Goal: Information Seeking & Learning: Learn about a topic

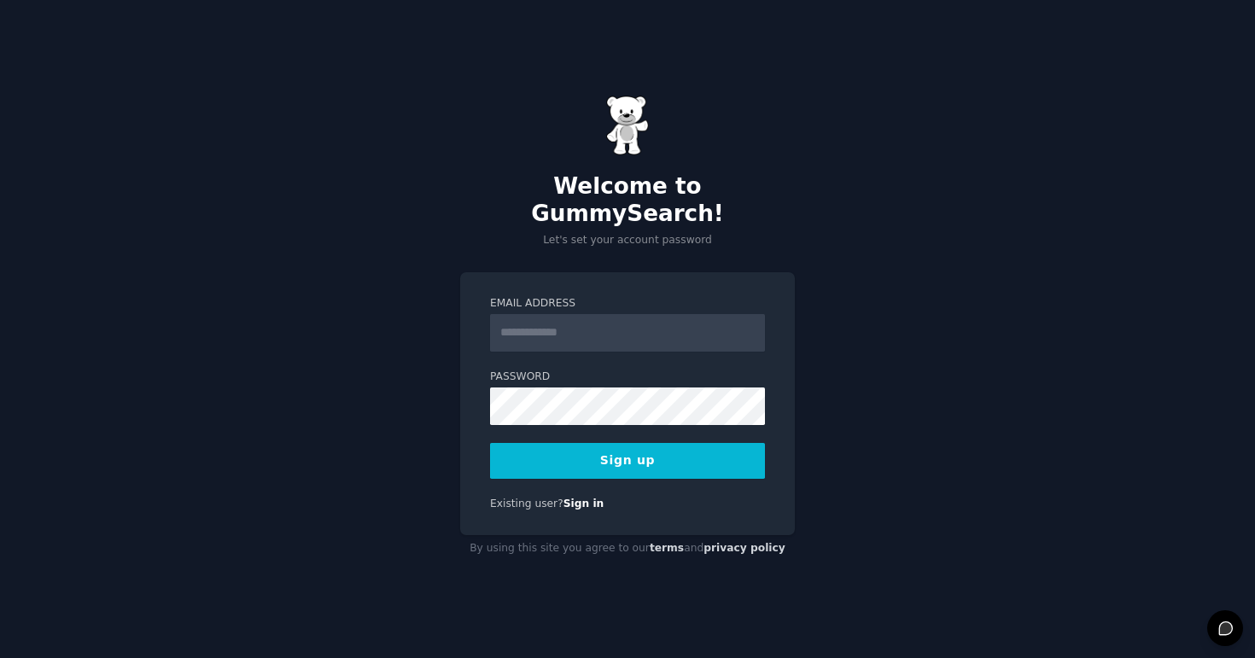
click at [614, 318] on input "Email Address" at bounding box center [627, 333] width 275 height 38
type input "**********"
click at [490, 443] on button "Sign up" at bounding box center [627, 461] width 275 height 36
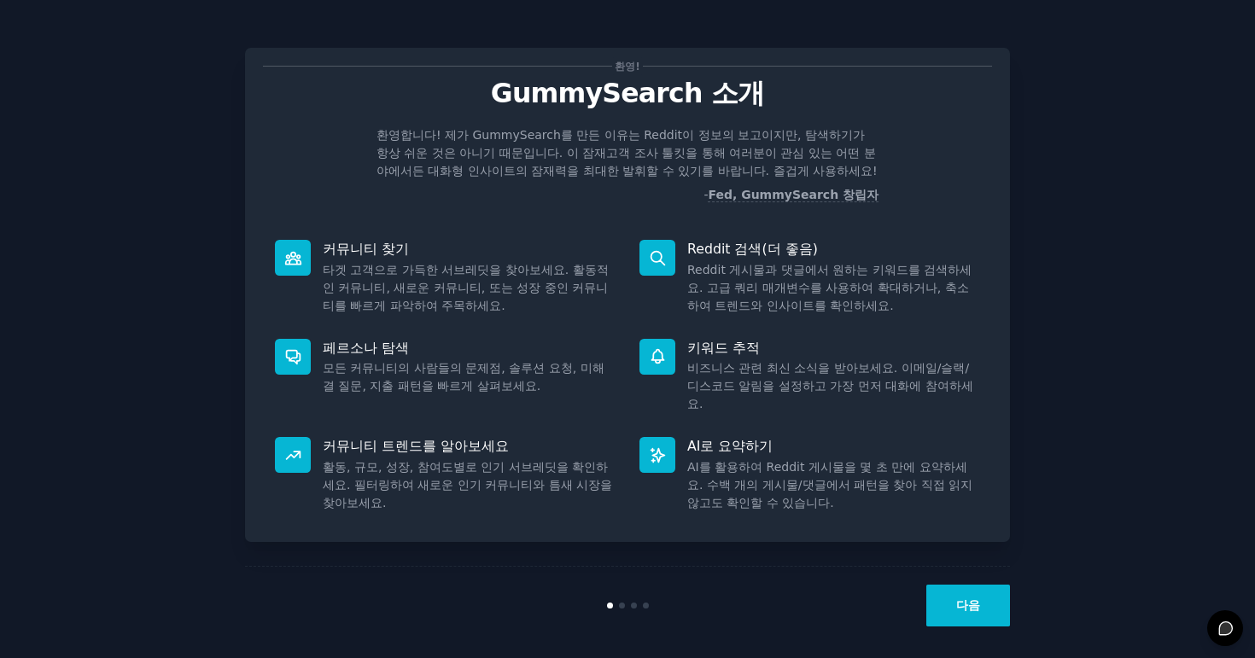
click at [978, 598] on font "다음" at bounding box center [968, 605] width 24 height 14
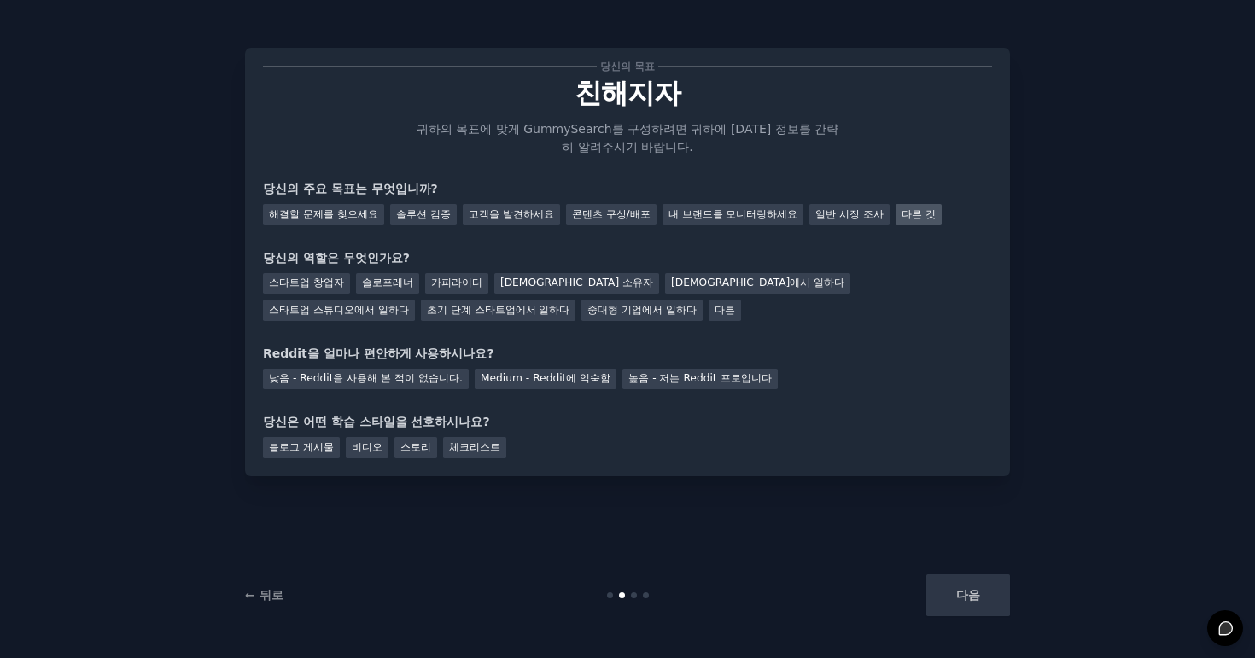
click at [902, 212] on font "다른 것" at bounding box center [919, 214] width 34 height 12
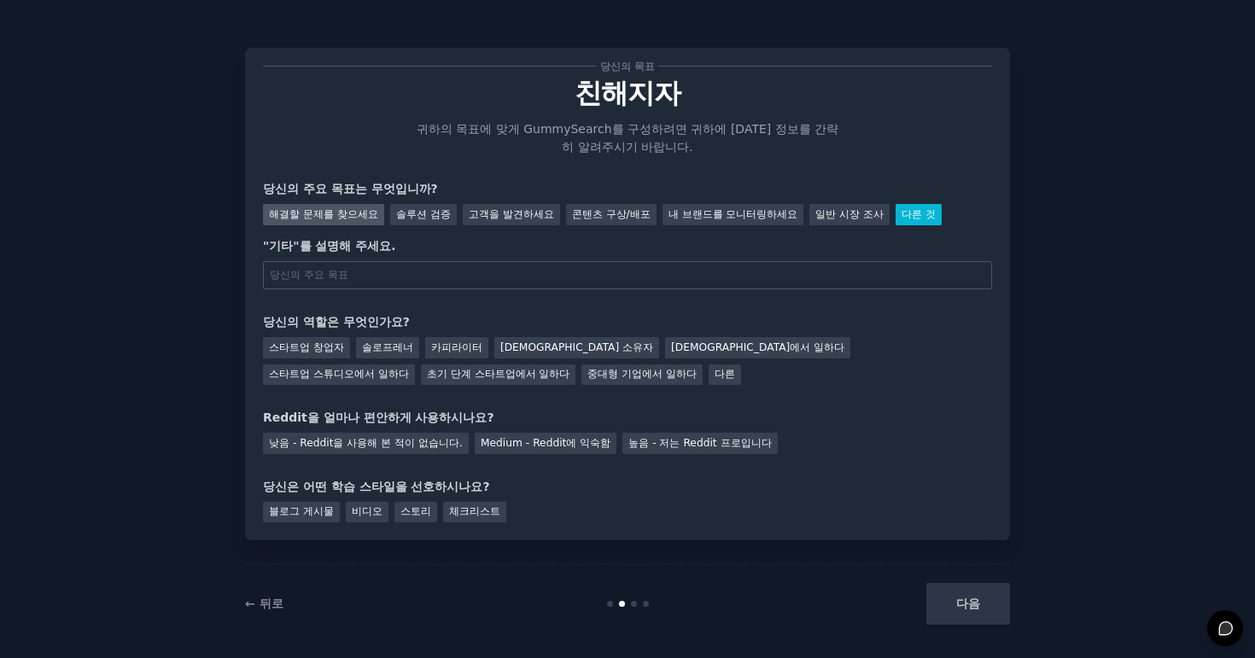
click at [306, 220] on font "해결할 문제를 찾으세요" at bounding box center [323, 214] width 109 height 12
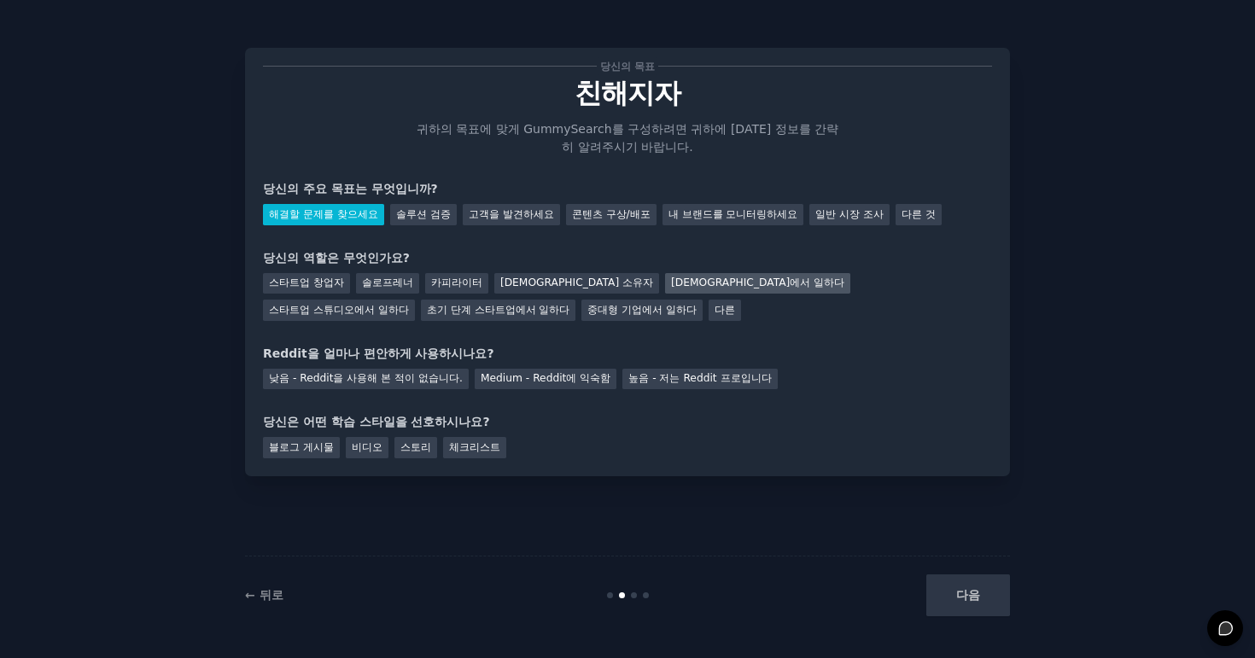
click at [665, 284] on div "에이전시에서 일하다" at bounding box center [757, 283] width 185 height 21
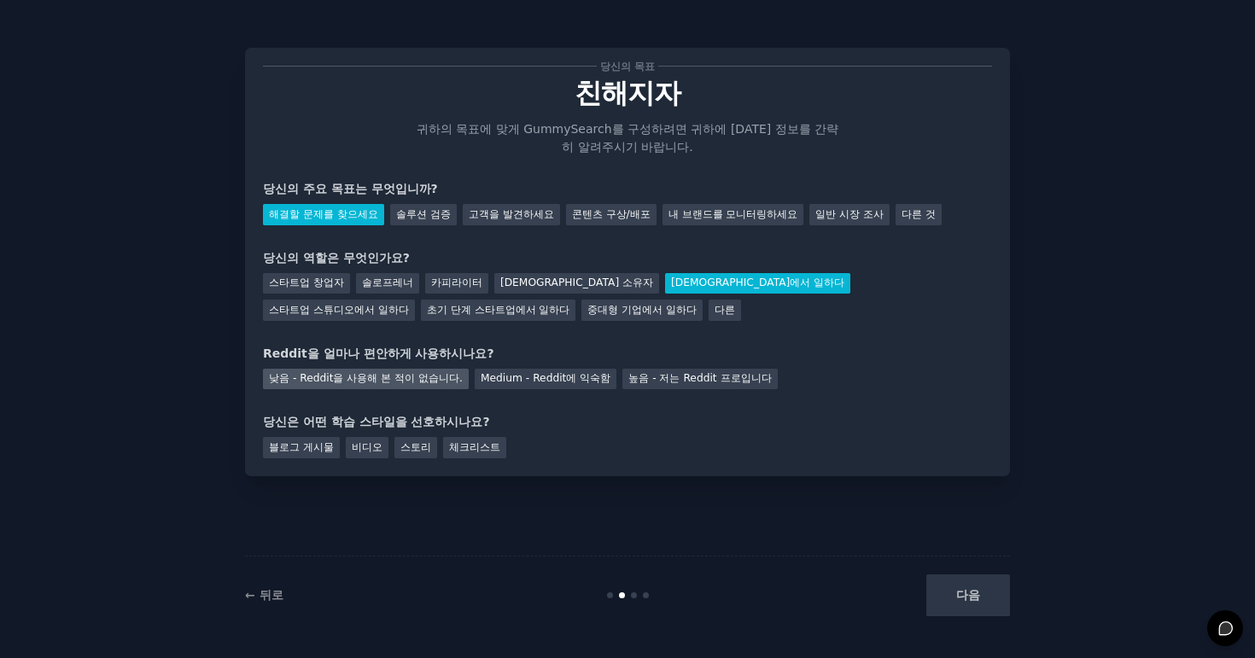
click at [406, 383] on font "낮음 - Reddit을 사용해 본 적이 없습니다." at bounding box center [366, 378] width 194 height 12
click at [277, 449] on font "블로그 게시물" at bounding box center [301, 447] width 65 height 12
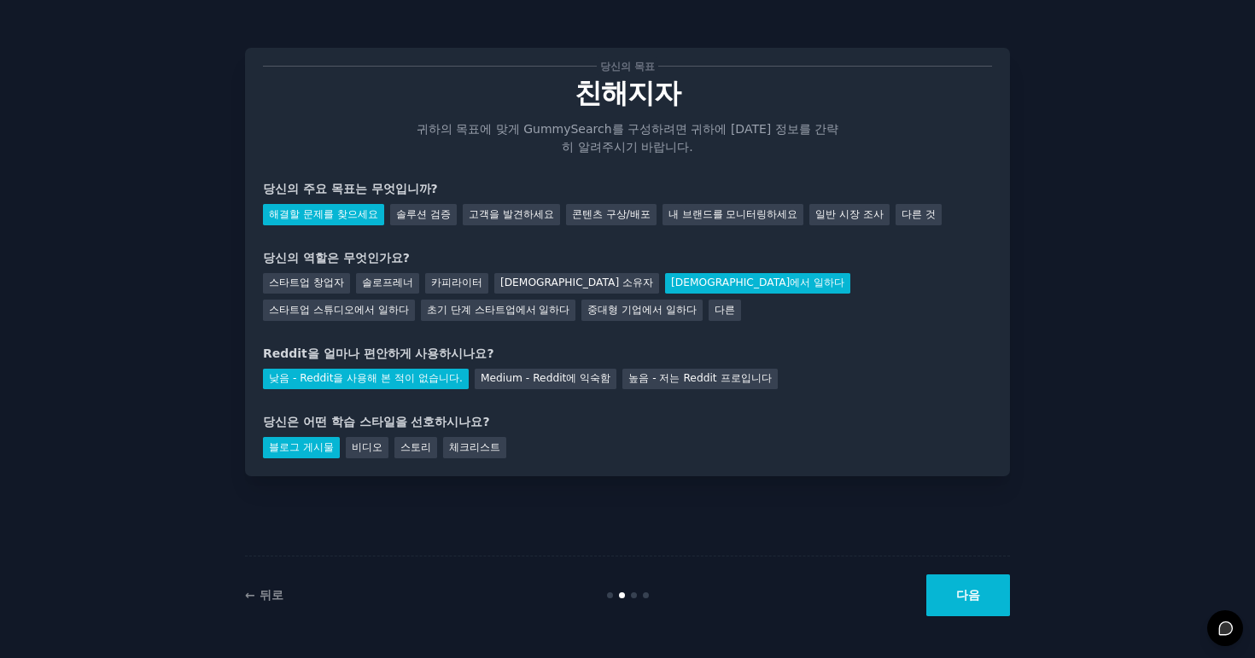
click at [959, 594] on button "다음" at bounding box center [968, 596] width 84 height 42
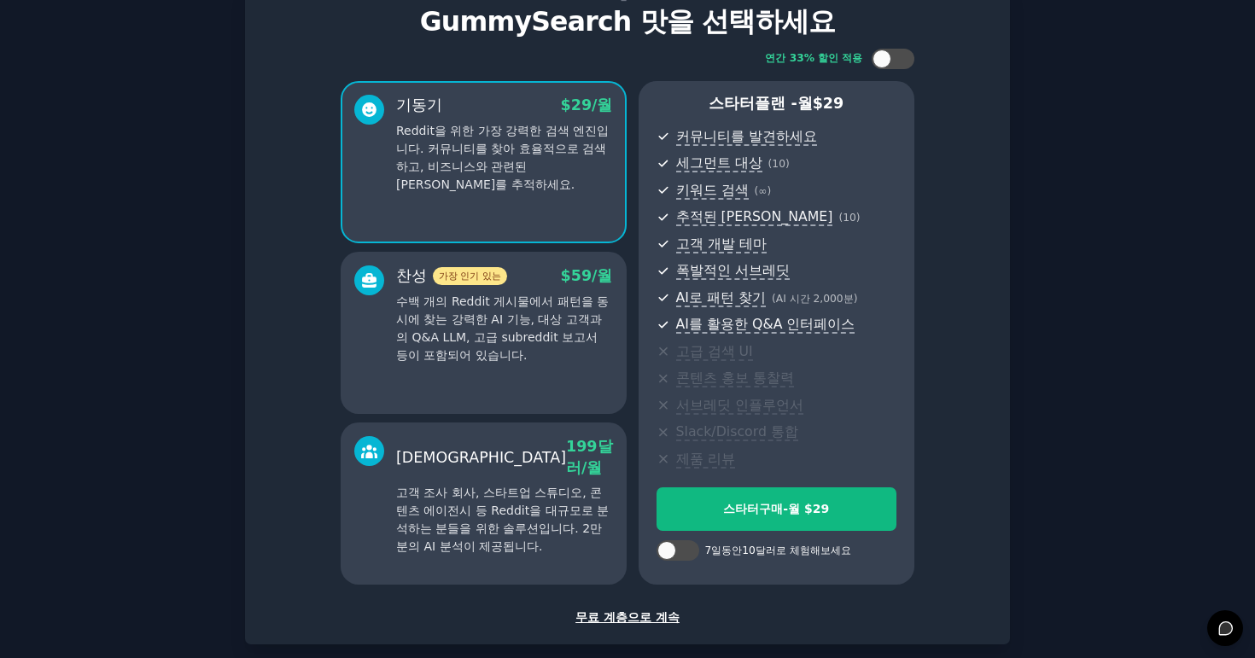
scroll to position [61, 0]
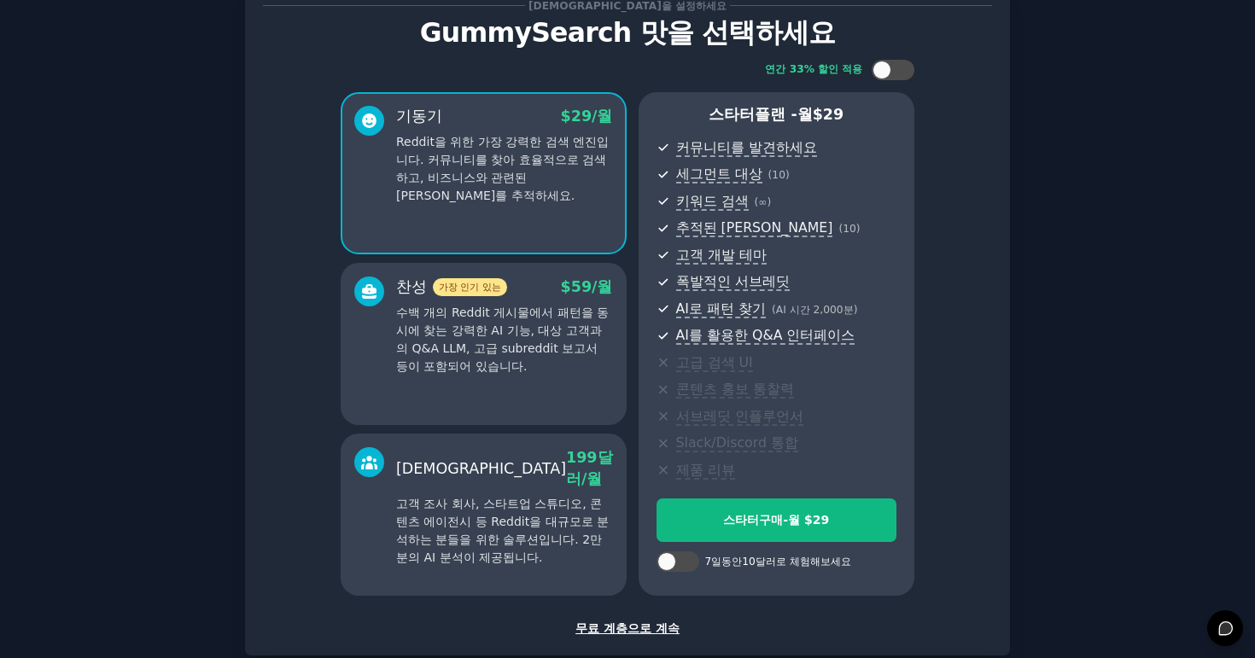
click at [855, 428] on ul "커뮤니티를 발견하세요 세그먼트 대상 ( 10 ) 키워드 검색 ( ∞ ) 추적된 키워드 알림 ( 10 ) 고객 개발 테마 폭발적인 서브레딧 AI…" at bounding box center [777, 309] width 241 height 344
click at [672, 562] on div at bounding box center [678, 562] width 43 height 20
checkbox input "true"
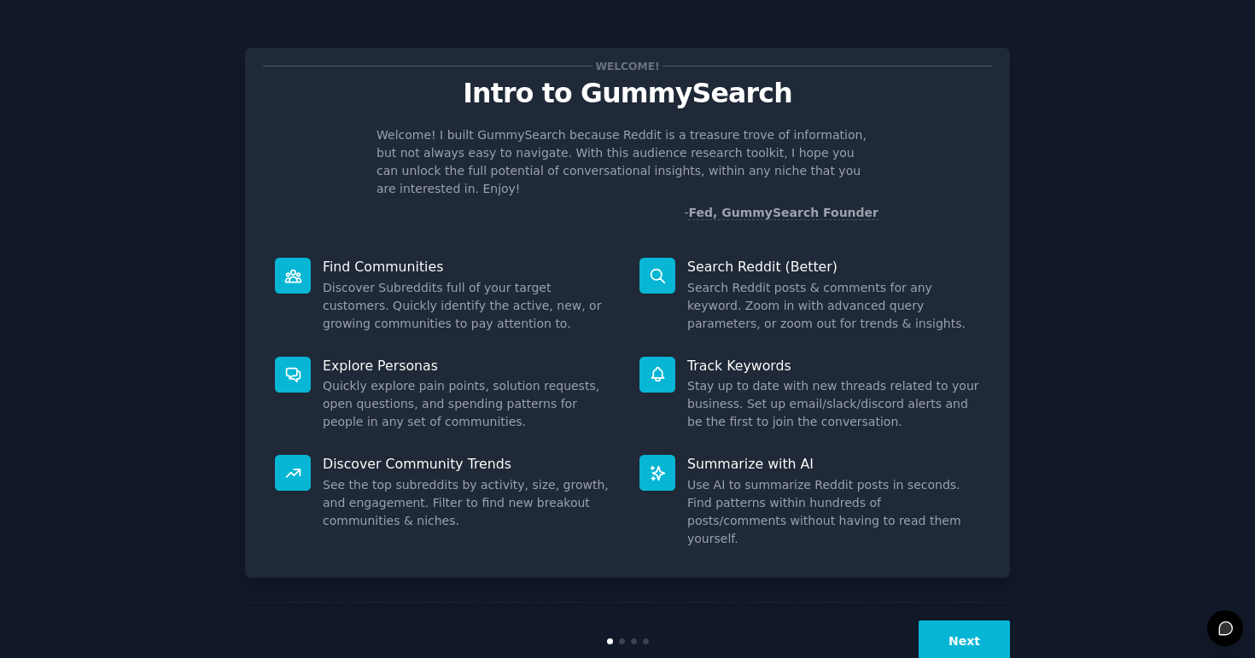
click at [964, 602] on div "Next" at bounding box center [627, 641] width 765 height 79
click at [963, 621] on button "Next" at bounding box center [964, 642] width 91 height 42
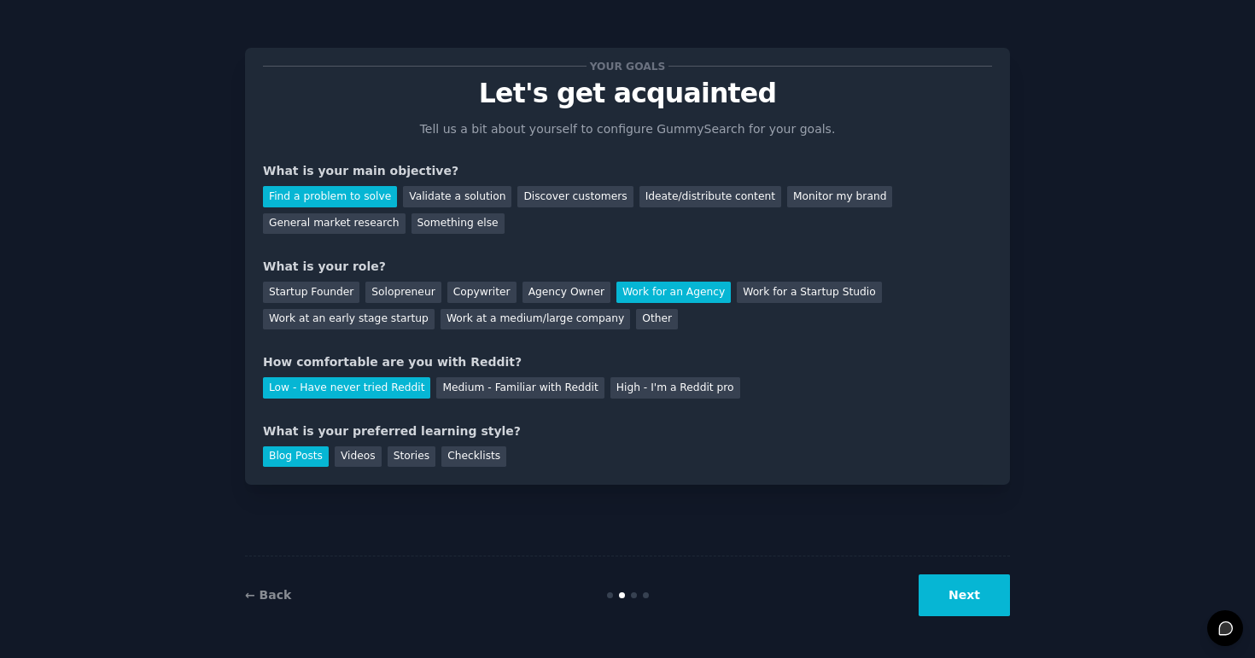
click at [963, 587] on button "Next" at bounding box center [964, 596] width 91 height 42
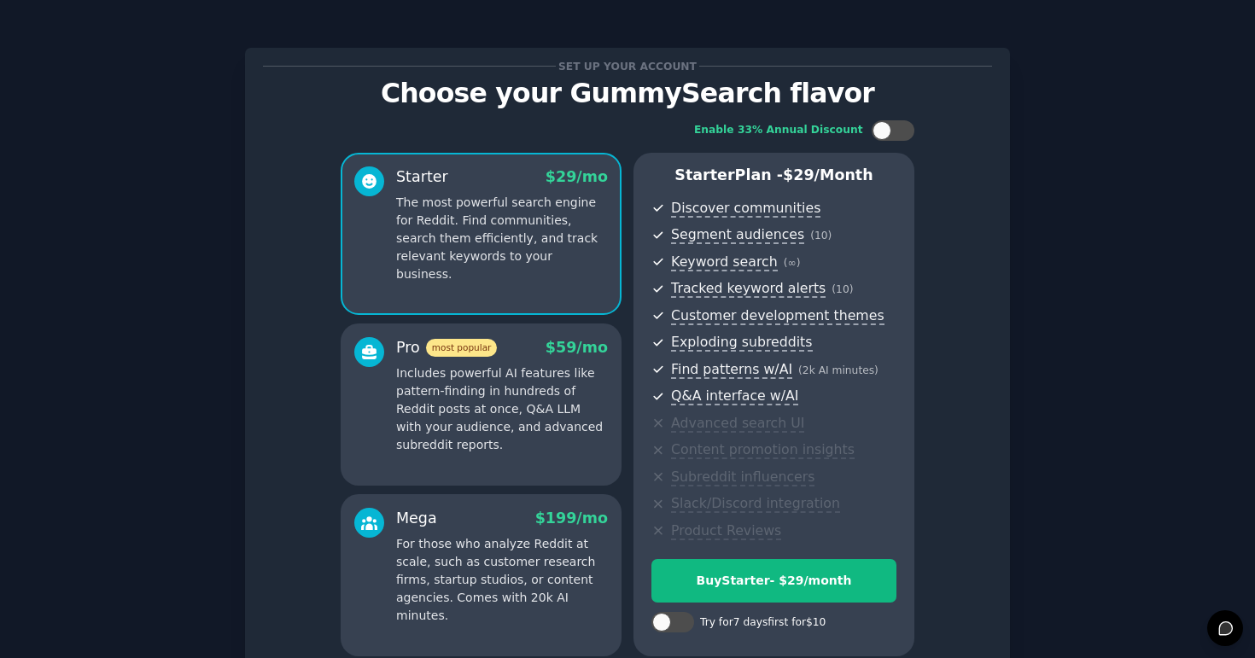
scroll to position [161, 0]
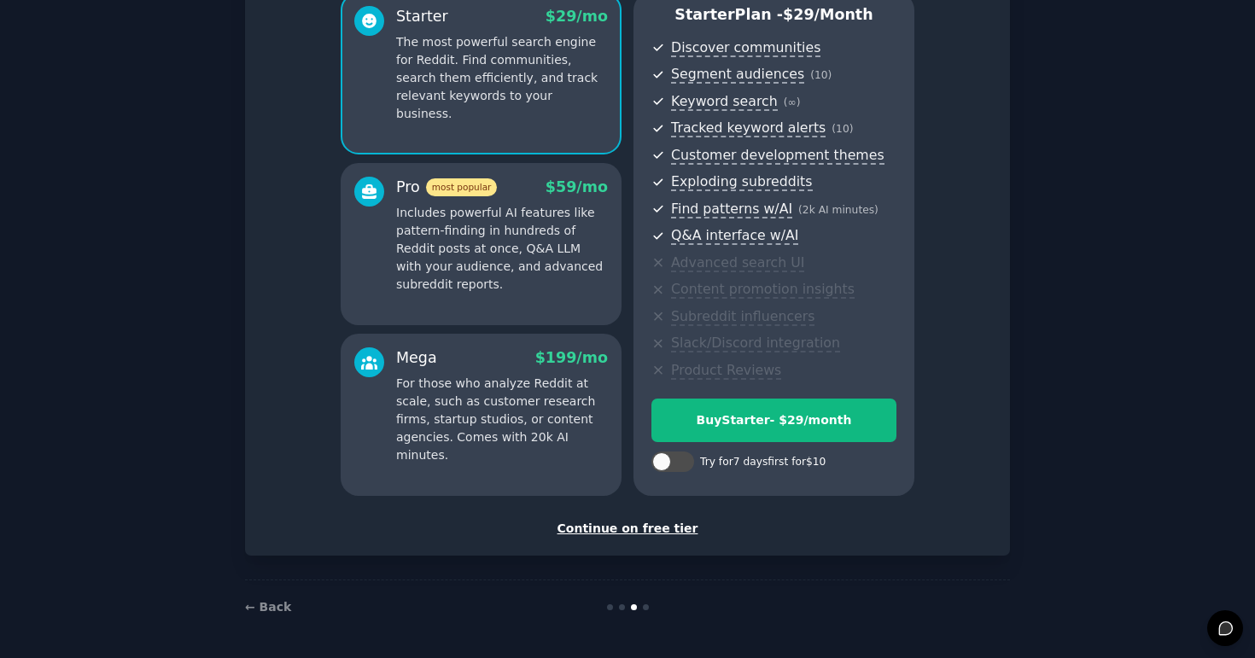
click at [549, 231] on p "Includes powerful AI features like pattern-finding in hundreds of Reddit posts …" at bounding box center [502, 249] width 212 height 90
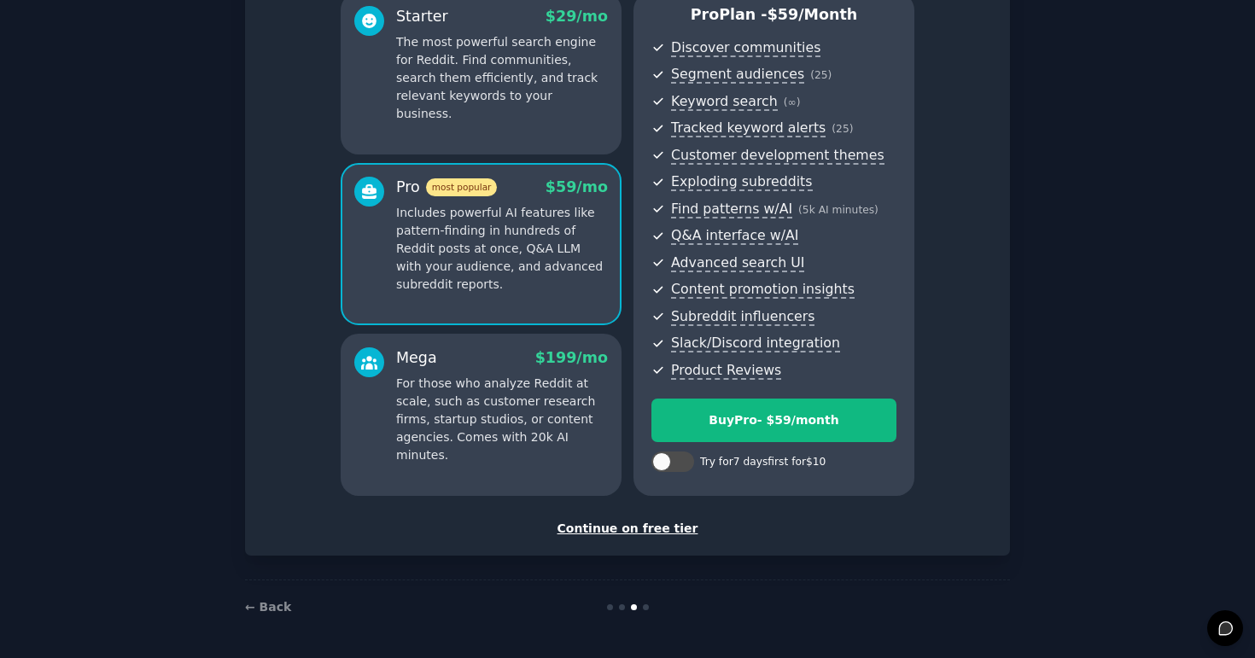
click at [548, 419] on p "For those who analyze Reddit at scale, such as customer research firms, startup…" at bounding box center [502, 420] width 212 height 90
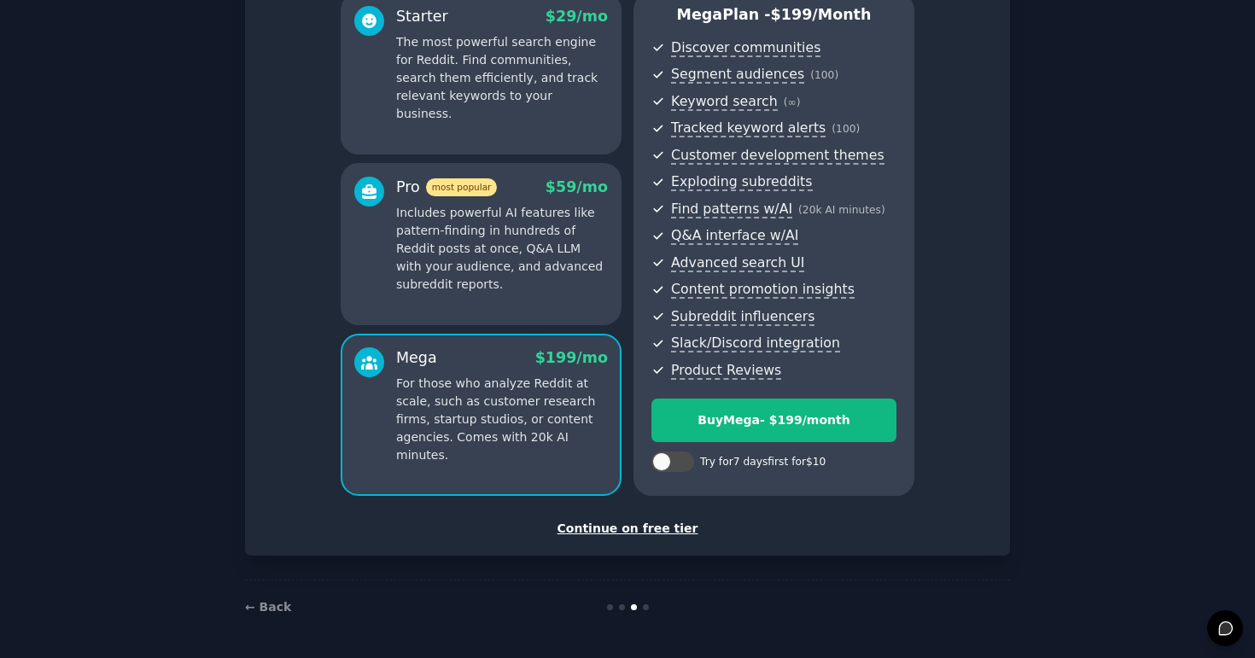
scroll to position [101, 0]
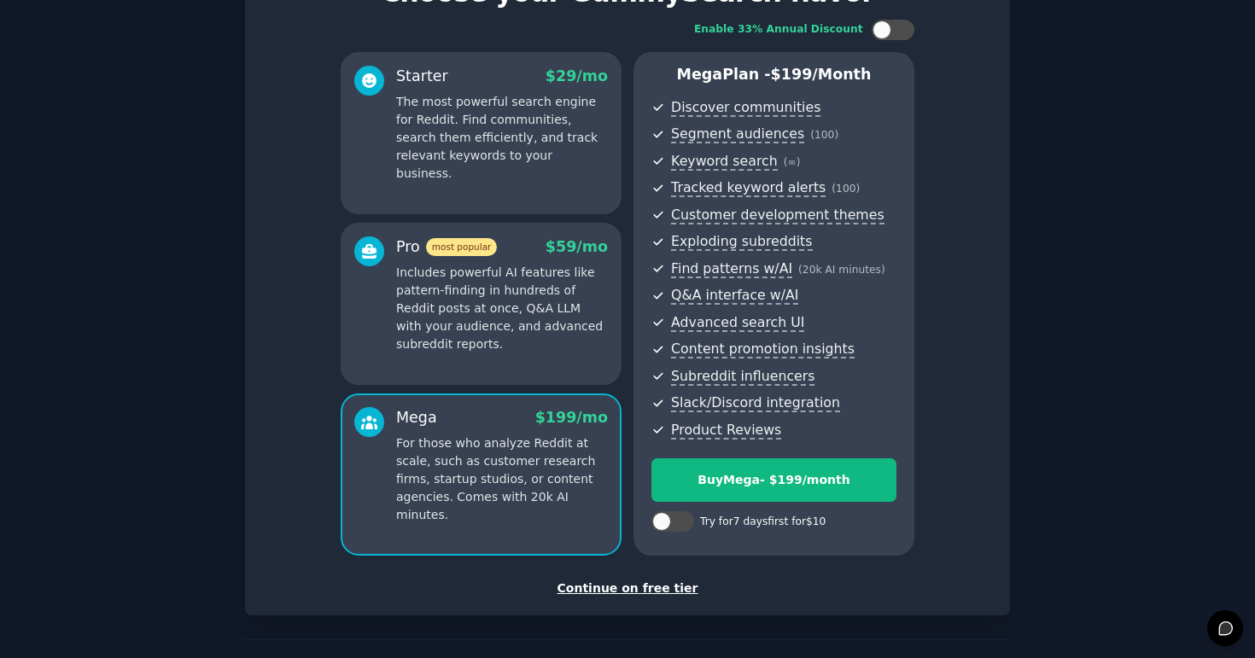
click at [543, 156] on p "The most powerful search engine for Reddit. Find communities, search them effic…" at bounding box center [502, 138] width 212 height 90
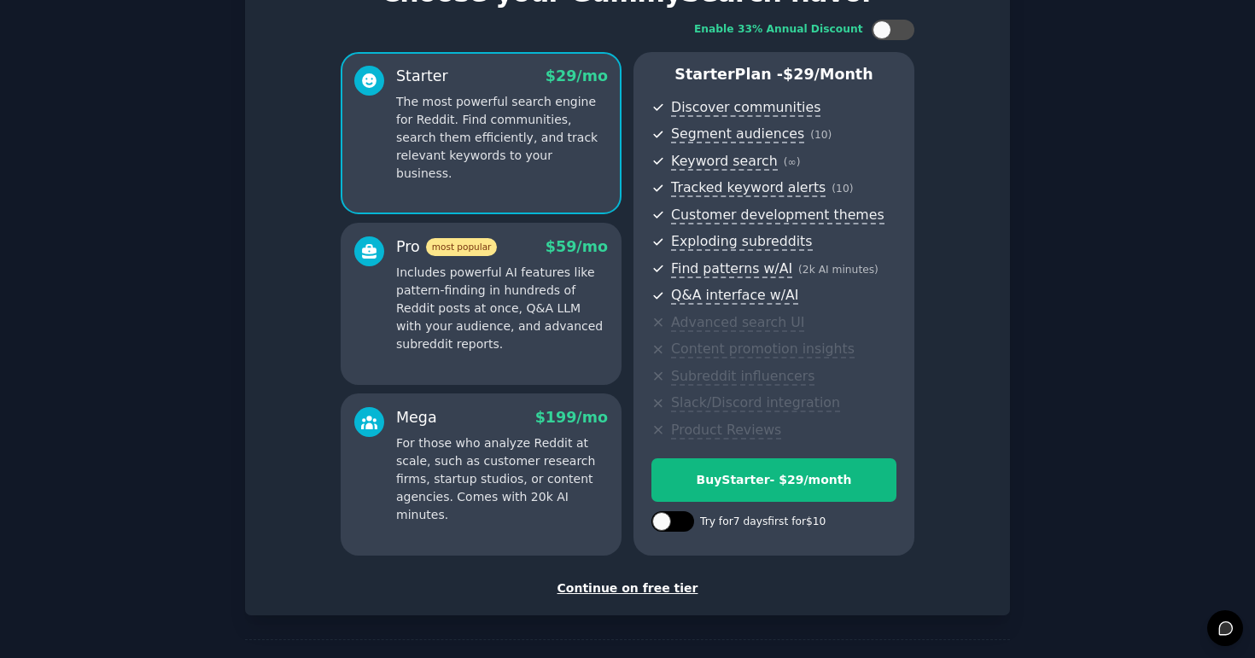
click at [677, 520] on div at bounding box center [681, 521] width 9 height 9
checkbox input "true"
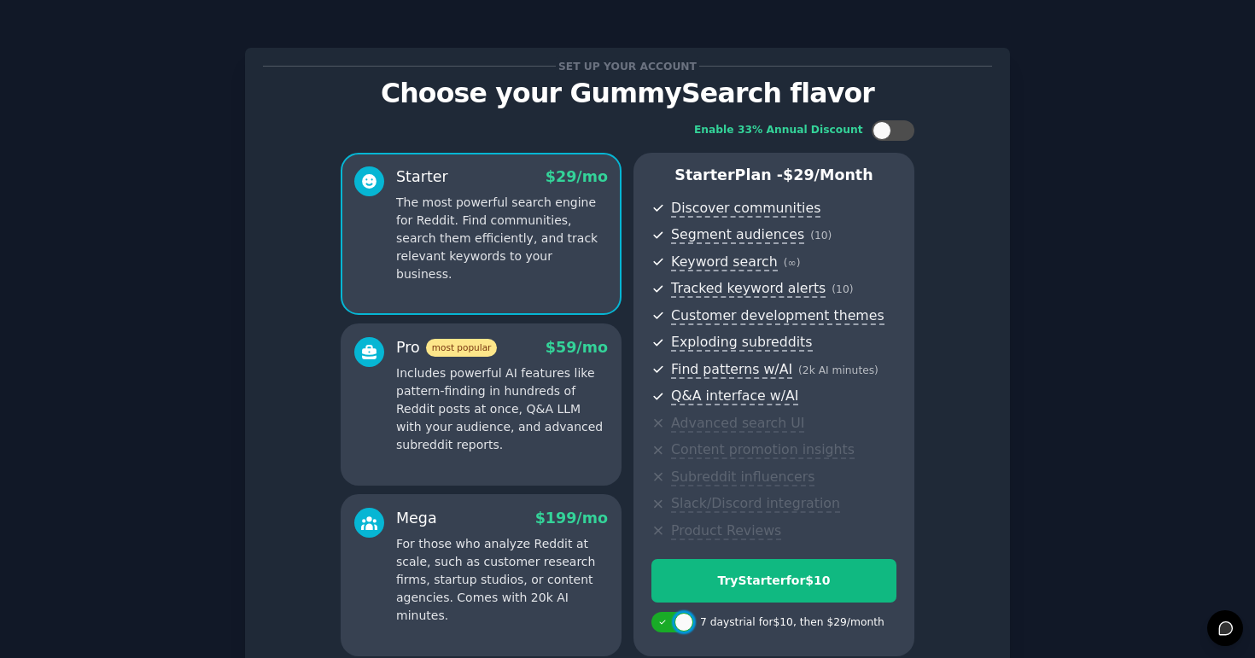
scroll to position [161, 0]
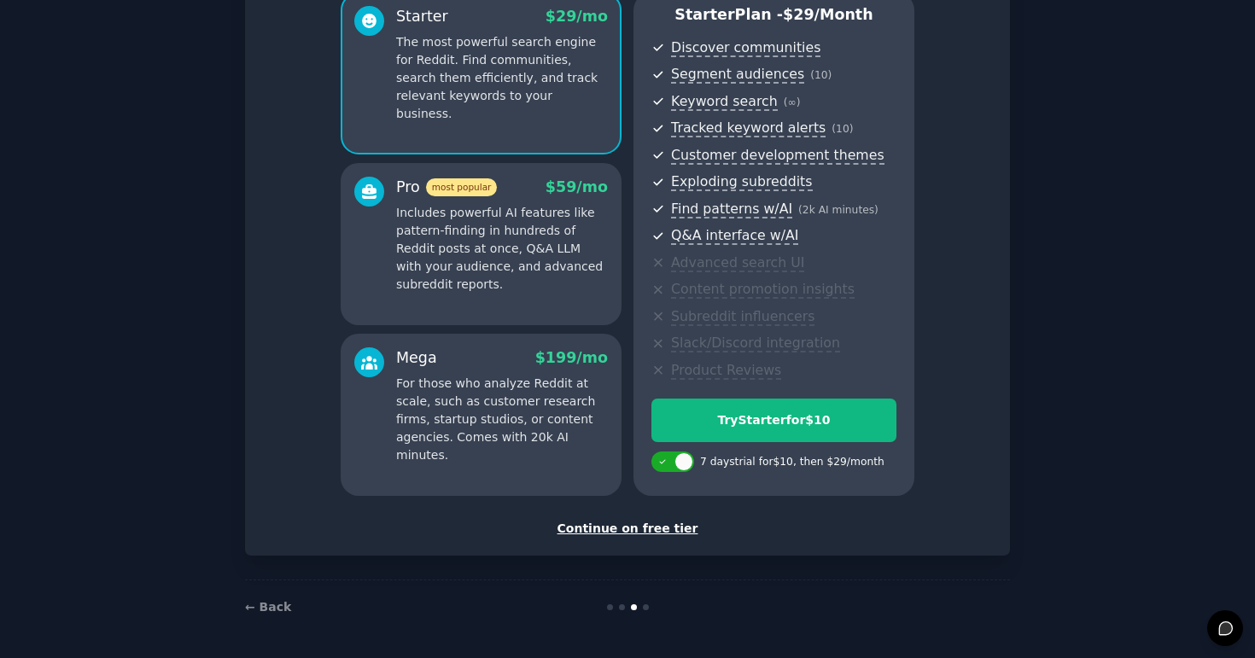
click at [609, 529] on div "Continue on free tier" at bounding box center [627, 529] width 729 height 18
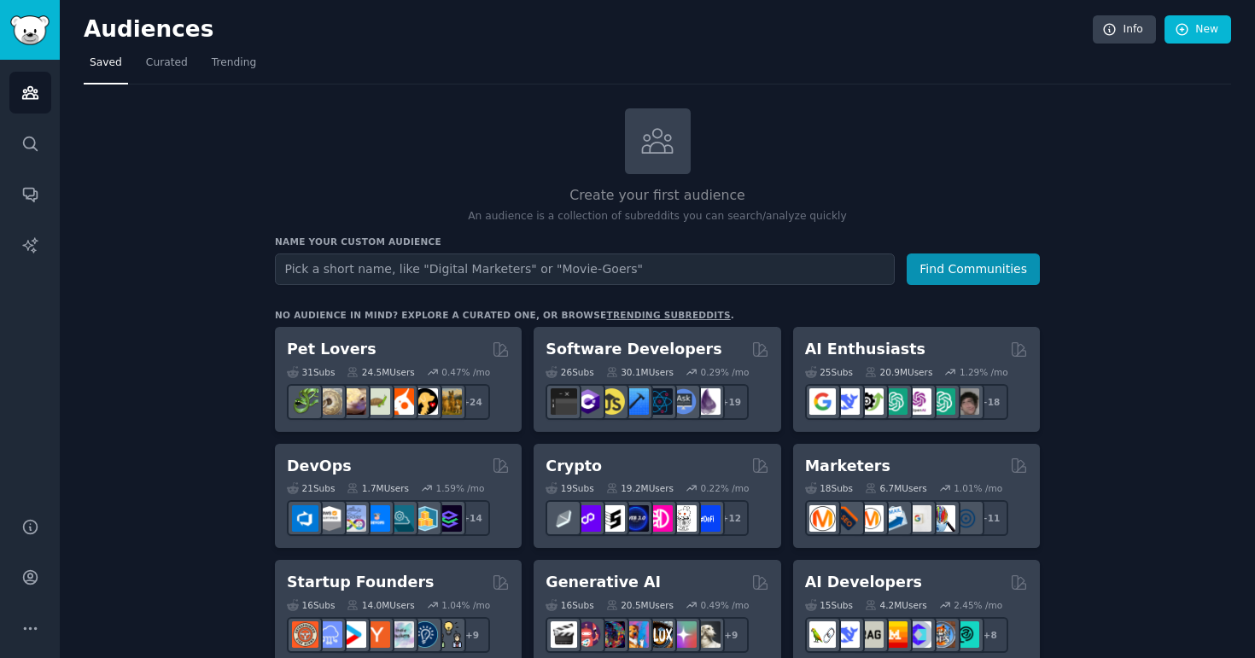
click at [296, 164] on div "Create your first audience An audience is a collection of subreddits you can se…" at bounding box center [657, 166] width 765 height 116
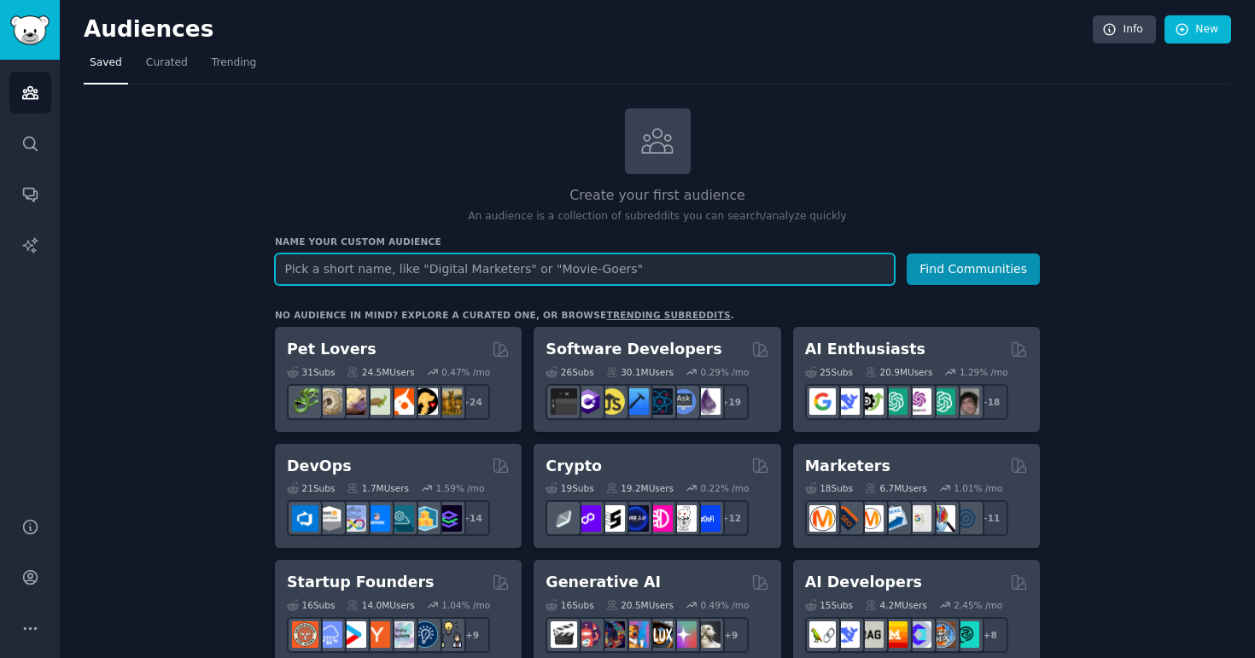
click at [404, 270] on input "text" at bounding box center [585, 270] width 620 height 32
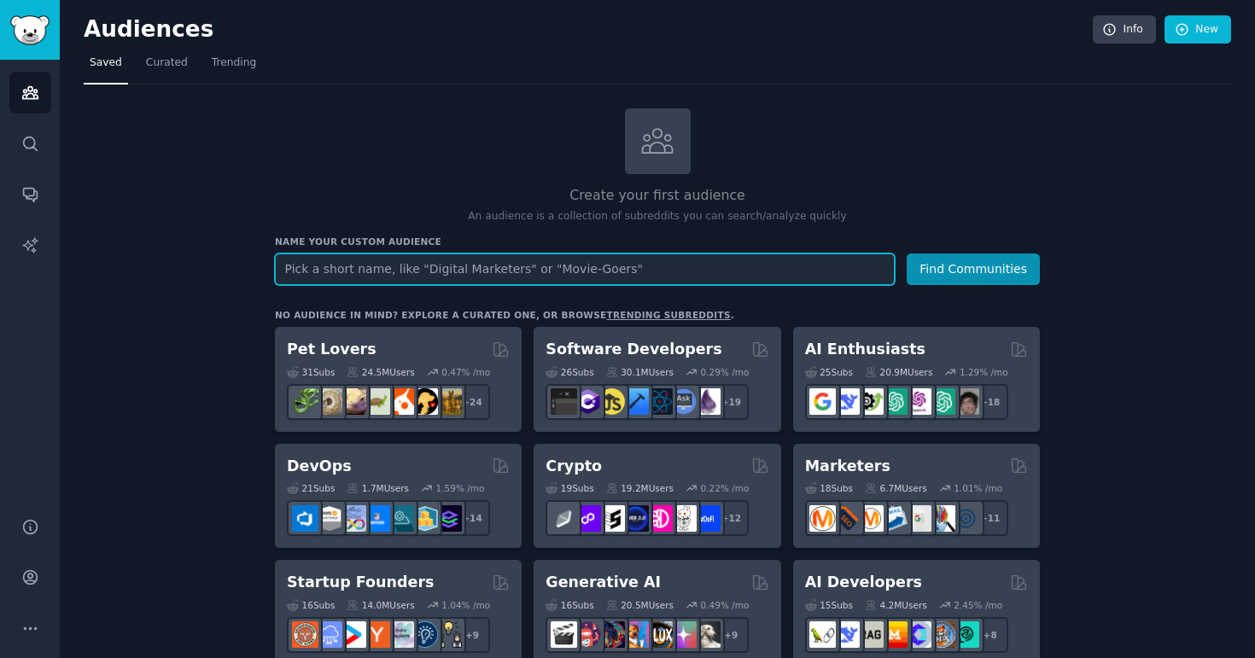
click at [406, 279] on input "text" at bounding box center [585, 270] width 620 height 32
click at [907, 254] on button "Find Communities" at bounding box center [973, 270] width 133 height 32
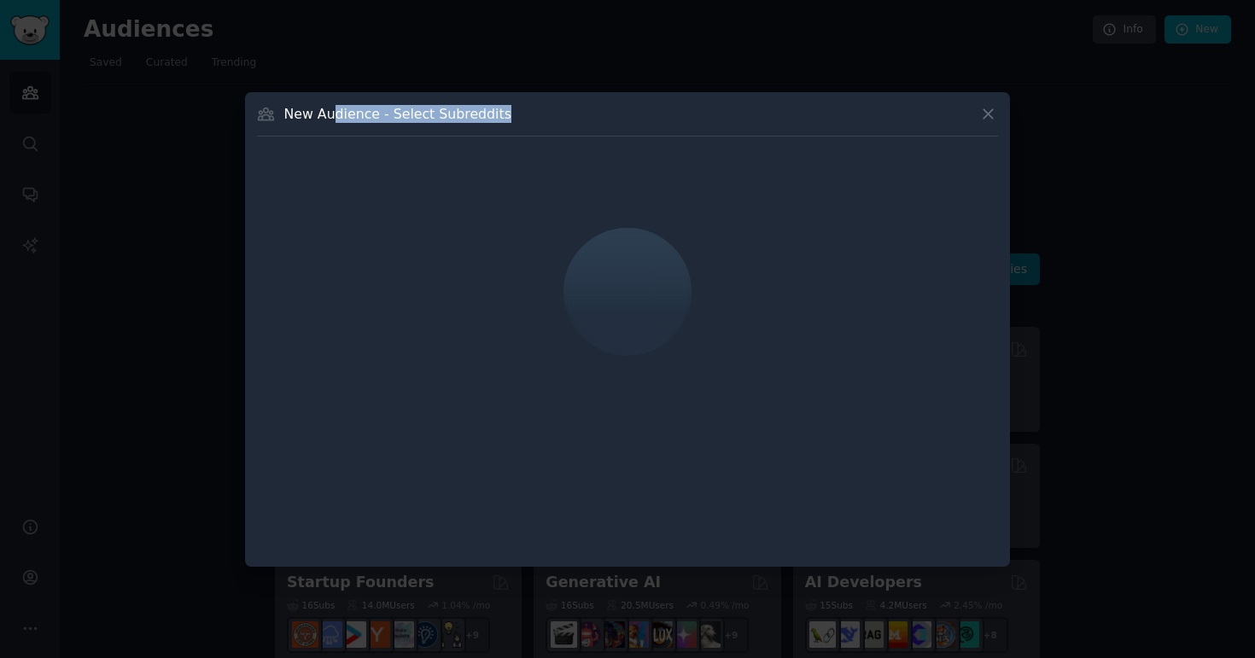
drag, startPoint x: 534, startPoint y: 117, endPoint x: 334, endPoint y: 110, distance: 199.9
click at [334, 109] on div "New Audience - Select Subreddits" at bounding box center [627, 120] width 741 height 32
click at [334, 110] on h3 "New Audience - Select Subreddits" at bounding box center [397, 114] width 227 height 18
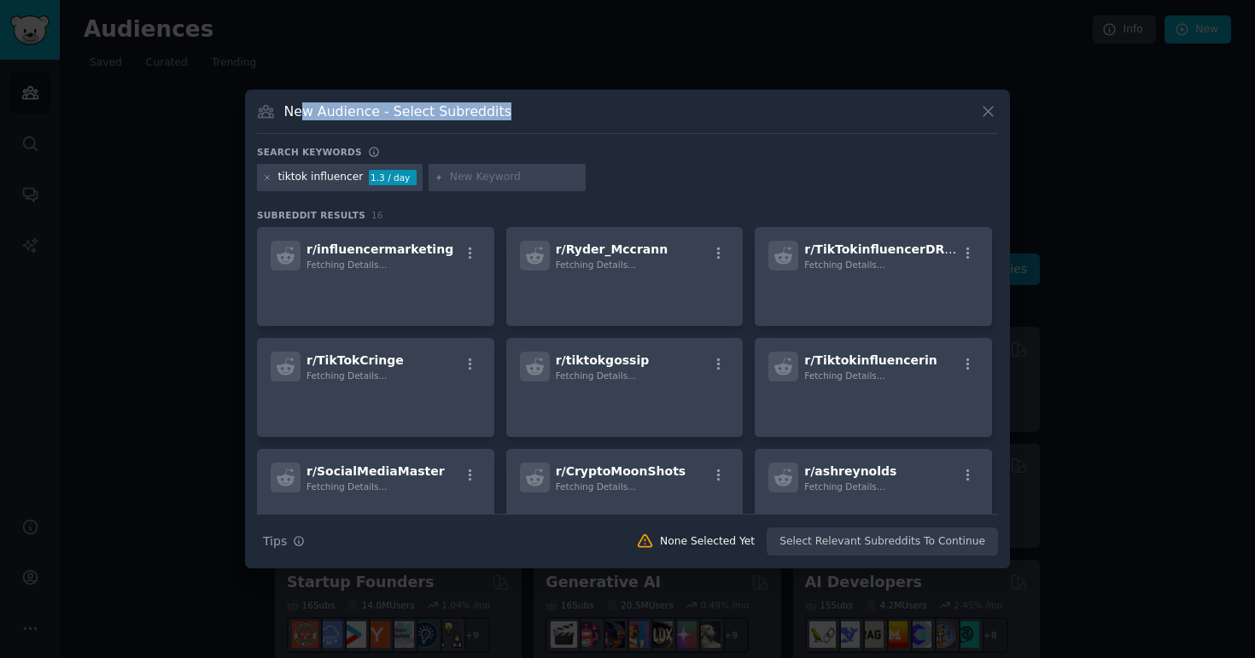
drag, startPoint x: 297, startPoint y: 112, endPoint x: 609, endPoint y: 112, distance: 311.6
click at [609, 112] on div "New Audience - Select Subreddits" at bounding box center [627, 118] width 741 height 32
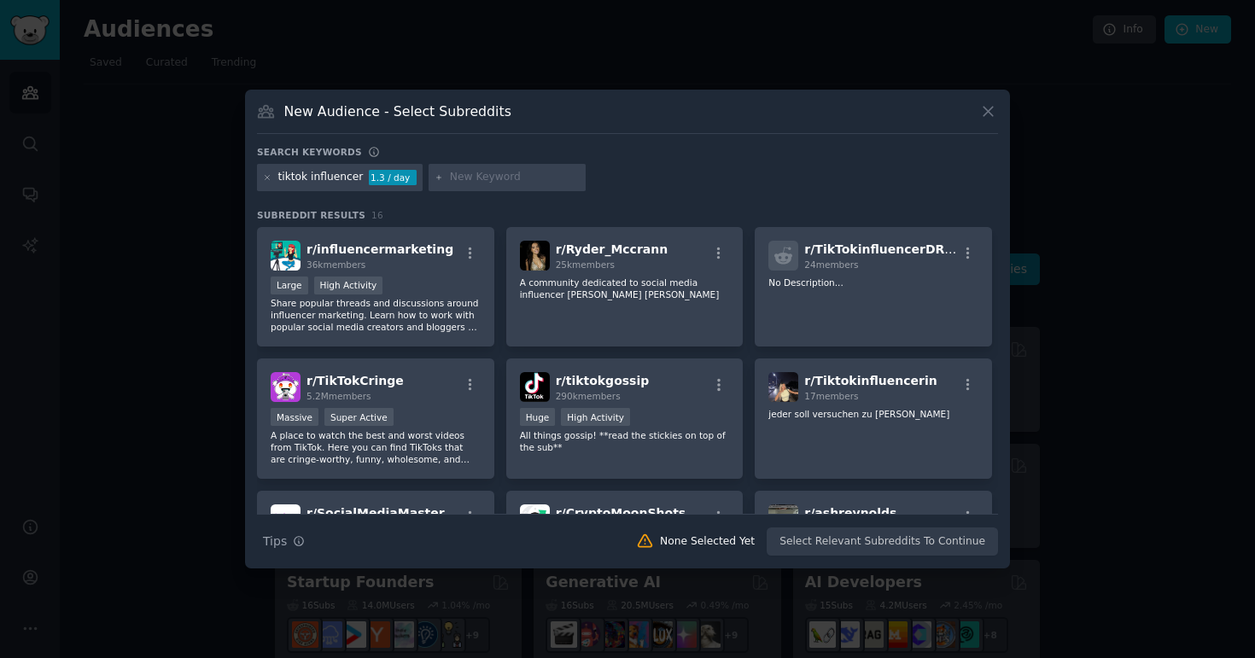
click at [628, 188] on div "tiktok influencer 1.3 / day" at bounding box center [627, 180] width 741 height 33
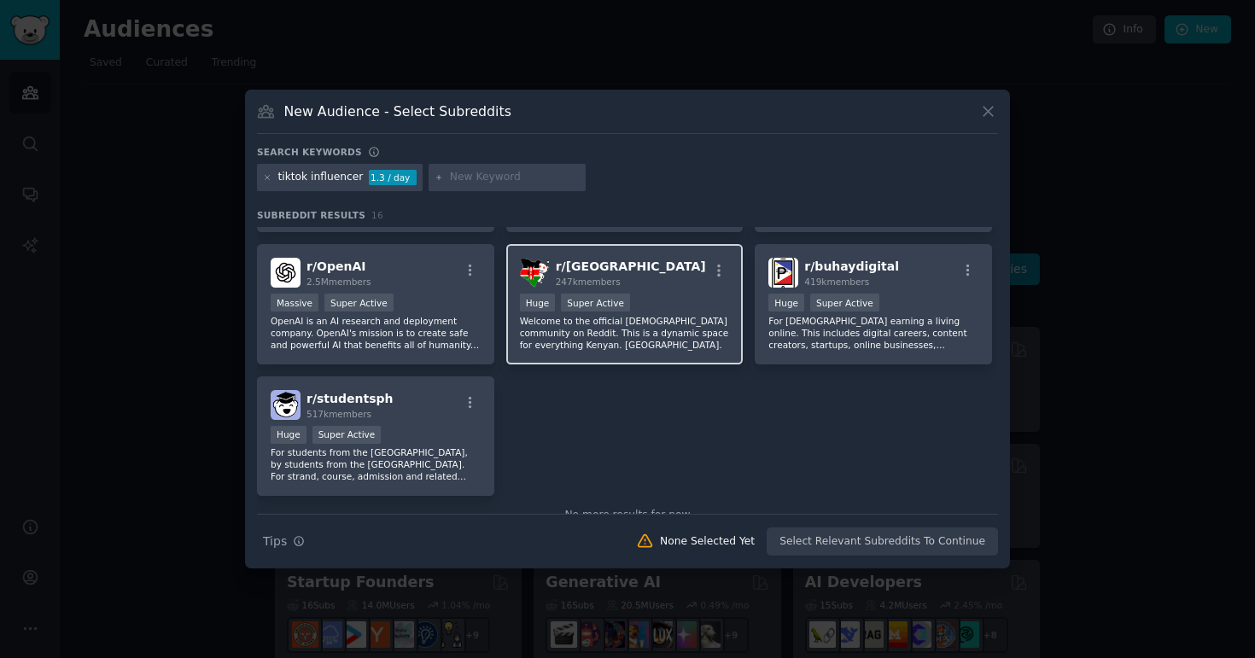
scroll to position [531, 0]
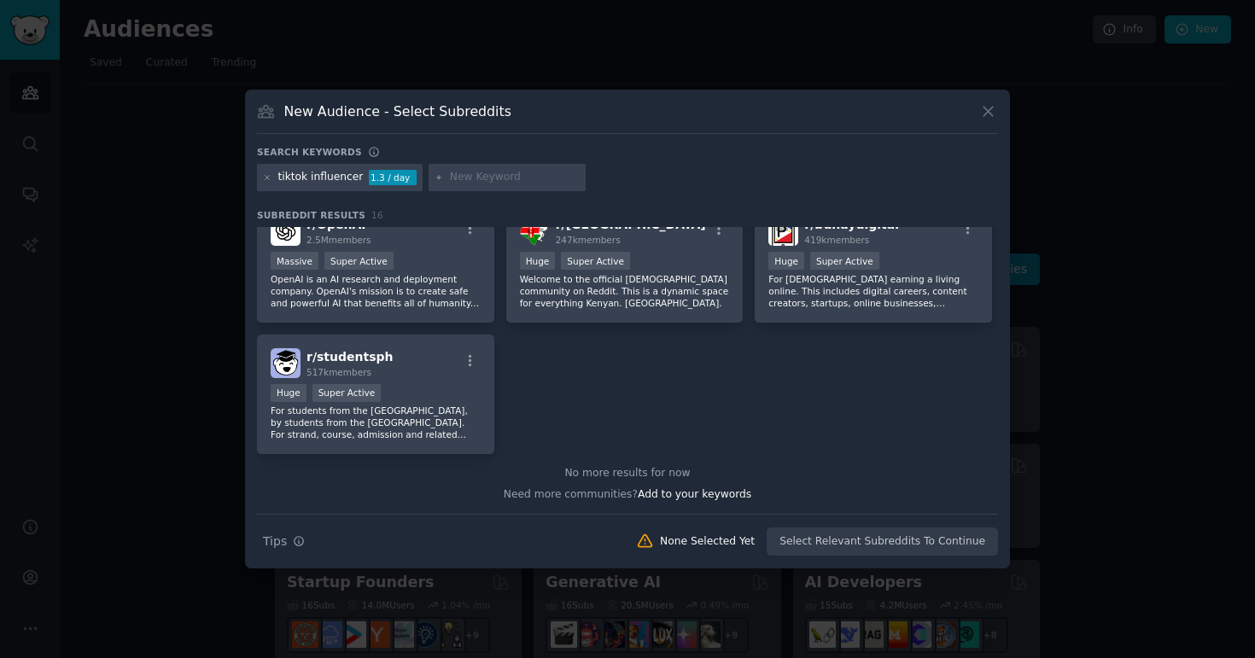
click at [691, 417] on div "r/ influencermarketing 36k members Large High Activity Share popular threads an…" at bounding box center [627, 75] width 741 height 759
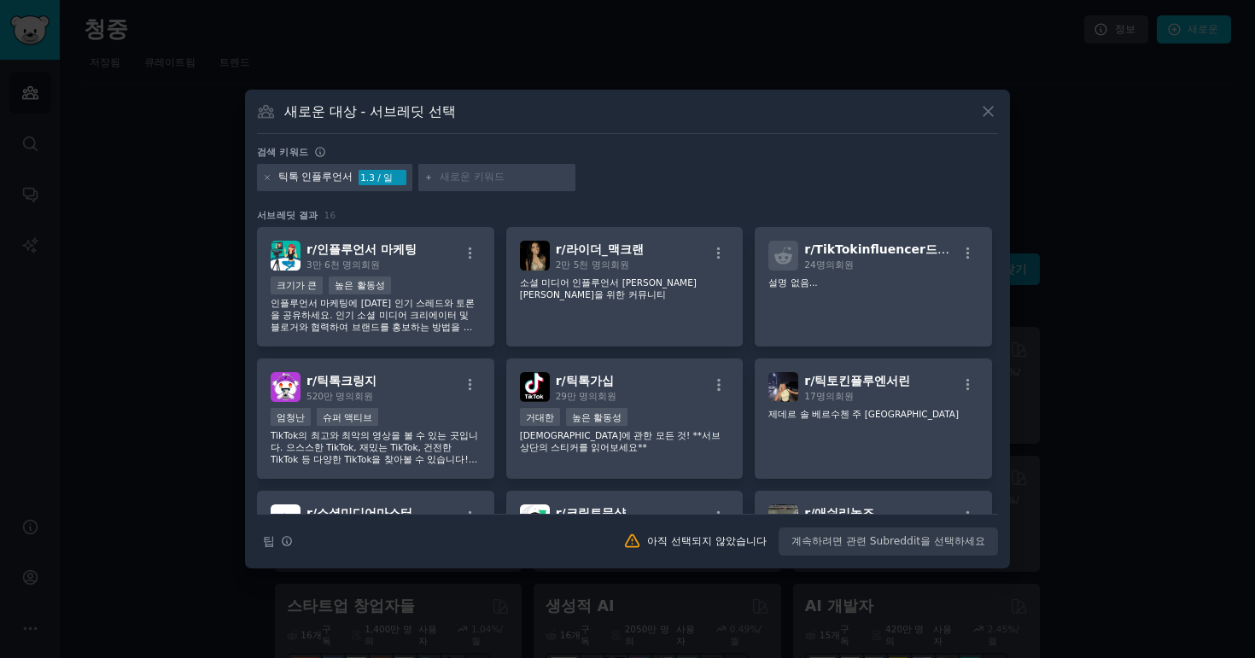
click at [738, 117] on div "새로운 대상 - 서브레딧 선택" at bounding box center [627, 118] width 741 height 32
click at [740, 125] on div "새로운 대상 - 서브레딧 선택" at bounding box center [627, 118] width 741 height 32
click at [410, 314] on font "인플루언서 마케팅에 [DATE] 인기 스레드와 토론을 공유하세요. 인기 소셜 미디어 크리에이터 및 블로거와 협력하여 브랜드를 홍보하는 방법을 …" at bounding box center [373, 321] width 204 height 46
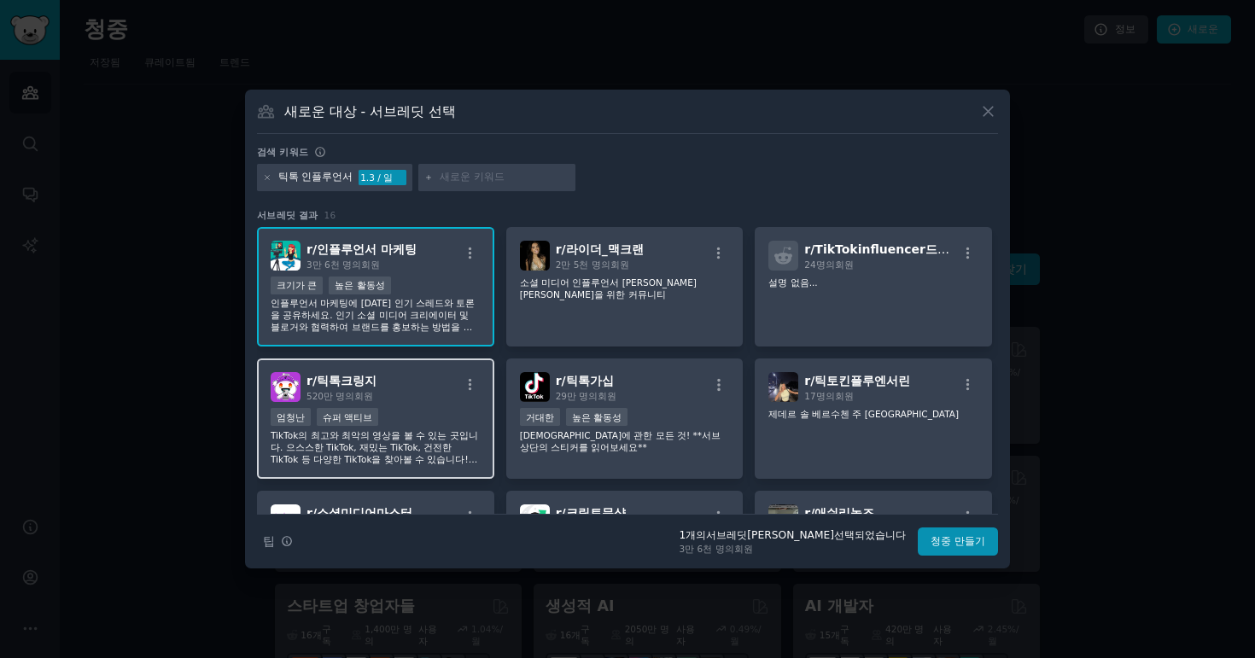
click at [453, 443] on font "TikTok의 최고와 최악의 영상을 볼 수 있는 곳입니다. 으스스한 TikTok, 재밌는 TikTok, 건전한 TikTok 등 다양한 TikT…" at bounding box center [374, 459] width 207 height 58
click at [394, 455] on font "TikTok의 최고와 최악의 영상을 볼 수 있는 곳입니다. 으스스한 TikTok, 재밌는 TikTok, 건전한 TikTok 등 다양한 TikT…" at bounding box center [374, 459] width 207 height 58
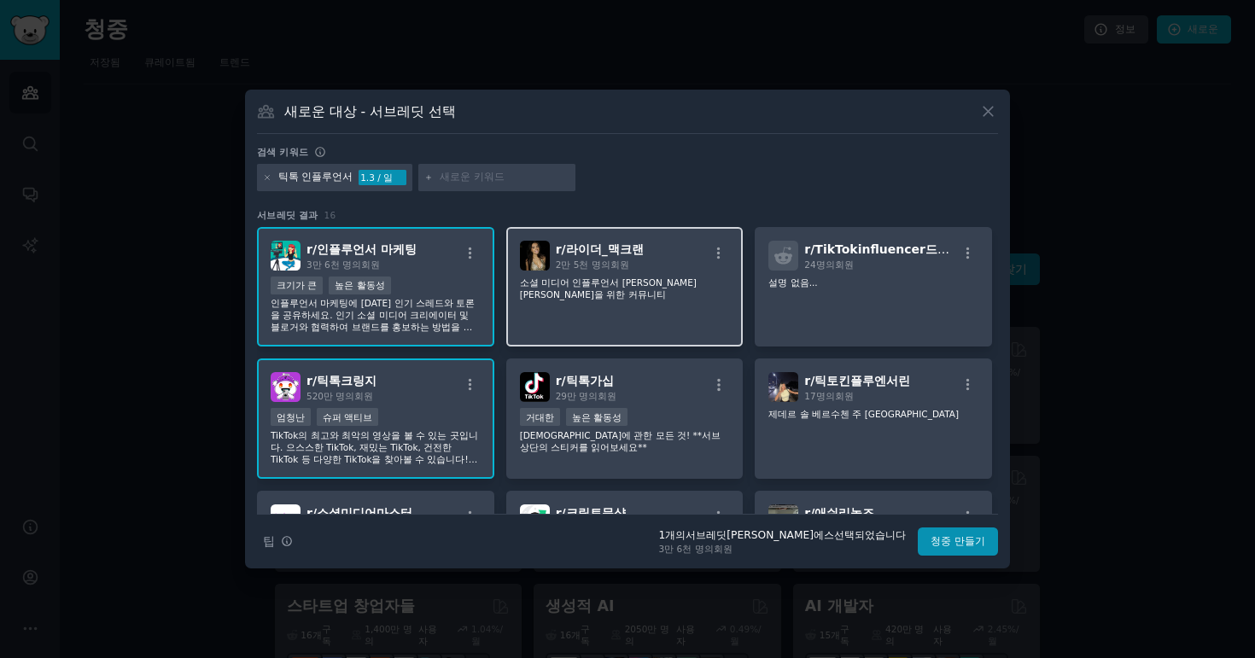
scroll to position [51, 0]
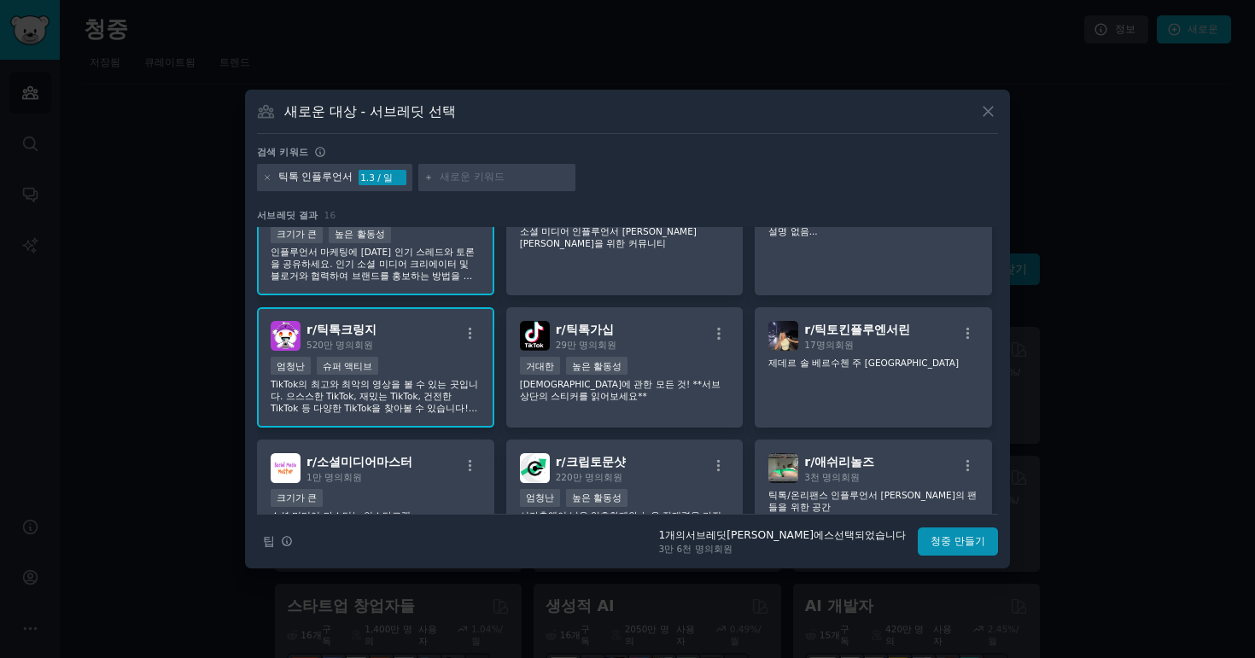
click at [298, 174] on font "틱톡 인플루언서" at bounding box center [315, 177] width 75 height 12
drag, startPoint x: 302, startPoint y: 180, endPoint x: 266, endPoint y: 181, distance: 35.9
click at [266, 181] on div "틱톡 인플루언서 1.3 / 일" at bounding box center [334, 177] width 155 height 27
click at [330, 174] on font "틱톡 인플루언서" at bounding box center [315, 177] width 75 height 12
click at [298, 176] on font "틱톡 인플루언서" at bounding box center [315, 177] width 75 height 12
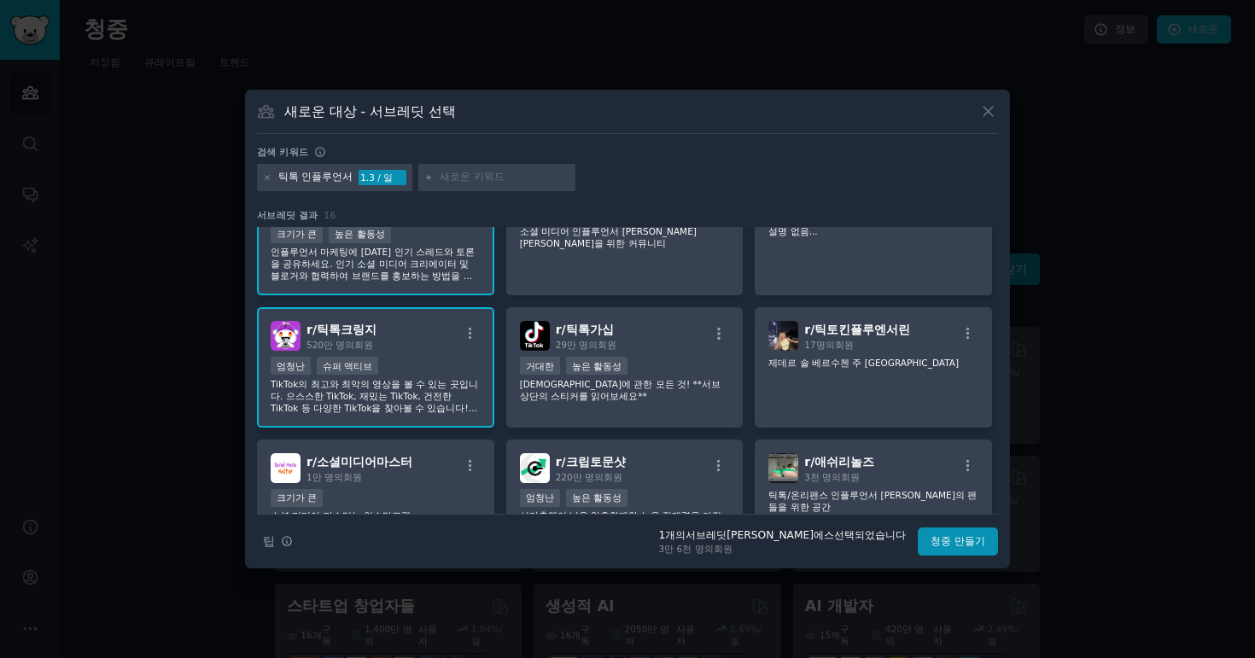
click at [423, 254] on font "인플루언서 마케팅에 [DATE] 인기 스레드와 토론을 공유하세요. 인기 소셜 미디어 크리에이터 및 블로거와 협력하여 브랜드를 홍보하는 방법을 …" at bounding box center [373, 270] width 204 height 46
click at [423, 357] on div "엄청난 슈퍼 액티브" at bounding box center [376, 367] width 210 height 21
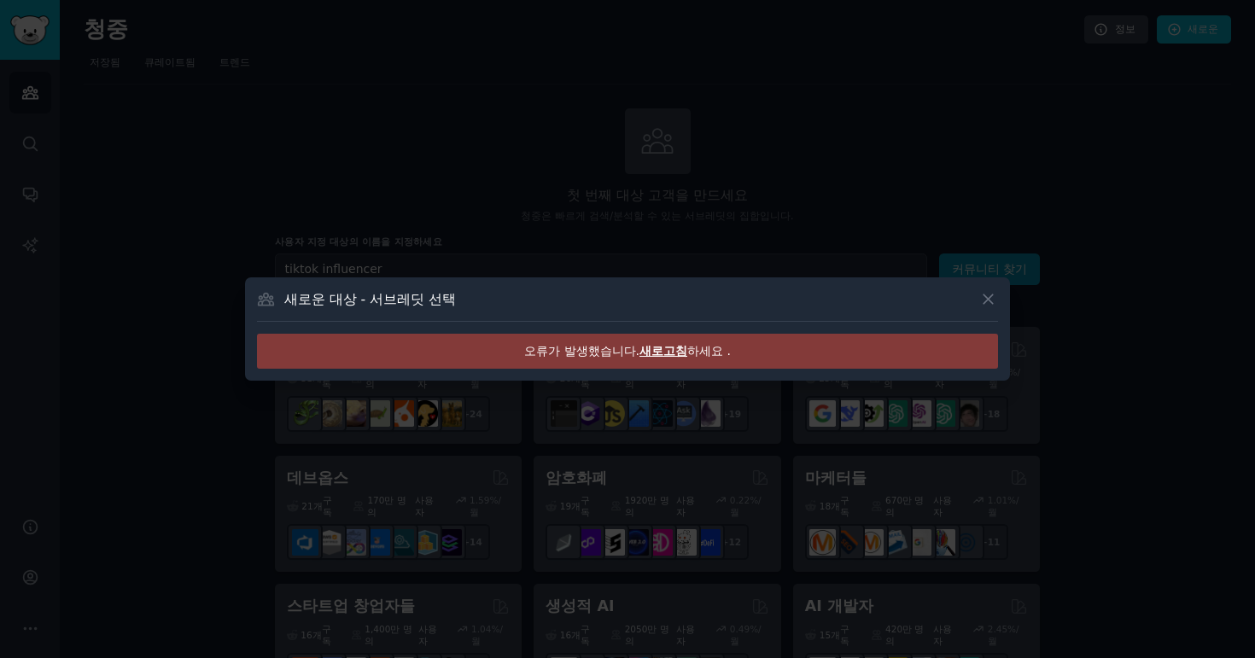
click at [999, 301] on div "새로운 대상 - 서브레딧 선택 오류가 발생했습니다. 새로고침 하세요 ." at bounding box center [627, 328] width 765 height 103
click at [990, 301] on icon at bounding box center [988, 299] width 9 height 9
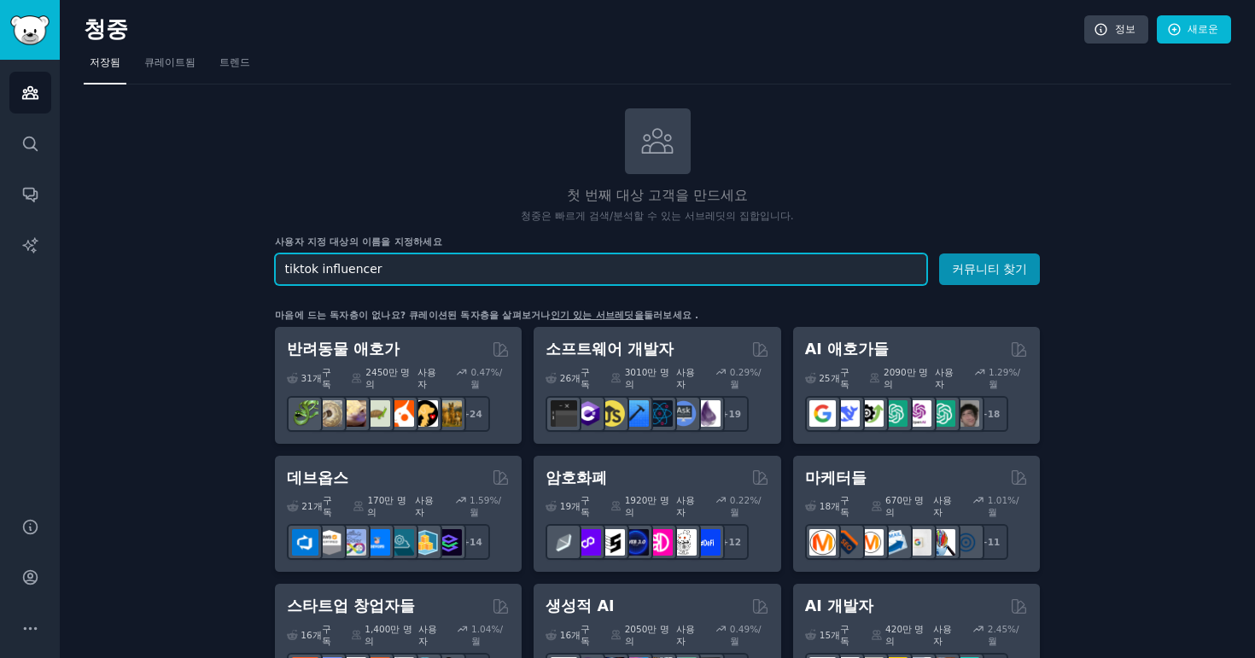
click at [722, 271] on input "tiktok influencer" at bounding box center [601, 270] width 652 height 32
drag, startPoint x: 317, startPoint y: 270, endPoint x: 183, endPoint y: 272, distance: 134.1
type input "influencer"
click at [939, 254] on button "커뮤니티 찾기" at bounding box center [989, 270] width 101 height 32
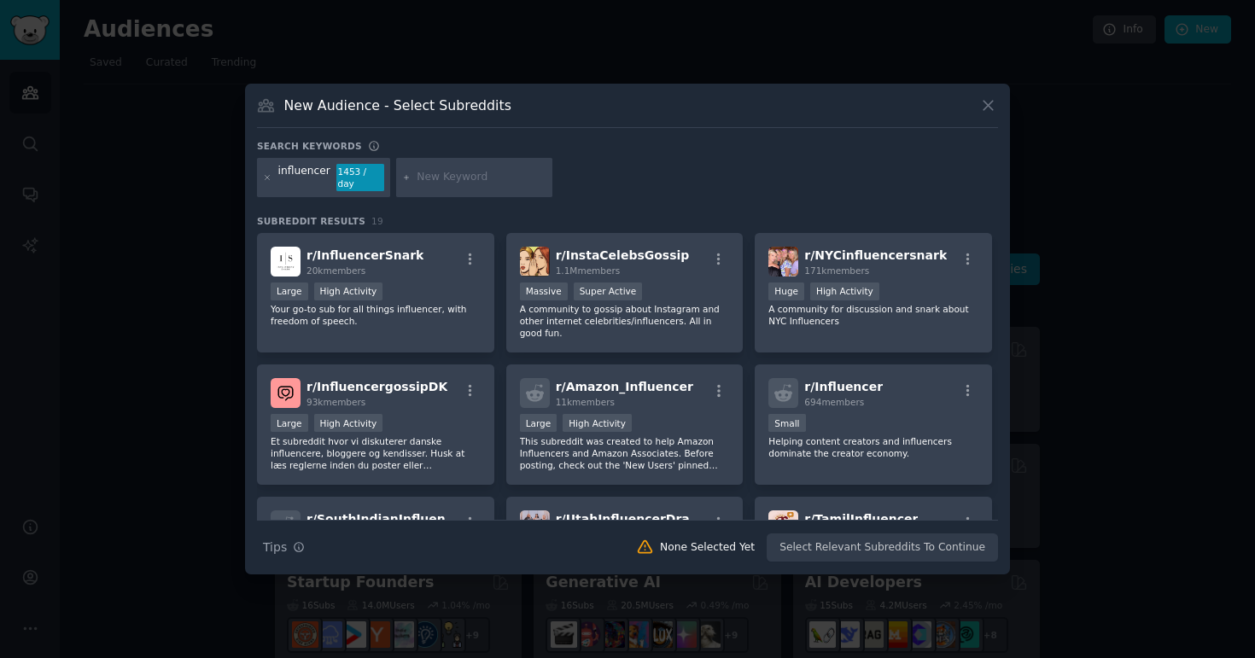
click at [641, 201] on div "Search keywords influencer 1453 / day Subreddit Results 19 r/ InfluencerSnark 2…" at bounding box center [627, 351] width 741 height 423
drag, startPoint x: 327, startPoint y: 179, endPoint x: 268, endPoint y: 183, distance: 59.0
click at [268, 183] on div "influencer 1453 / day" at bounding box center [323, 177] width 133 height 39
click at [268, 183] on div at bounding box center [267, 177] width 9 height 27
click at [268, 179] on icon at bounding box center [267, 177] width 9 height 9
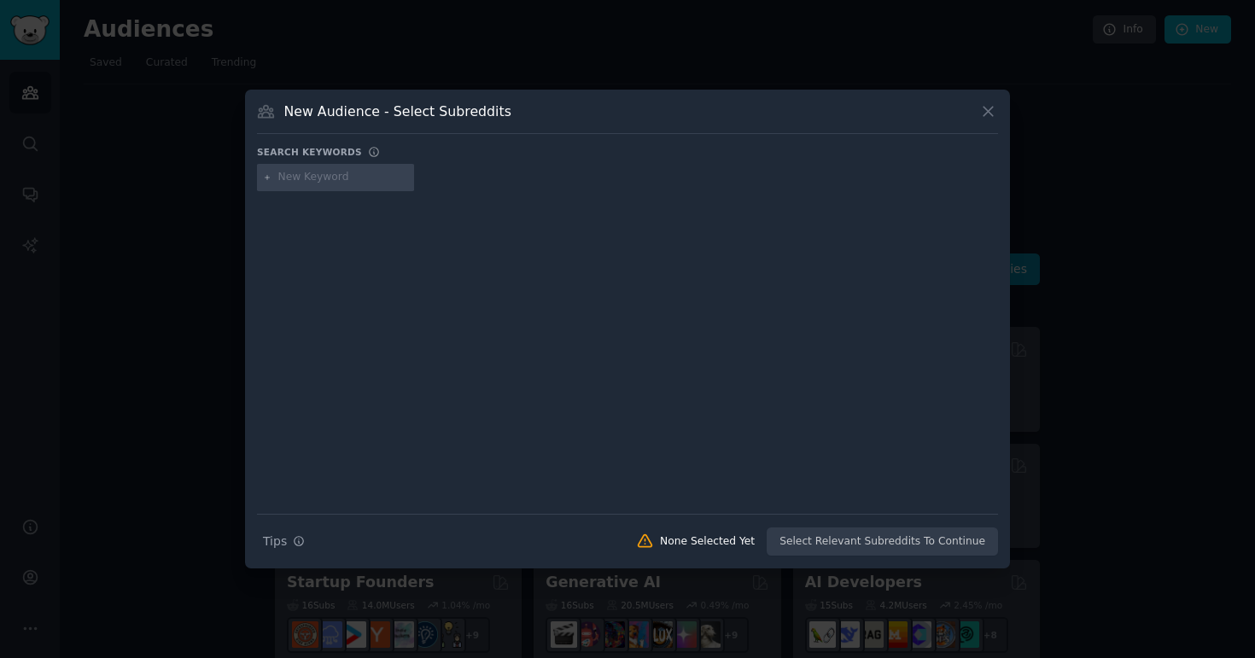
click at [289, 178] on input "text" at bounding box center [343, 177] width 130 height 15
type input "micro creator"
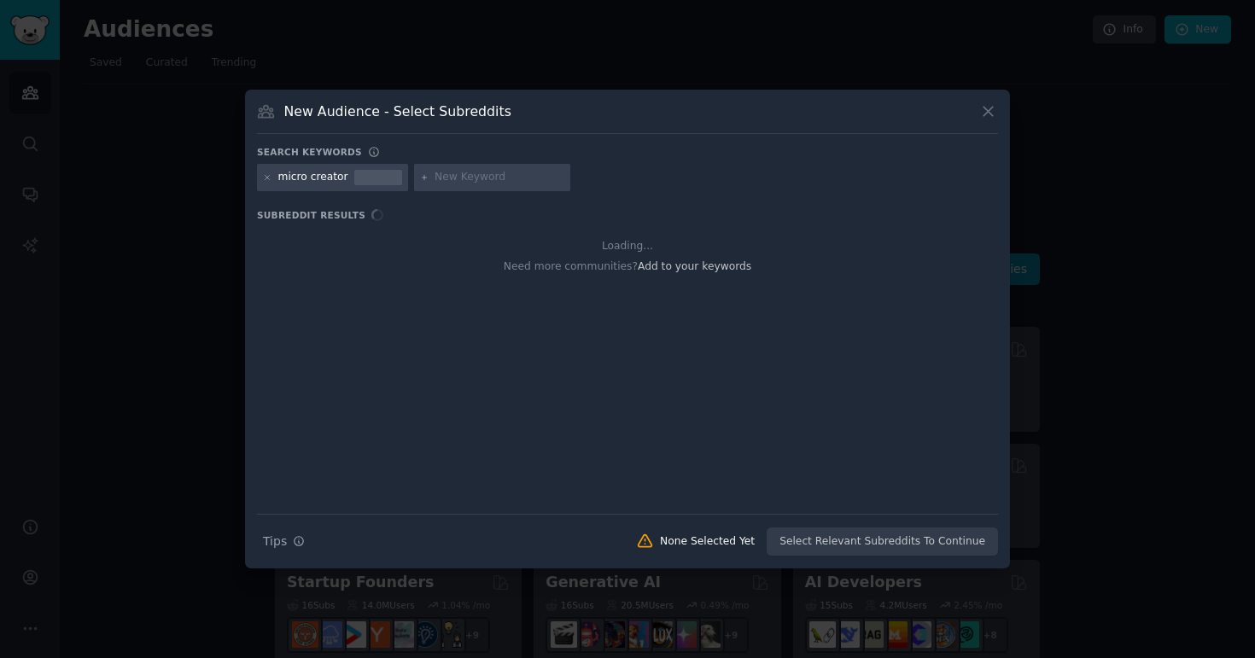
click at [479, 180] on input "text" at bounding box center [500, 177] width 130 height 15
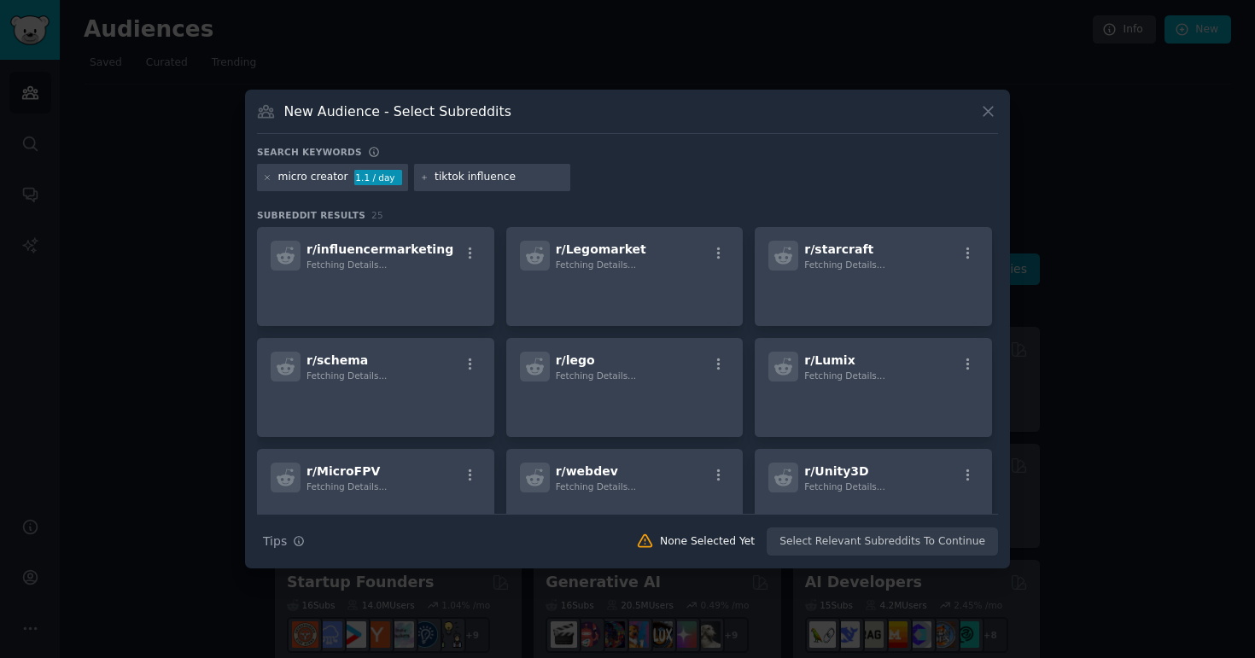
type input "tiktok influencer"
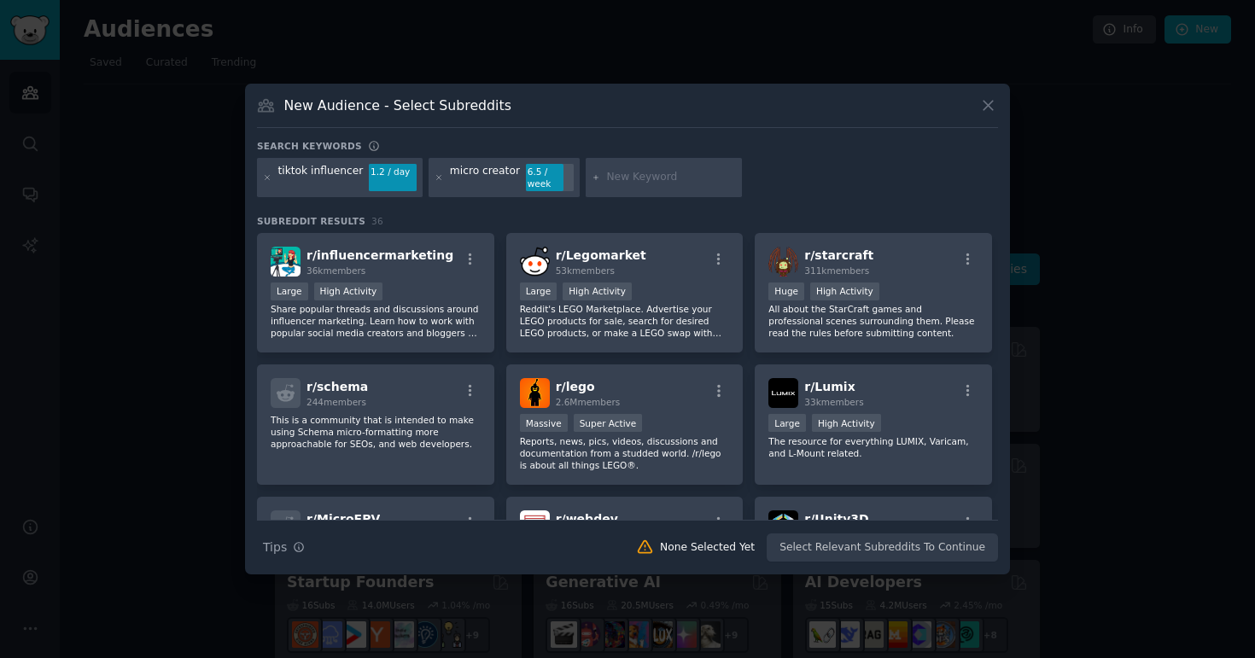
click at [888, 170] on div "tiktok influencer 1.2 / day micro creator 6.5 / week" at bounding box center [627, 180] width 741 height 45
click at [902, 170] on div "tiktok influencer 1.2 / day micro creator 6.5 / week" at bounding box center [627, 180] width 741 height 45
click at [411, 332] on p "Share popular threads and discussions around influencer marketing. Learn how to…" at bounding box center [376, 321] width 210 height 36
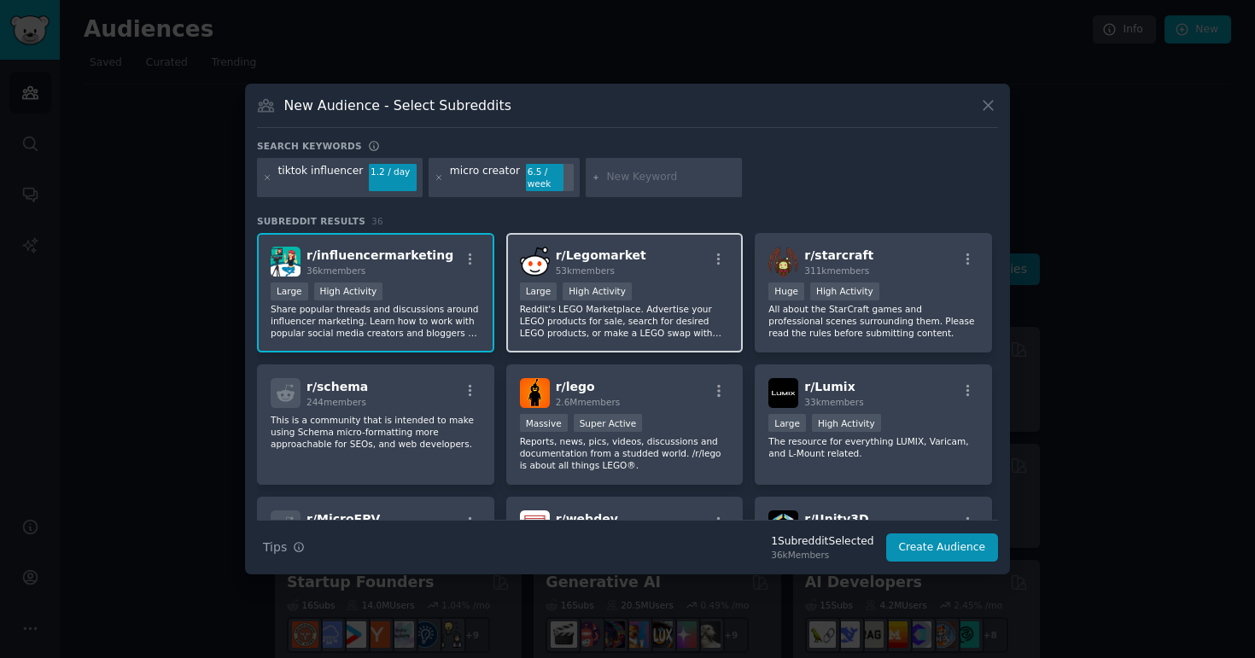
click at [707, 318] on p "Reddit's LEGO Marketplace. Advertise your LEGO products for sale, search for de…" at bounding box center [625, 321] width 210 height 36
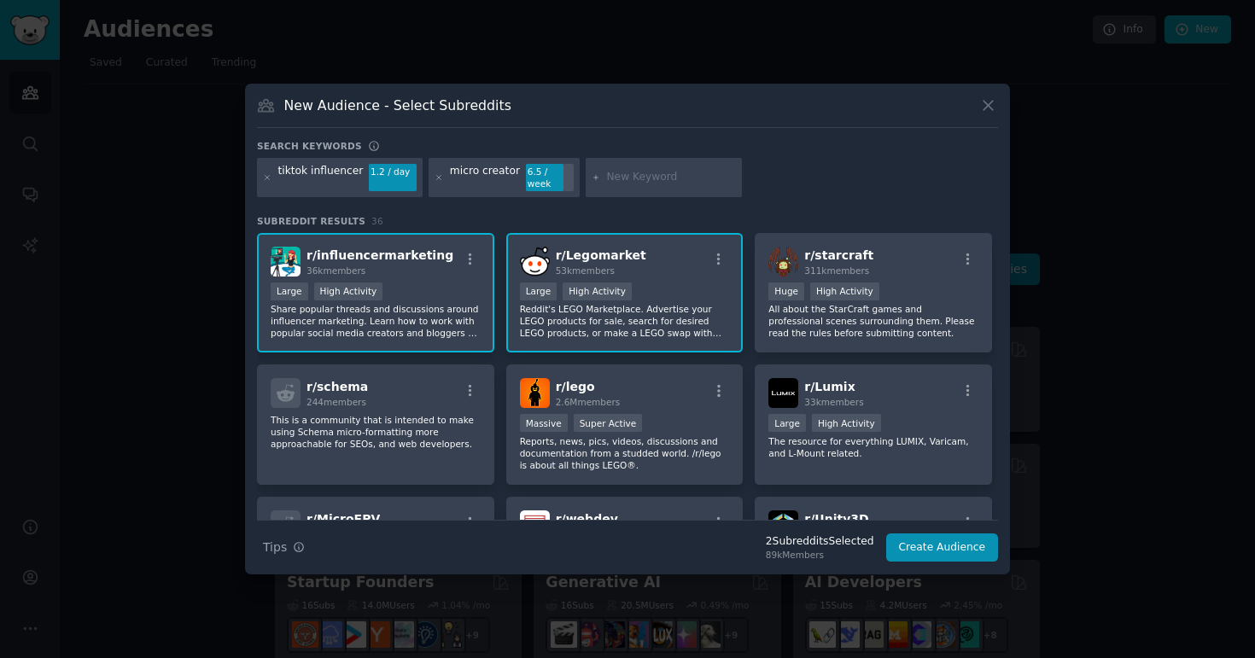
click at [601, 317] on p "Reddit's LEGO Marketplace. Advertise your LEGO products for sale, search for de…" at bounding box center [625, 321] width 210 height 36
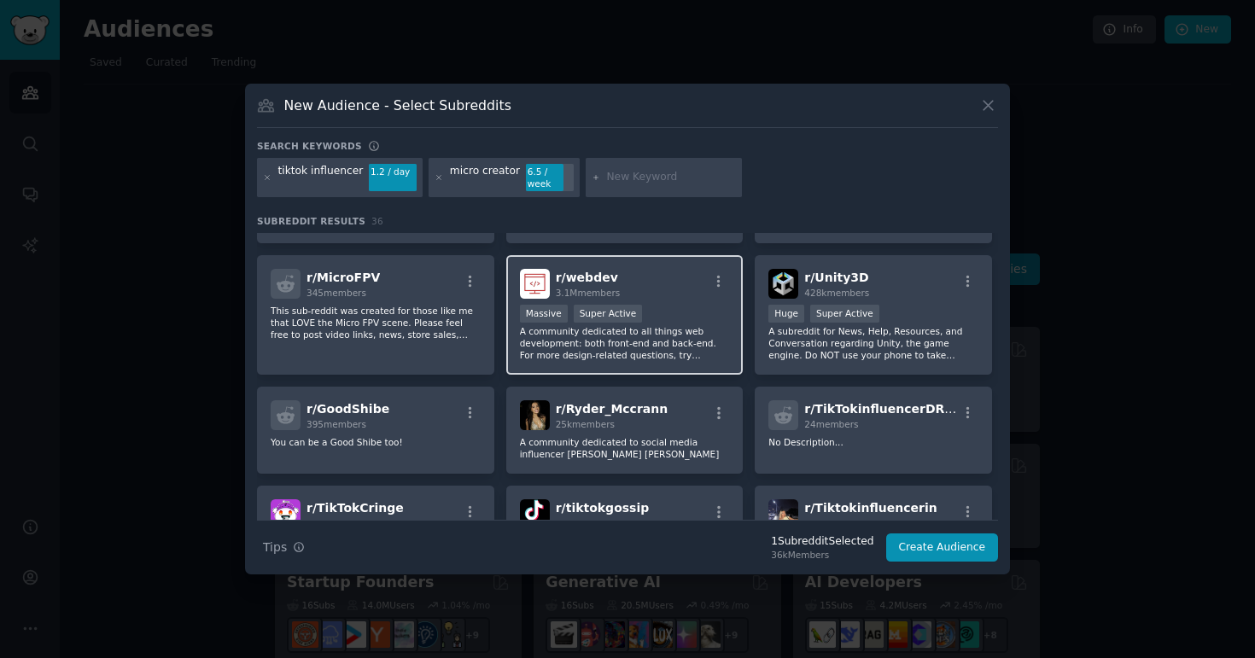
scroll to position [327, 0]
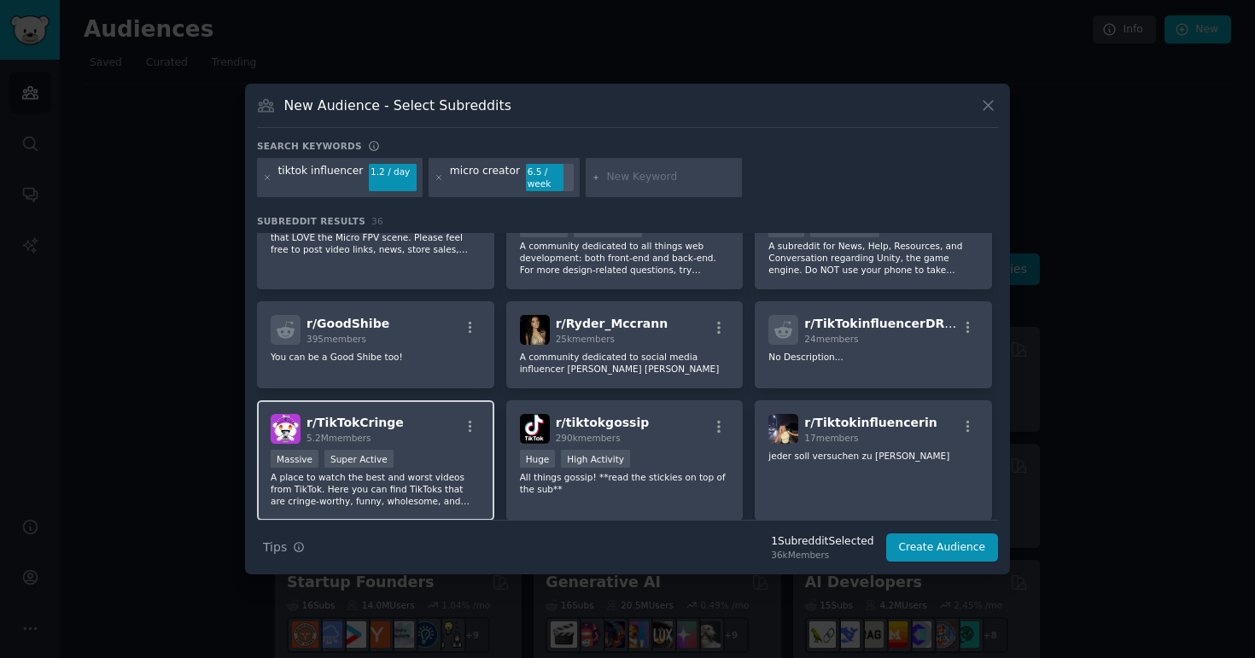
click at [464, 495] on p "A place to watch the best and worst videos from TikTok. Here you can find TikTo…" at bounding box center [376, 489] width 210 height 36
click at [467, 493] on p "A place to watch the best and worst videos from TikTok. Here you can find TikTo…" at bounding box center [376, 489] width 210 height 36
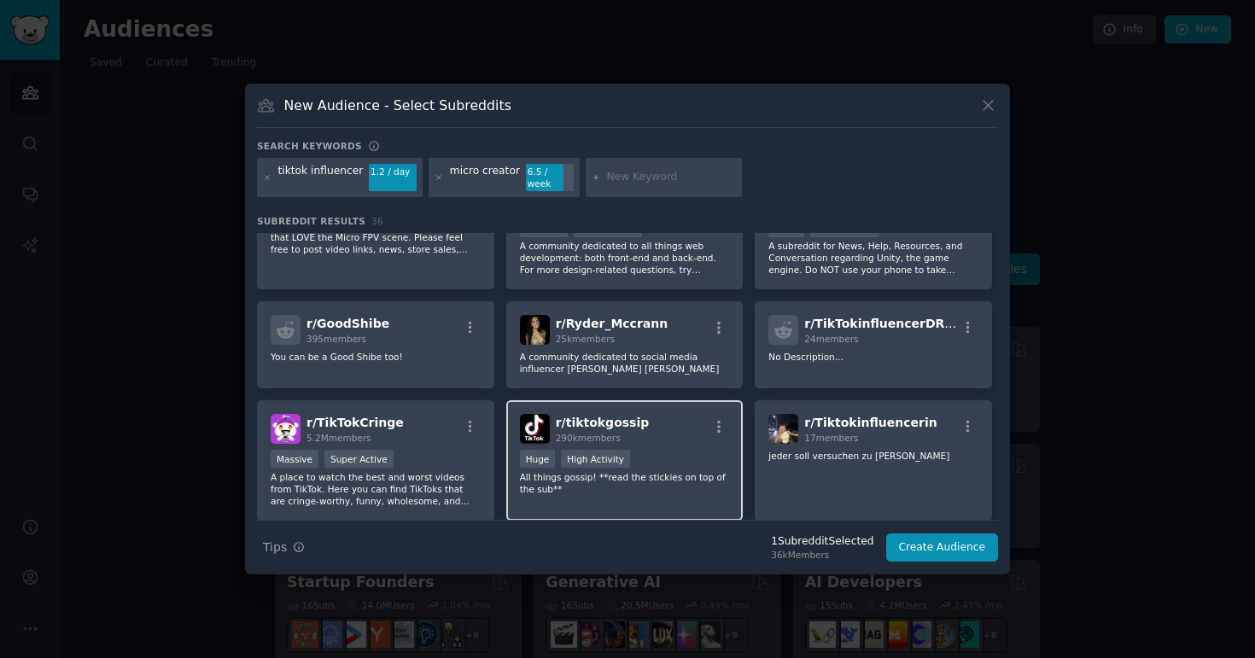
click at [668, 487] on p "All things gossip! **read the stickies on top of the sub**" at bounding box center [625, 483] width 210 height 24
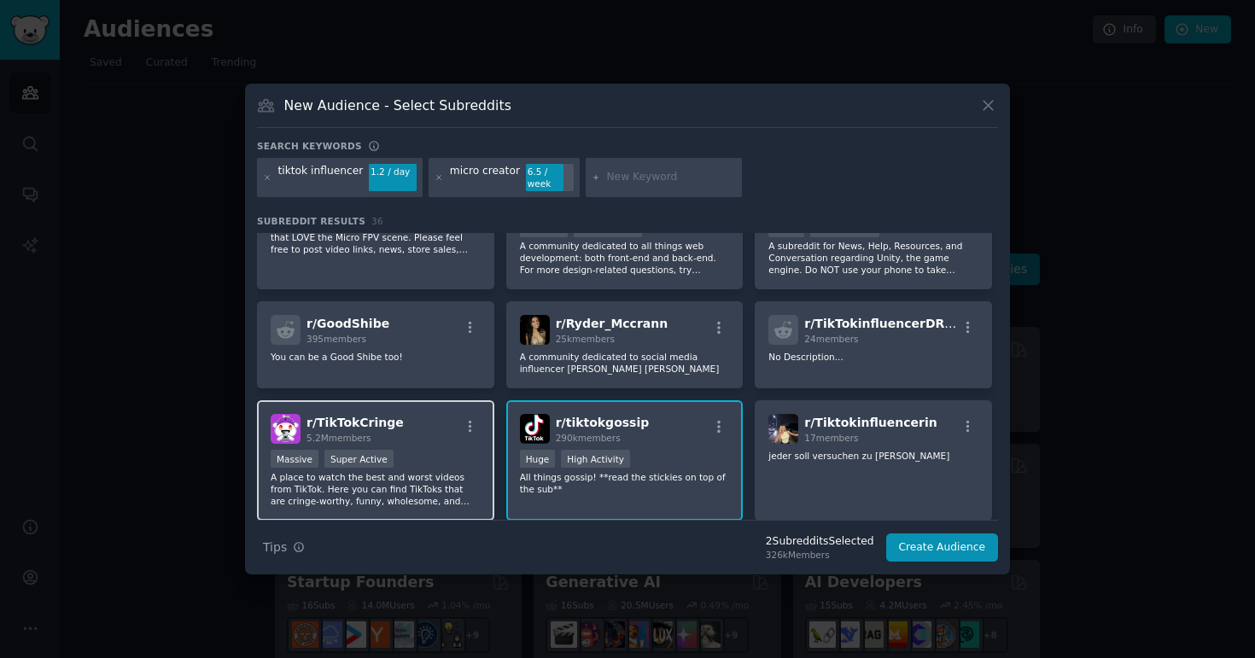
click at [422, 483] on p "A place to watch the best and worst videos from TikTok. Here you can find TikTo…" at bounding box center [376, 489] width 210 height 36
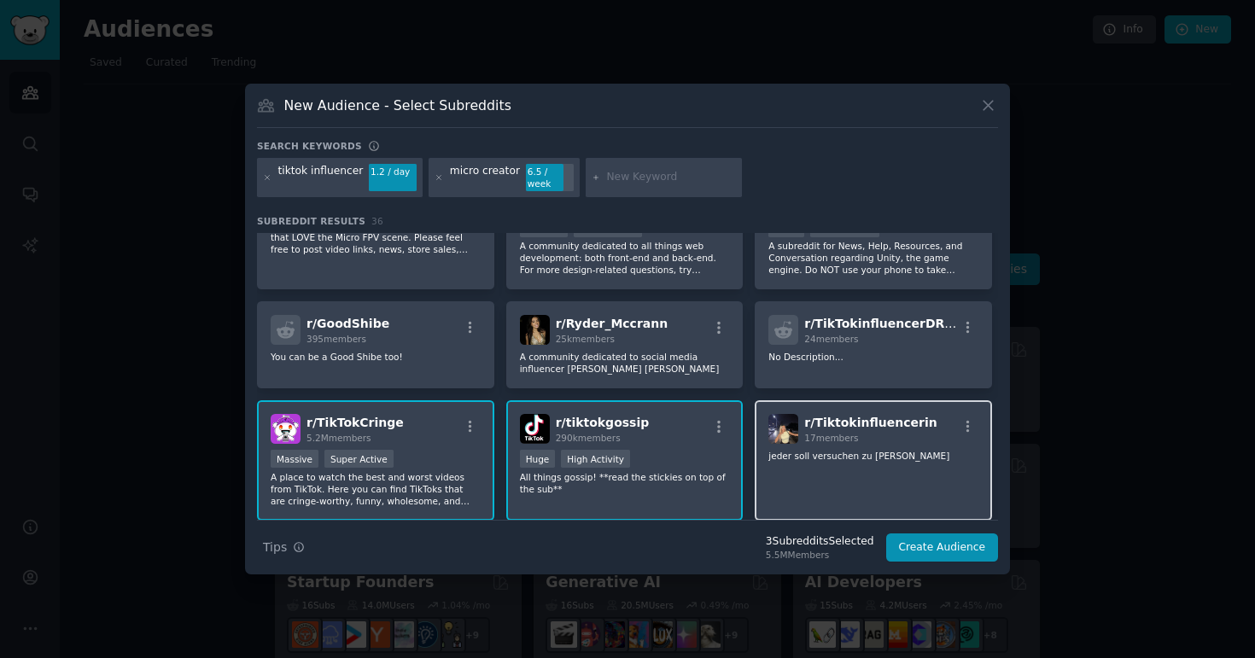
scroll to position [564, 0]
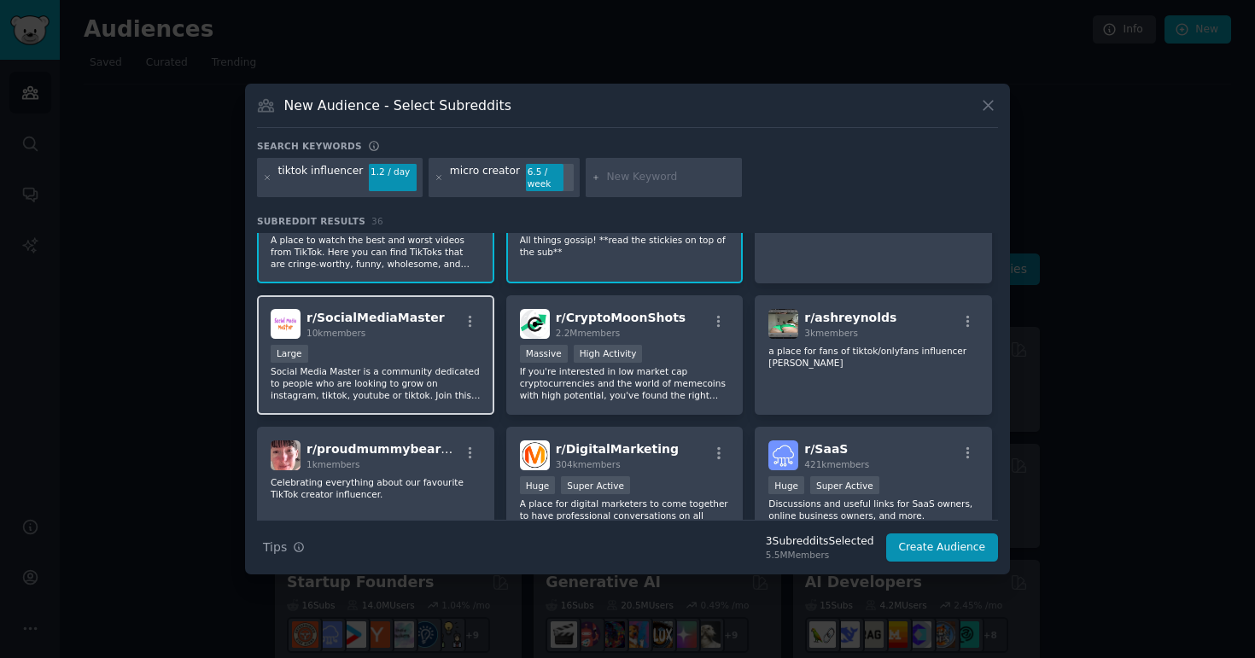
click at [352, 380] on p "Social Media Master is a community dedicated to people who are looking to grow …" at bounding box center [376, 383] width 210 height 36
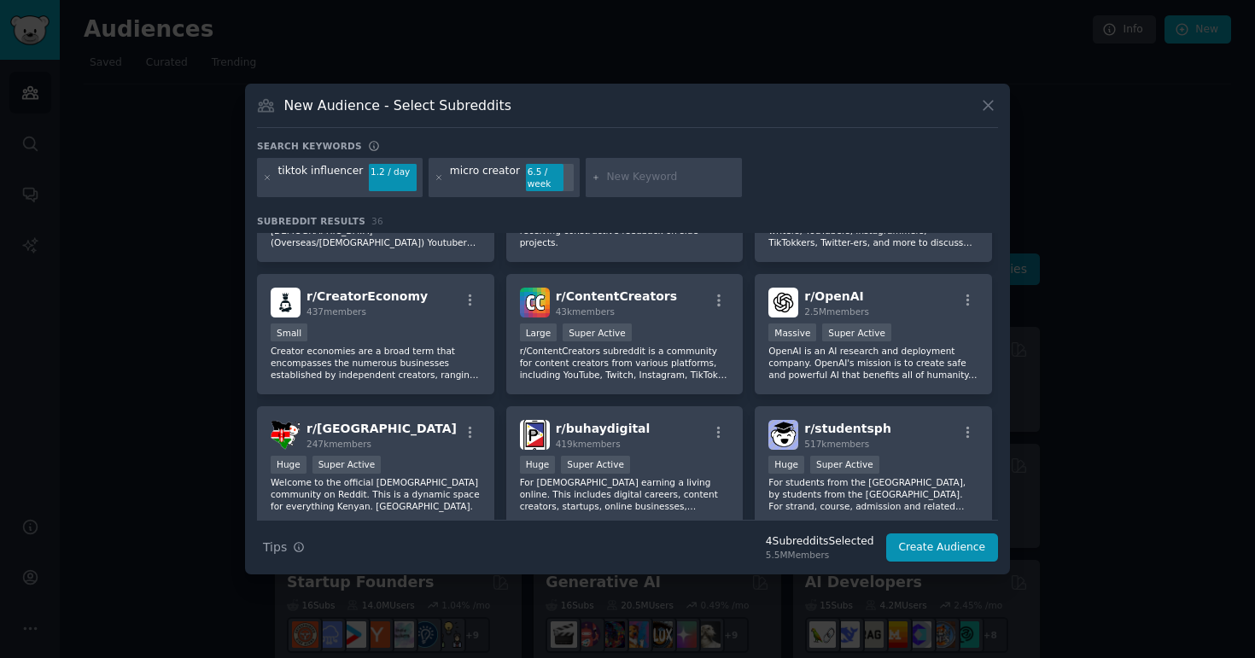
scroll to position [1311, 0]
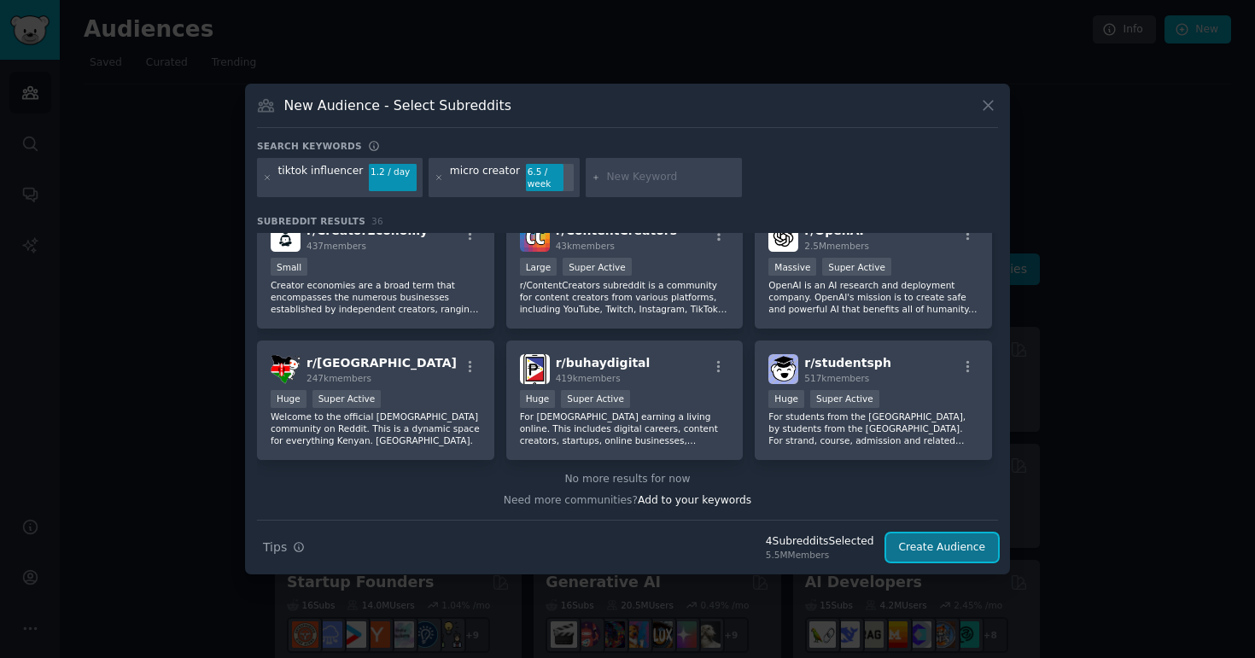
click at [941, 538] on button "Create Audience" at bounding box center [942, 548] width 113 height 29
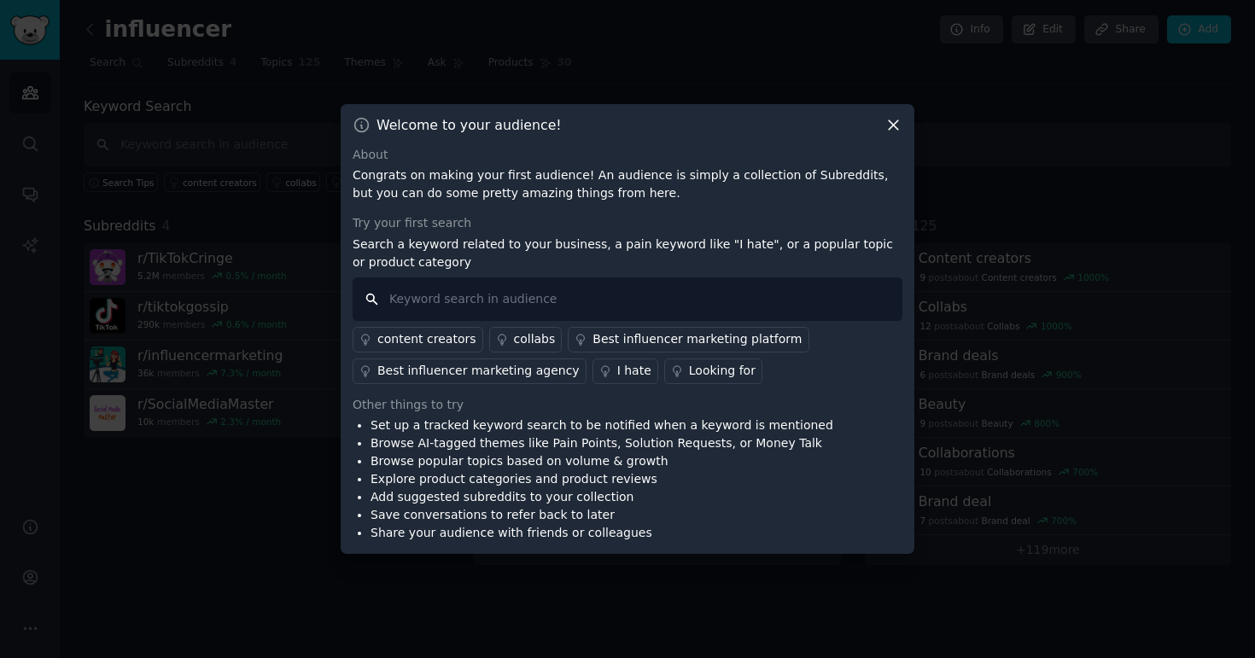
click at [497, 288] on input "text" at bounding box center [628, 299] width 550 height 44
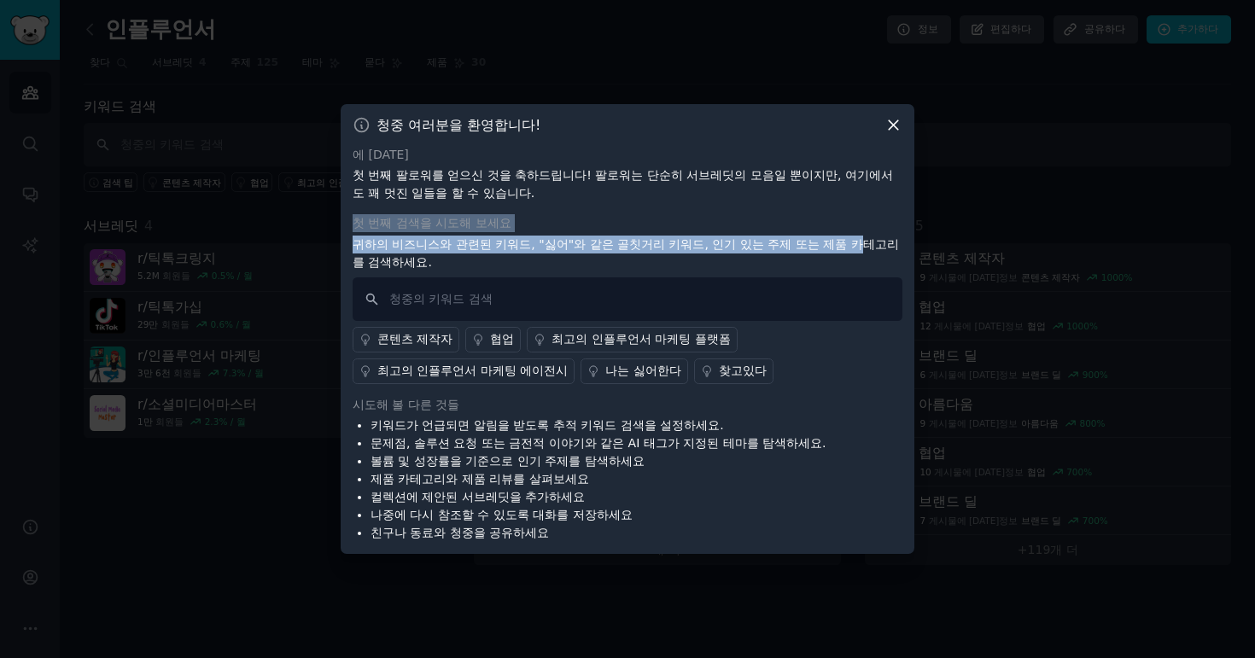
drag, startPoint x: 777, startPoint y: 216, endPoint x: 792, endPoint y: 255, distance: 42.2
click at [792, 255] on div "에 대한 첫 번째 팔로워를 얻으신 것을 축하드립니다! 팔로워는 단순히 서브레딧의 모음일 뿐이지만, 여기에서도 꽤 멋진 일들을 할 수 있습니다.…" at bounding box center [628, 344] width 550 height 397
click at [791, 222] on div "에 대한 첫 번째 팔로워를 얻으신 것을 축하드립니다! 팔로워는 단순히 서브레딧의 모음일 뿐이지만, 여기에서도 꽤 멋진 일들을 할 수 있습니다.…" at bounding box center [628, 344] width 550 height 397
drag, startPoint x: 791, startPoint y: 222, endPoint x: 792, endPoint y: 260, distance: 38.4
click at [792, 260] on div "에 대한 첫 번째 팔로워를 얻으신 것을 축하드립니다! 팔로워는 단순히 서브레딧의 모음일 뿐이지만, 여기에서도 꽤 멋진 일들을 할 수 있습니다.…" at bounding box center [628, 344] width 550 height 397
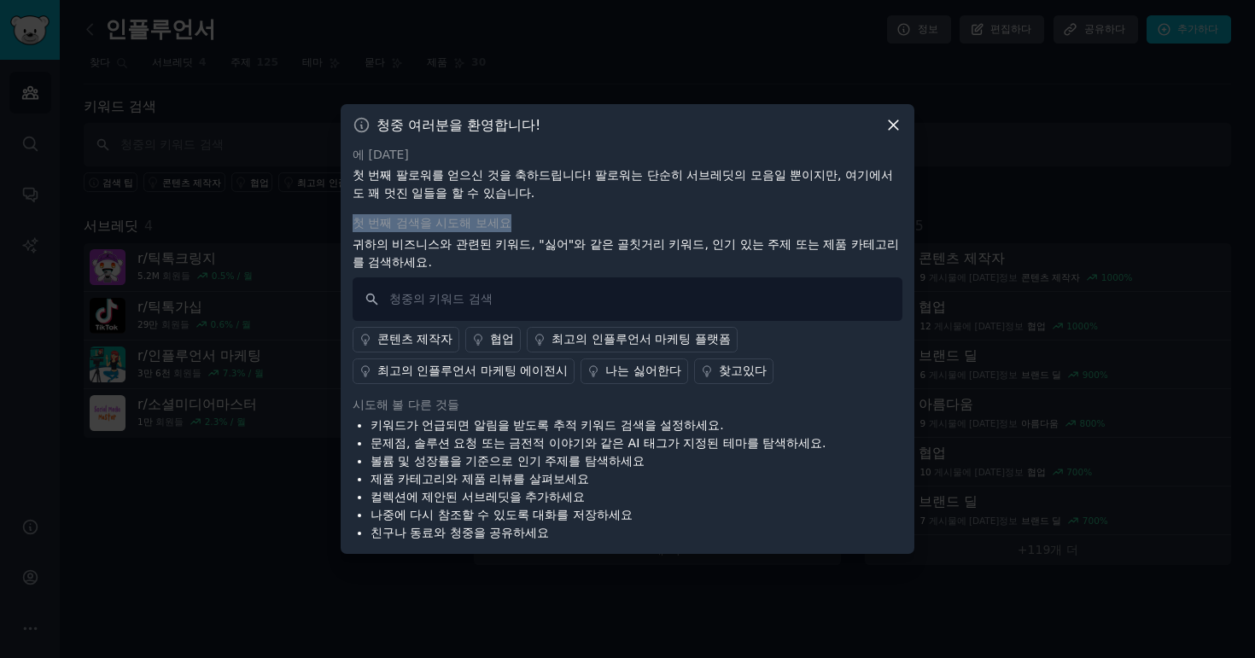
click at [799, 223] on div "첫 번째 검색을 시도해 보세요" at bounding box center [628, 223] width 550 height 18
click at [800, 283] on input "text" at bounding box center [628, 299] width 550 height 44
click at [796, 219] on div "에 대한 첫 번째 팔로워를 얻으신 것을 축하드립니다! 팔로워는 단순히 서브레딧의 모음일 뿐이지만, 여기에서도 꽤 멋진 일들을 할 수 있습니다.…" at bounding box center [628, 344] width 550 height 397
click at [605, 284] on input "text" at bounding box center [628, 299] width 550 height 44
type input "채"
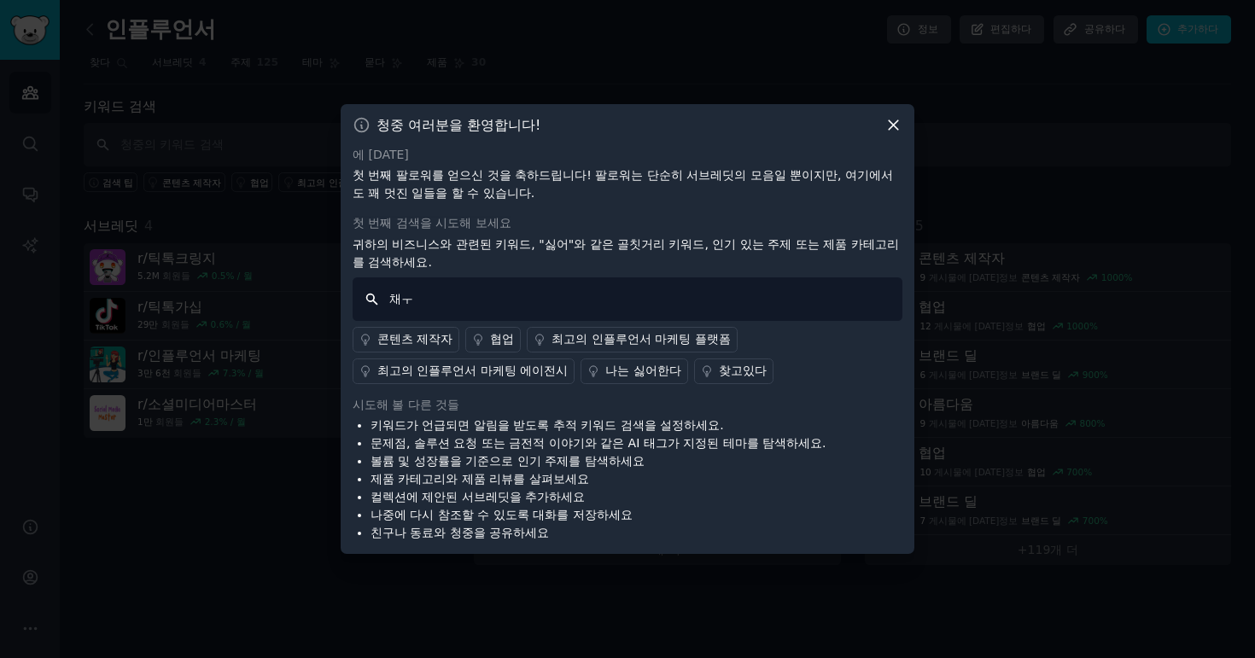
type input "채"
type input "c"
type input "trends"
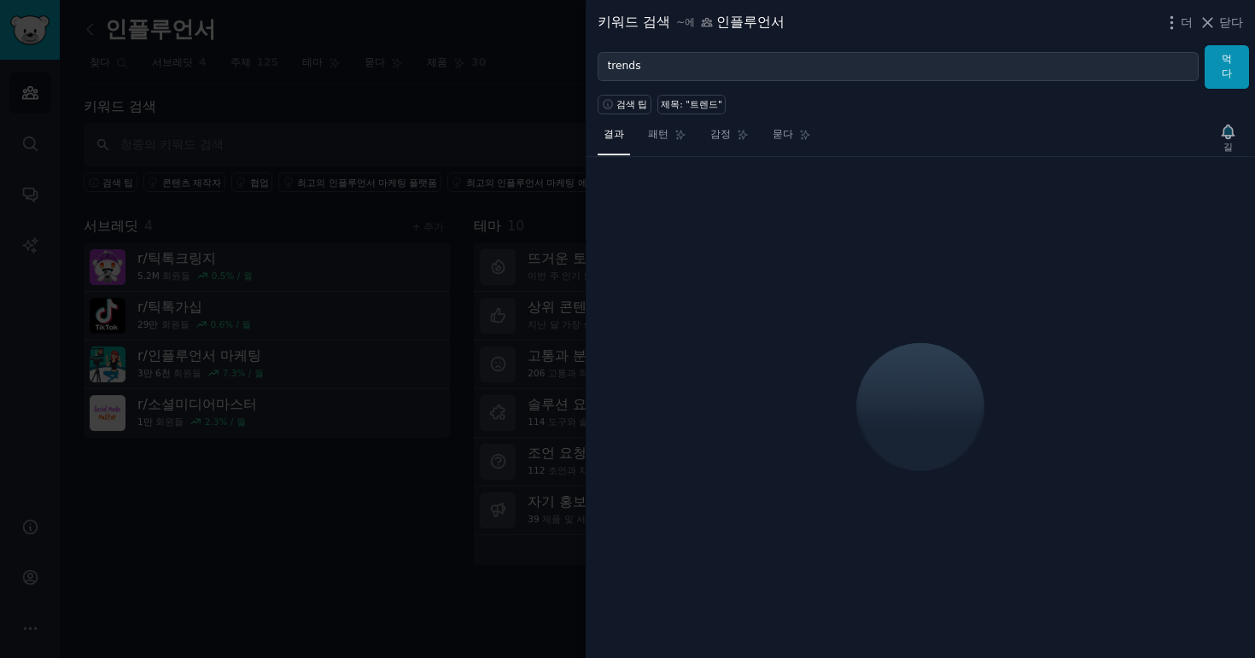
click at [902, 26] on div "키워드 검색 ~에 인플루언서 더 닫다" at bounding box center [920, 22] width 645 height 21
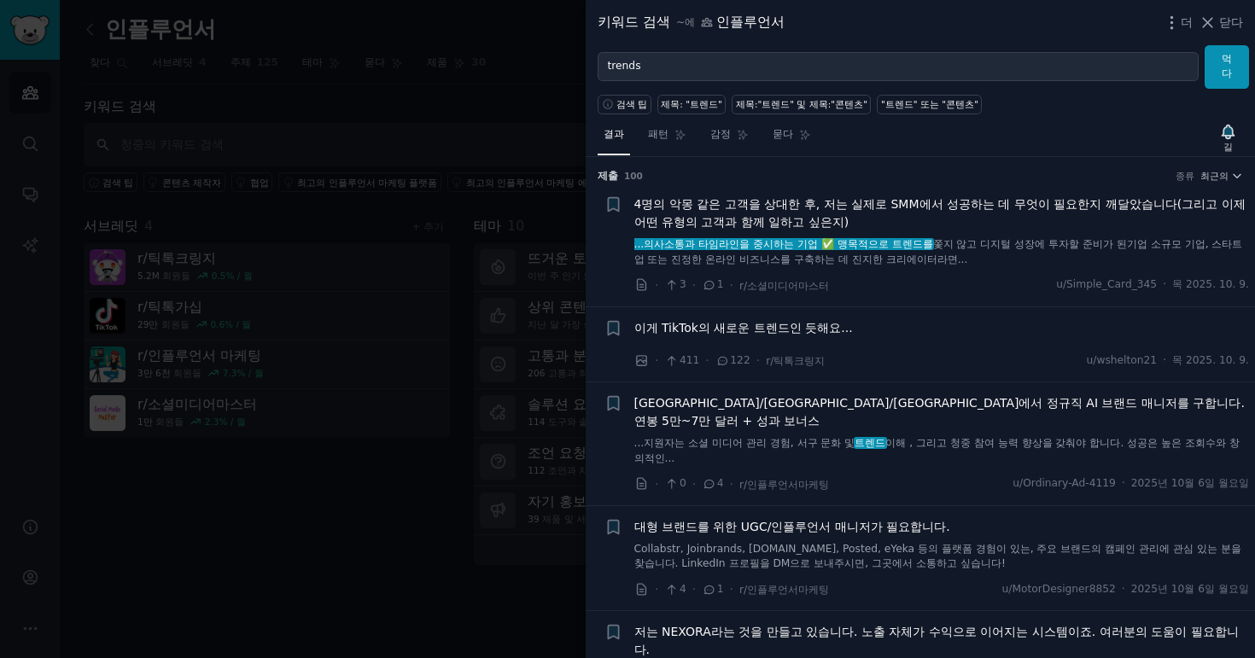
scroll to position [21, 0]
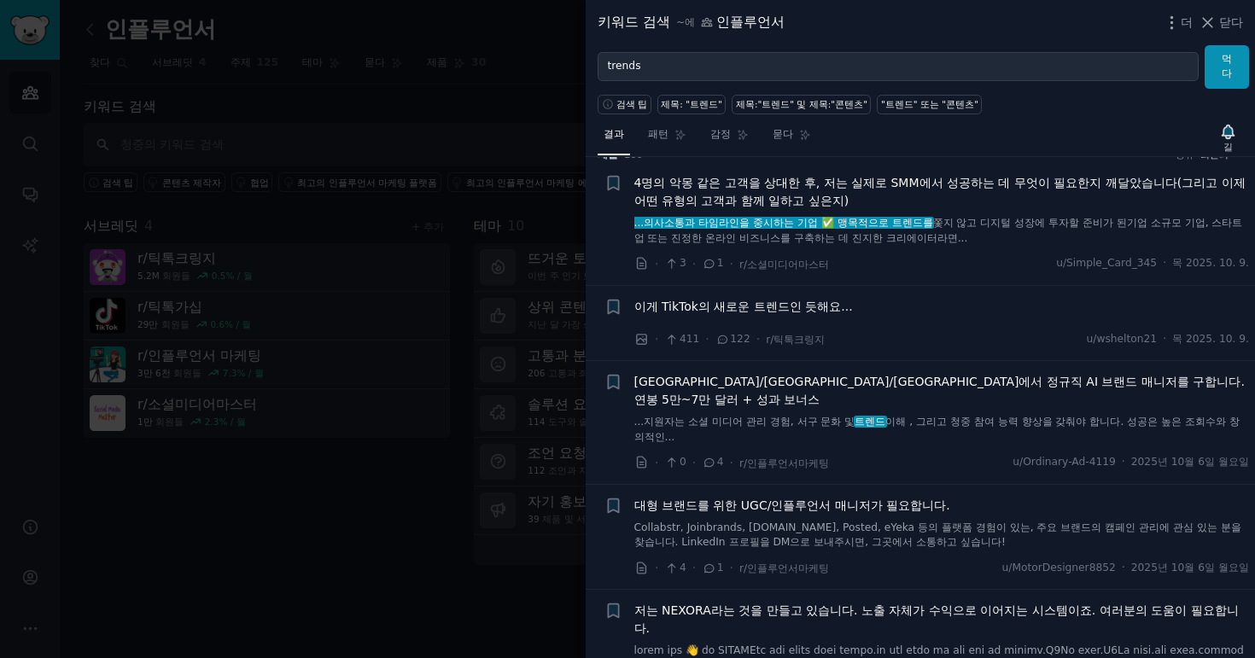
click at [759, 309] on font "이게 TikTok의 새로운 트렌드인 듯해요..." at bounding box center [743, 307] width 219 height 14
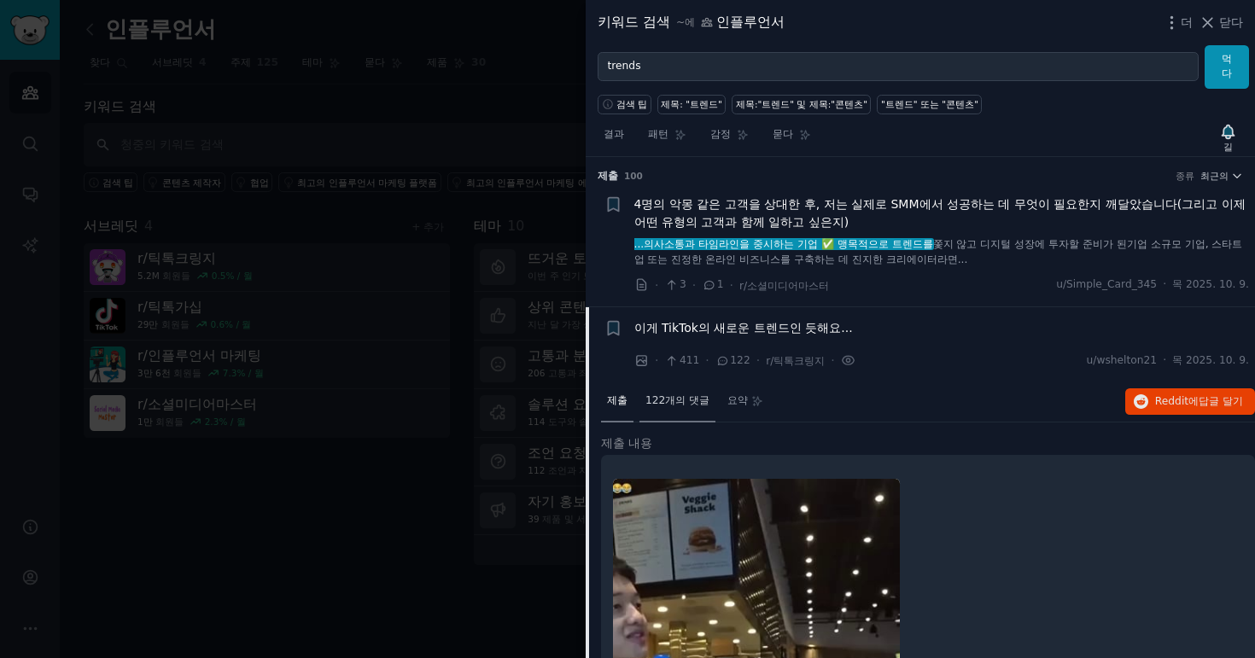
click at [666, 406] on font "122개의 댓글" at bounding box center [677, 400] width 64 height 12
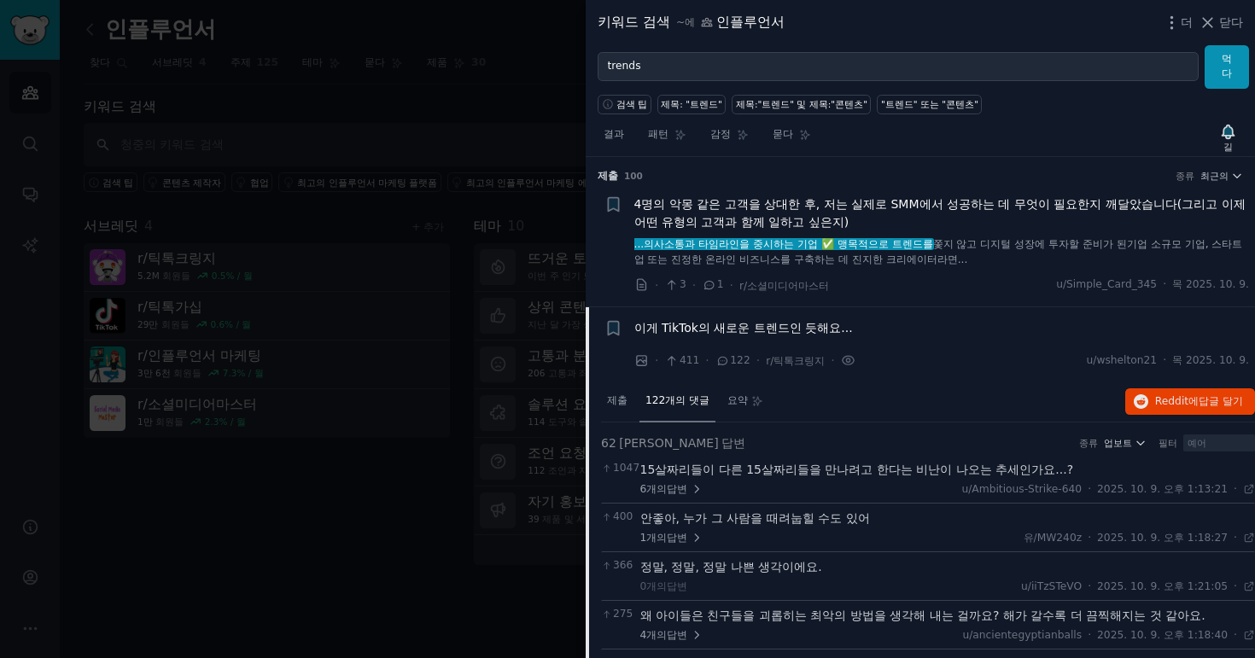
click at [754, 323] on font "이게 TikTok의 새로운 트렌드인 듯해요..." at bounding box center [743, 328] width 219 height 14
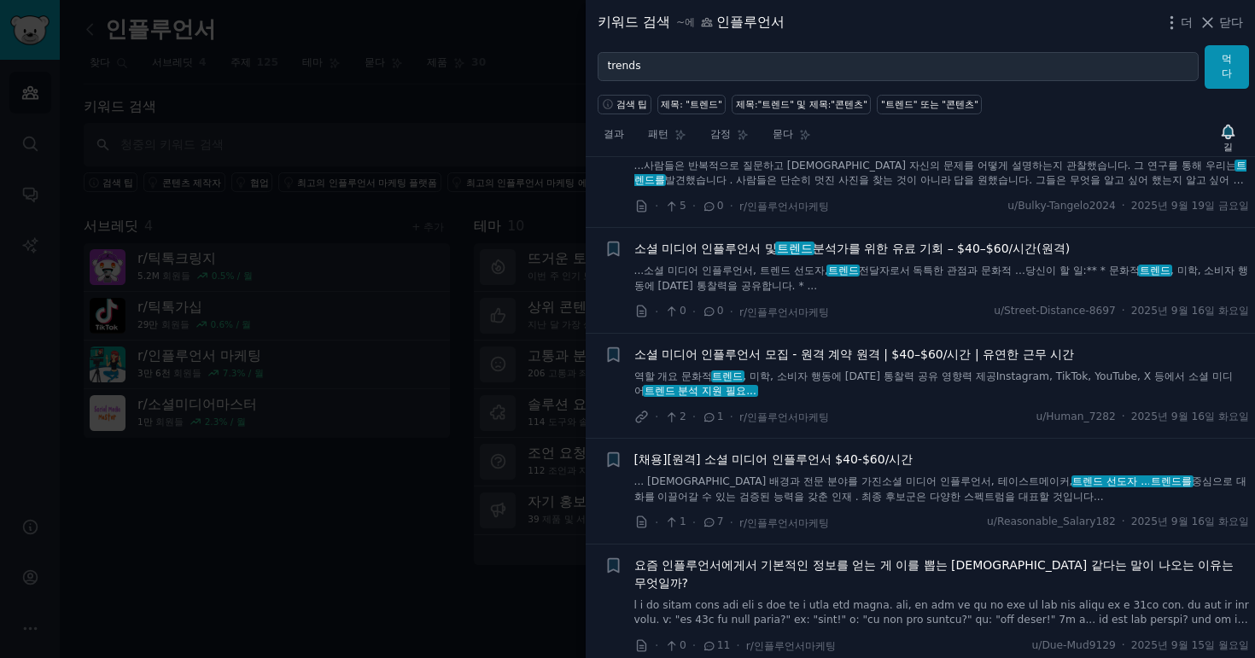
scroll to position [1244, 0]
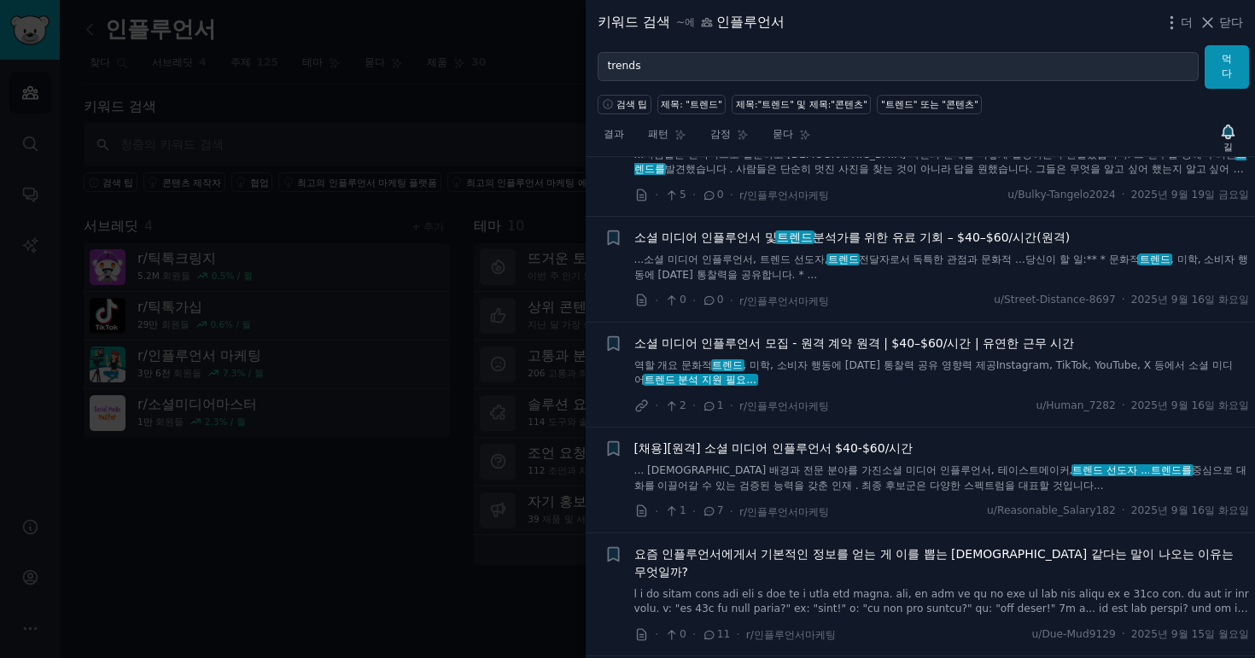
click at [927, 547] on font "요즘 인플루언서에게서 기본적인 정보를 얻는 게 이를 뽑는 것과 같다는 말이 나오는 이유는 무엇일까?" at bounding box center [934, 563] width 600 height 32
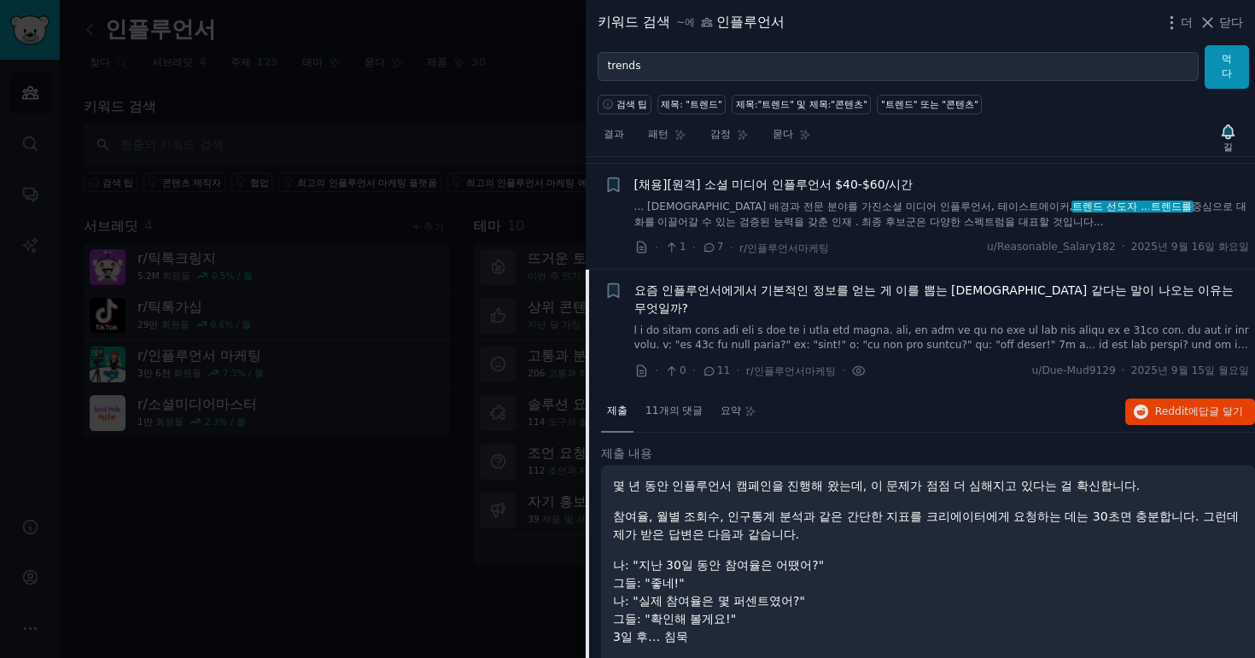
scroll to position [1477, 0]
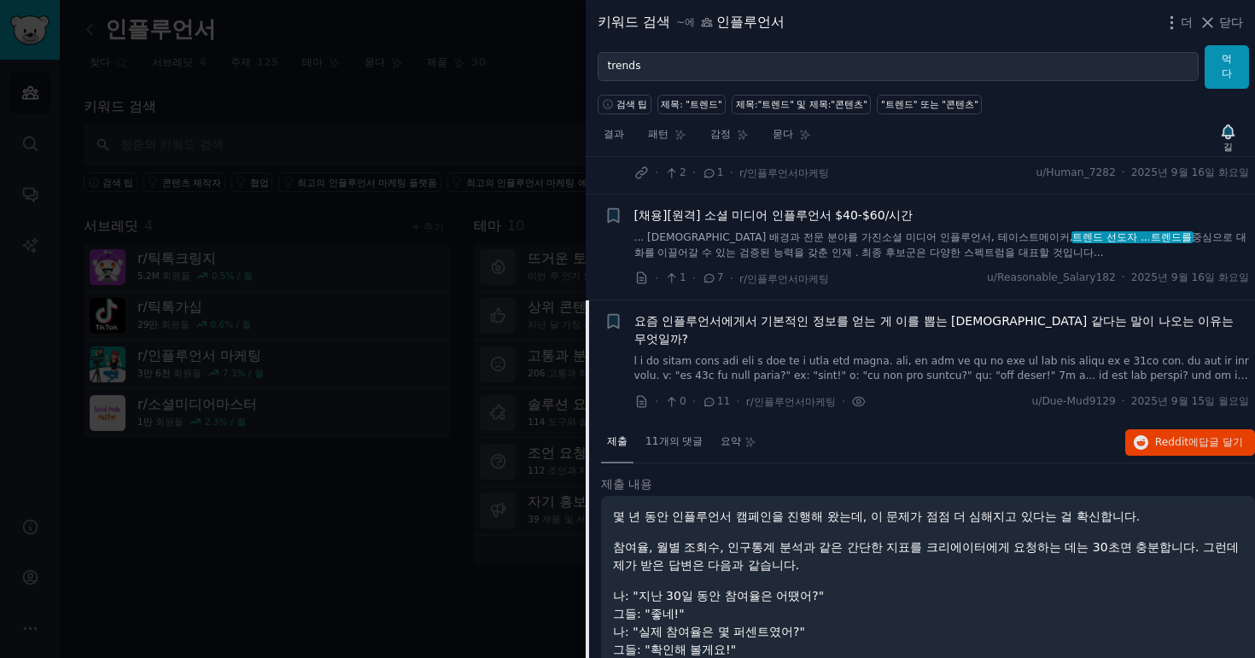
click at [904, 314] on font "요즘 인플루언서에게서 기본적인 정보를 얻는 게 이를 뽑는 것과 같다는 말이 나오는 이유는 무엇일까?" at bounding box center [934, 330] width 600 height 32
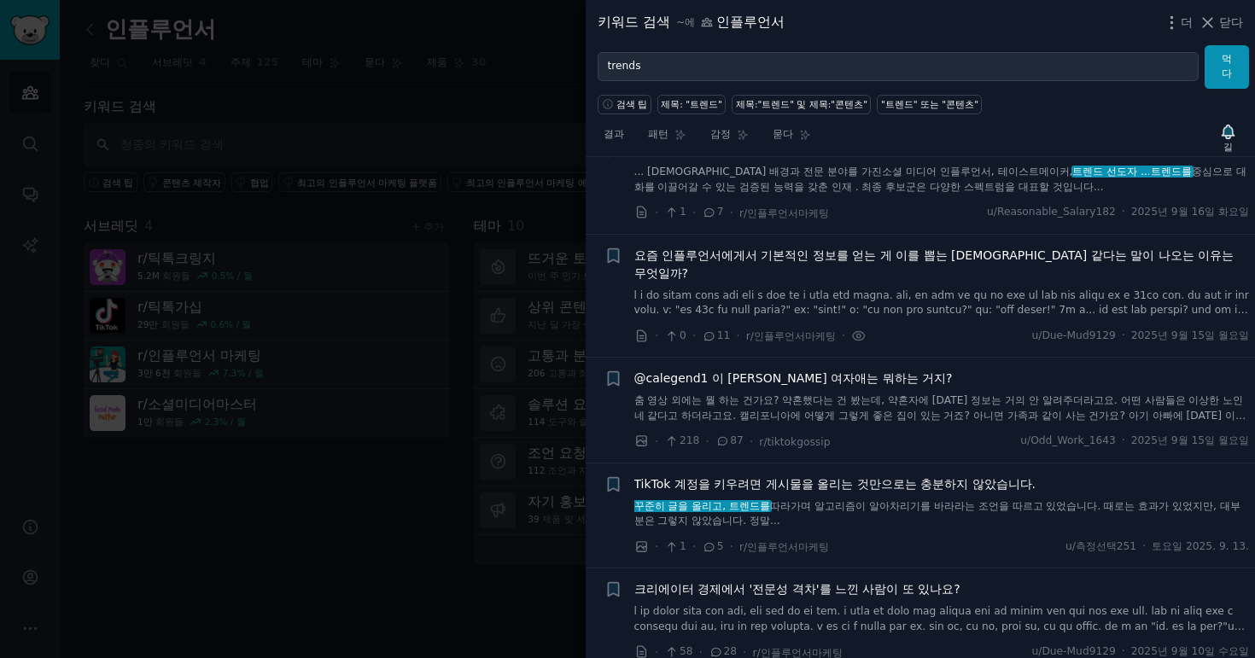
scroll to position [1551, 0]
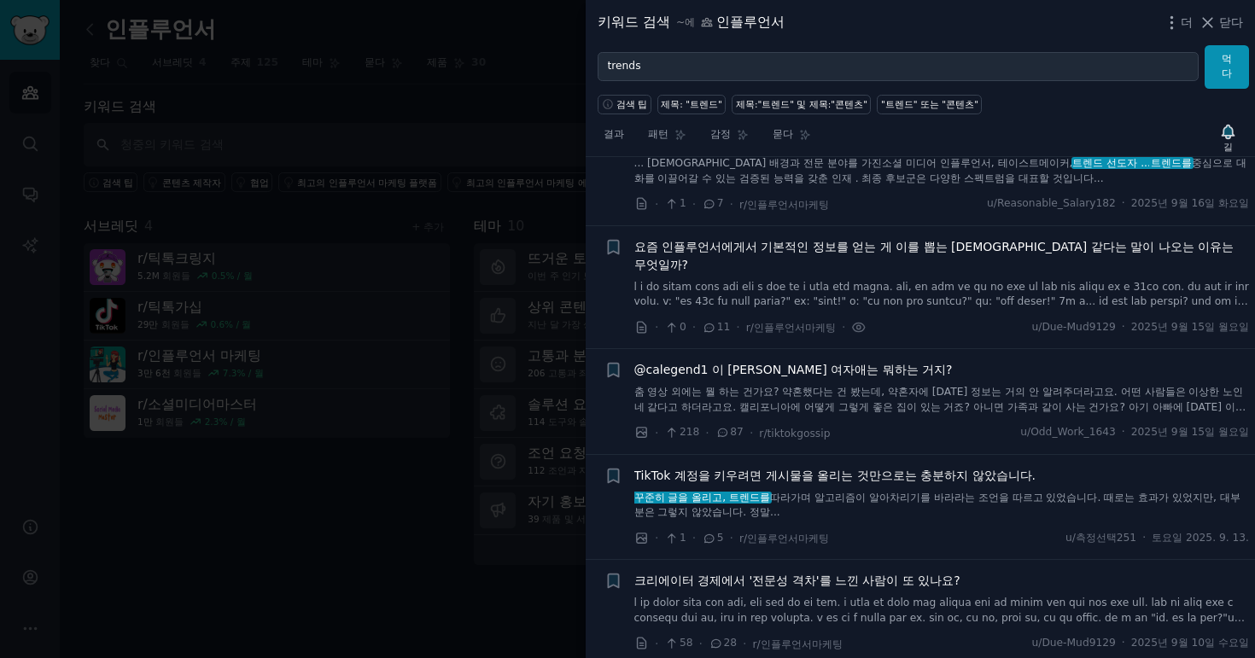
click at [928, 469] on font "TikTok 계정을 키우려면 게시물을 올리는 것만으로는 충분하지 않았습니다." at bounding box center [835, 476] width 402 height 14
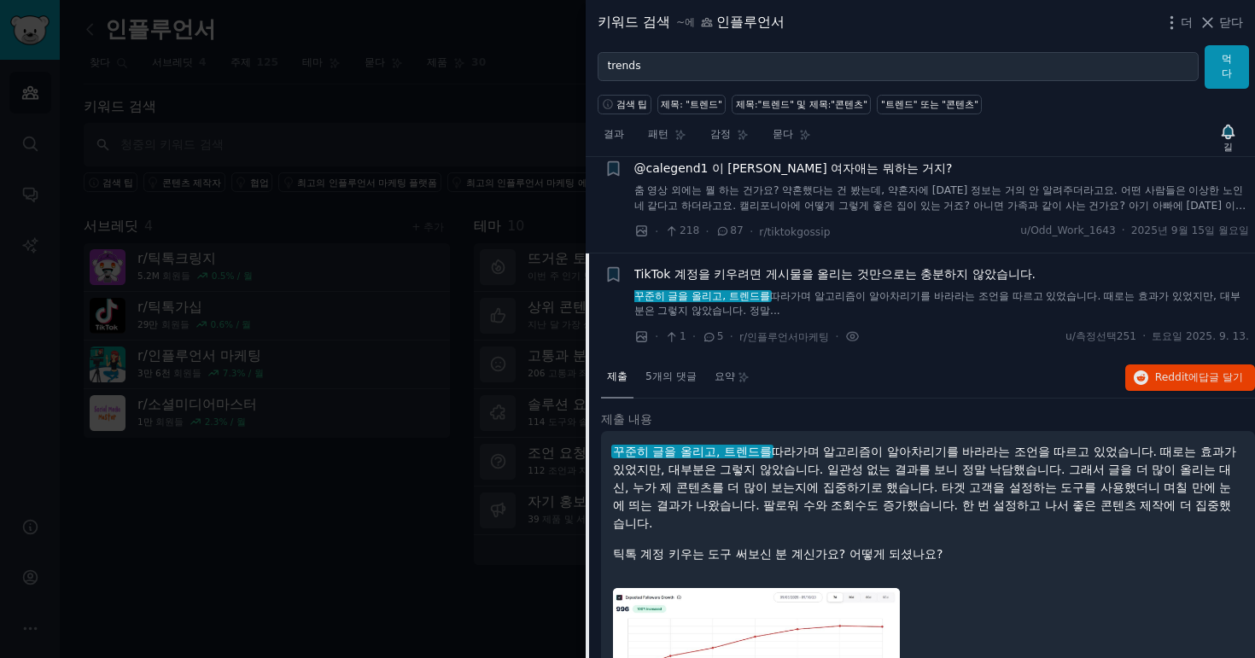
scroll to position [1762, 0]
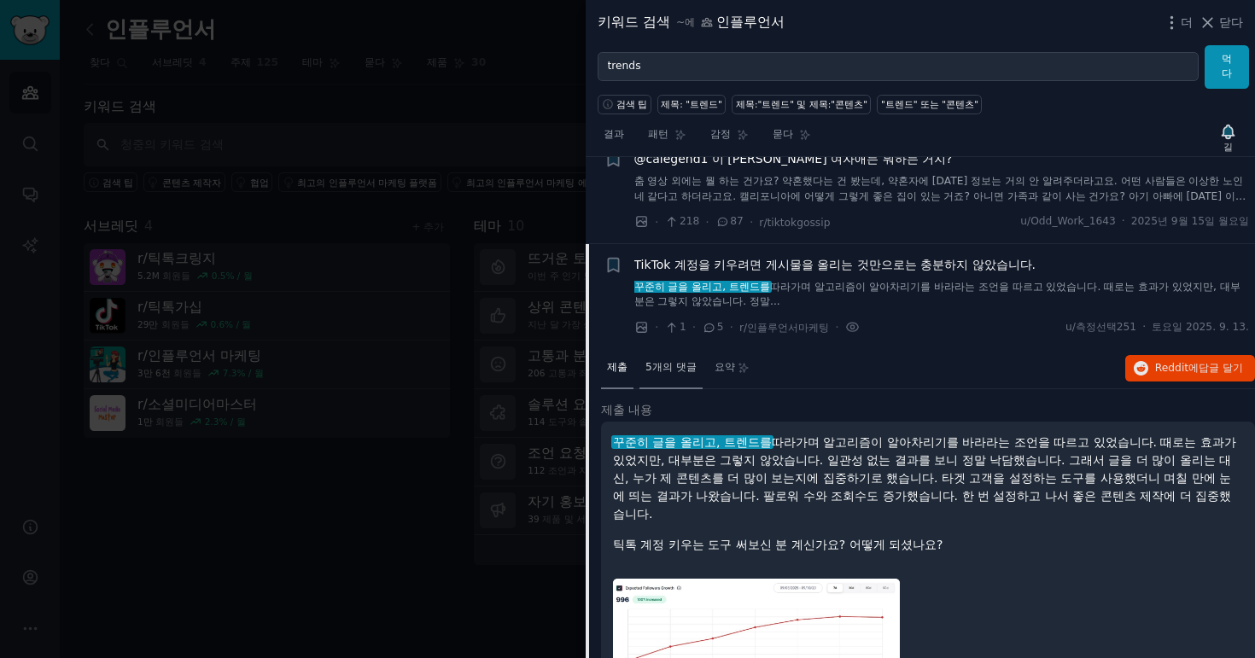
click at [680, 361] on font "5개의 댓글" at bounding box center [670, 367] width 51 height 12
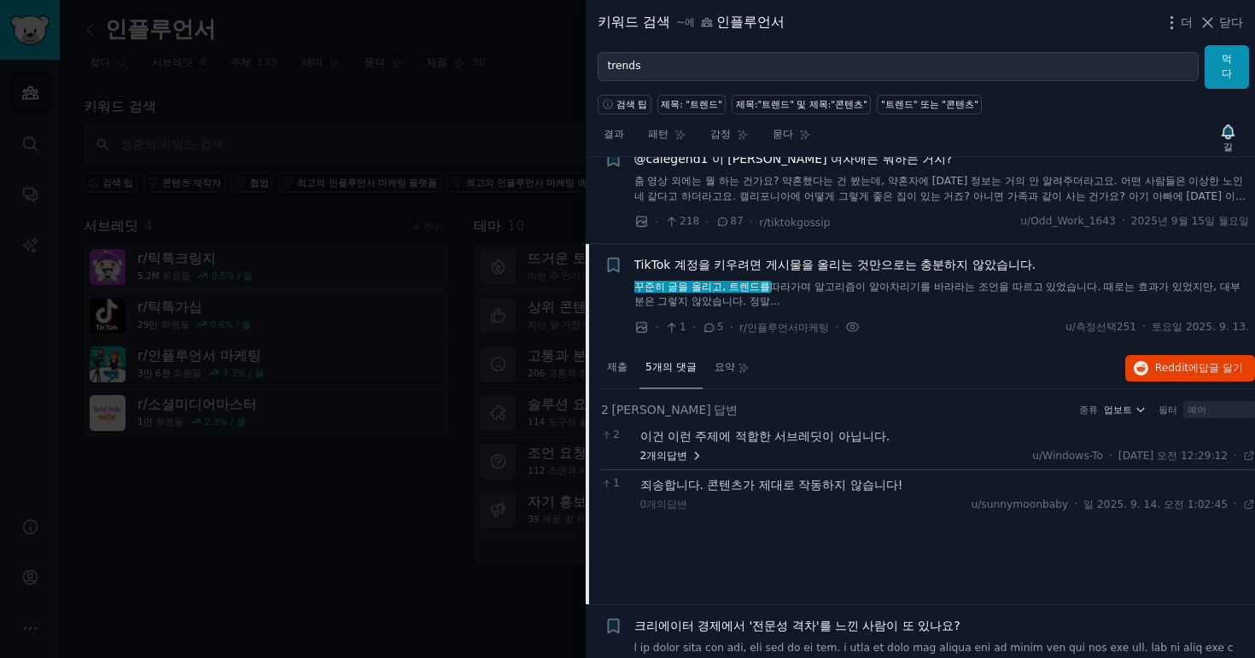
click at [669, 450] on font "답변" at bounding box center [677, 456] width 20 height 12
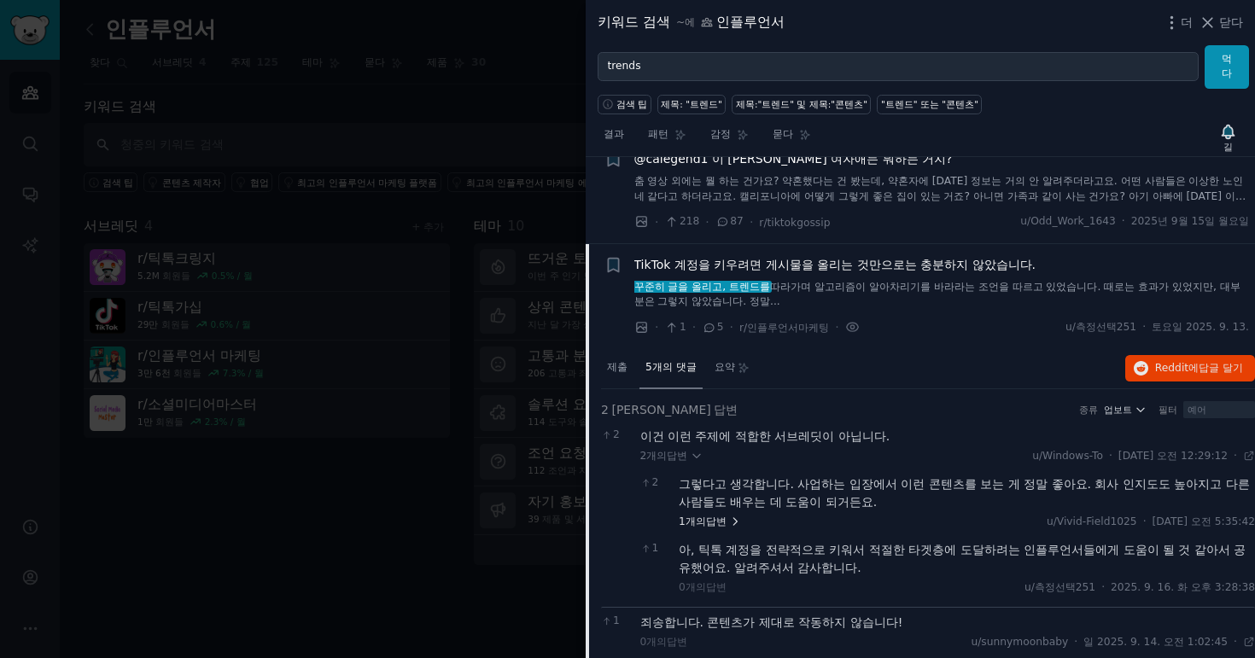
click at [699, 516] on font "1개의" at bounding box center [692, 522] width 27 height 12
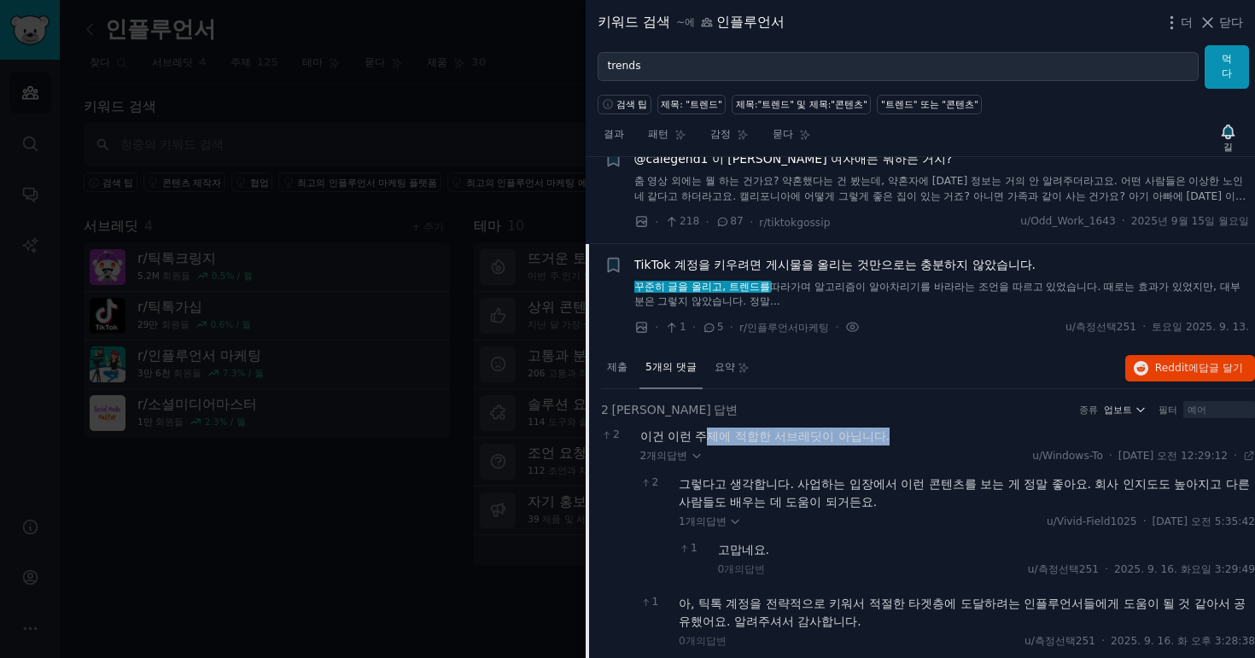
drag, startPoint x: 694, startPoint y: 348, endPoint x: 874, endPoint y: 345, distance: 180.2
click at [874, 428] on div "이건 이런 주제에 적합한 서브레딧이 아닙니다." at bounding box center [948, 437] width 616 height 18
click at [912, 428] on div "이건 이런 주제에 적합한 서브레딧이 아닙니다." at bounding box center [948, 437] width 616 height 18
click at [841, 429] on font "이건 이런 주제에 적합한 서브레딧이 아닙니다." at bounding box center [765, 436] width 250 height 14
click at [857, 280] on link "꾸준히 글을 올리고, 트렌드를 따라가며 알고리즘이 알아차리기를 바라라는 조언을 따르고 있었습니다 . 때로는 효과가 있었지만, 대부분은 그렇지 …" at bounding box center [942, 295] width 616 height 30
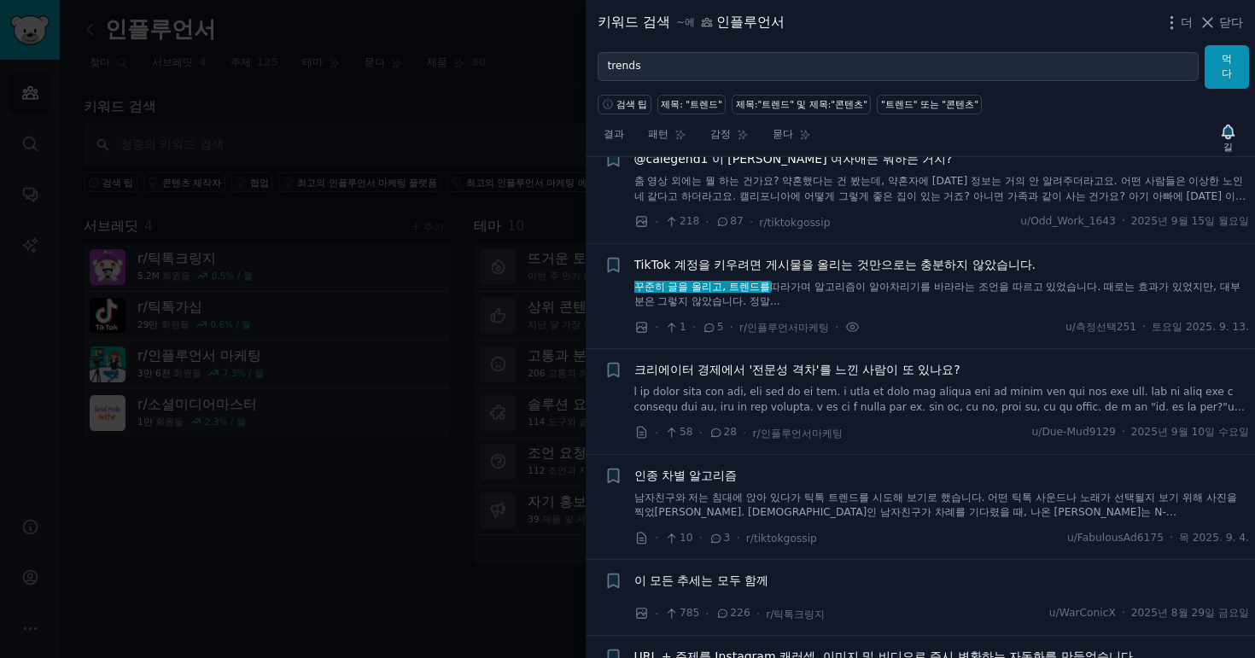
click at [857, 280] on link "꾸준히 글을 올리고, 트렌드를 따라가며 알고리즘이 알아차리기를 바라라는 조언을 따르고 있었습니다 . 때로는 효과가 있었지만, 대부분은 그렇지 …" at bounding box center [942, 295] width 616 height 30
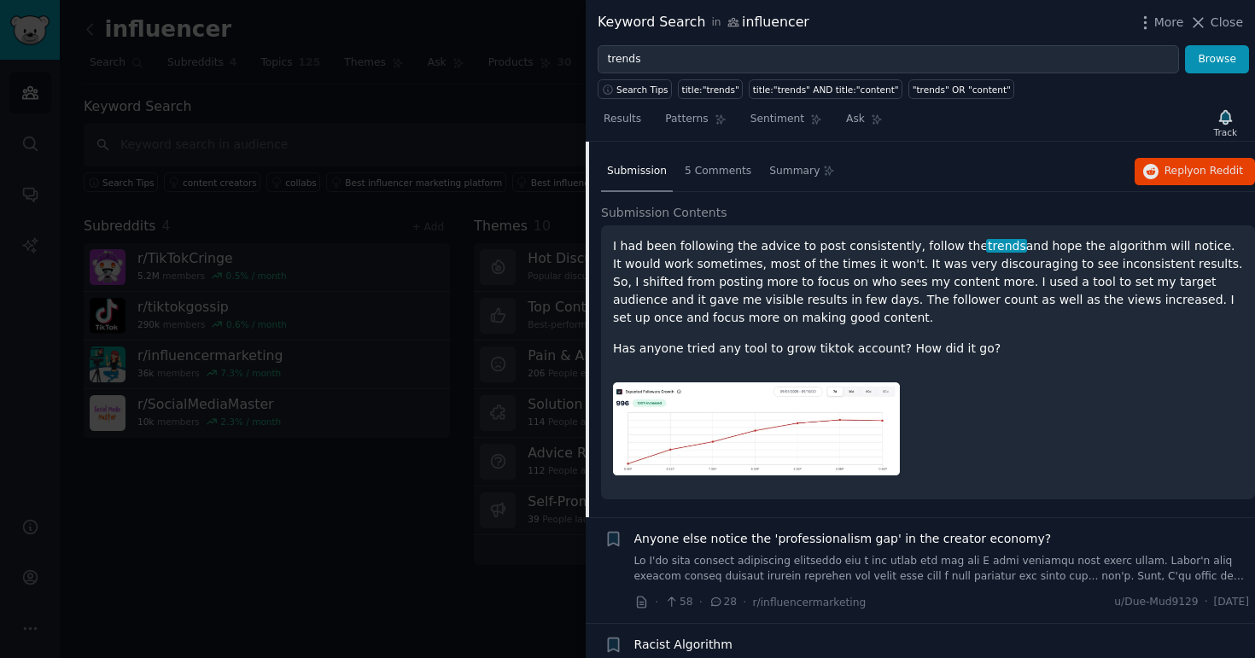
scroll to position [1875, 0]
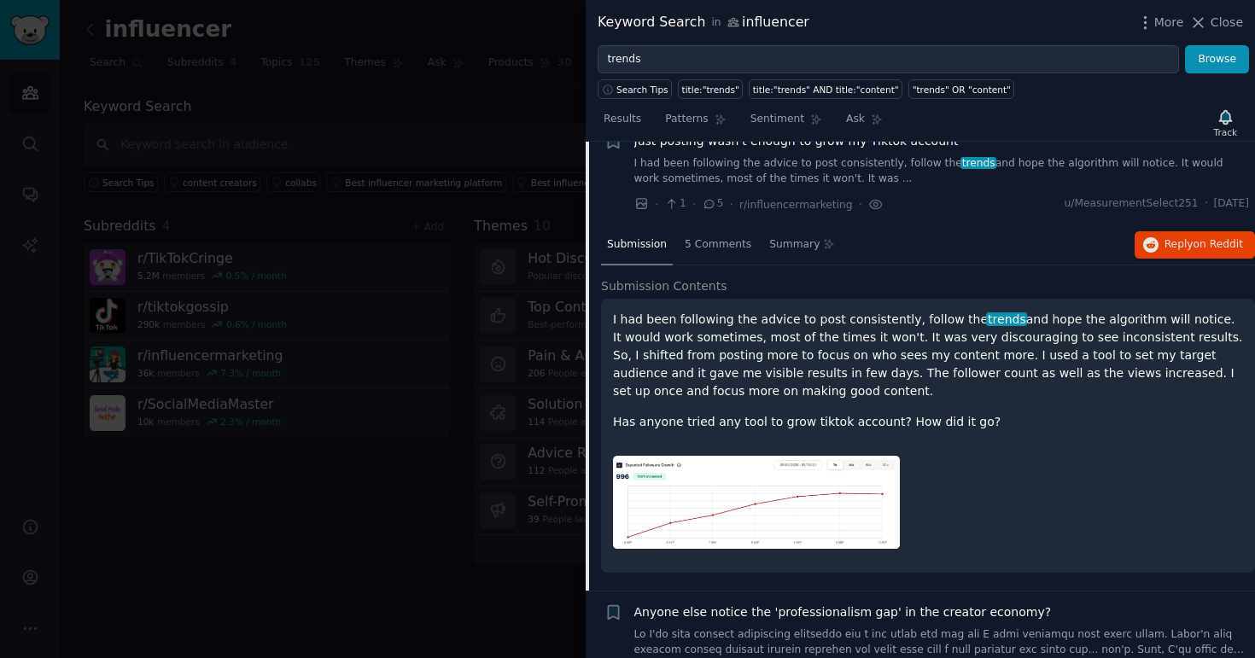
click at [884, 344] on p "I had been following the advice to post consistently, follow the trends and hop…" at bounding box center [928, 356] width 630 height 90
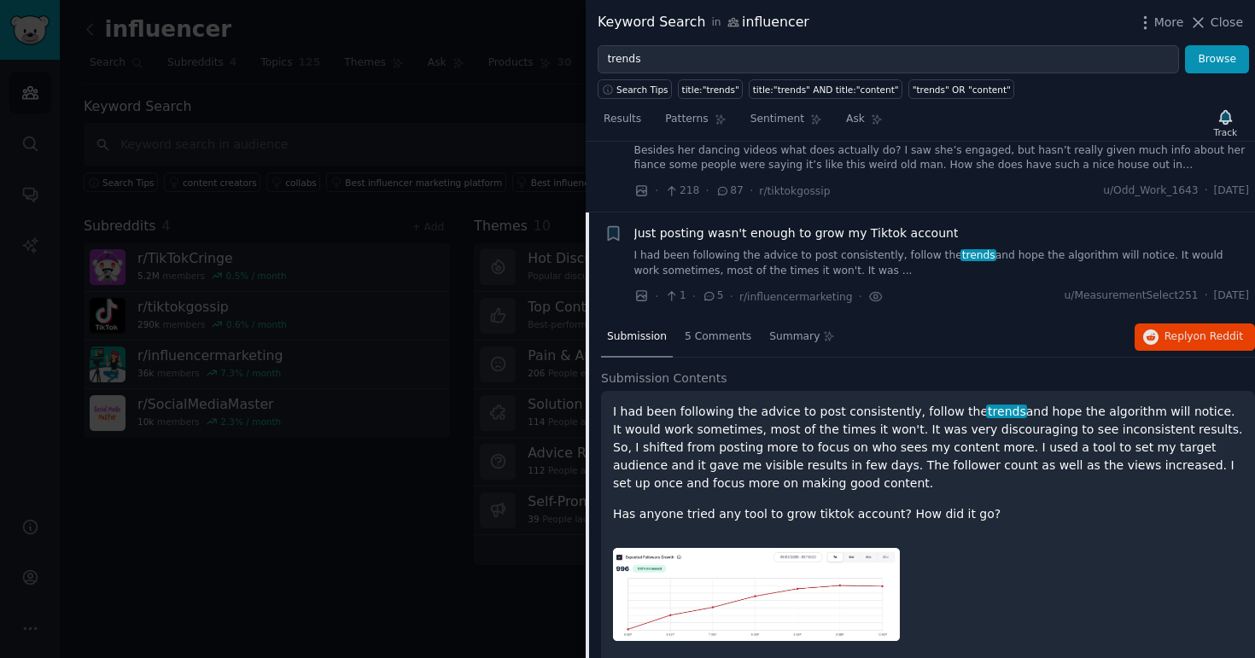
click at [829, 225] on span "Just posting wasn't enough to grow my Tiktok account" at bounding box center [796, 234] width 324 height 18
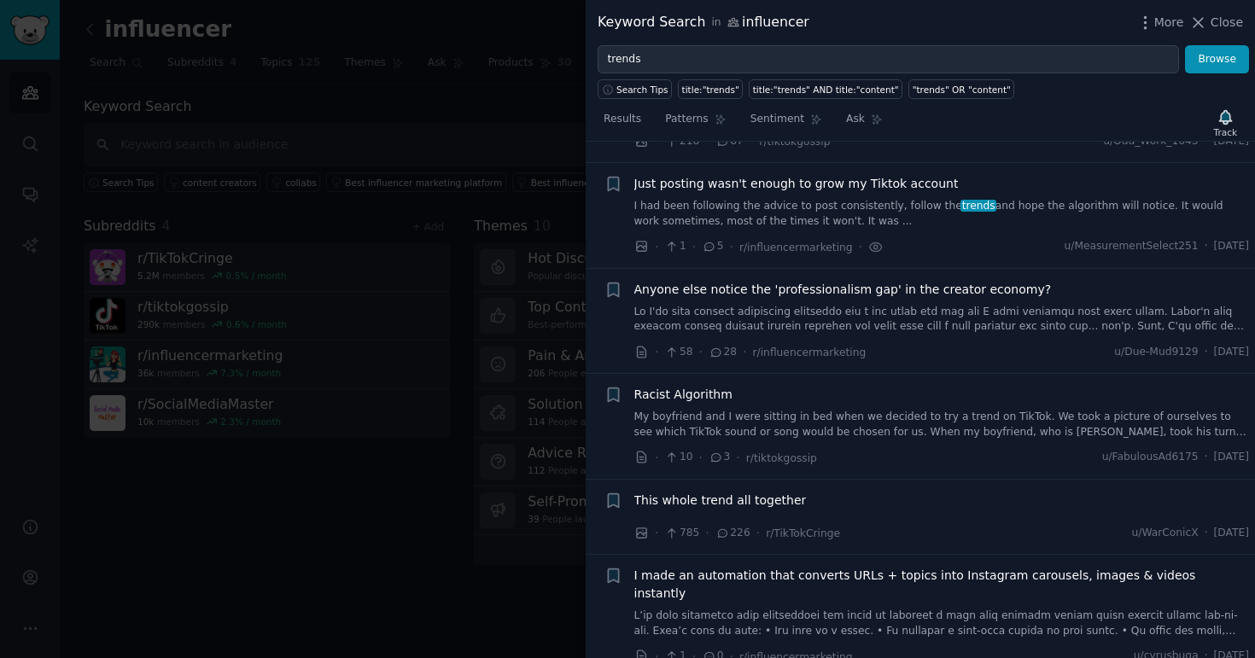
scroll to position [1795, 0]
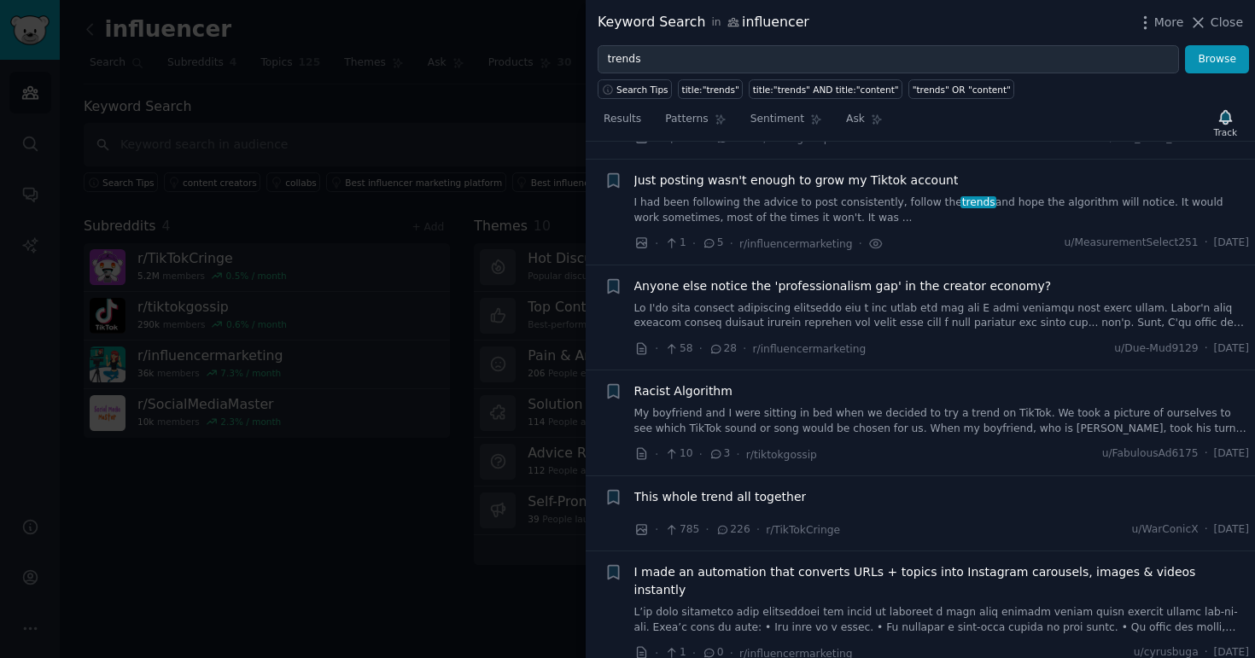
click at [829, 211] on div "Just posting wasn't enough to grow my Tiktok account I had been following the a…" at bounding box center [942, 212] width 616 height 81
click at [833, 196] on link "I had been following the advice to post consistently, follow the trends and hop…" at bounding box center [942, 211] width 616 height 30
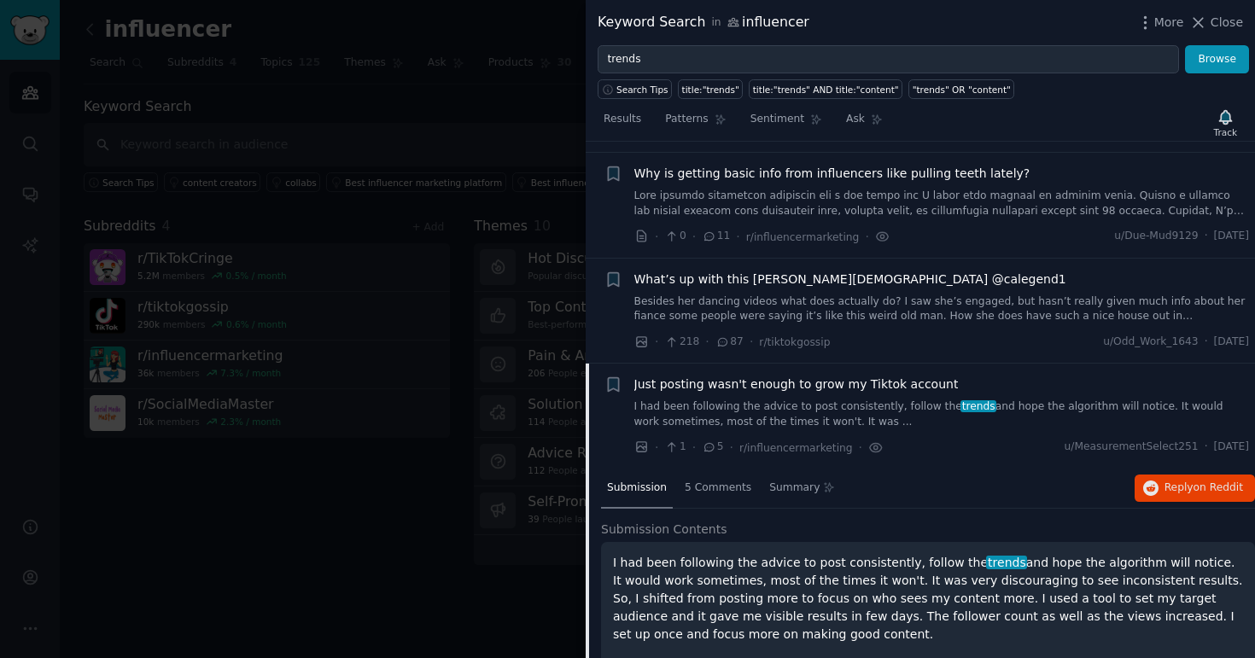
scroll to position [1784, 0]
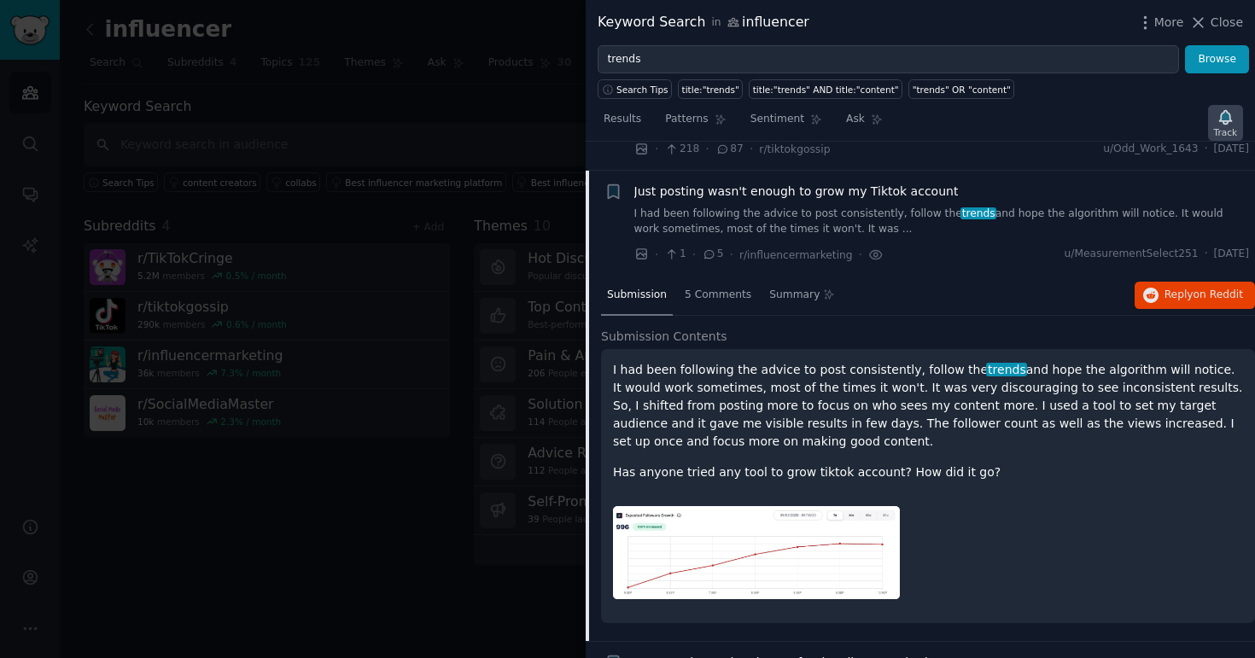
click at [1223, 121] on icon "button" at bounding box center [1225, 117] width 12 height 14
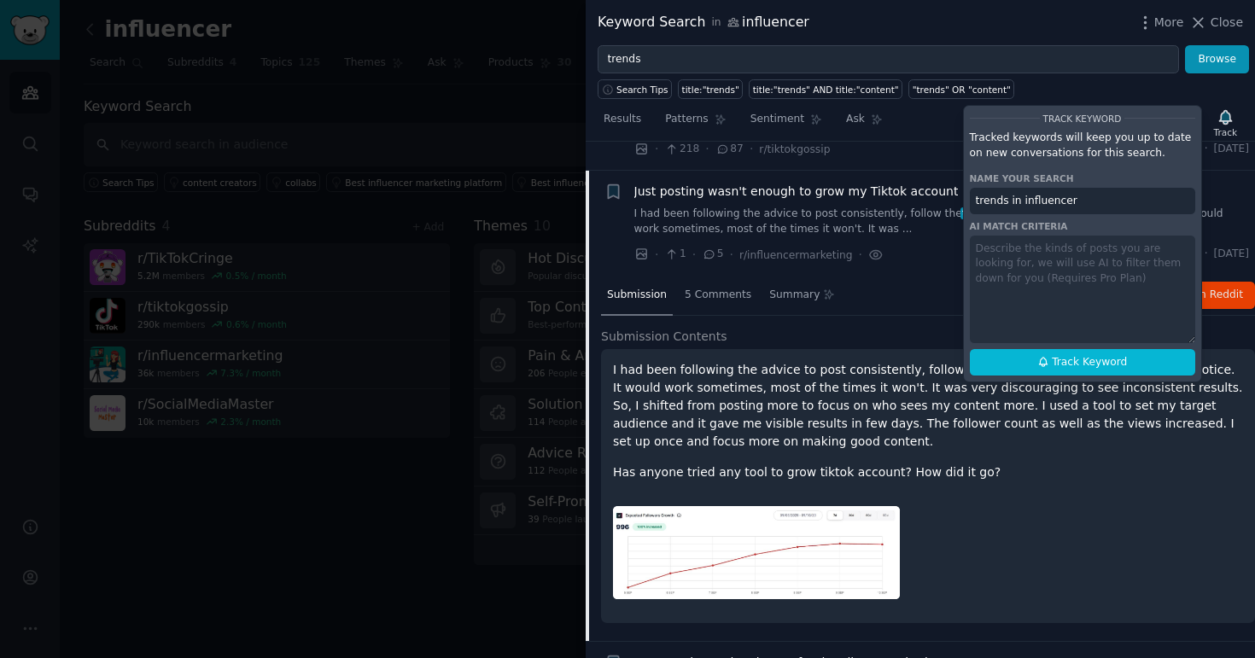
click at [866, 187] on div "Just posting wasn't enough to grow my Tiktok account I had been following the a…" at bounding box center [942, 210] width 616 height 54
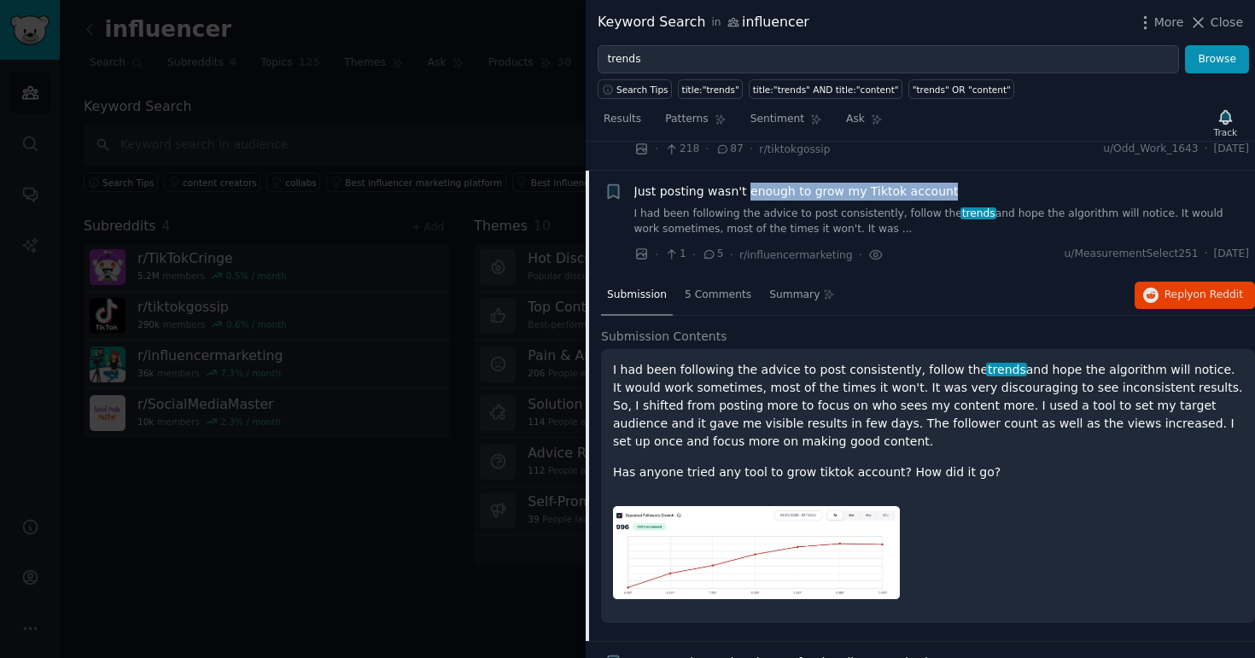
drag, startPoint x: 978, startPoint y: 181, endPoint x: 746, endPoint y: 173, distance: 232.4
click at [746, 183] on div "Just posting wasn't enough to grow my Tiktok account" at bounding box center [942, 192] width 616 height 18
click at [746, 183] on span "Just posting wasn't enough to grow my Tiktok account" at bounding box center [796, 192] width 324 height 18
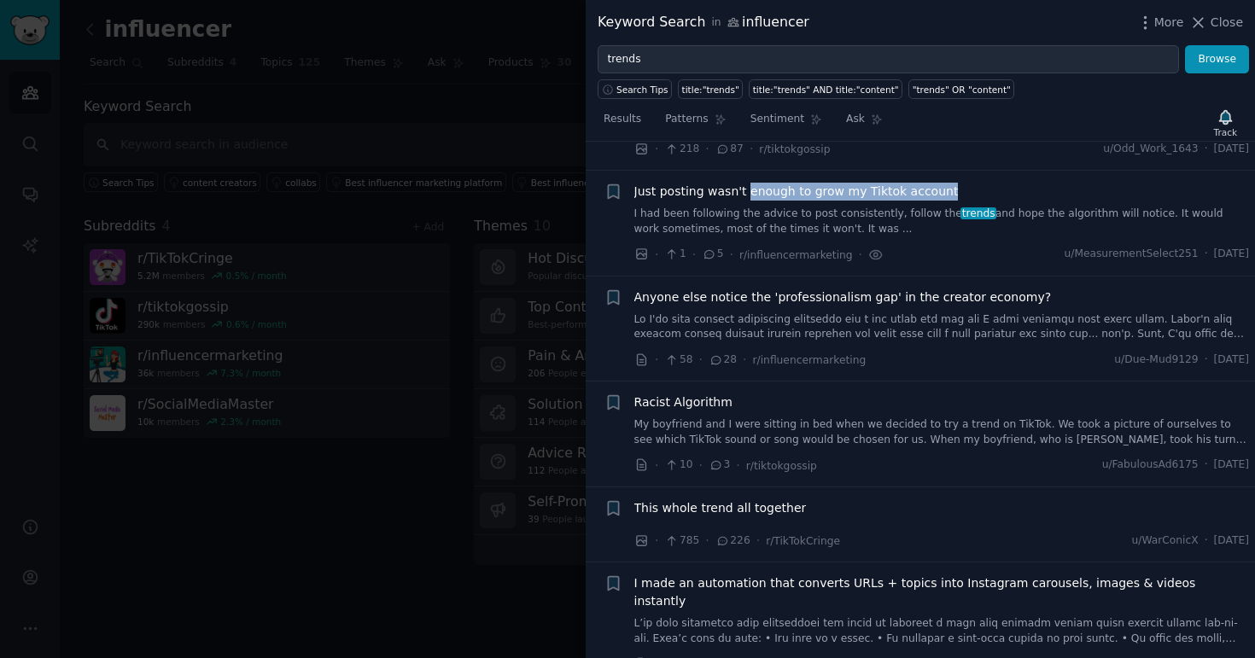
scroll to position [1795, 0]
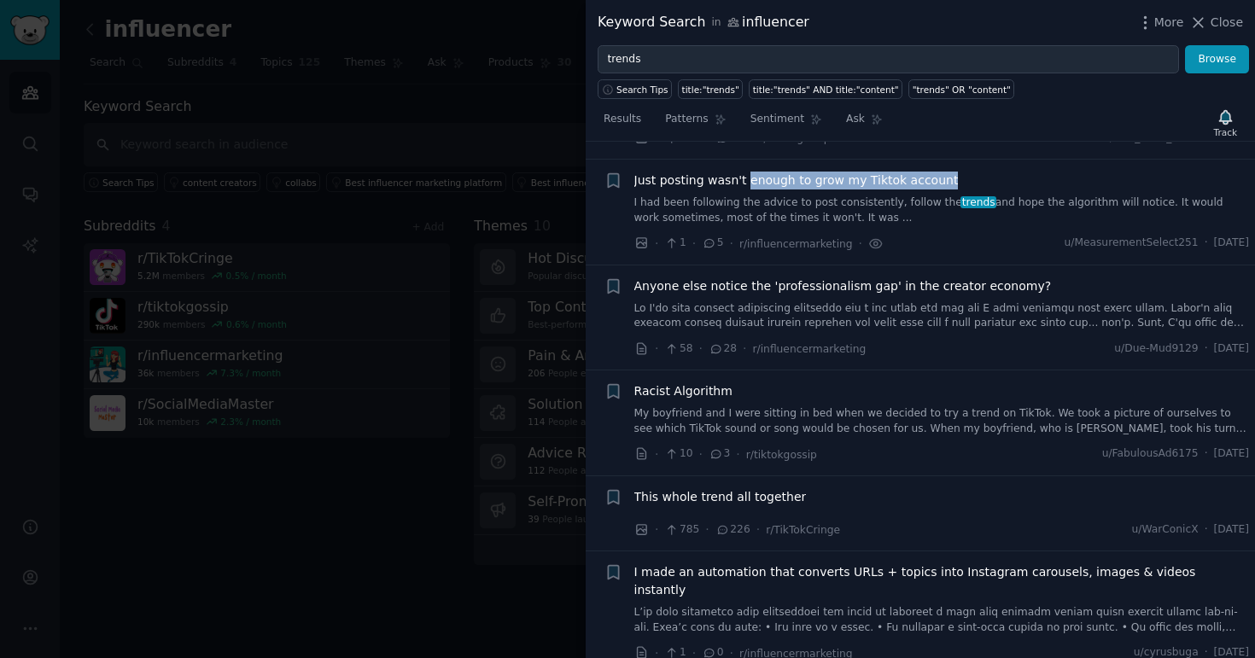
click at [868, 172] on span "Just posting wasn't enough to grow my Tiktok account" at bounding box center [796, 181] width 324 height 18
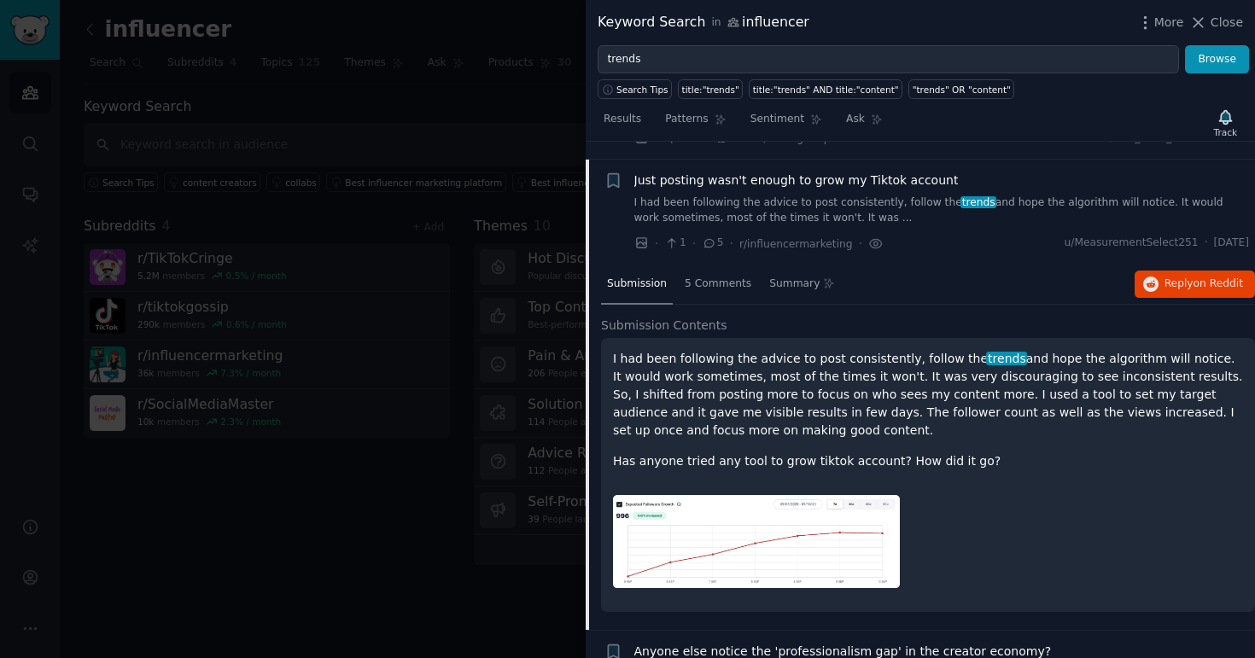
click at [750, 353] on p "I had been following the advice to post consistently, follow the trends and hop…" at bounding box center [928, 395] width 630 height 90
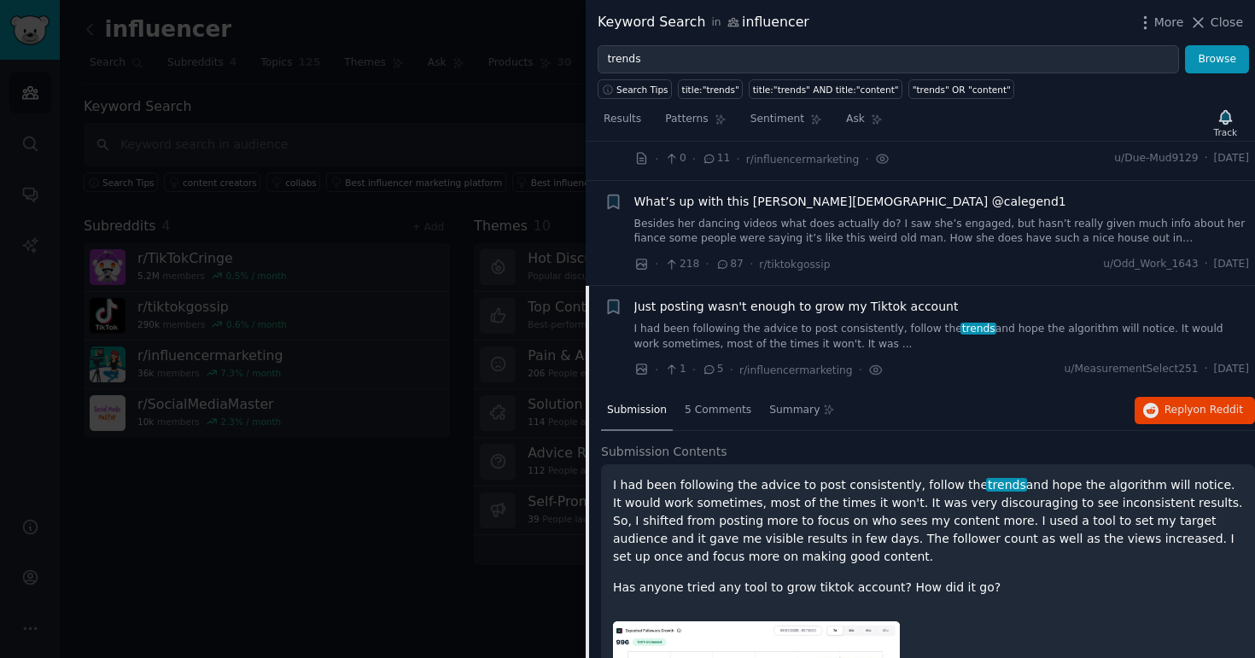
scroll to position [1761, 0]
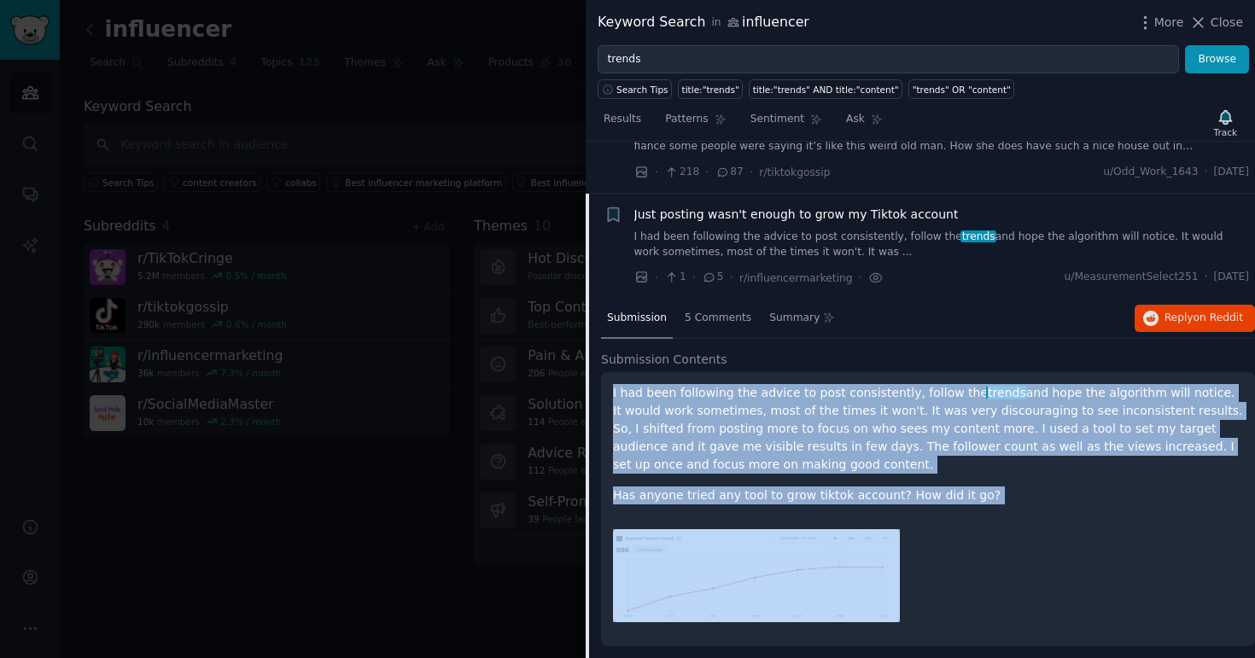
drag, startPoint x: 859, startPoint y: 359, endPoint x: 974, endPoint y: 489, distance: 173.6
click at [974, 489] on div "I had been following the advice to post consistently, follow the trends and hop…" at bounding box center [928, 509] width 654 height 275
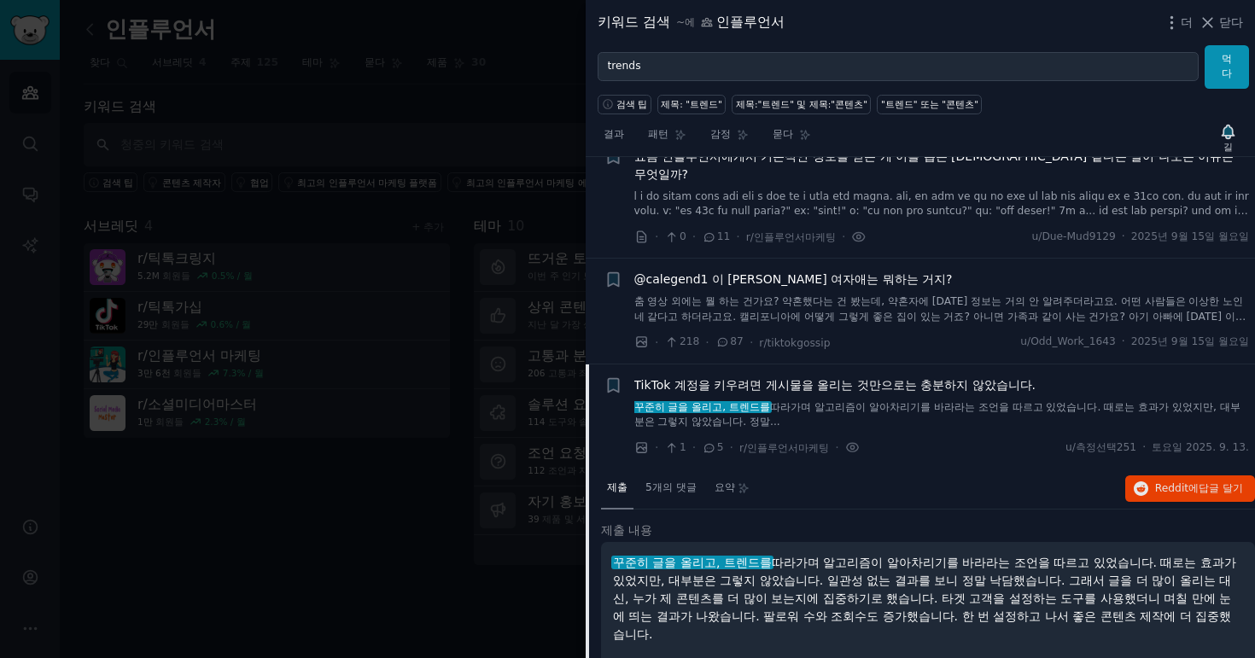
scroll to position [1529, 0]
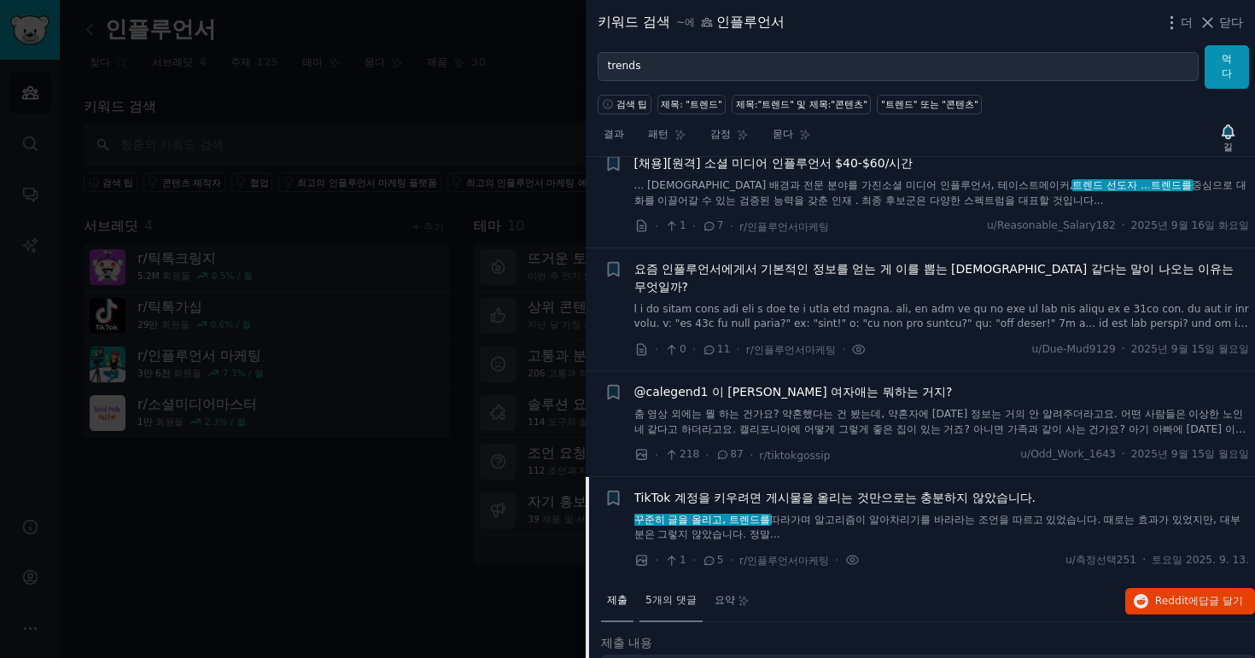
click at [681, 593] on span "5개의 댓글" at bounding box center [670, 600] width 51 height 15
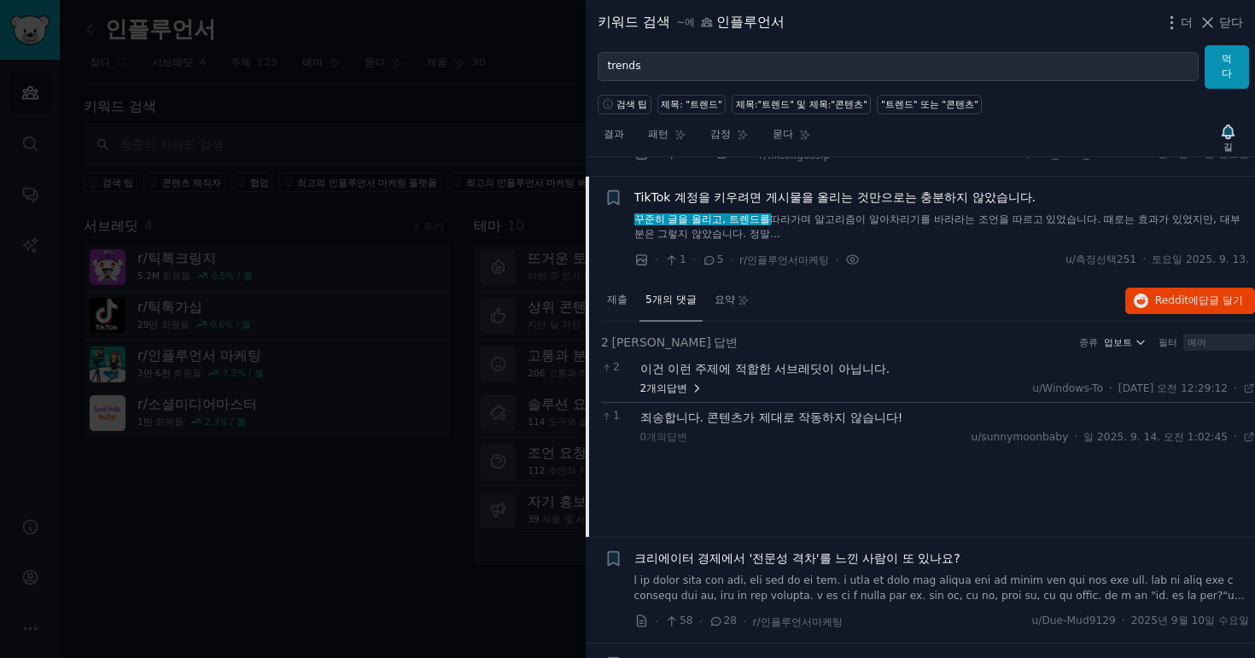
click at [672, 382] on font "답변" at bounding box center [677, 388] width 20 height 12
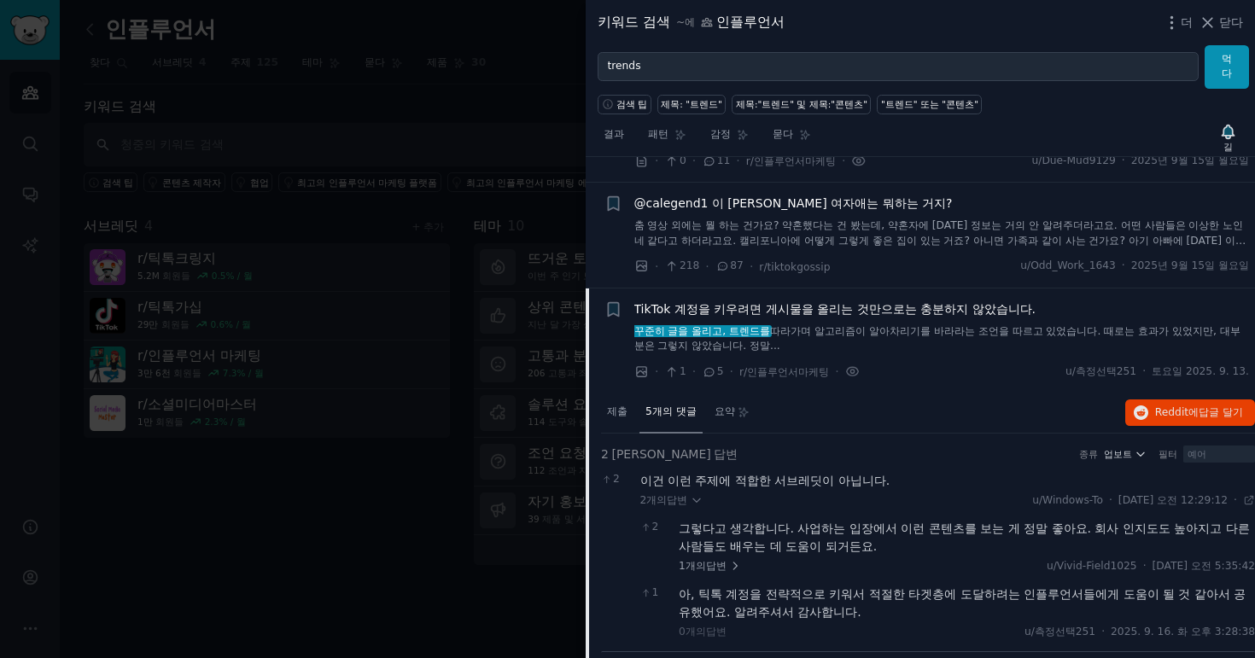
scroll to position [1707, 0]
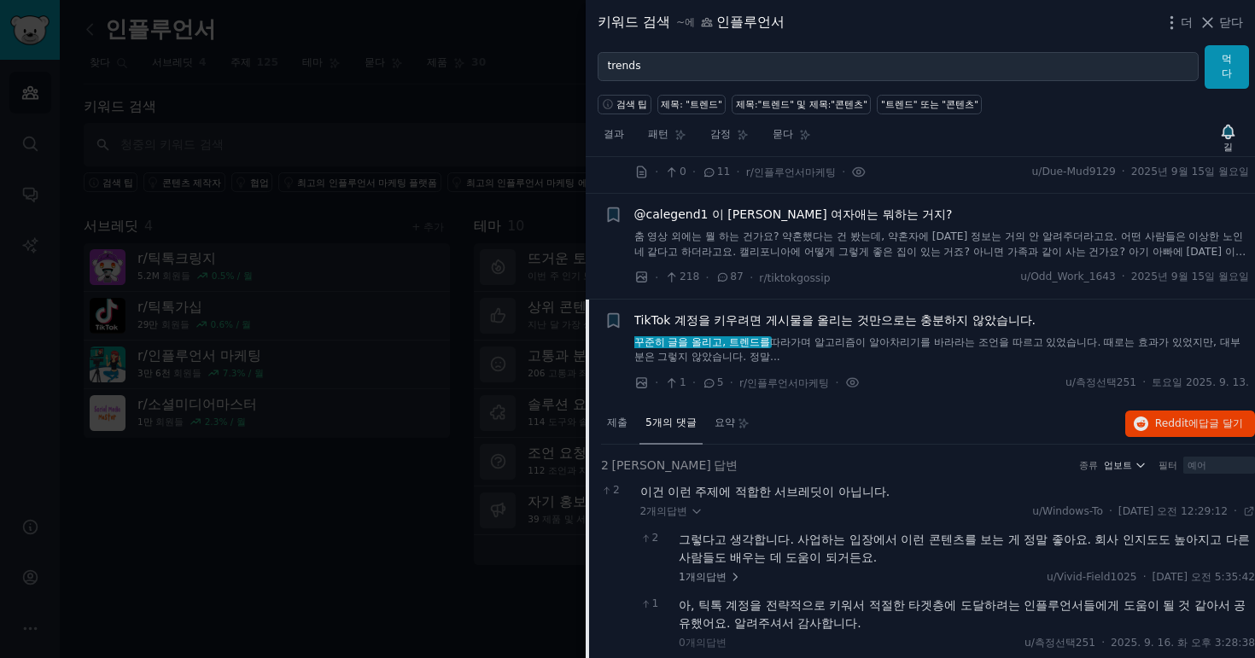
click at [1084, 132] on div "결과 패턴 감정 묻다 길" at bounding box center [920, 138] width 669 height 37
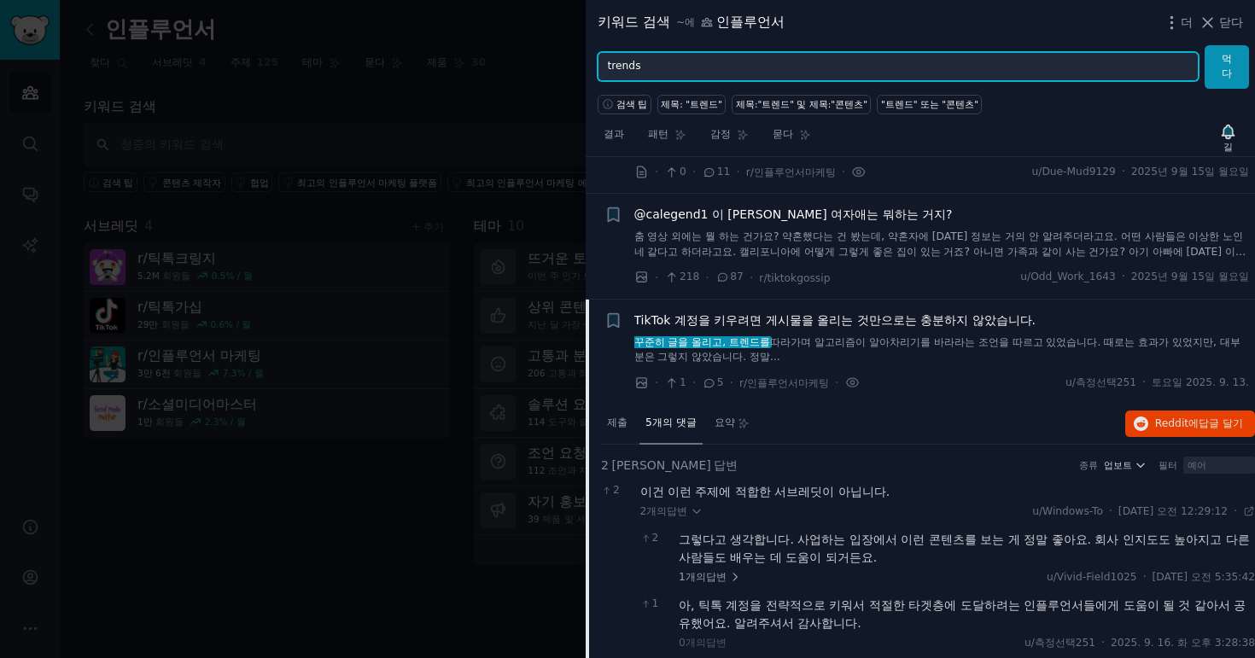
click at [1059, 73] on input "trends" at bounding box center [898, 66] width 601 height 29
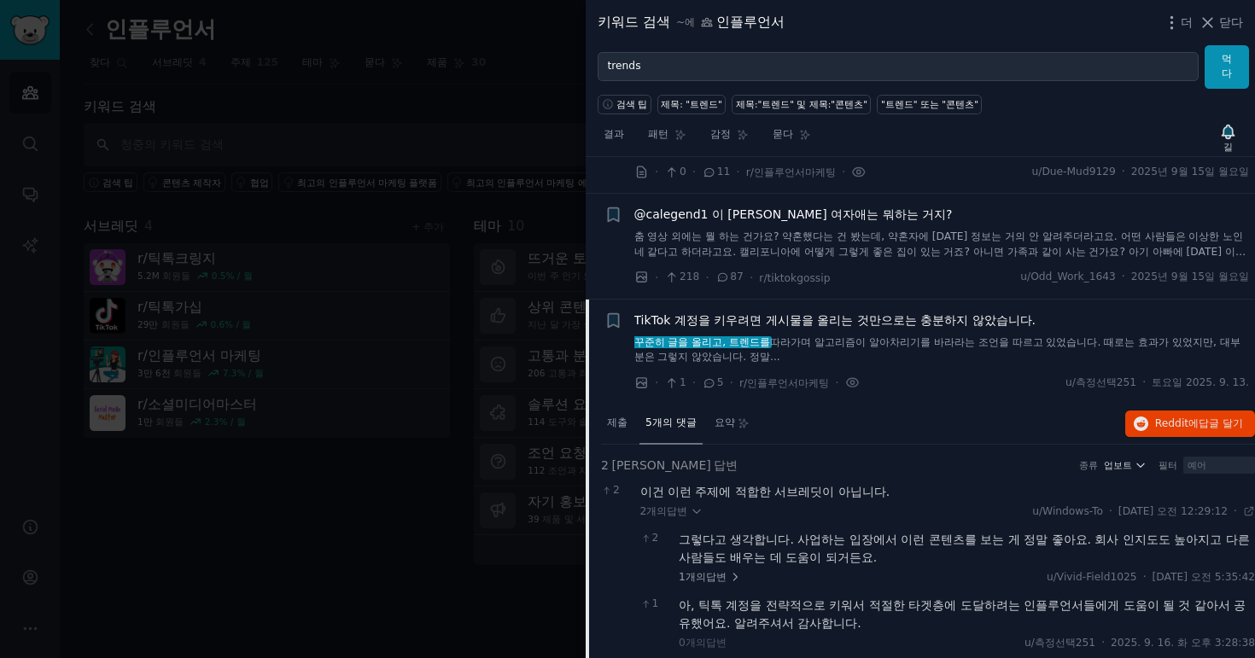
click at [1061, 0] on html "청중 찾다 대화 AI 보고서 돕다 계정 더 인플루언서 정보 편집하다 공유하다 추가하다 찾다 서브레딧 4 주제 125 테마 묻다 제품 30 키워…" at bounding box center [627, 329] width 1255 height 658
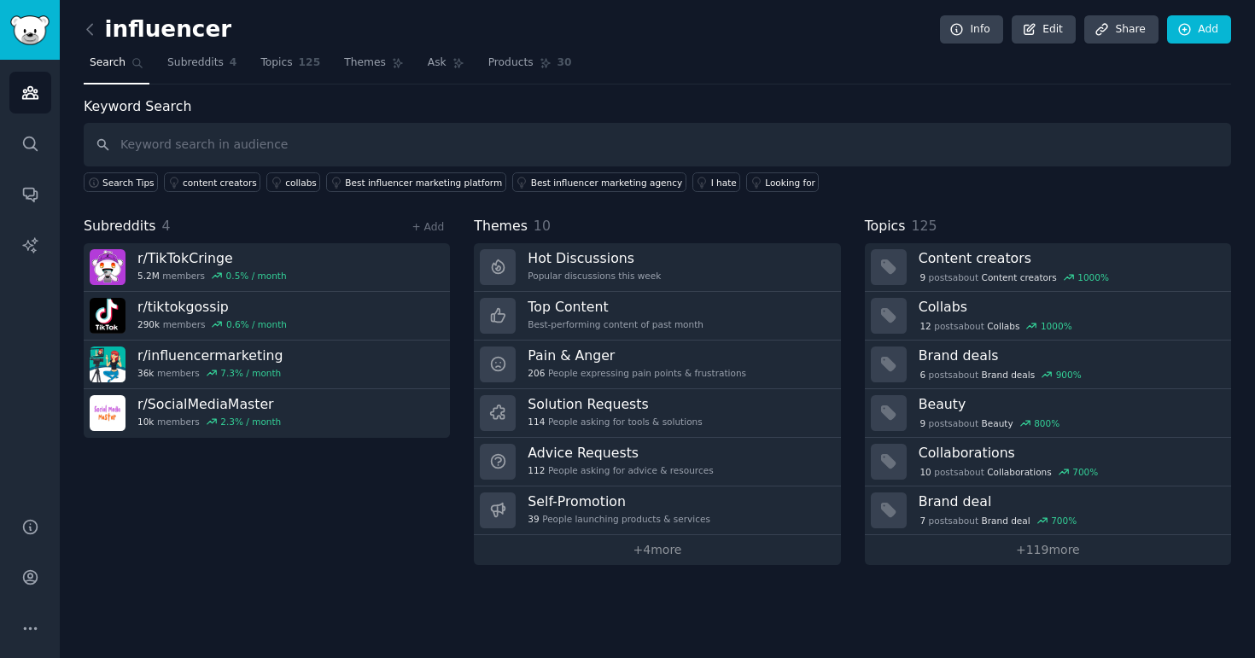
click at [598, 79] on nav "Search Subreddits 4 Topics 125 Themes Ask Products 30" at bounding box center [657, 67] width 1147 height 35
click at [213, 137] on input "text" at bounding box center [657, 145] width 1147 height 44
type input "trend"
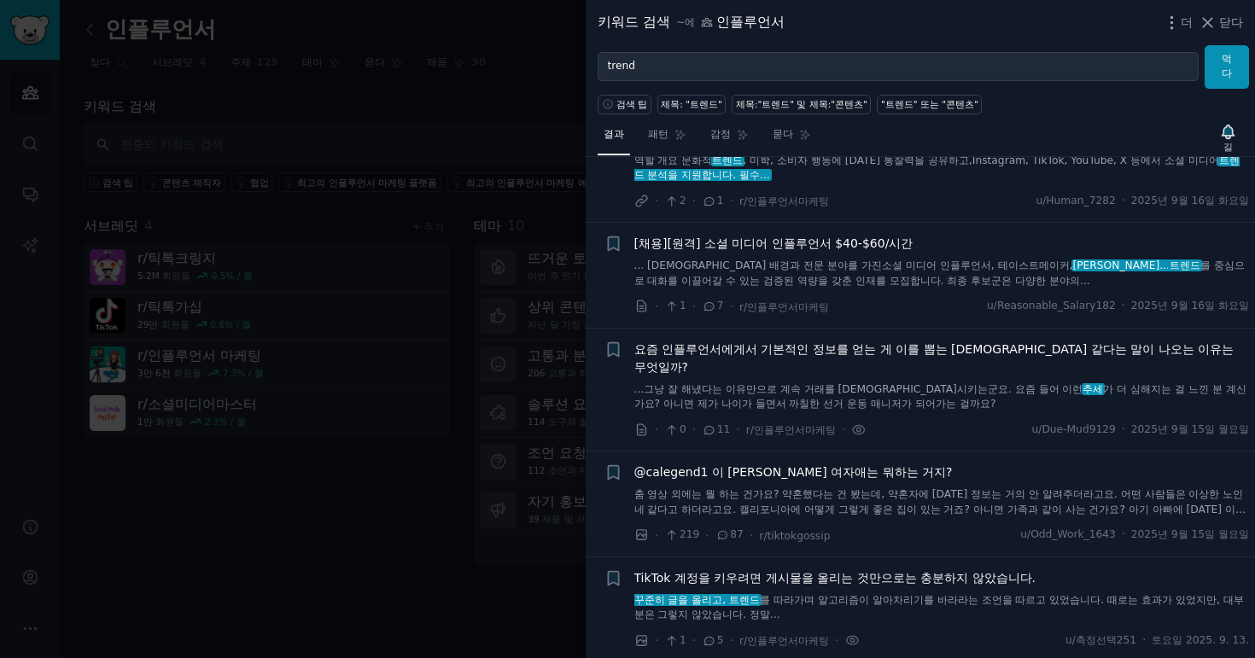
scroll to position [1544, 0]
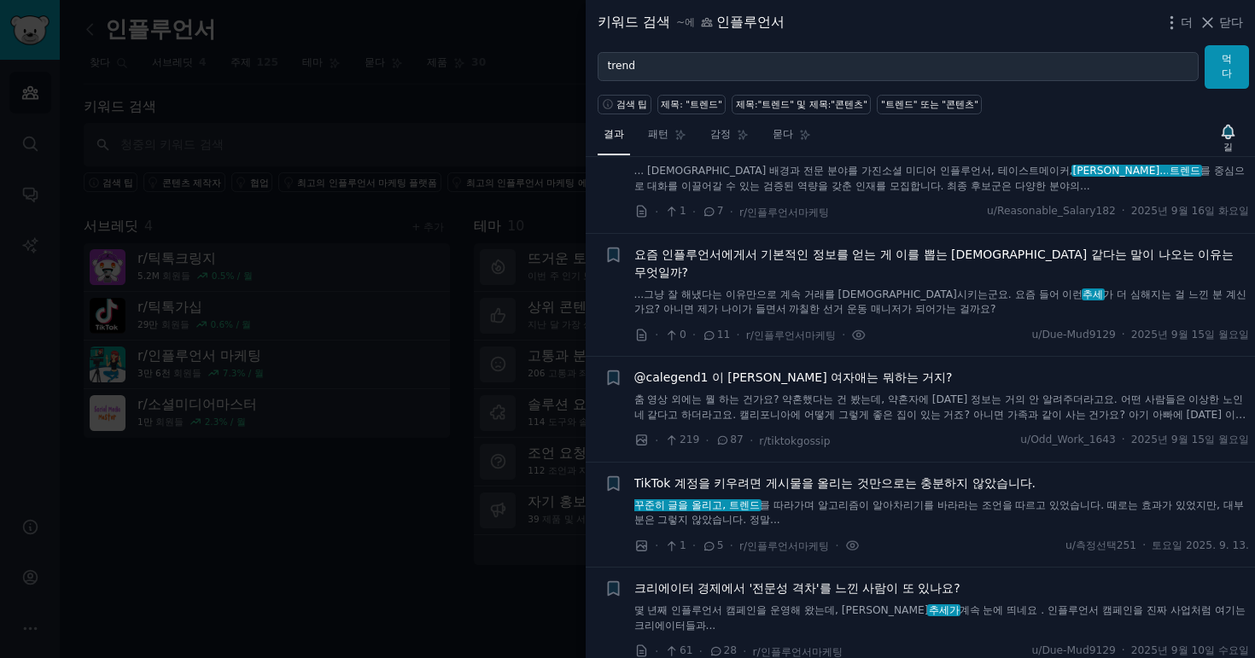
click at [850, 476] on font "TikTok 계정을 키우려면 게시물을 올리는 것만으로는 충분하지 않았습니다." at bounding box center [835, 483] width 402 height 14
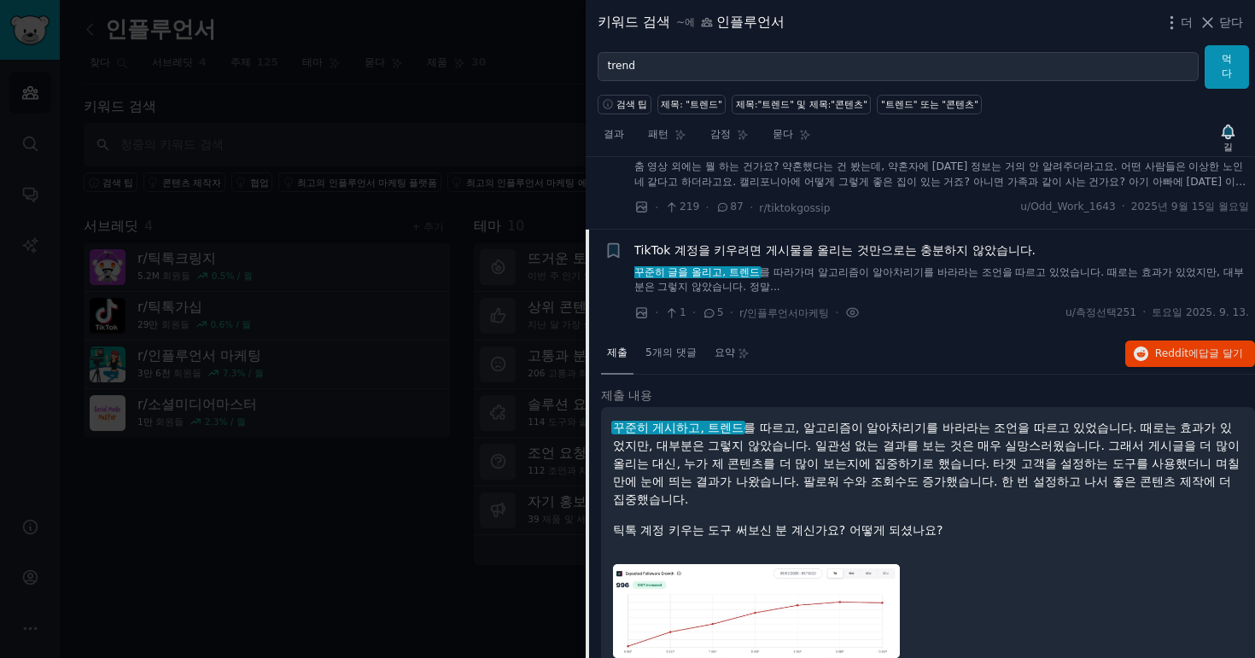
scroll to position [1778, 0]
click at [850, 310] on icon at bounding box center [851, 311] width 3 height 3
click at [845, 303] on icon at bounding box center [852, 312] width 15 height 18
click at [850, 310] on icon at bounding box center [851, 311] width 3 height 3
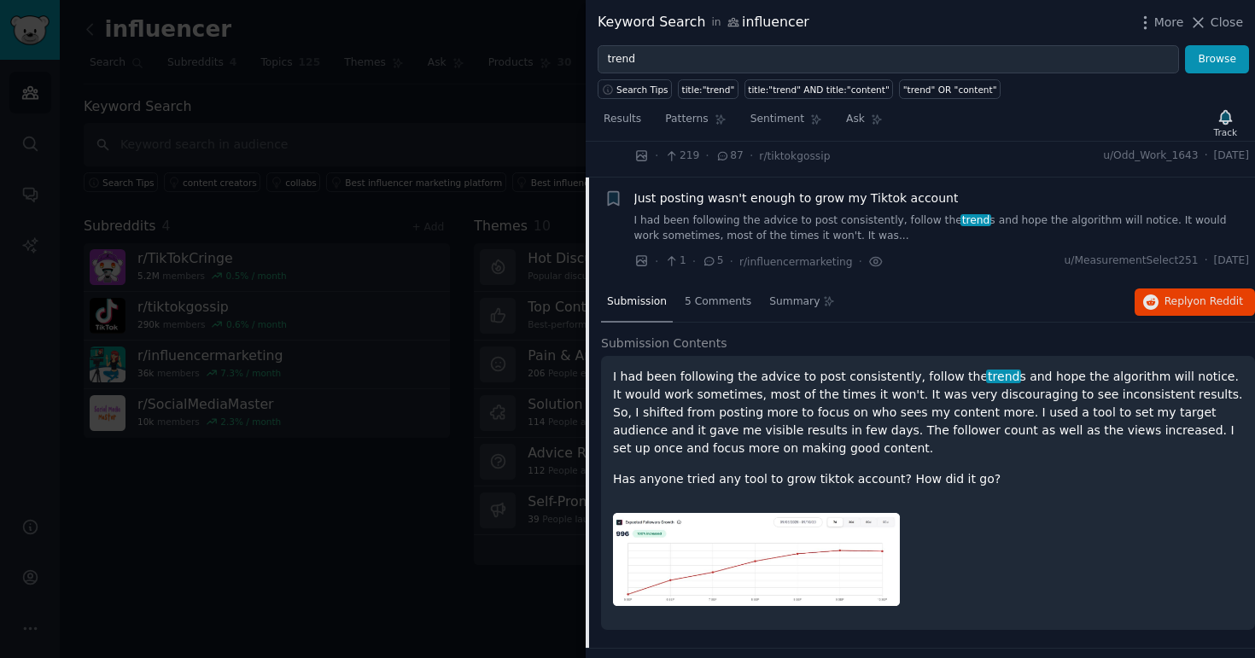
scroll to position [1795, 0]
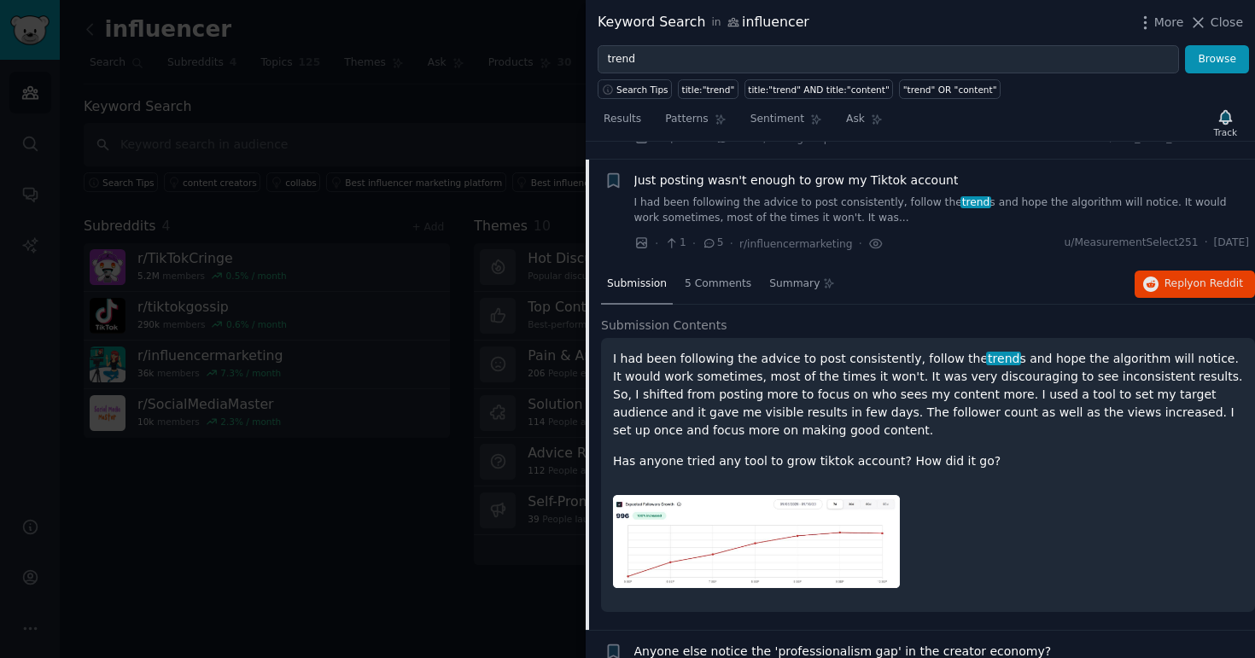
click at [965, 200] on link "I had been following the advice to post consistently, follow the trend s and ho…" at bounding box center [942, 211] width 616 height 30
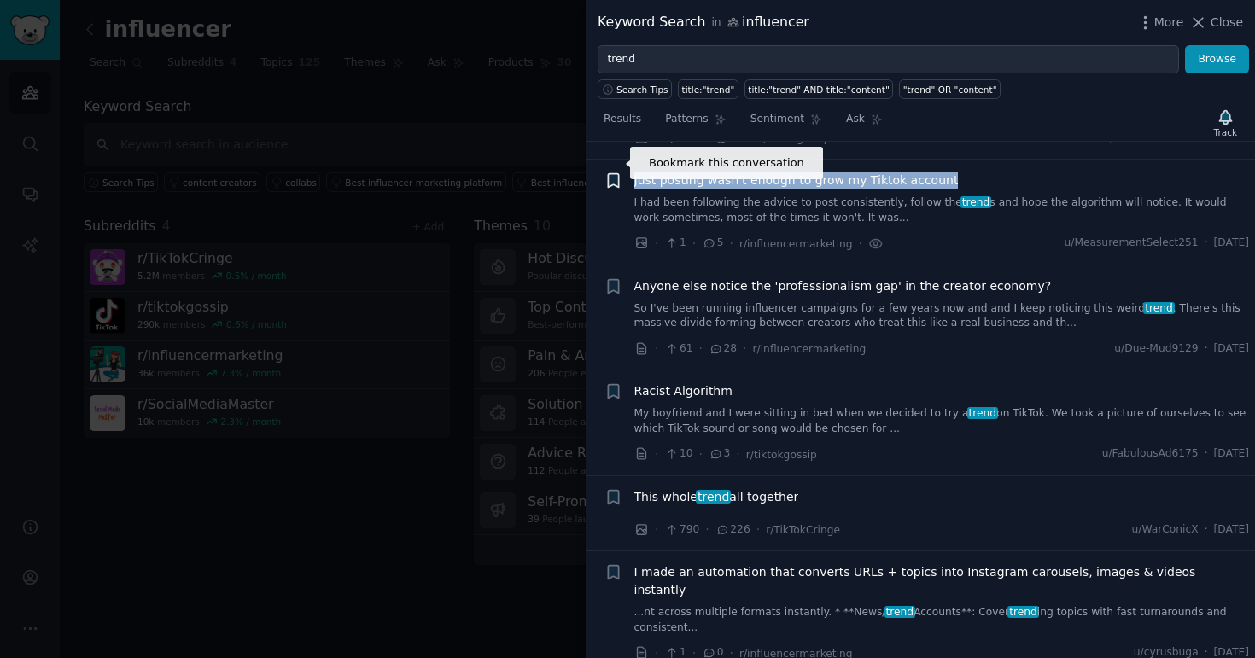
drag, startPoint x: 967, startPoint y: 159, endPoint x: 610, endPoint y: 157, distance: 357.7
click at [610, 172] on div "Bookmark this conversation + Just posting wasn't enough to grow my Tiktok accou…" at bounding box center [926, 212] width 645 height 81
copy span "Just posting wasn't enough to grow my Tiktok account"
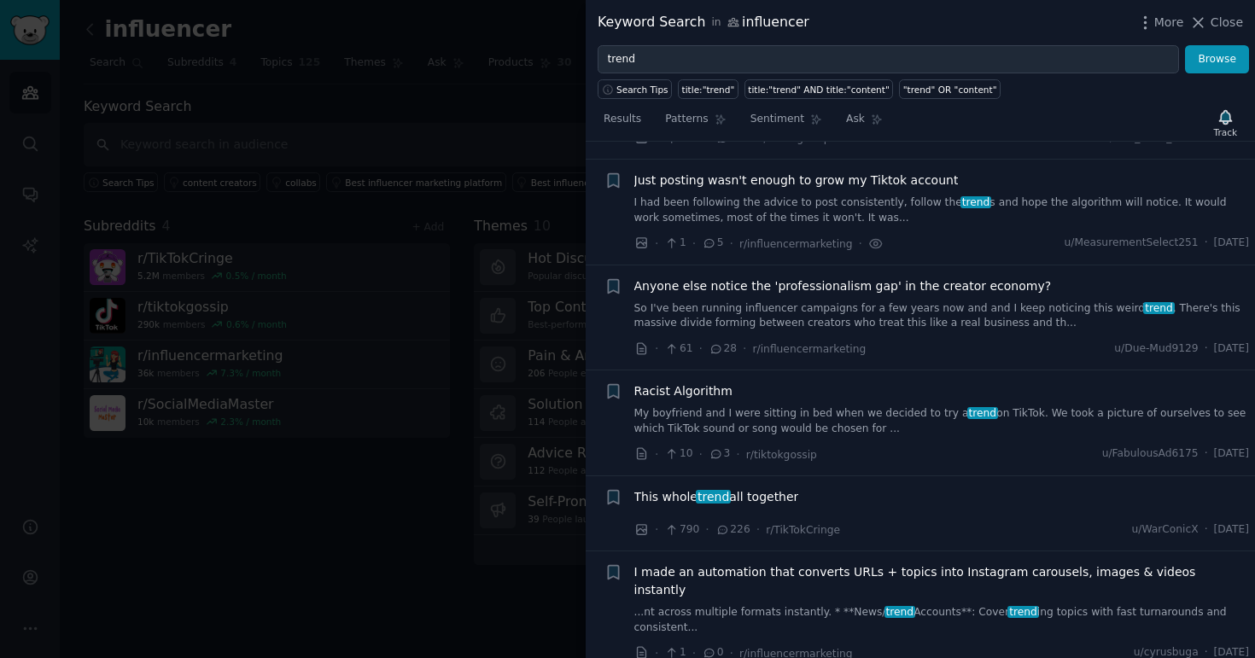
click at [547, 68] on div at bounding box center [627, 329] width 1255 height 658
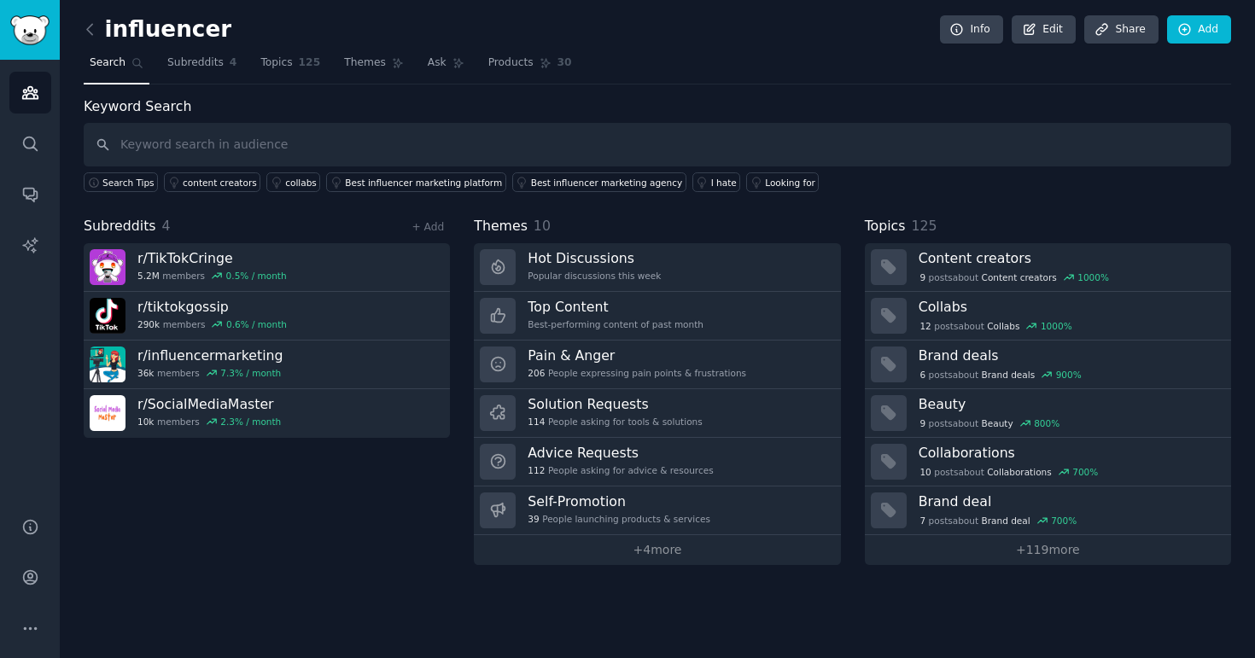
click at [228, 559] on div "Subreddits 4 + Add r/ TikTokCringe 5.2M members 0.5 % / month r/ tiktokgossip 2…" at bounding box center [267, 390] width 366 height 349
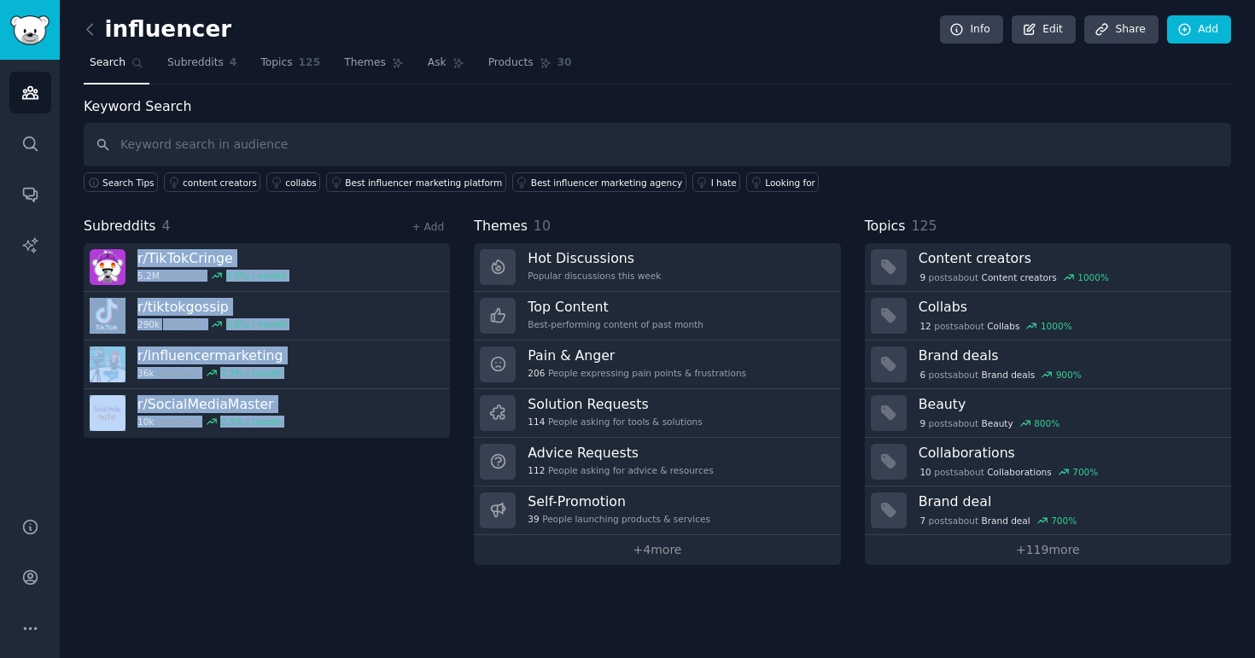
drag, startPoint x: 228, startPoint y: 559, endPoint x: 242, endPoint y: 239, distance: 320.5
click at [242, 239] on div "Subreddits 4 + Add r/ TikTokCringe 5.2M members 0.5 % / month r/ tiktokgossip 2…" at bounding box center [267, 390] width 366 height 349
click at [267, 570] on div "influencer Info Edit Share Add Search Subreddits 4 Topics 125 Themes Ask Produc…" at bounding box center [657, 329] width 1195 height 658
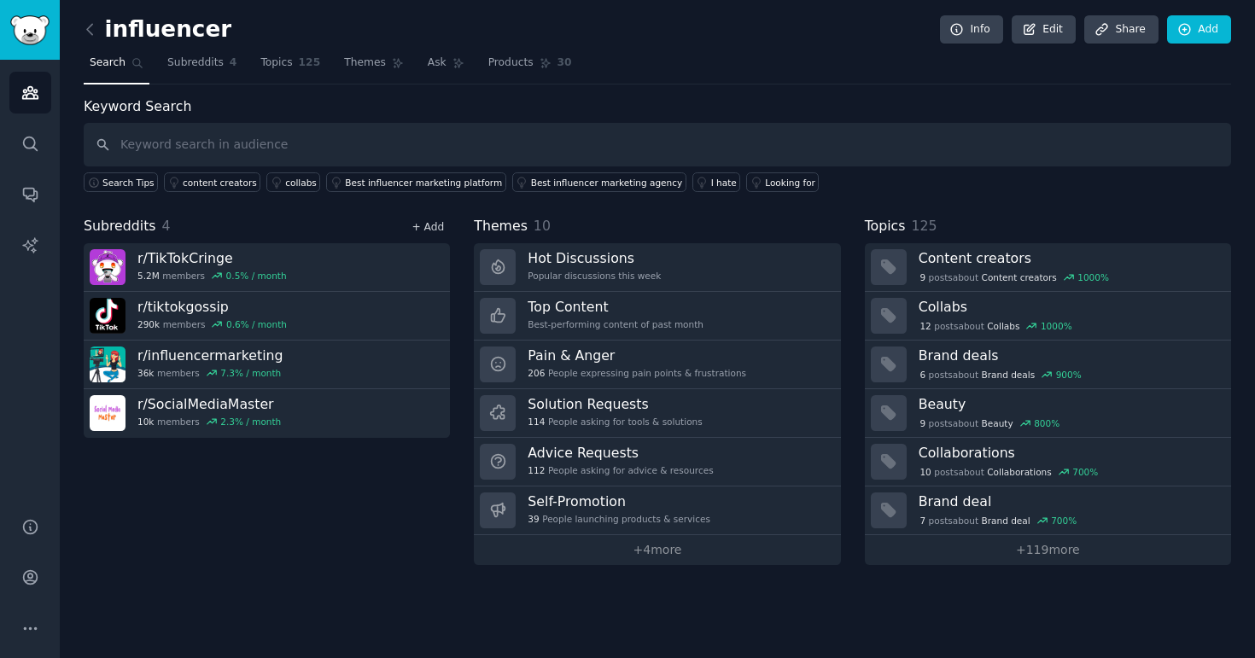
click at [423, 225] on link "+ Add" at bounding box center [428, 227] width 32 height 12
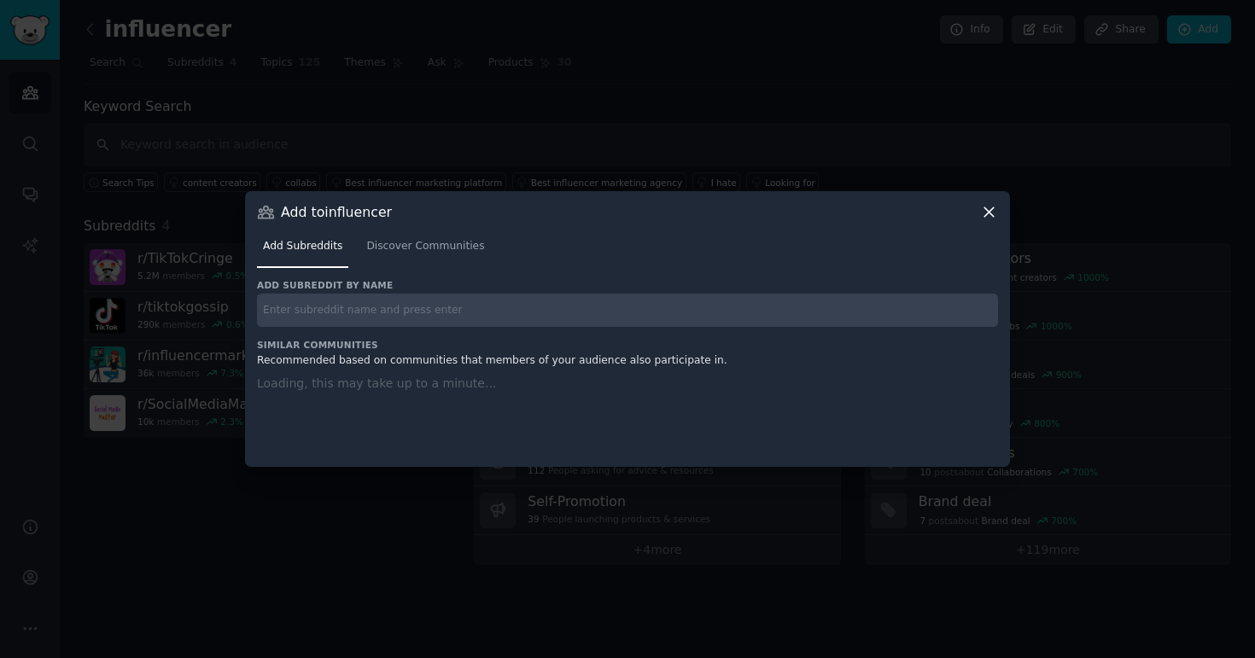
click at [366, 300] on input "text" at bounding box center [627, 310] width 741 height 33
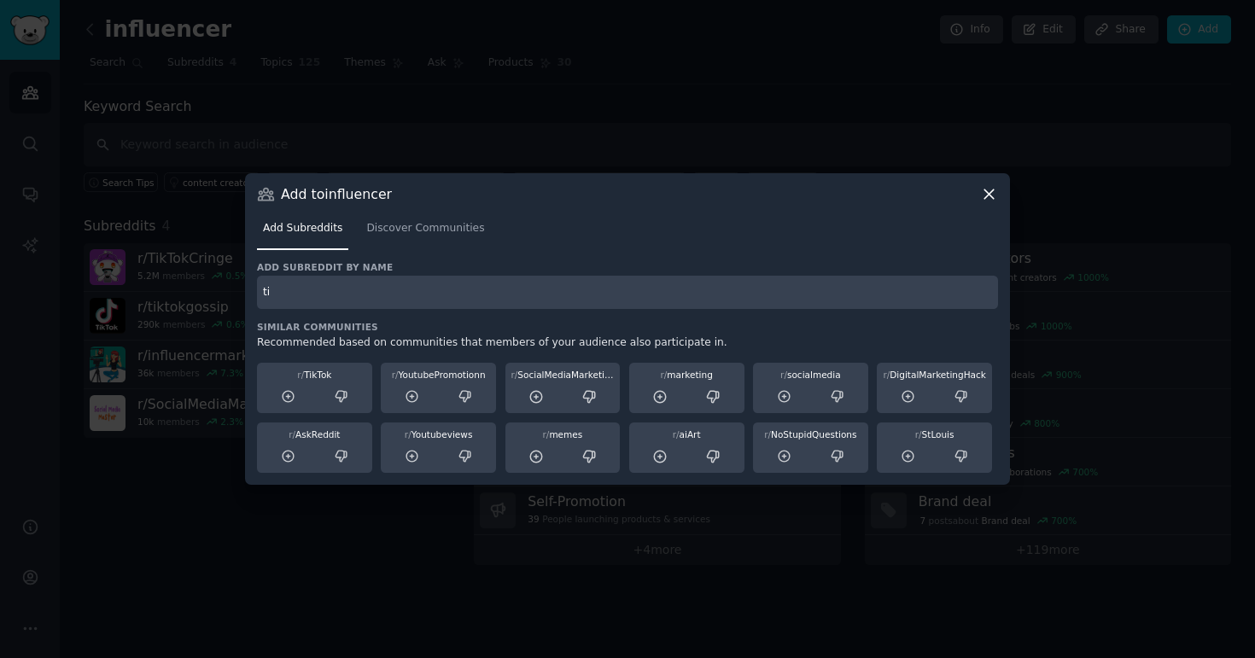
type input "t"
type input "i"
type input "tiktok"
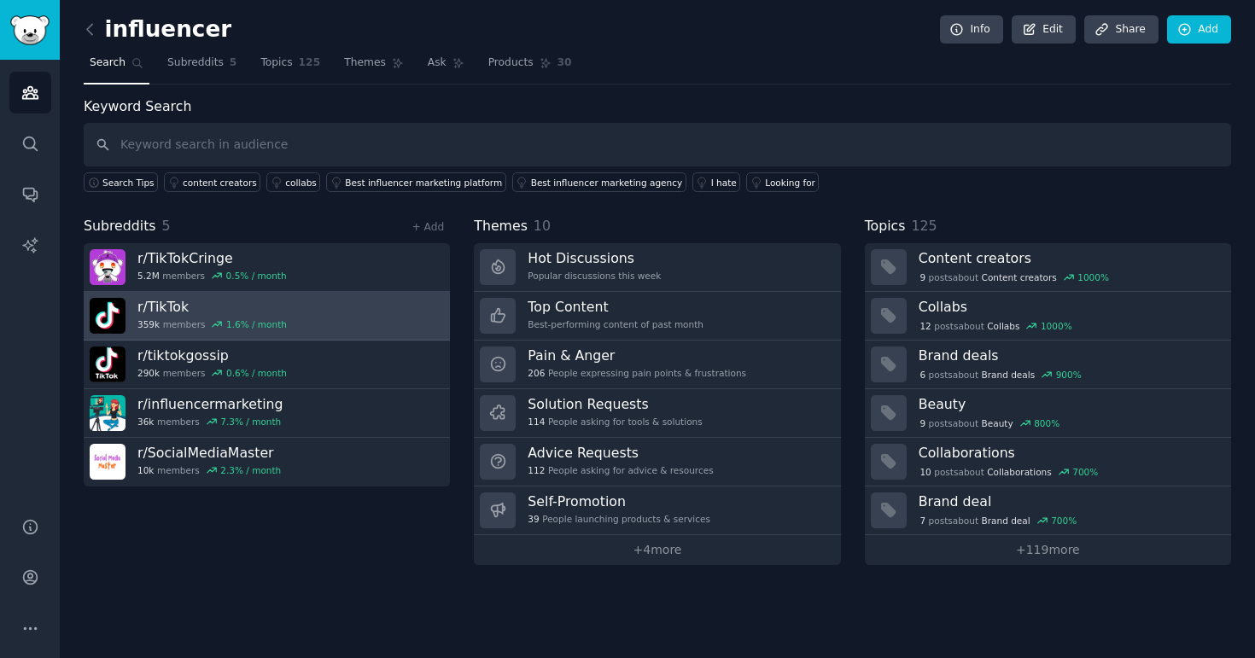
click at [354, 315] on link "r/ TikTok 359k members 1.6 % / month" at bounding box center [267, 316] width 366 height 49
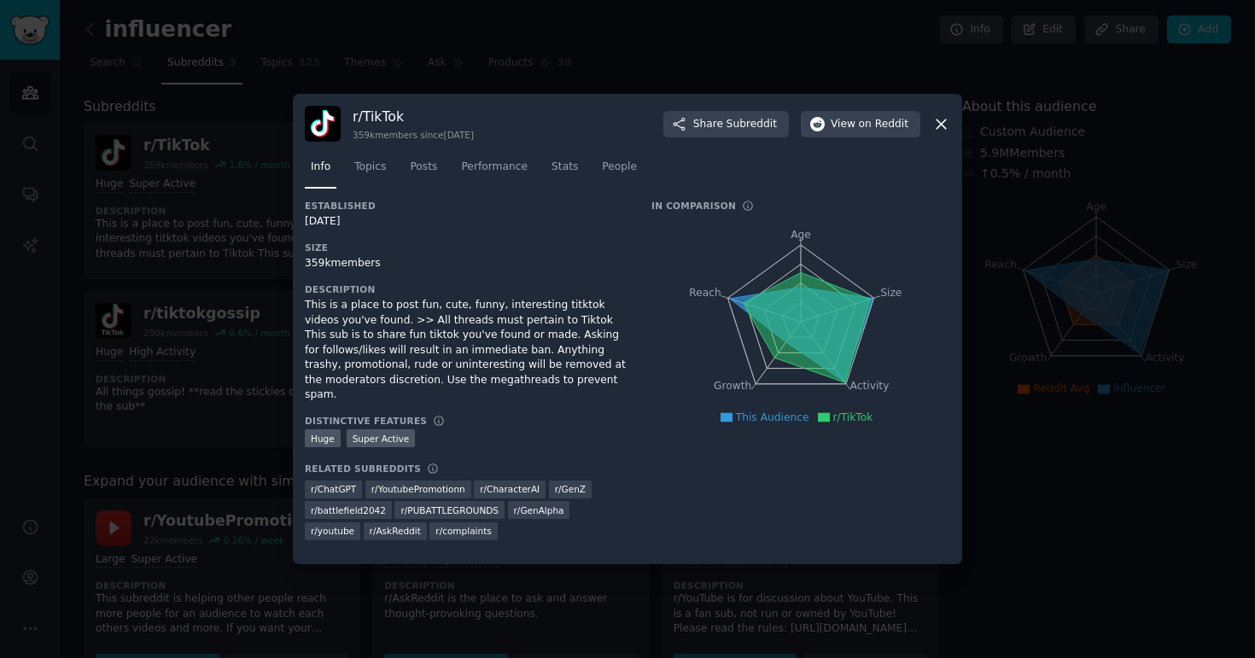
click at [950, 124] on div "r/ TikTok 359k members since 10/26/2014 Share Subreddit View on Reddit Info Top…" at bounding box center [627, 329] width 669 height 470
click at [936, 129] on icon at bounding box center [941, 124] width 18 height 18
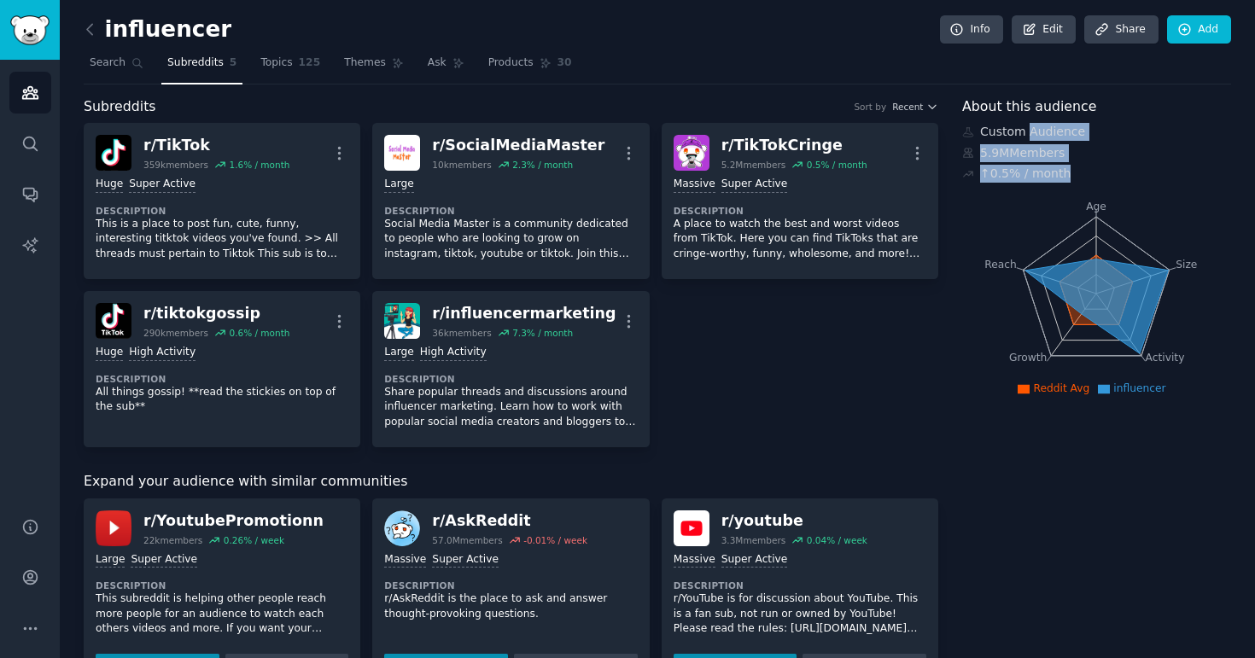
drag, startPoint x: 1023, startPoint y: 126, endPoint x: 1065, endPoint y: 187, distance: 74.4
click at [1101, 167] on div "↑ 0.5 % / month" at bounding box center [1096, 174] width 269 height 18
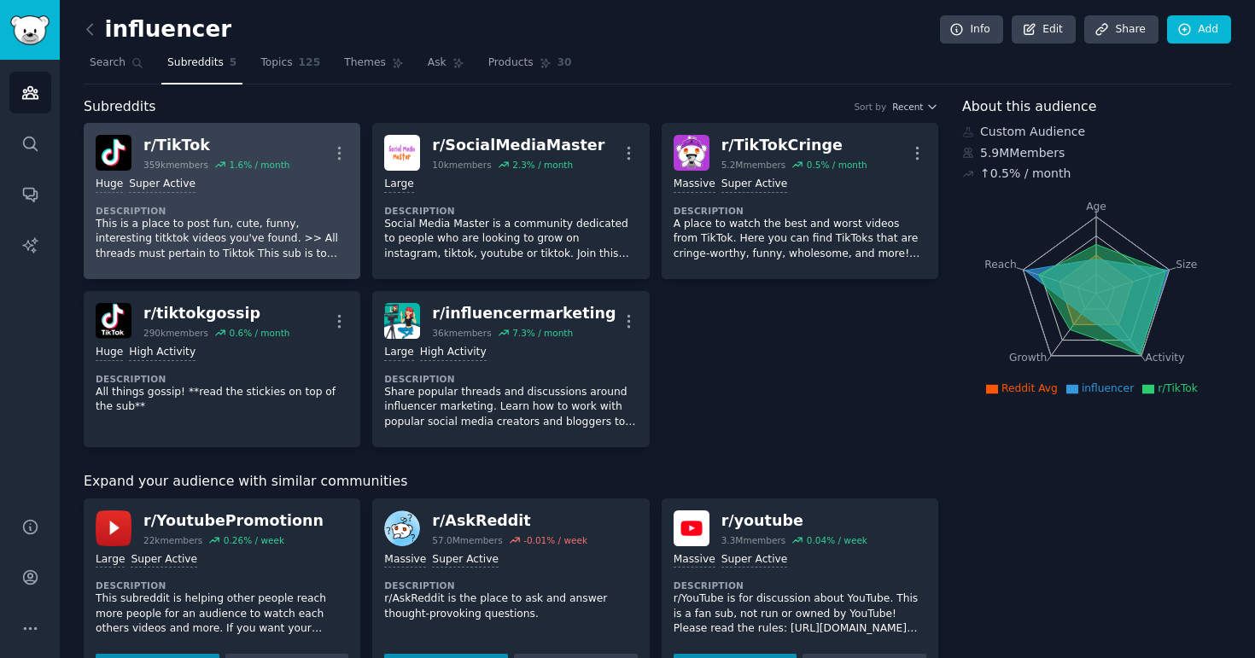
click at [293, 146] on div "r/ TikTok 359k members 1.6 % / month More" at bounding box center [222, 153] width 253 height 36
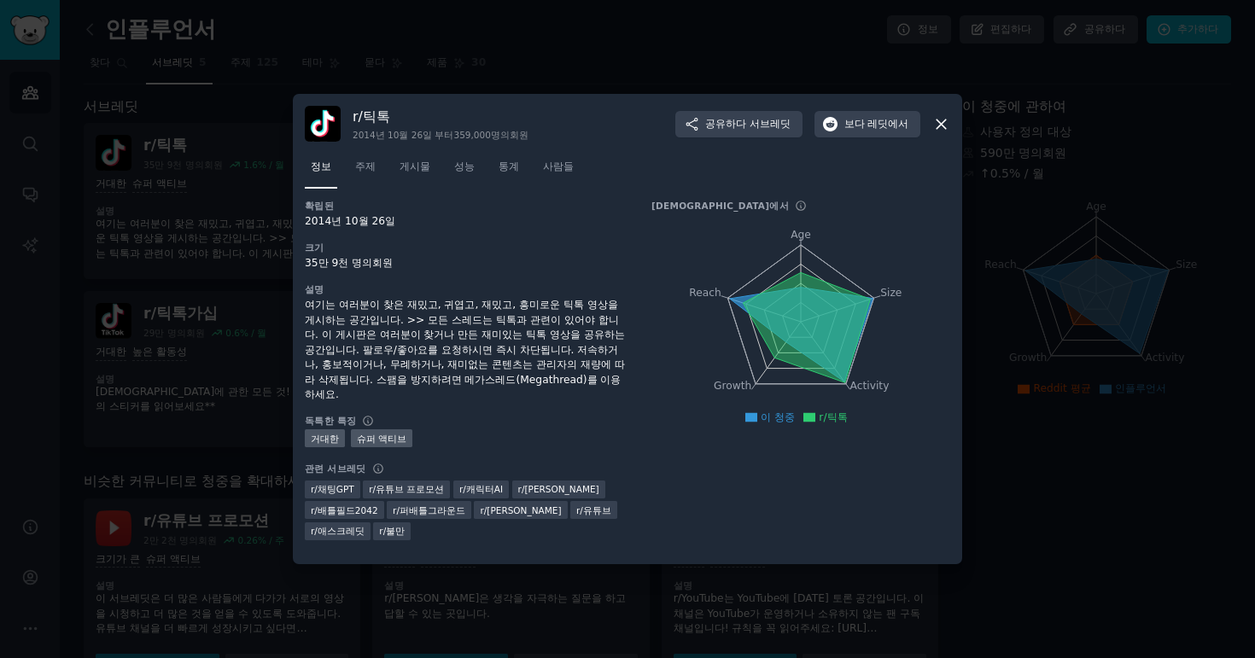
click at [433, 436] on div "거대한 슈퍼 액티브" at bounding box center [466, 439] width 323 height 21
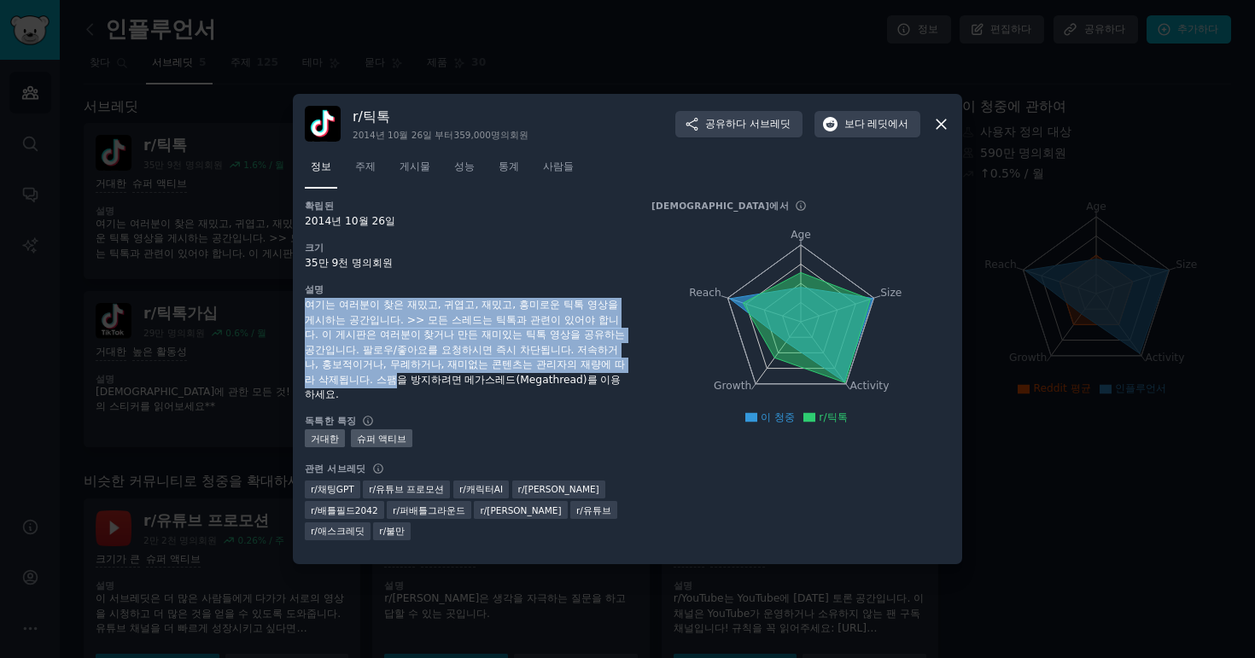
drag, startPoint x: 498, startPoint y: 295, endPoint x: 499, endPoint y: 370, distance: 74.3
click at [499, 370] on div "설명 여기는 여러분이 찾은 재밌고, 귀엽고, 재밌고, 흥미로운 틱톡 영상을 게시하는 공간입니다. >> 모든 스레드는 틱톡과 관련이 있어야 합니…" at bounding box center [466, 343] width 323 height 120
click at [499, 370] on font "여기는 여러분이 찾은 재밌고, 귀엽고, 재밌고, 흥미로운 틱톡 영상을 게시하는 공간입니다. >> 모든 스레드는 틱톡과 관련이 있어야 합니다. …" at bounding box center [465, 350] width 320 height 102
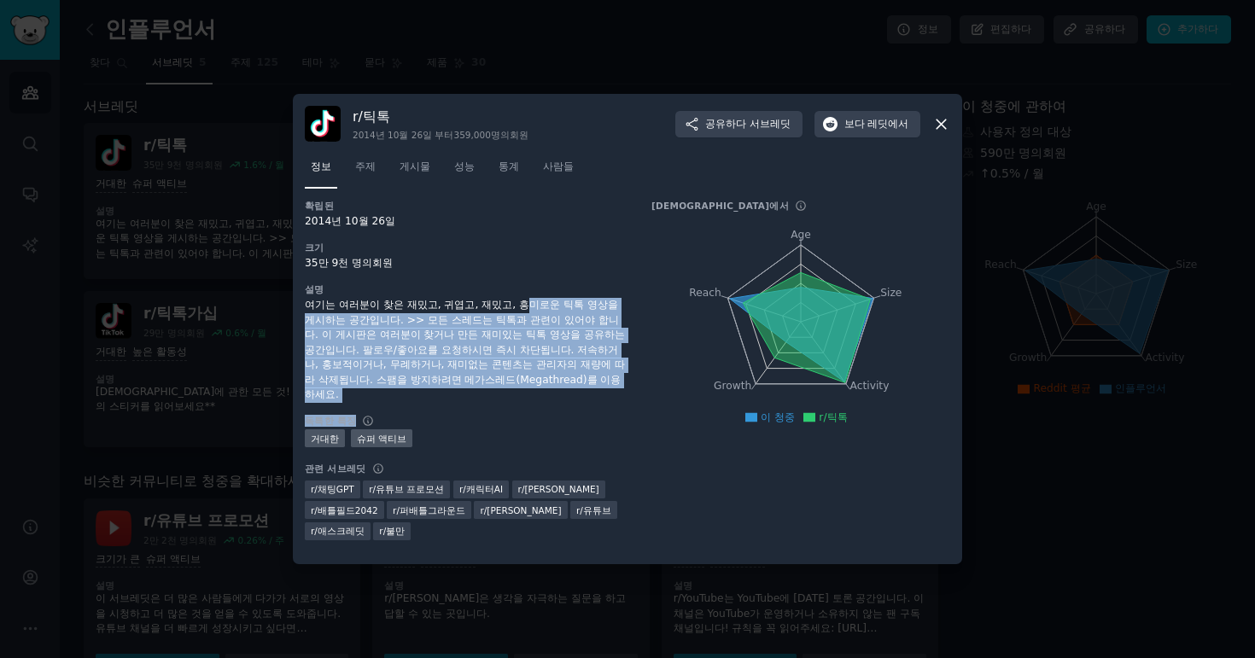
drag, startPoint x: 500, startPoint y: 396, endPoint x: 507, endPoint y: 314, distance: 82.2
click at [507, 314] on div "확립된 2014년 10월 26일 크기 35만 9천 명의 회원 설명 여기는 여러분이 찾은 재밌고, 귀엽고, 재밌고, 흥미로운 틱톡 영상을 게시하…" at bounding box center [466, 376] width 323 height 353
click at [507, 314] on font "여기는 여러분이 찾은 재밌고, 귀엽고, 재밌고, 흥미로운 틱톡 영상을 게시하는 공간입니다. >> 모든 스레드는 틱톡과 관련이 있어야 합니다. …" at bounding box center [465, 350] width 320 height 102
drag, startPoint x: 502, startPoint y: 305, endPoint x: 467, endPoint y: 385, distance: 87.6
click at [467, 385] on div "여기는 여러분이 찾은 재밌고, 귀엽고, 재밌고, 흥미로운 틱톡 영상을 게시하는 공간입니다. >> 모든 스레드는 틱톡과 관련이 있어야 합니다. …" at bounding box center [466, 350] width 323 height 105
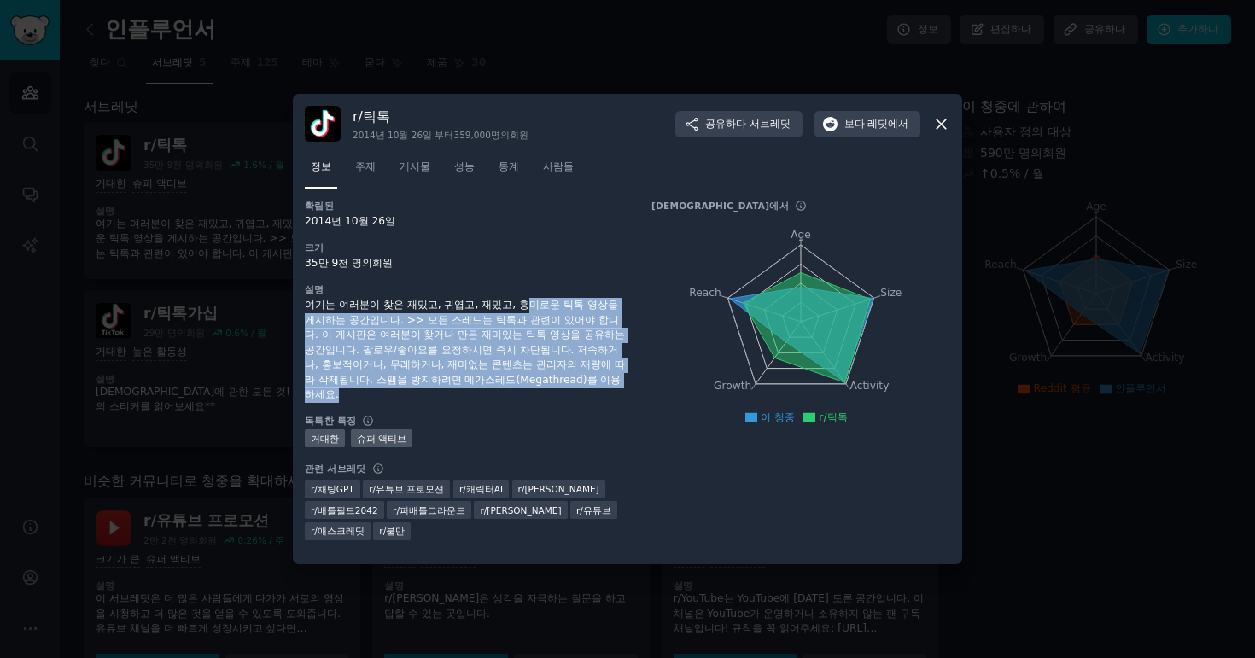
click at [467, 385] on div "여기는 여러분이 찾은 재밌고, 귀엽고, 재밌고, 흥미로운 틱톡 영상을 게시하는 공간입니다. >> 모든 스레드는 틱톡과 관련이 있어야 합니다. …" at bounding box center [466, 350] width 323 height 105
drag, startPoint x: 466, startPoint y: 385, endPoint x: 462, endPoint y: 302, distance: 82.9
click at [462, 302] on div "설명 여기는 여러분이 찾은 재밌고, 귀엽고, 재밌고, 흥미로운 틱톡 영상을 게시하는 공간입니다. >> 모든 스레드는 틱톡과 관련이 있어야 합니…" at bounding box center [466, 343] width 323 height 120
drag, startPoint x: 509, startPoint y: 308, endPoint x: 499, endPoint y: 391, distance: 83.4
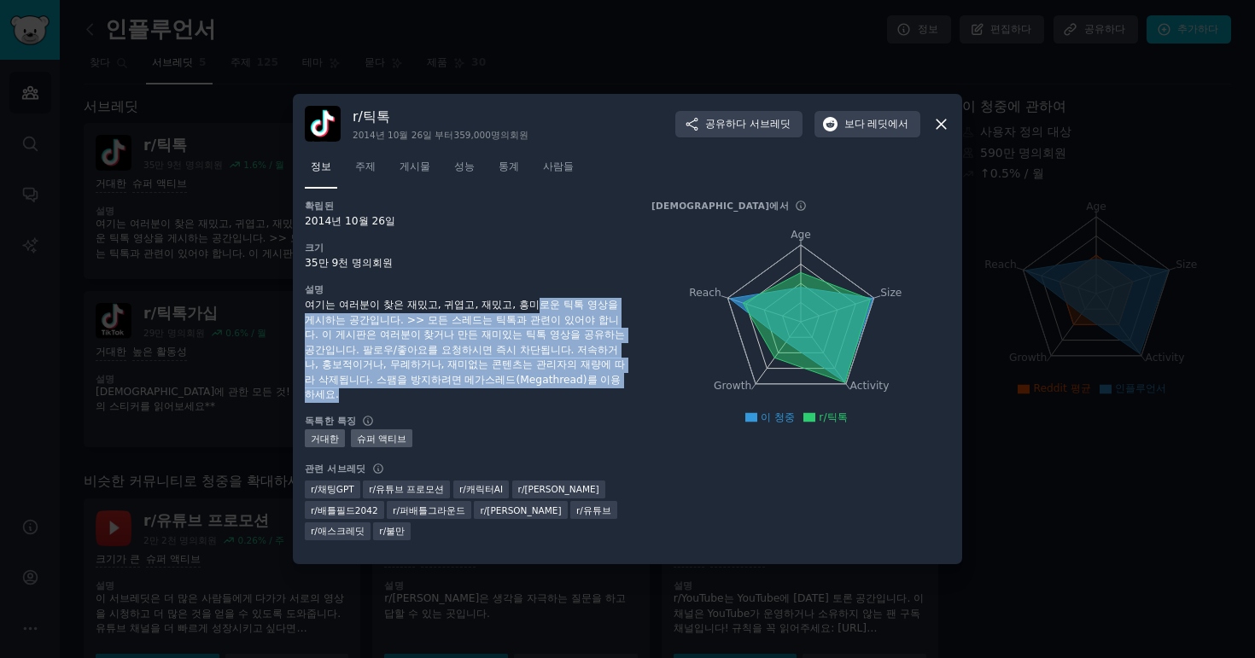
click at [499, 391] on div "여기는 여러분이 찾은 재밌고, 귀엽고, 재밌고, 흥미로운 틱톡 영상을 게시하는 공간입니다. >> 모든 스레드는 틱톡과 관련이 있어야 합니다. …" at bounding box center [466, 350] width 323 height 105
click at [499, 388] on div "여기는 여러분이 찾은 재밌고, 귀엽고, 재밌고, 흥미로운 틱톡 영상을 게시하는 공간입니다. >> 모든 스레드는 틱톡과 관련이 있어야 합니다. …" at bounding box center [466, 350] width 323 height 105
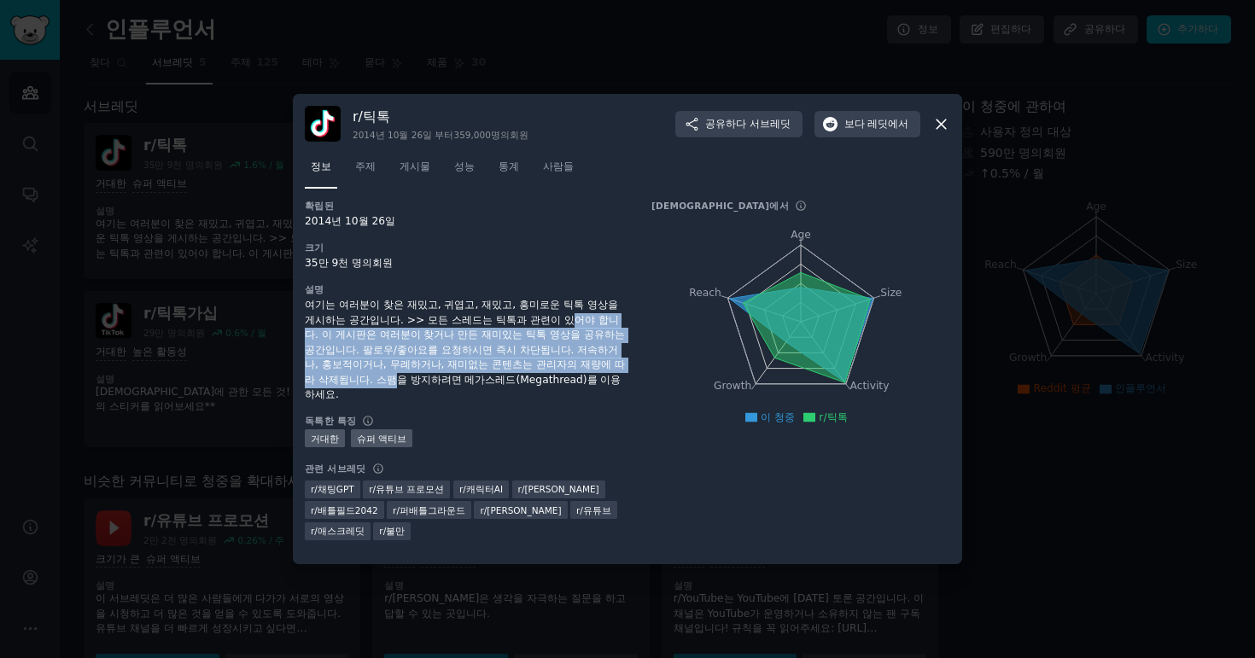
drag, startPoint x: 499, startPoint y: 373, endPoint x: 505, endPoint y: 321, distance: 52.4
click at [505, 321] on font "여기는 여러분이 찾은 재밌고, 귀엽고, 재밌고, 흥미로운 틱톡 영상을 게시하는 공간입니다. >> 모든 스레드는 틱톡과 관련이 있어야 합니다. …" at bounding box center [465, 350] width 320 height 102
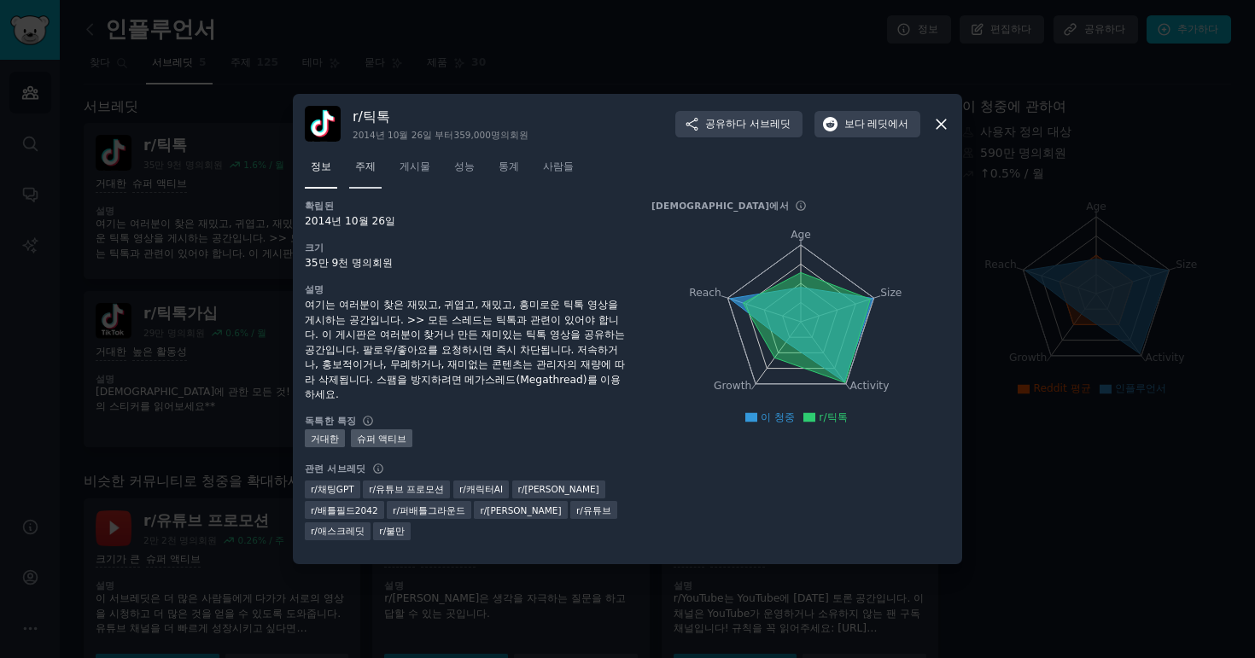
click at [359, 172] on font "주제" at bounding box center [365, 167] width 20 height 12
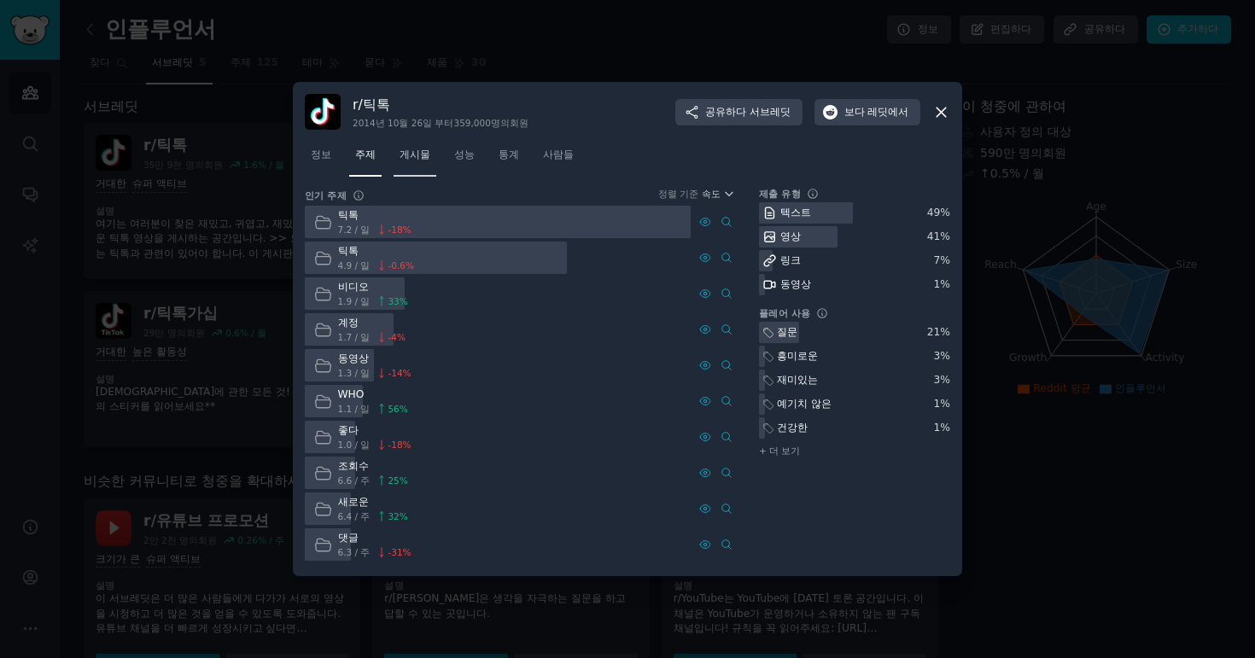
click at [412, 156] on font "게시물" at bounding box center [415, 155] width 31 height 12
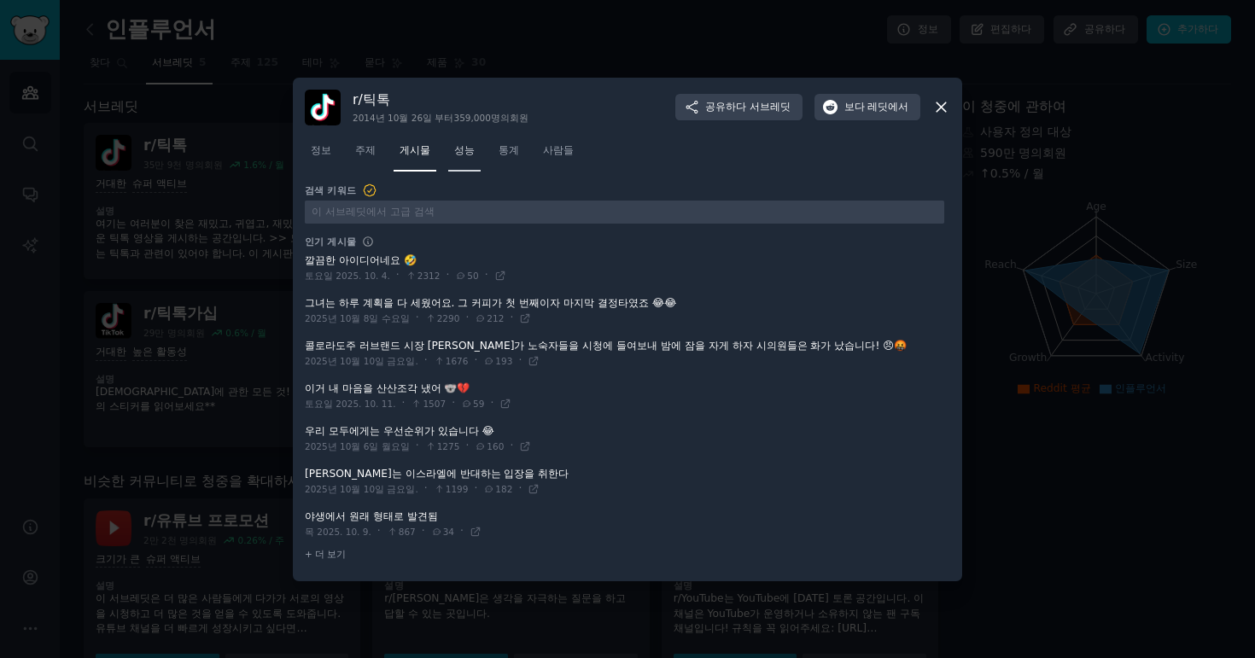
click at [454, 148] on font "성능" at bounding box center [464, 150] width 20 height 12
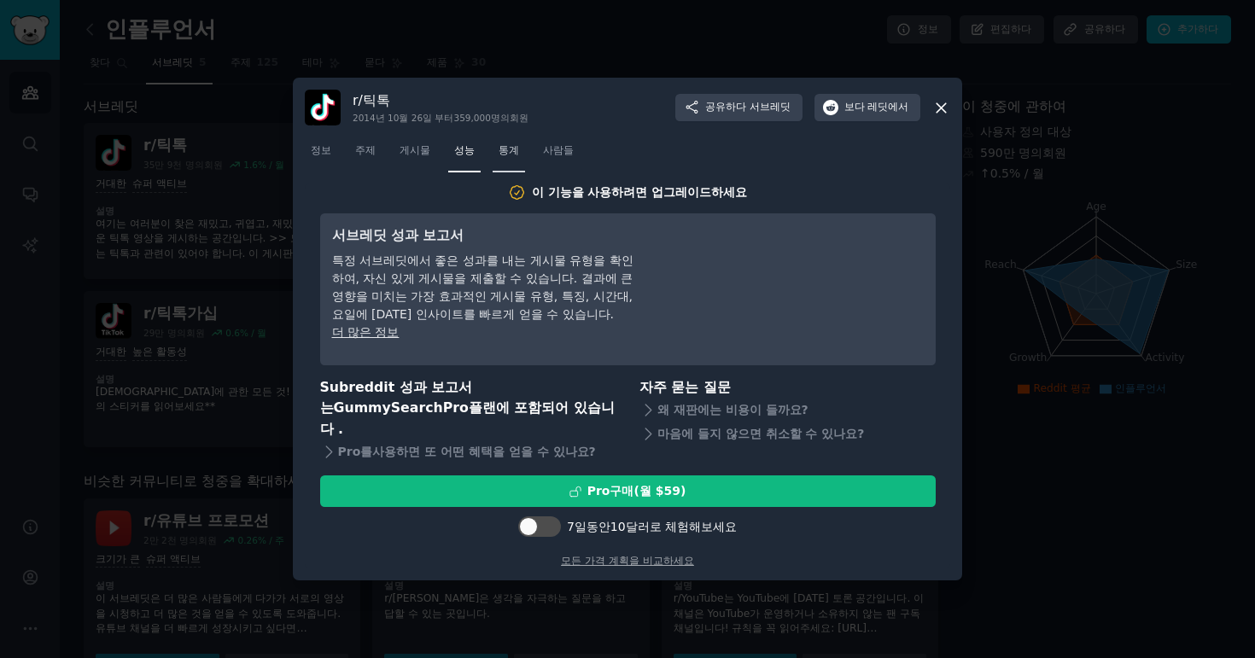
click at [499, 156] on font "통계" at bounding box center [509, 150] width 20 height 12
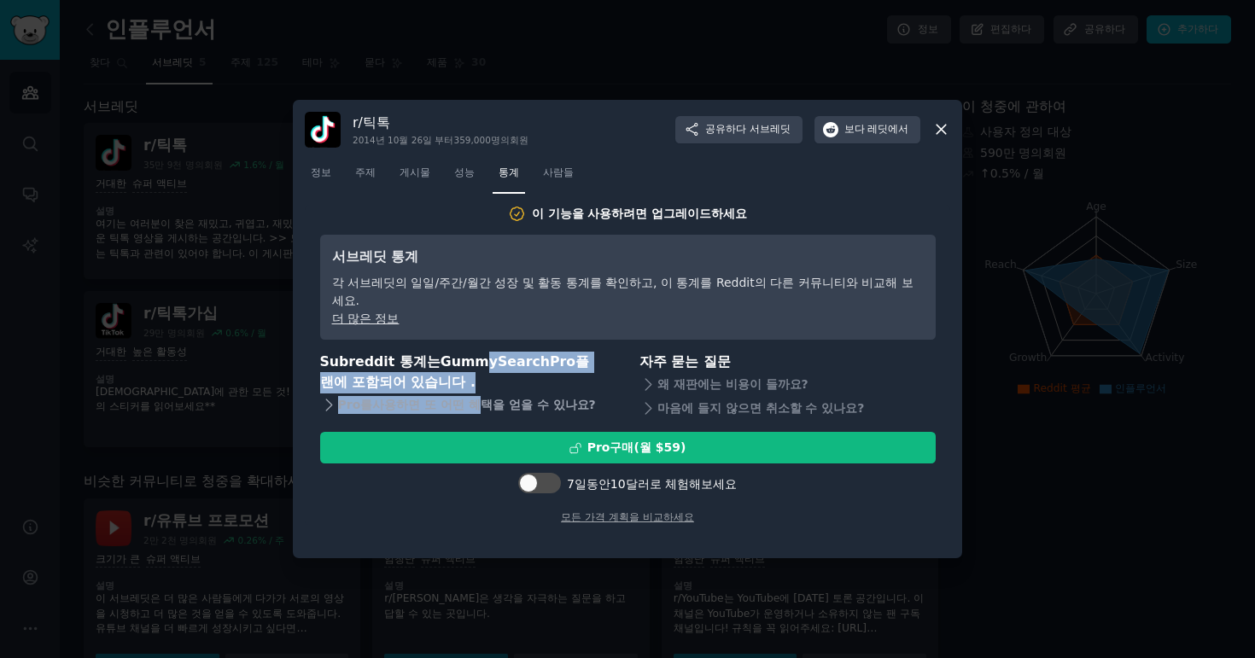
drag, startPoint x: 470, startPoint y: 339, endPoint x: 461, endPoint y: 379, distance: 41.2
click at [461, 379] on div "Subreddit 통계는 GummySearch Pro 플랜 에 포함되어 있습니다 . Pro를 사용하면 또 어떤 혜택을 얻을 수 있나요 ?" at bounding box center [468, 386] width 296 height 69
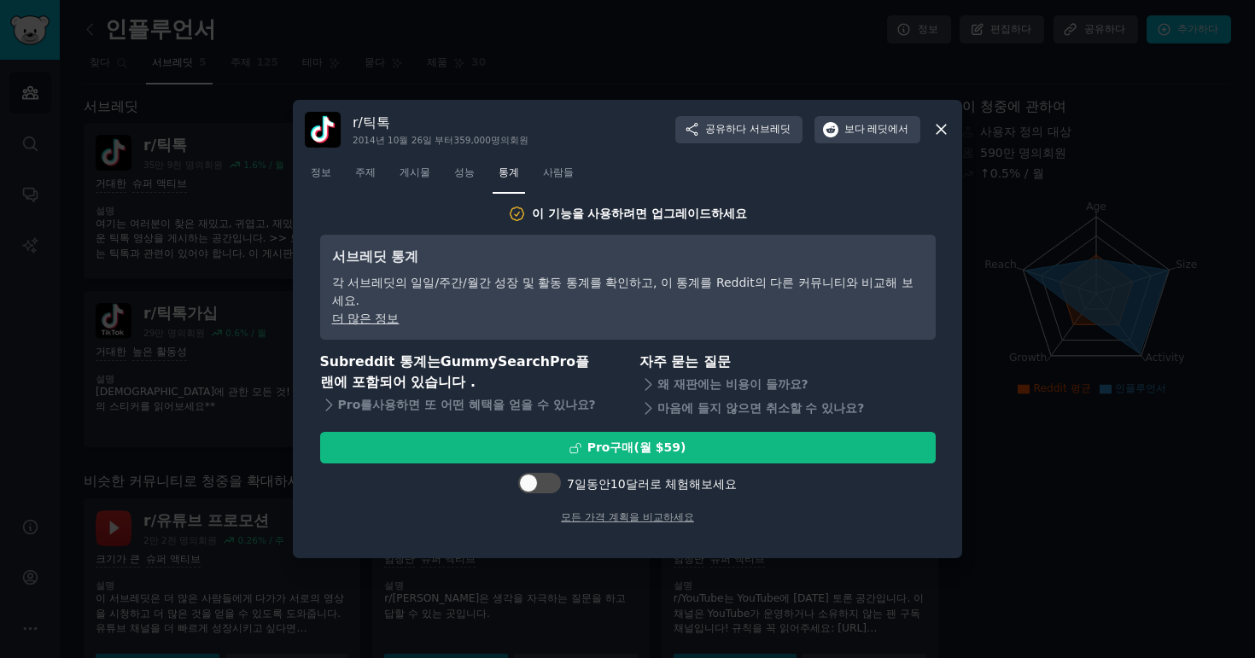
click at [448, 374] on h3 "Subreddit 통계는 GummySearch Pro 플랜 에 포함되어 있습니다 ." at bounding box center [468, 373] width 296 height 42
click at [318, 390] on div "이 기능을 사용하려면 업그레이드하세요 서브레딧 통계 각 서브레딧의 일일/주간/월간 성장 및 활동 통계를 확인하고, 이 통계를 Reddit의 다…" at bounding box center [627, 365] width 645 height 320
click at [323, 396] on icon at bounding box center [329, 405] width 18 height 18
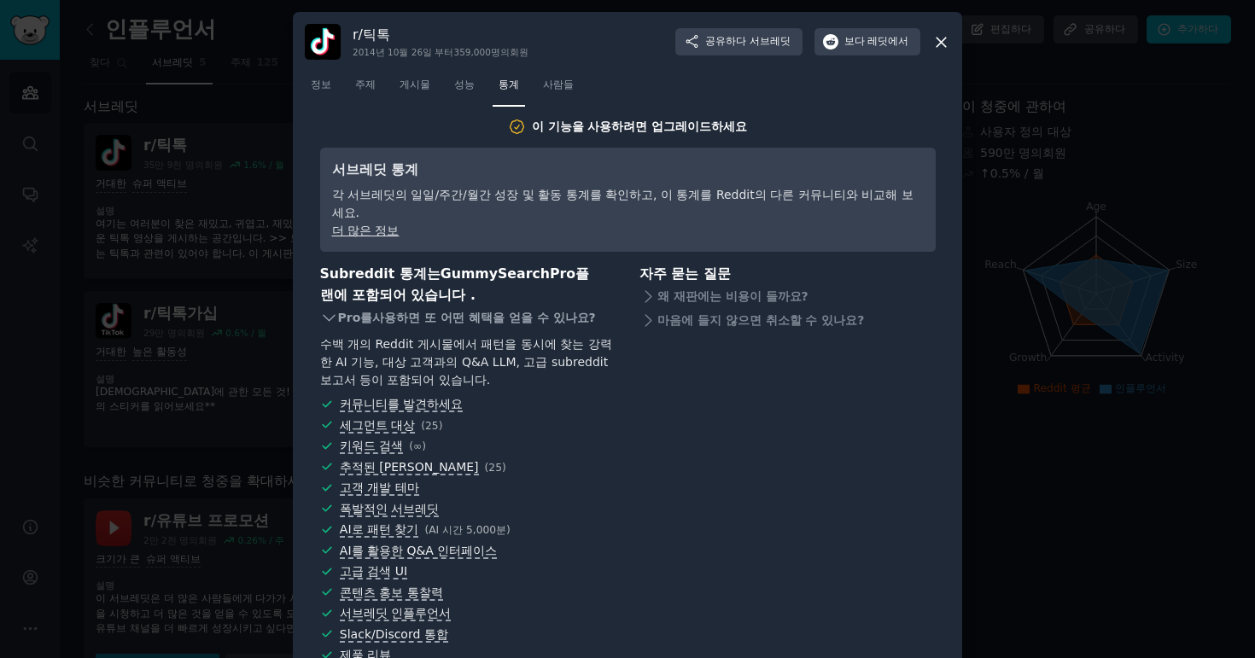
click at [324, 309] on icon at bounding box center [329, 318] width 18 height 18
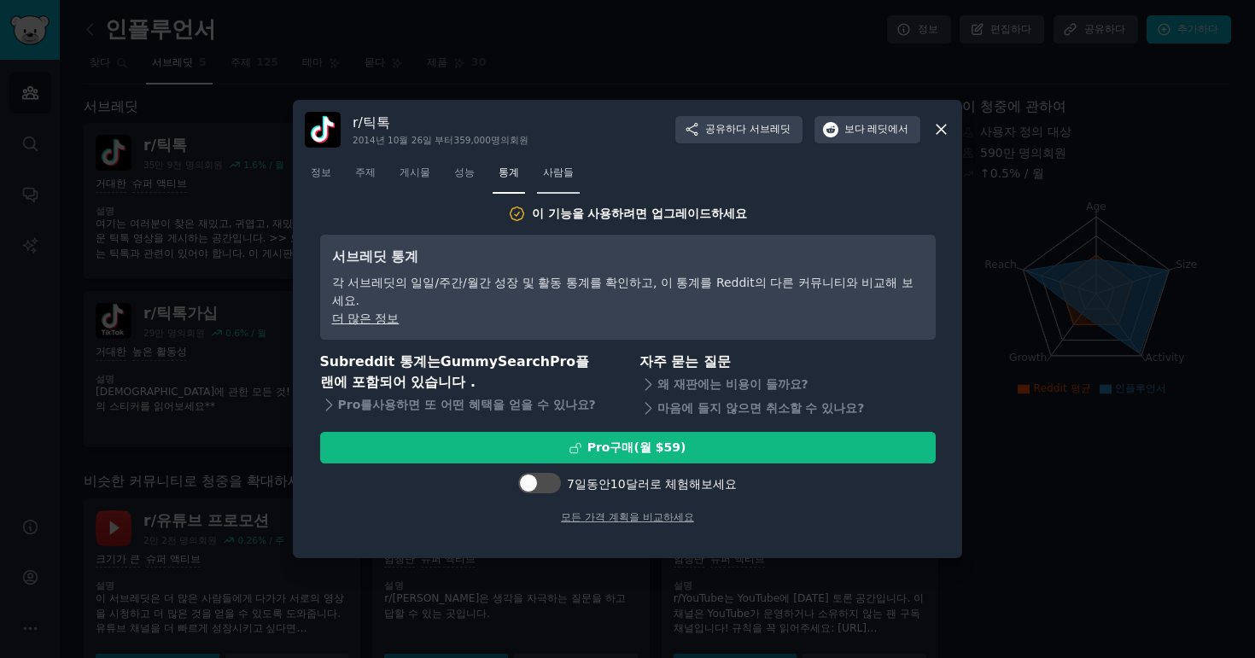
click at [543, 166] on span "사람들" at bounding box center [558, 173] width 31 height 15
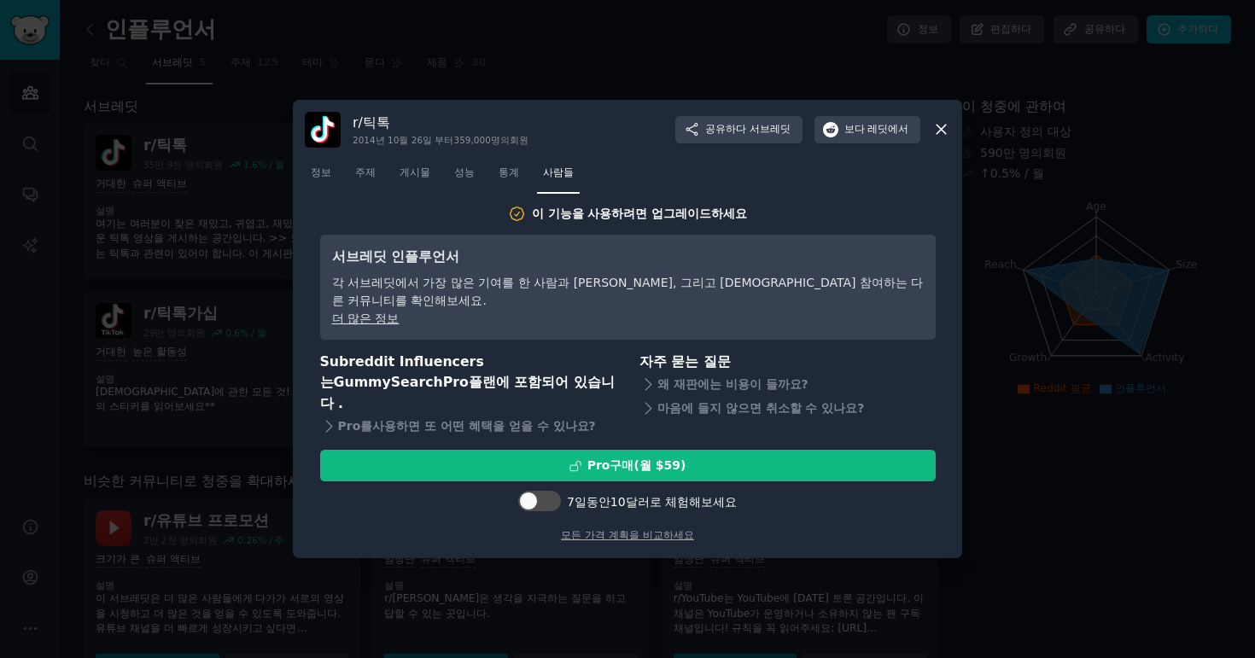
click at [344, 178] on nav "정보 주제 게시물 성능 통계 사람들" at bounding box center [627, 177] width 645 height 35
click at [942, 124] on icon at bounding box center [941, 129] width 18 height 18
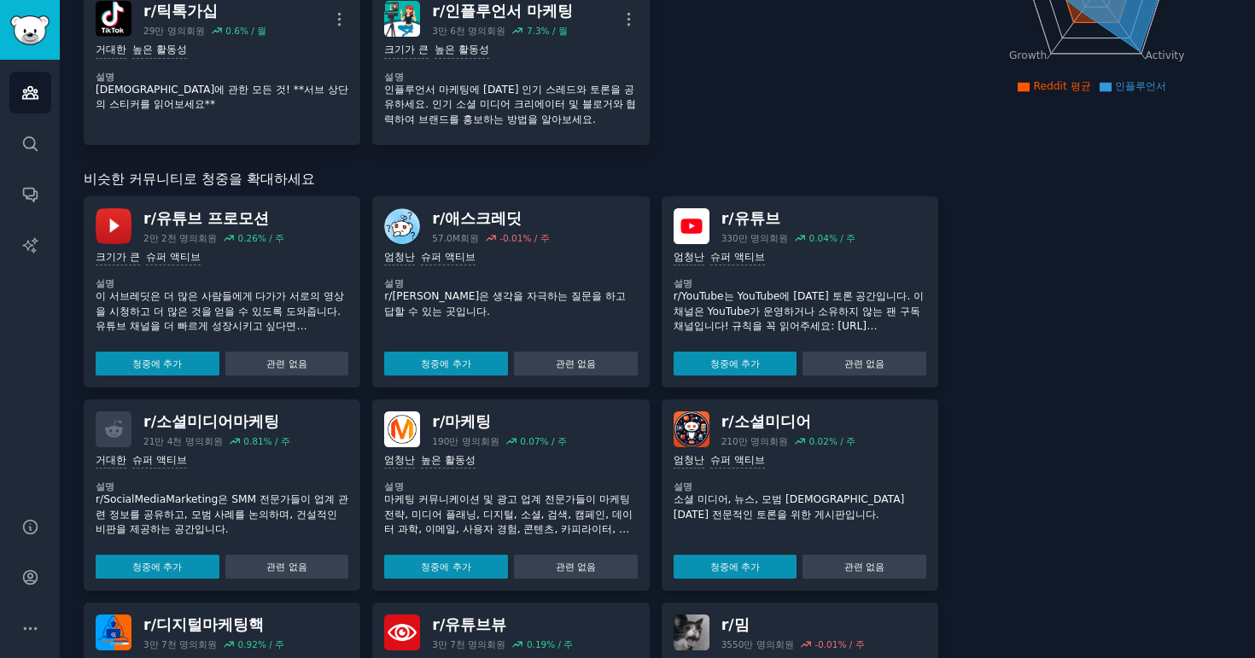
scroll to position [291, 0]
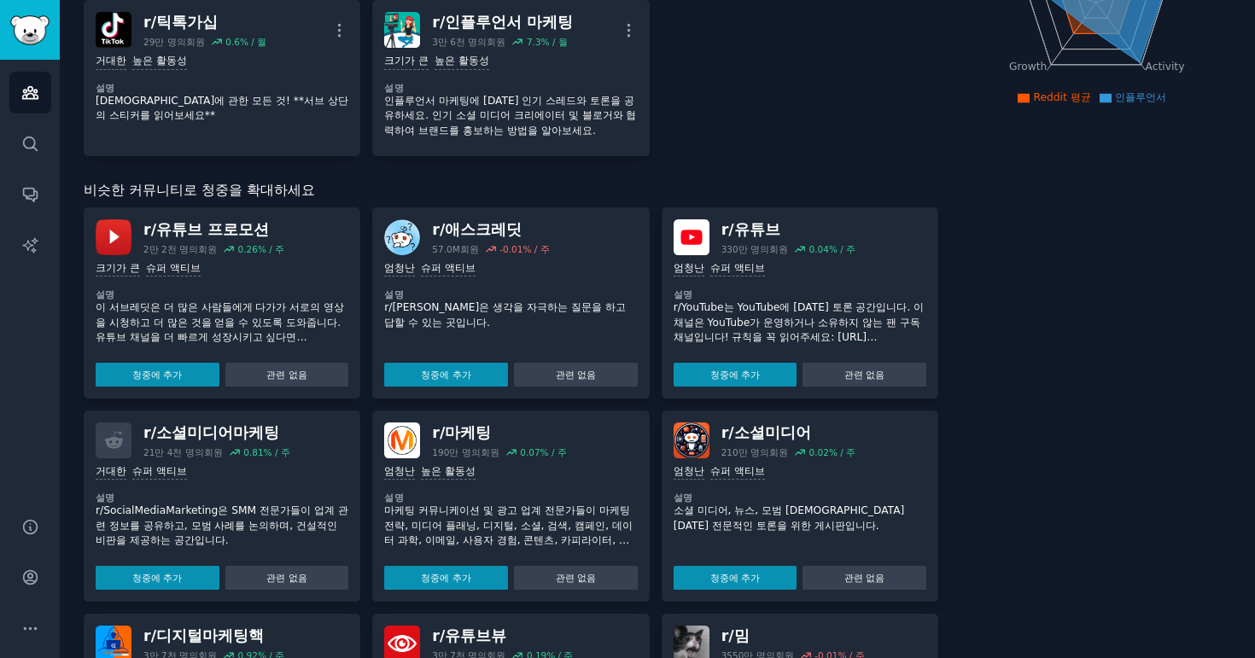
click at [475, 227] on font "애스크레딧" at bounding box center [483, 229] width 77 height 17
click at [402, 223] on img at bounding box center [402, 237] width 36 height 36
click at [403, 230] on img at bounding box center [402, 237] width 36 height 36
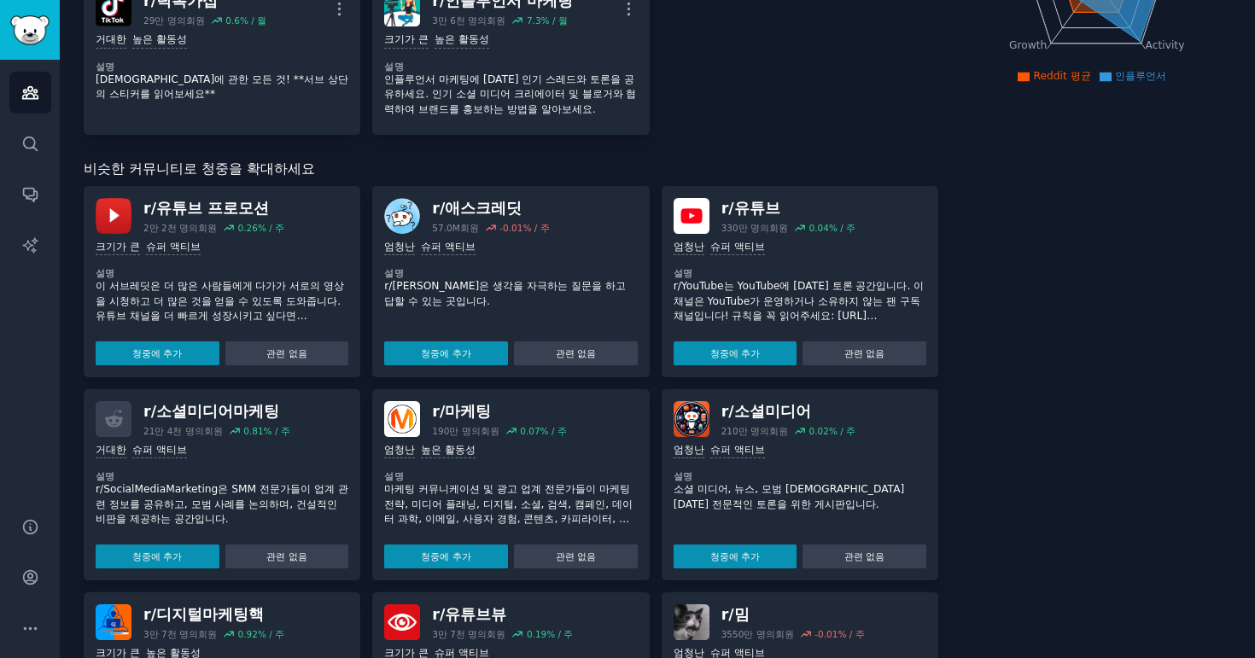
scroll to position [377, 0]
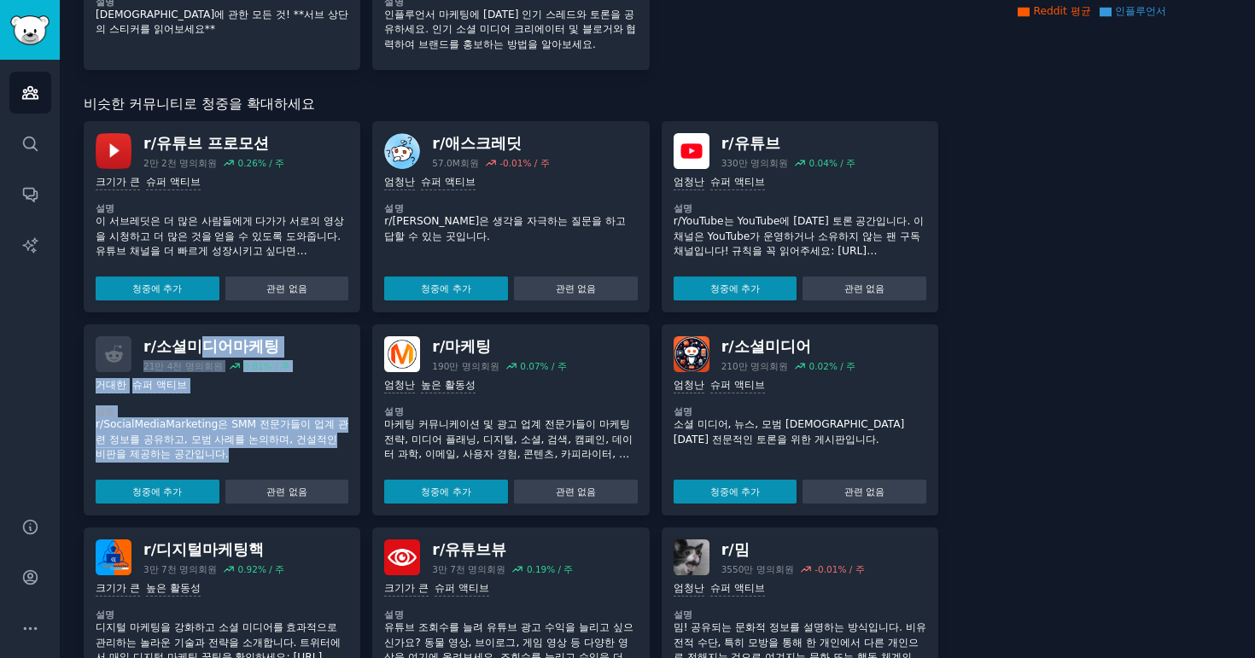
drag, startPoint x: 211, startPoint y: 448, endPoint x: 195, endPoint y: 337, distance: 112.2
click at [195, 337] on div "r/ 소셜미디어마케팅 21만 4천 명의 회원 0.81 % / 주 거대한 슈퍼 액티브 설명 r/SocialMediaMarketing은 SMM 전…" at bounding box center [222, 419] width 277 height 191
click at [259, 440] on font "r/SocialMediaMarketing은 SMM 전문가들이 업계 관련 정보를 공유하고, 모범 사례를 논의하며, 건설적인 비판을 제공하는 공간…" at bounding box center [222, 439] width 253 height 42
drag, startPoint x: 261, startPoint y: 448, endPoint x: 254, endPoint y: 377, distance: 71.3
click at [254, 377] on div "거대한 슈퍼 액티브 설명 r/SocialMediaMarketing은 SMM 전문가들이 업계 관련 정보를 공유하고, 모범 사례를 논의하며, 건설…" at bounding box center [222, 437] width 253 height 131
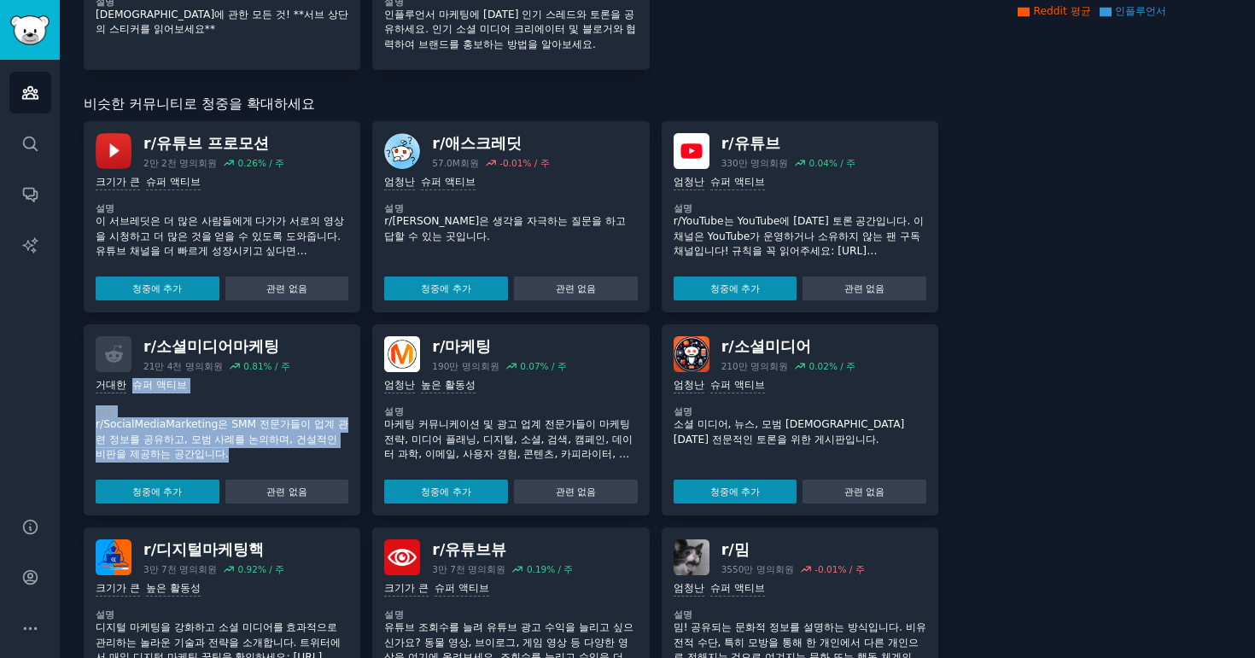
click at [277, 430] on font "r/SocialMediaMarketing은 SMM 전문가들이 업계 관련 정보를 공유하고, 모범 사례를 논의하며, 건설적인 비판을 제공하는 공간…" at bounding box center [222, 439] width 253 height 42
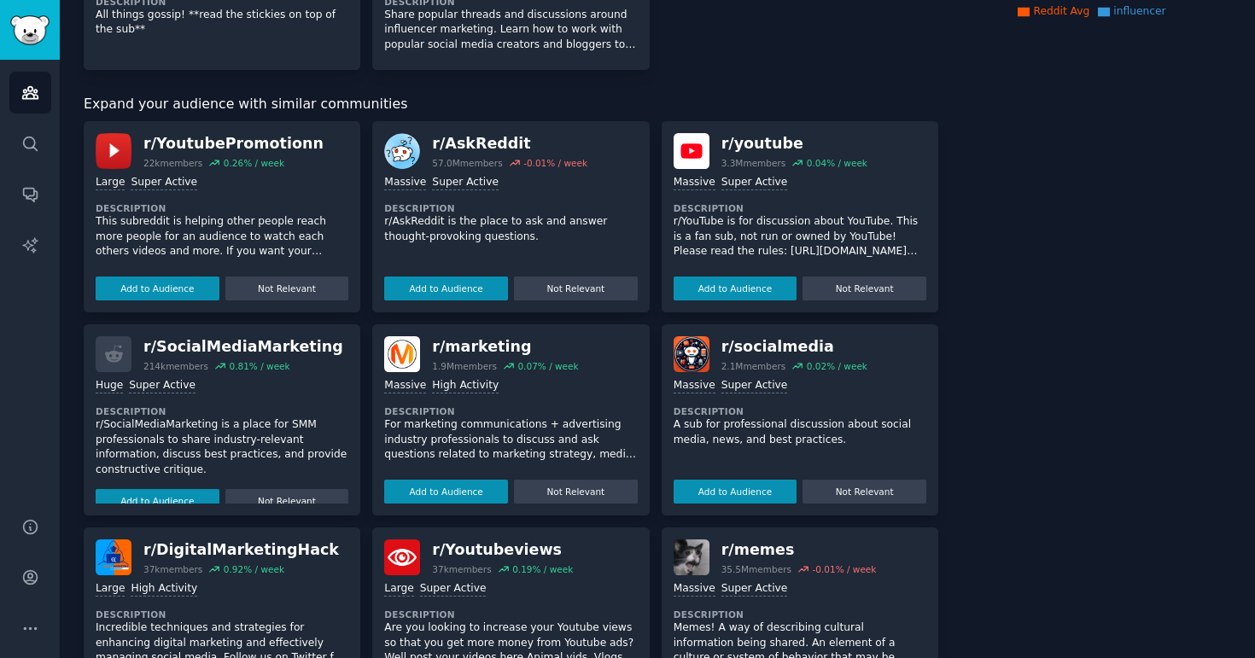
click at [1079, 369] on div "About this audience Custom Audience 5.9M Members ↑ 0.5 % / month Age Size Activ…" at bounding box center [1096, 320] width 269 height 1203
click at [185, 353] on div "r/ SocialMediaMarketing" at bounding box center [243, 346] width 200 height 21
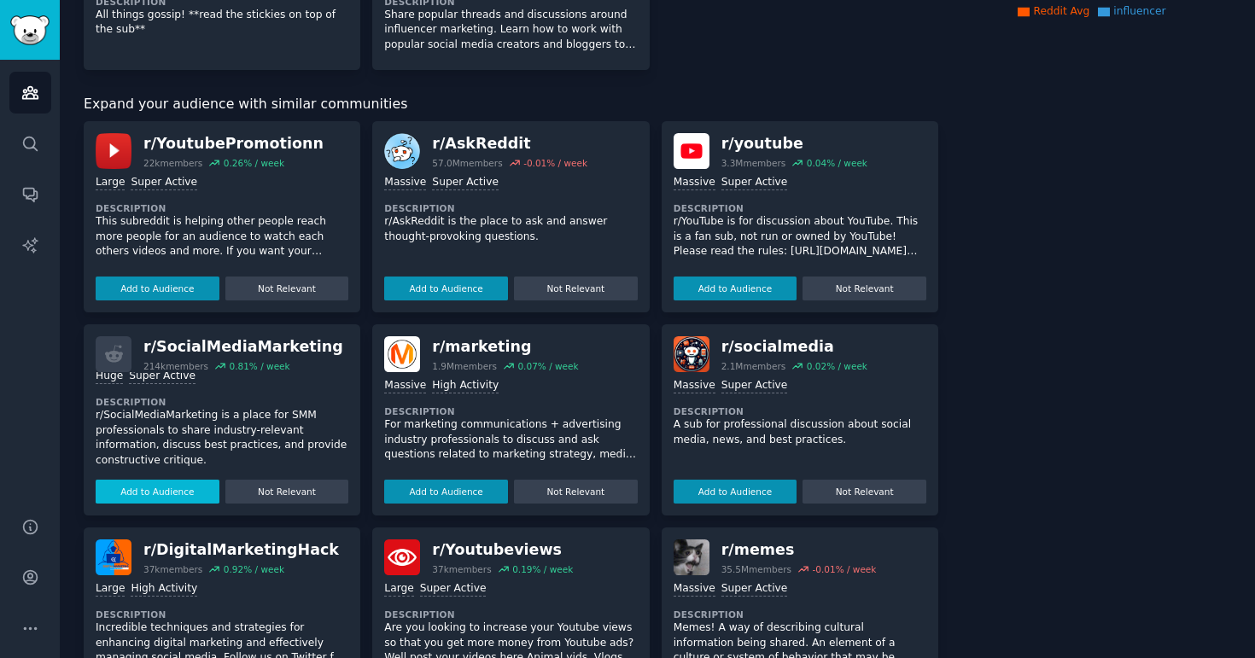
click at [158, 495] on button "Add to Audience" at bounding box center [158, 492] width 124 height 24
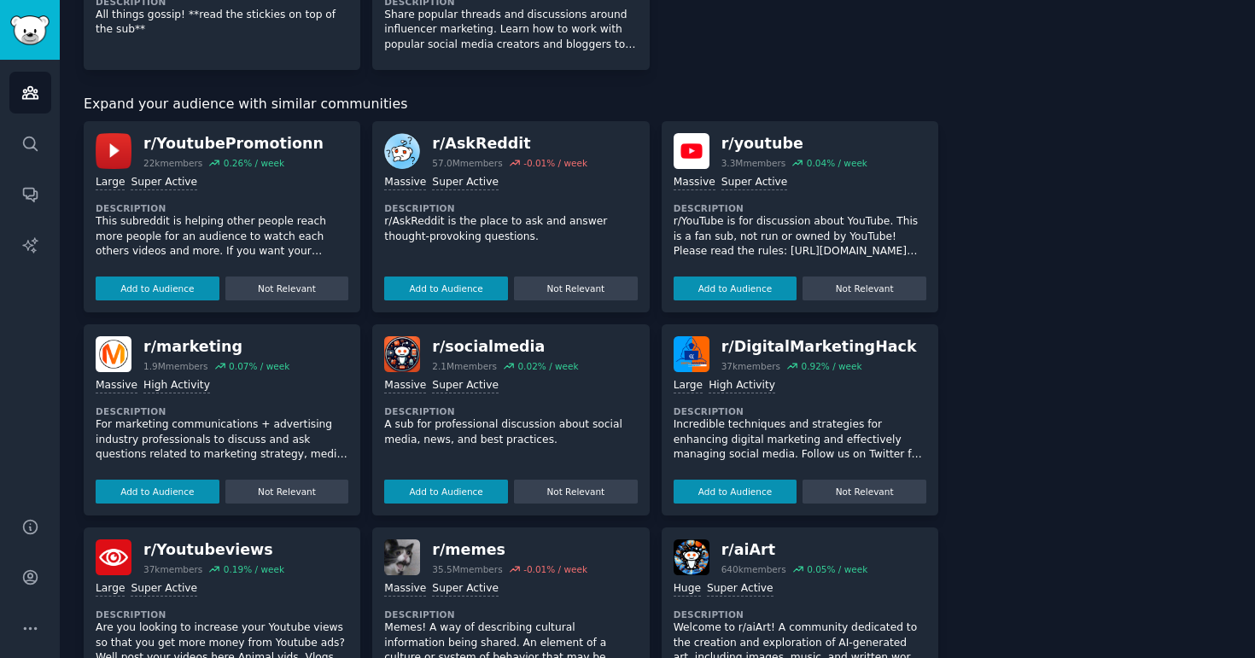
click at [1152, 336] on div "Subreddits Sort by Recent r/ TikTok 359k members 1.6 % / month More Huge Super …" at bounding box center [657, 320] width 1147 height 1203
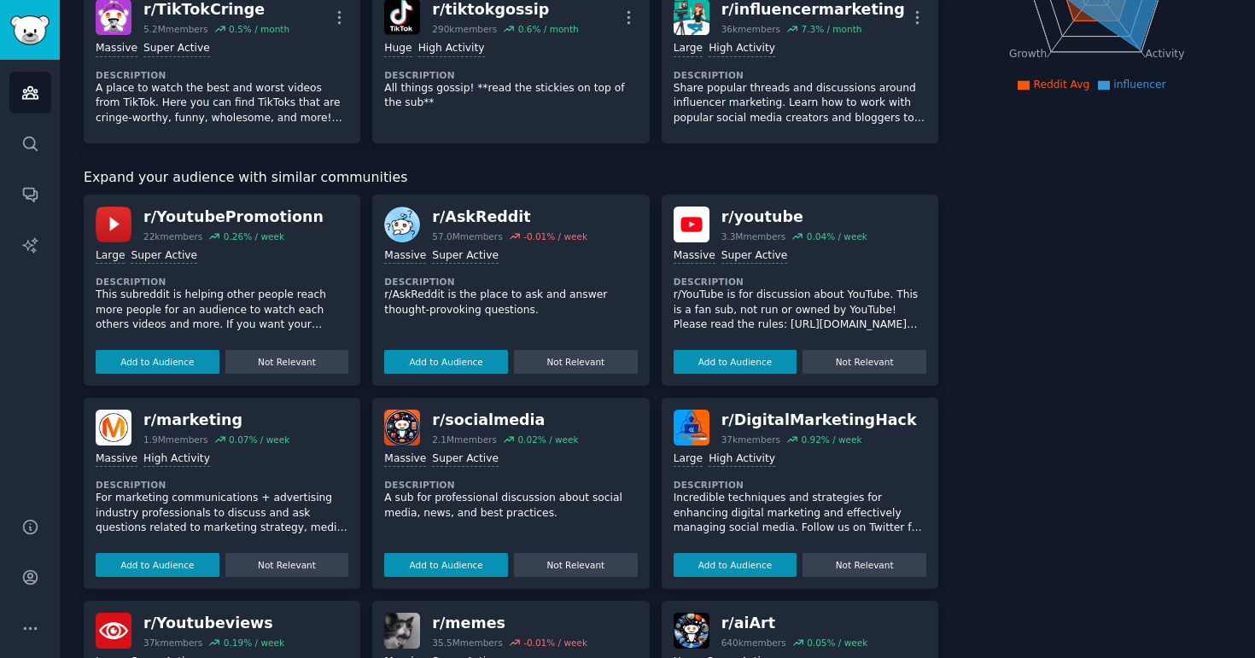
scroll to position [68, 0]
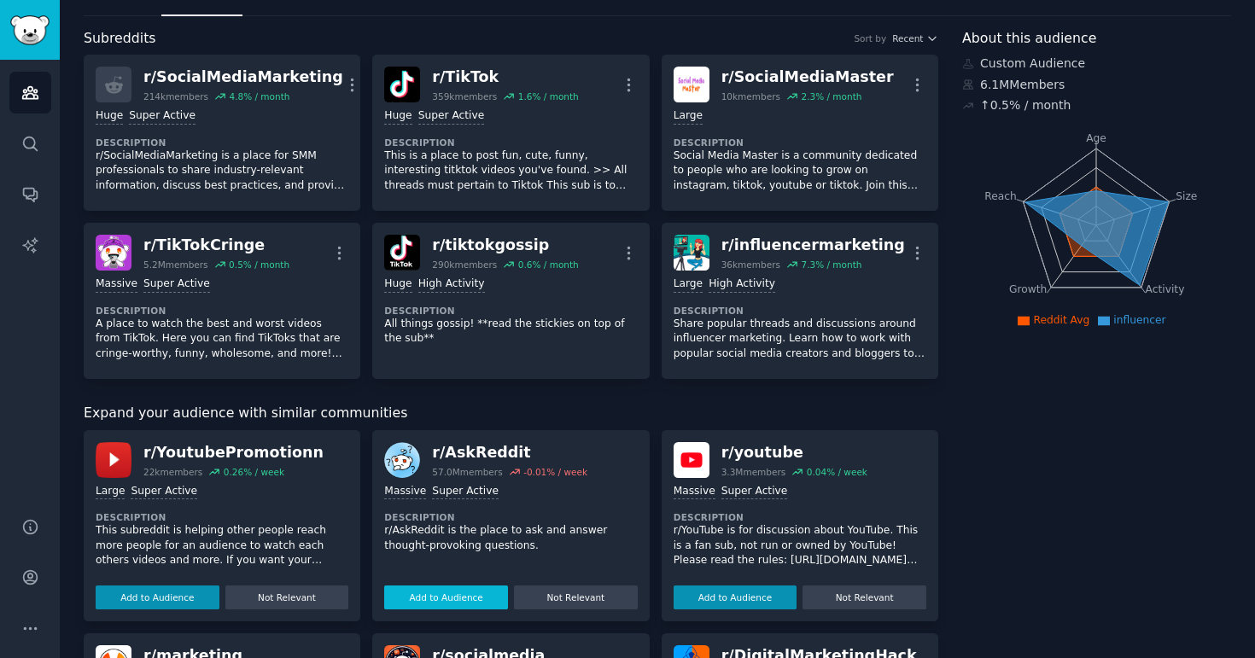
click at [473, 601] on button "Add to Audience" at bounding box center [446, 598] width 124 height 24
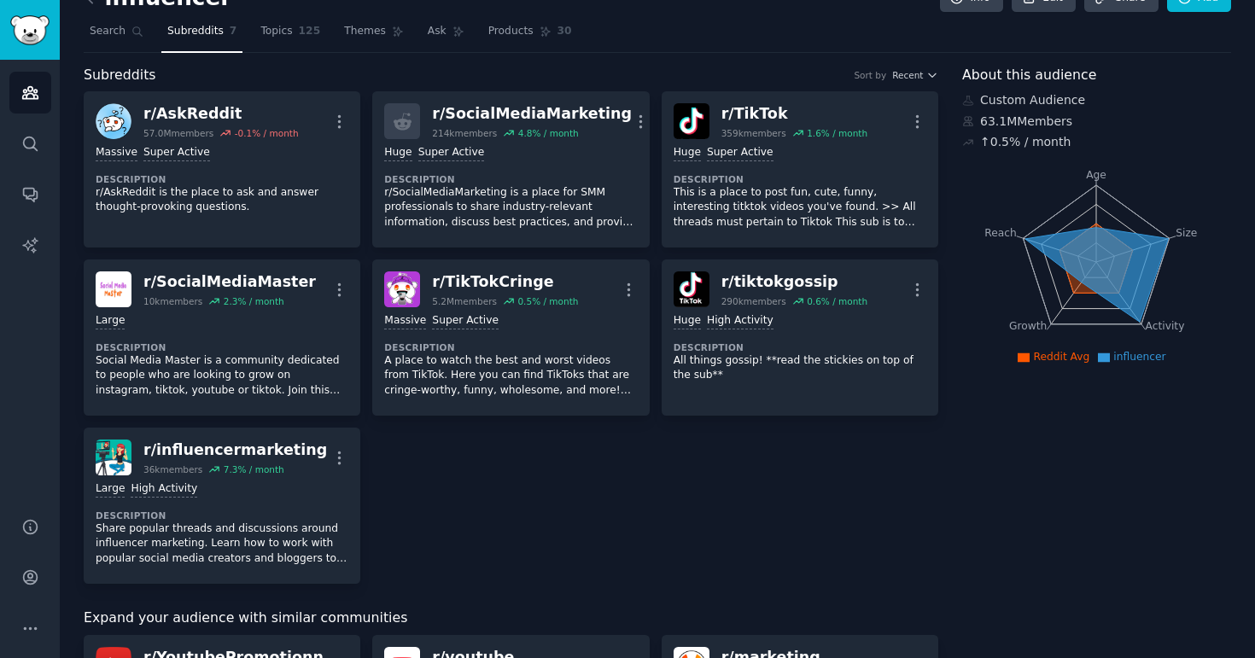
scroll to position [0, 0]
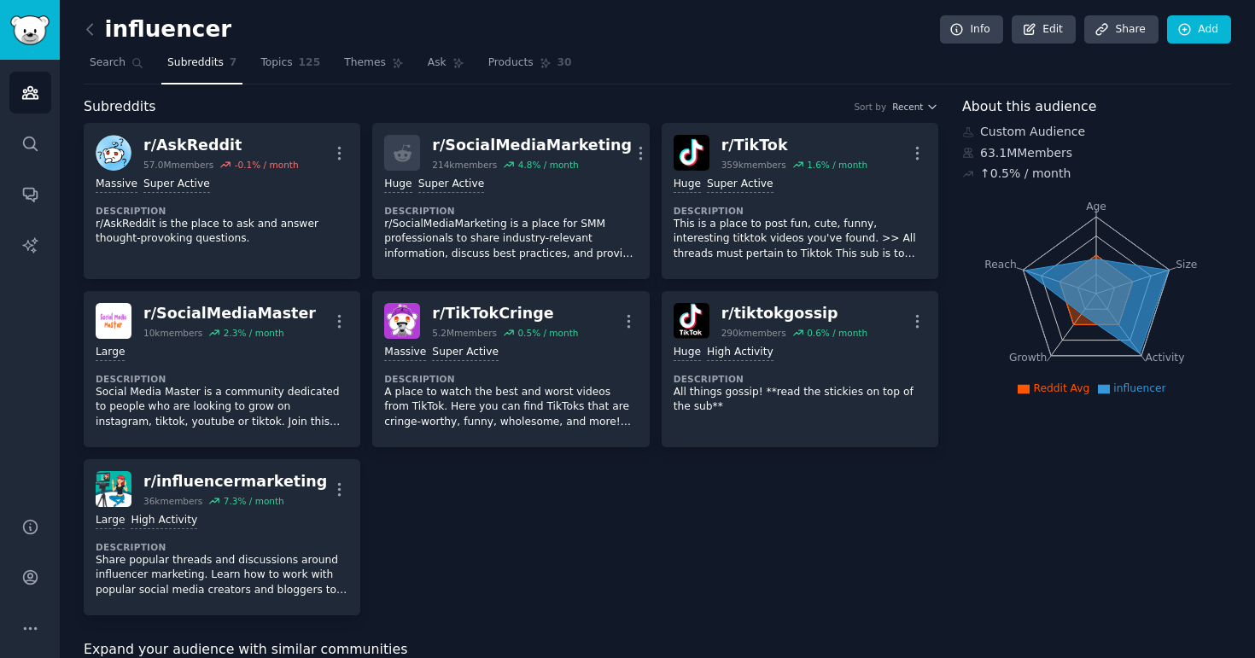
click at [756, 572] on div "r/ AskReddit 57.0M members -0.1 % / month More Massive Super Active Description…" at bounding box center [511, 369] width 855 height 493
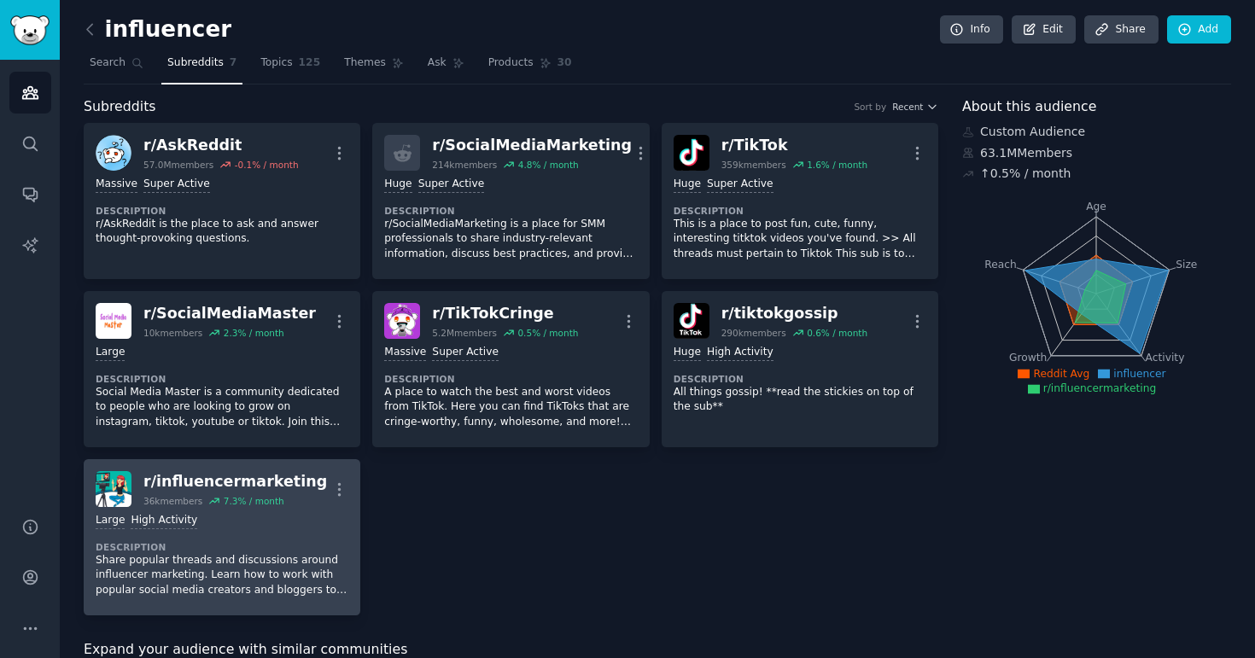
click at [192, 567] on p "Share popular threads and discussions around influencer marketing. Learn how to…" at bounding box center [222, 575] width 253 height 45
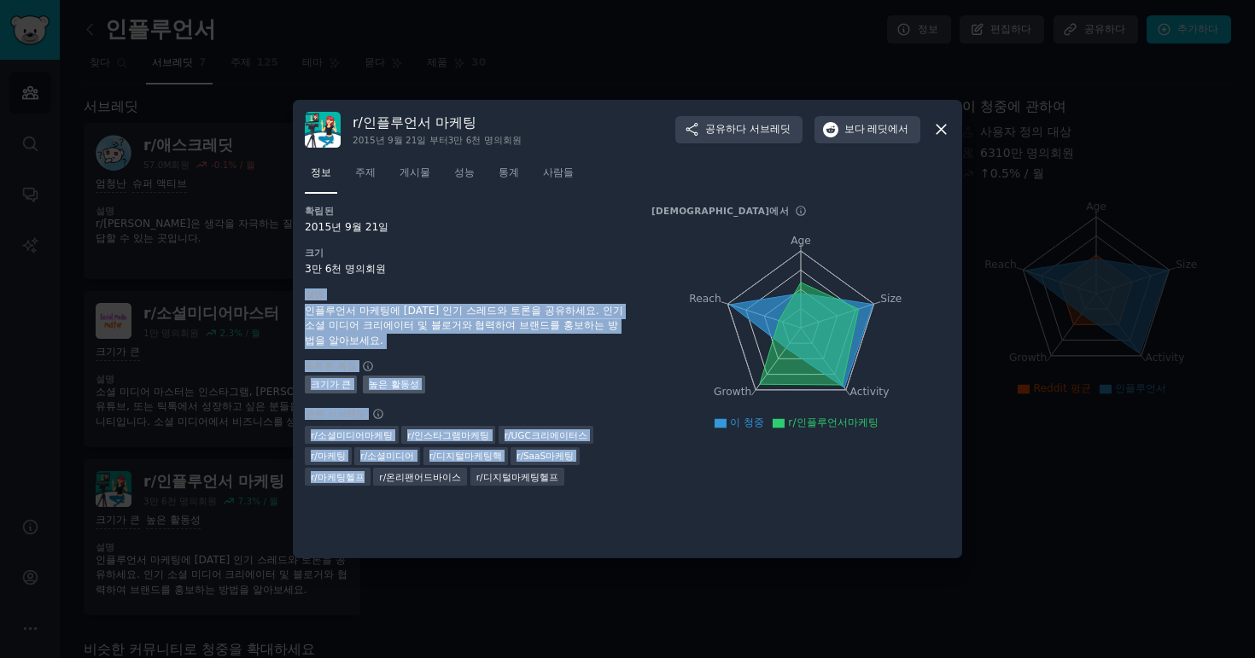
drag, startPoint x: 604, startPoint y: 487, endPoint x: 508, endPoint y: 277, distance: 230.4
click at [508, 277] on div "확립된 2015년 9월 21일 크기 3만 6천 명의 회원 설명 인플루언서 마케팅에 대한 인기 스레드와 토론을 공유하세요. 인기 소셜 미디어 크…" at bounding box center [627, 376] width 645 height 342
click at [508, 277] on div "확립된 2015년 9월 21일 크기 3만 6천 명의 회원 설명 인플루언서 마케팅에 대한 인기 스레드와 토론을 공유하세요. 인기 소셜 미디어 크…" at bounding box center [466, 351] width 323 height 293
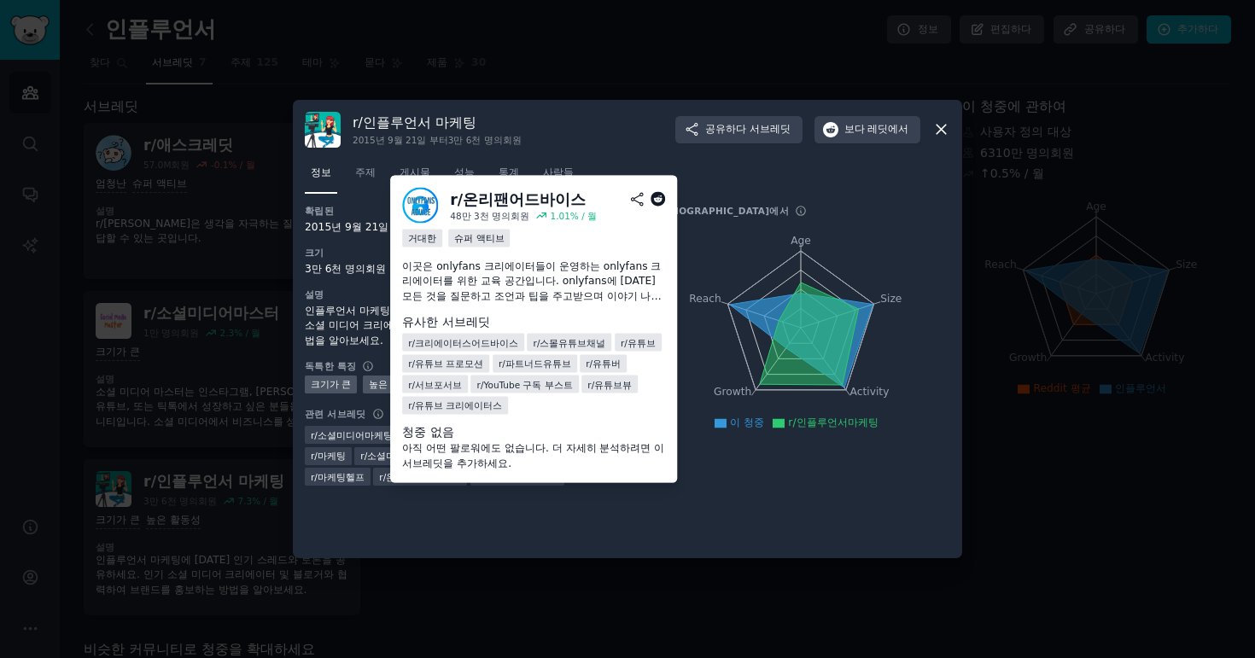
click at [386, 472] on font "온리팬어드바이스" at bounding box center [423, 477] width 75 height 10
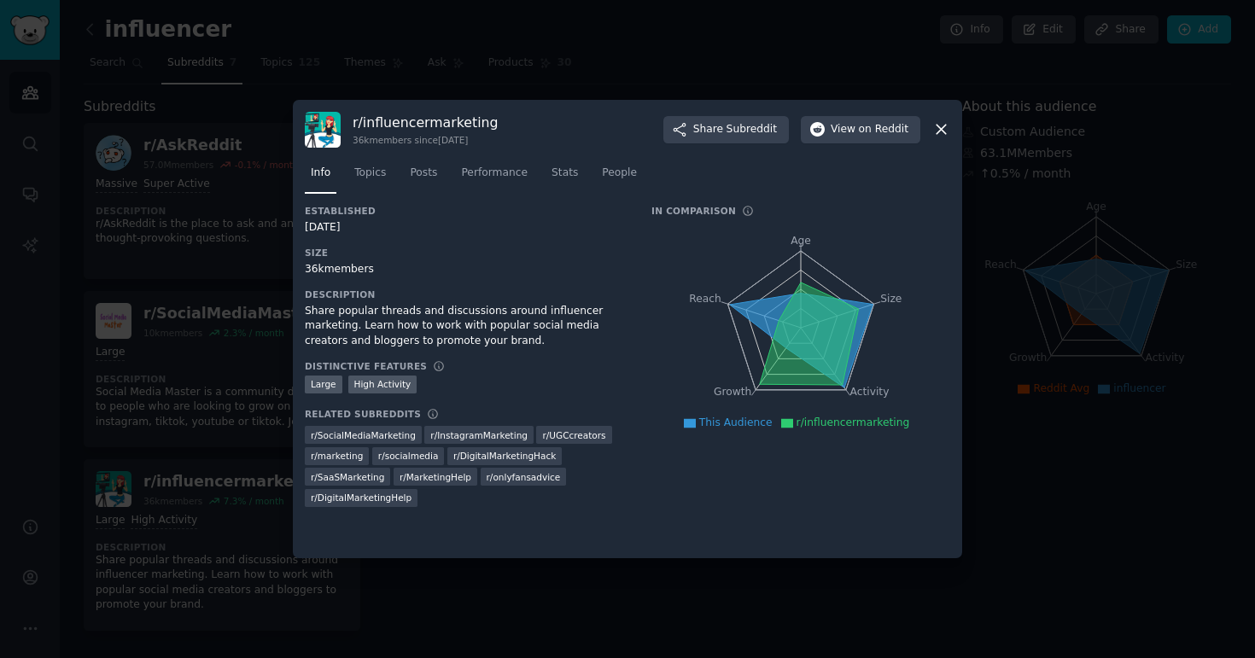
click at [460, 530] on div "Established 09/21/2015 Size 36k members Description Share popular threads and d…" at bounding box center [627, 376] width 645 height 342
click at [465, 528] on div "Established 09/21/2015 Size 36k members Description Share popular threads and d…" at bounding box center [627, 376] width 645 height 342
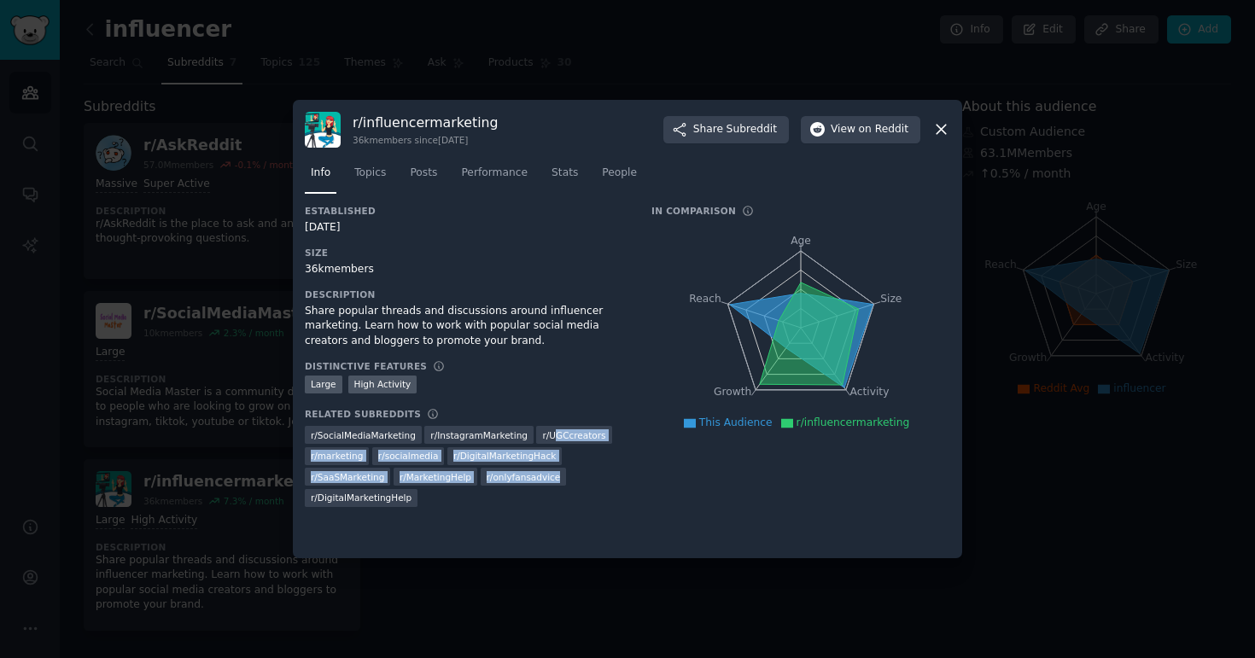
drag, startPoint x: 595, startPoint y: 508, endPoint x: 544, endPoint y: 437, distance: 87.4
click at [544, 437] on div "Established 09/21/2015 Size 36k members Description Share popular threads and d…" at bounding box center [466, 362] width 323 height 314
click at [538, 514] on div "Established 09/21/2015 Size 36k members Description Share popular threads and d…" at bounding box center [466, 362] width 323 height 314
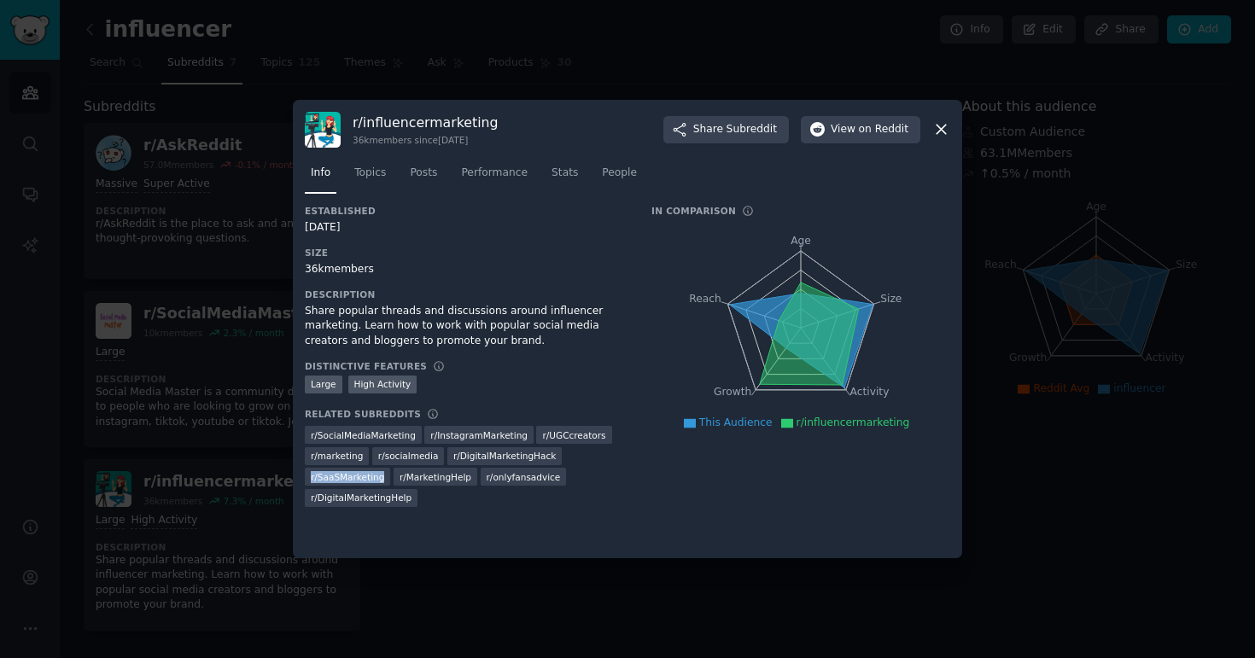
drag, startPoint x: 382, startPoint y: 478, endPoint x: 302, endPoint y: 476, distance: 79.4
click at [302, 476] on div "r/ influencermarketing 36k members since 09/21/2015 Share Subreddit View on Red…" at bounding box center [627, 329] width 669 height 459
click at [350, 475] on span "r/ SaaSMarketing" at bounding box center [347, 477] width 73 height 12
click at [501, 207] on h3 "Established" at bounding box center [466, 211] width 323 height 12
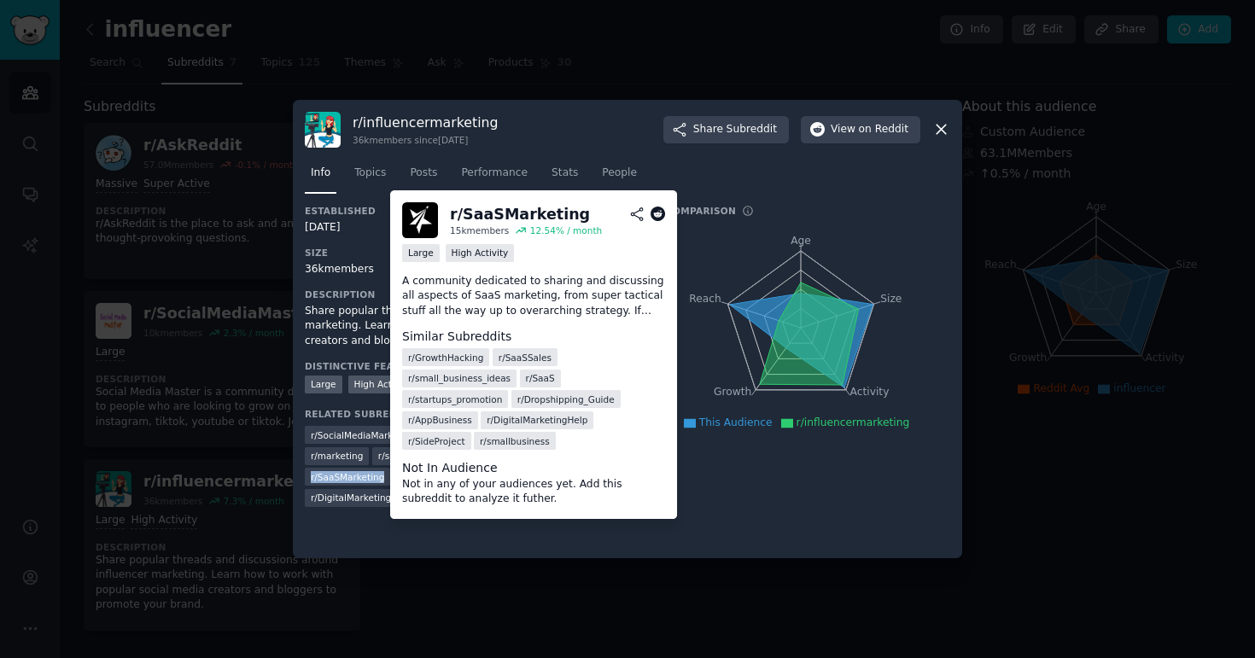
drag, startPoint x: 378, startPoint y: 482, endPoint x: 306, endPoint y: 477, distance: 72.8
click at [306, 477] on div "r/ SaaSMarketing" at bounding box center [347, 477] width 85 height 18
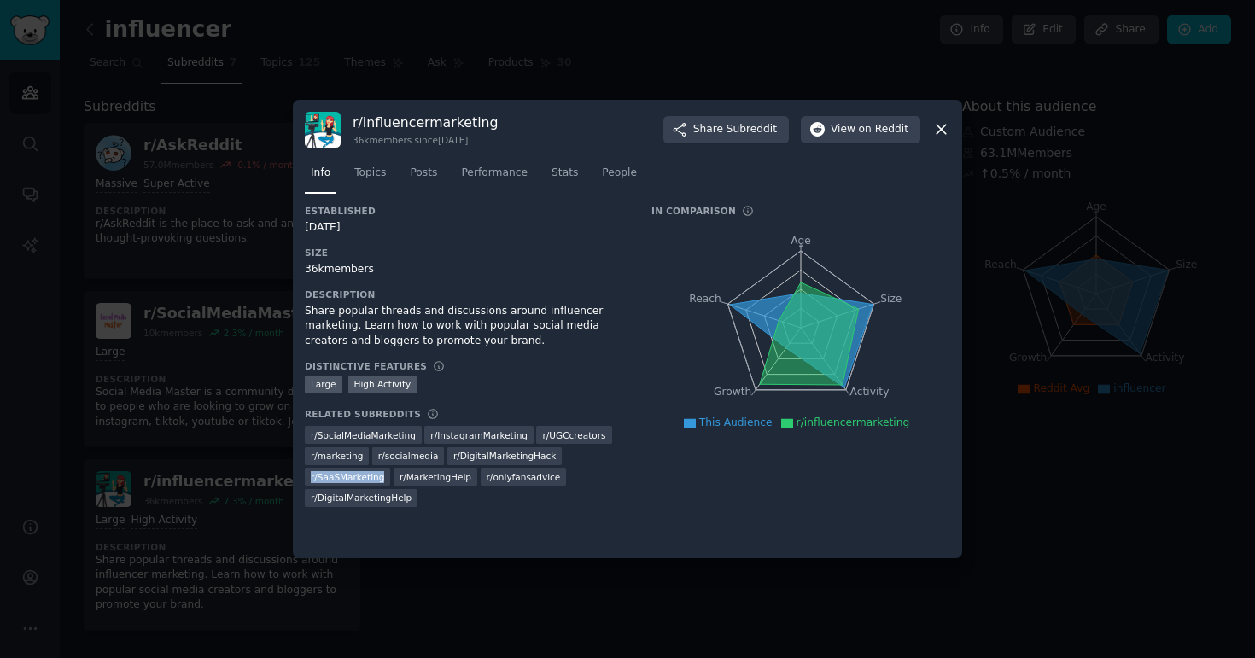
copy span "r/ SaaSMarketing"
click at [366, 474] on span "r/ SaaSMarketing" at bounding box center [347, 477] width 73 height 12
click at [523, 558] on div "r/ influencermarketing 36k members since 09/21/2015 Share Subreddit View on Red…" at bounding box center [627, 329] width 669 height 459
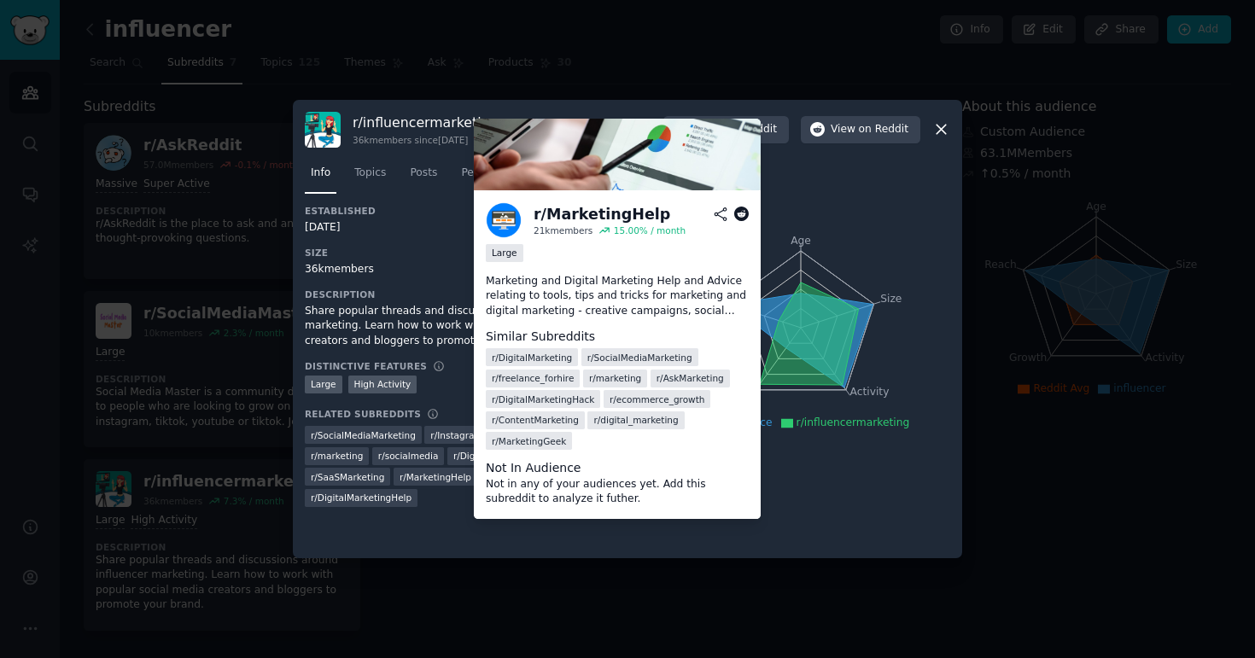
click at [432, 476] on span "r/ MarketingHelp" at bounding box center [436, 477] width 72 height 12
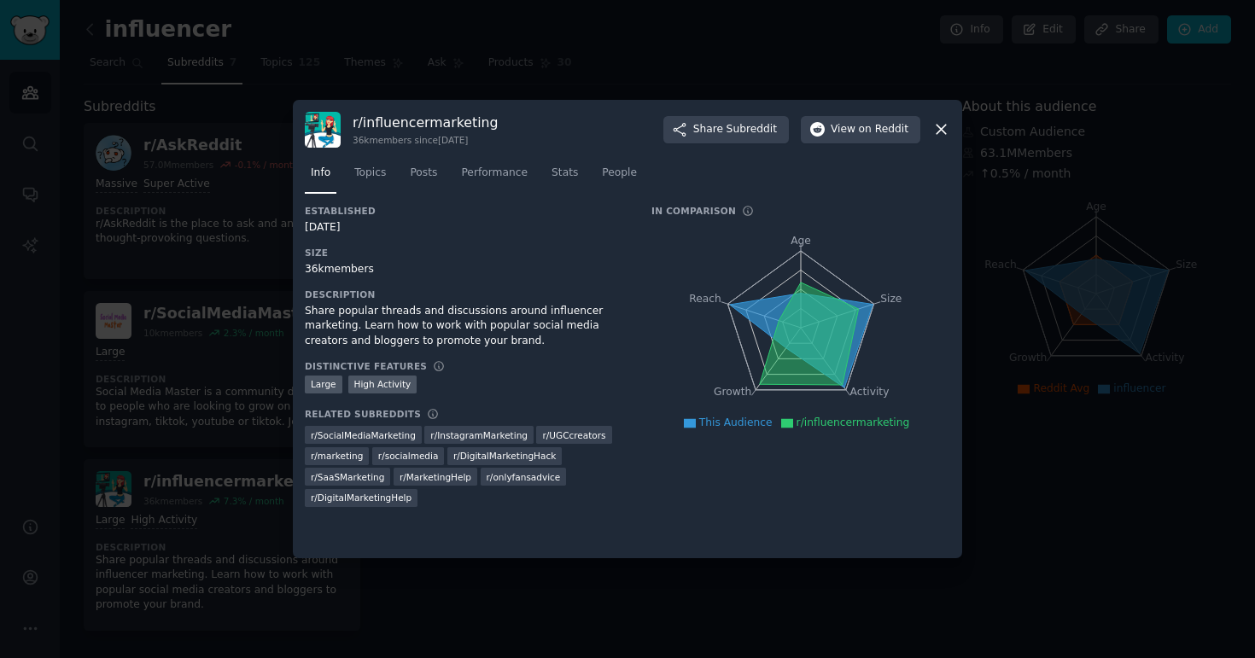
click at [406, 460] on span "r/ socialmedia" at bounding box center [408, 456] width 61 height 12
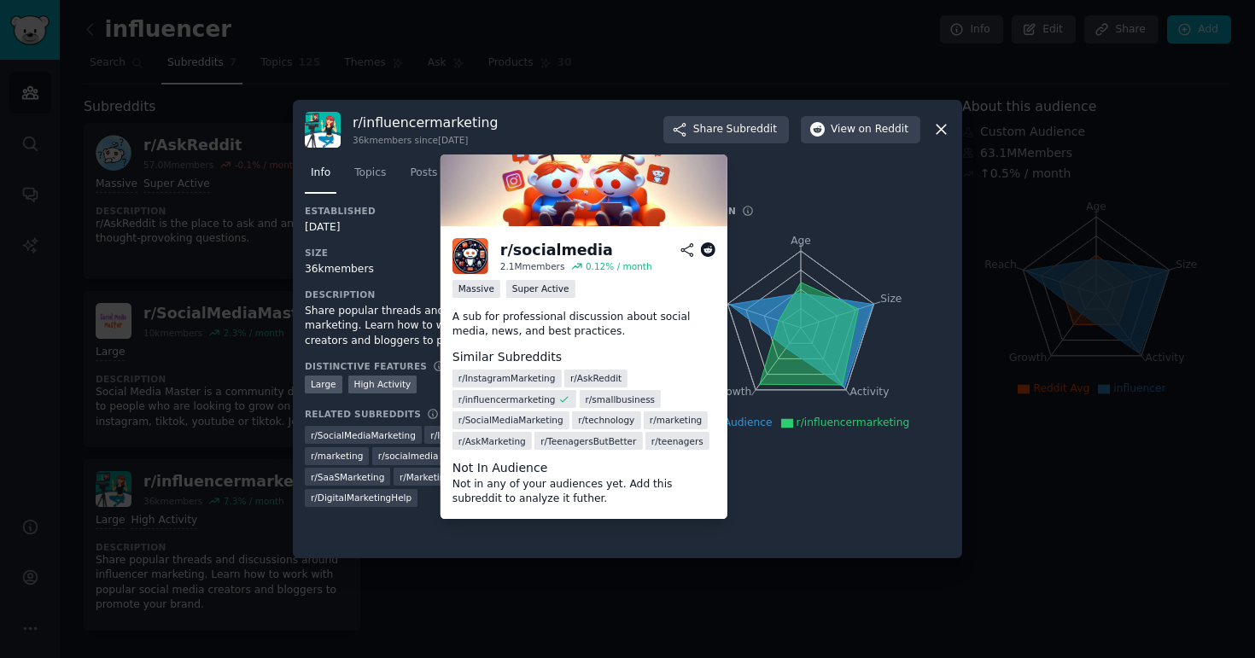
click at [406, 455] on span "r/ socialmedia" at bounding box center [408, 456] width 61 height 12
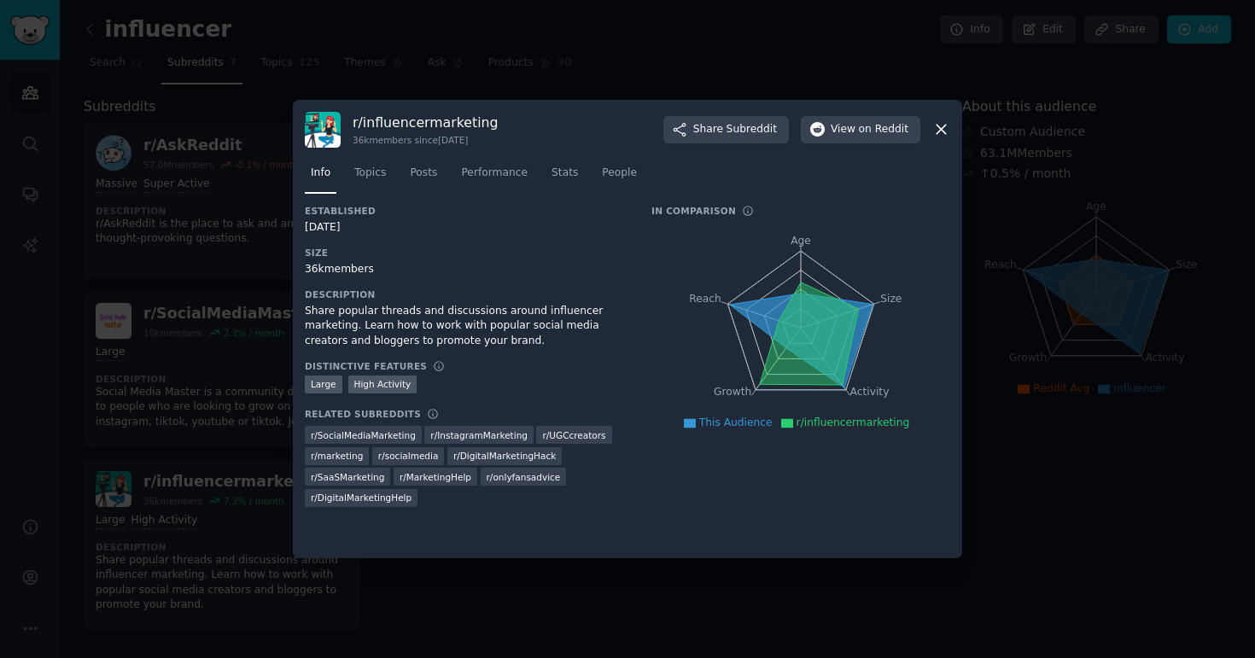
click at [351, 455] on span "r/ marketing" at bounding box center [337, 456] width 52 height 12
click at [338, 436] on span "r/ SocialMediaMarketing" at bounding box center [363, 435] width 105 height 12
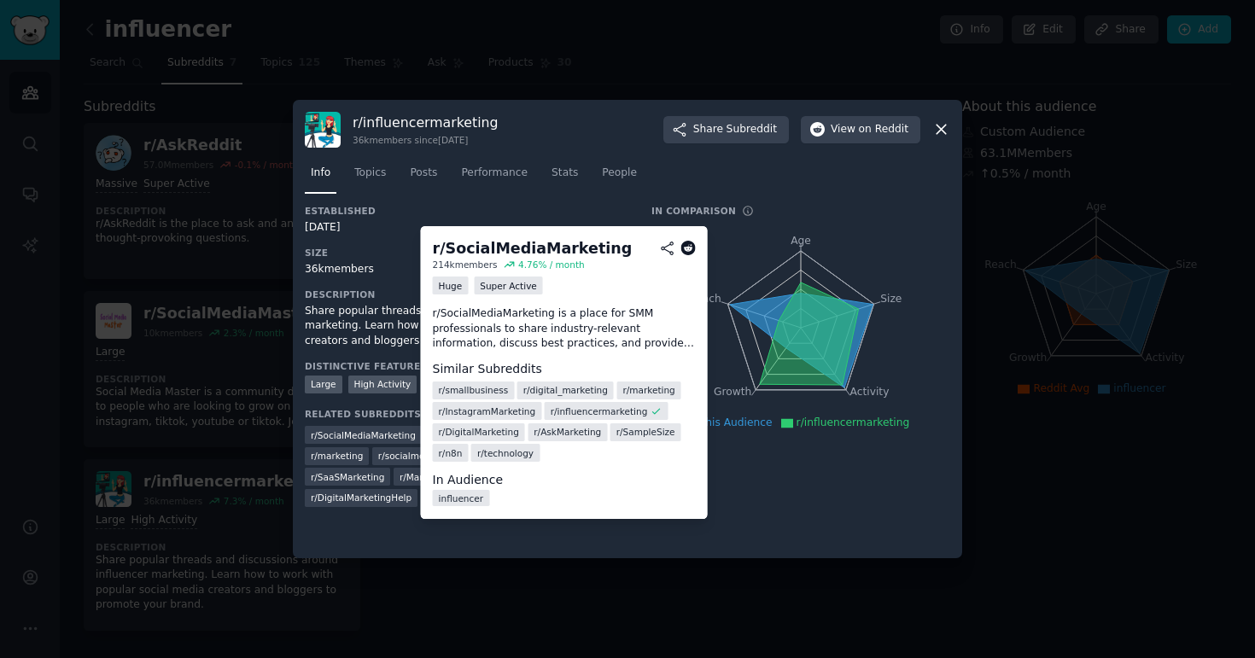
click at [338, 436] on span "r/ SocialMediaMarketing" at bounding box center [363, 435] width 105 height 12
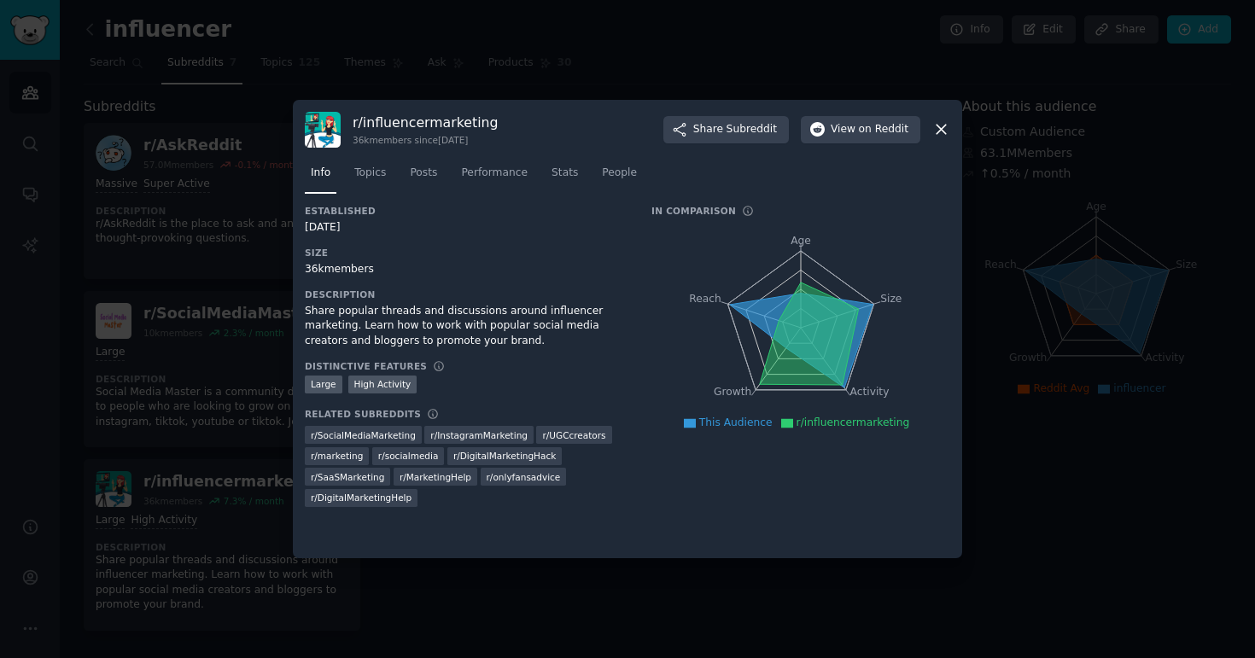
click at [471, 432] on span "r/ InstagramMarketing" at bounding box center [478, 435] width 97 height 12
click at [473, 452] on span "r/ DigitalMarketingHack" at bounding box center [504, 456] width 102 height 12
click at [472, 453] on span "r/ DigitalMarketingHack" at bounding box center [504, 456] width 102 height 12
click at [499, 485] on div "r/ onlyfansadvice" at bounding box center [524, 477] width 86 height 18
click at [501, 476] on span "r/ onlyfansadvice" at bounding box center [524, 477] width 74 height 12
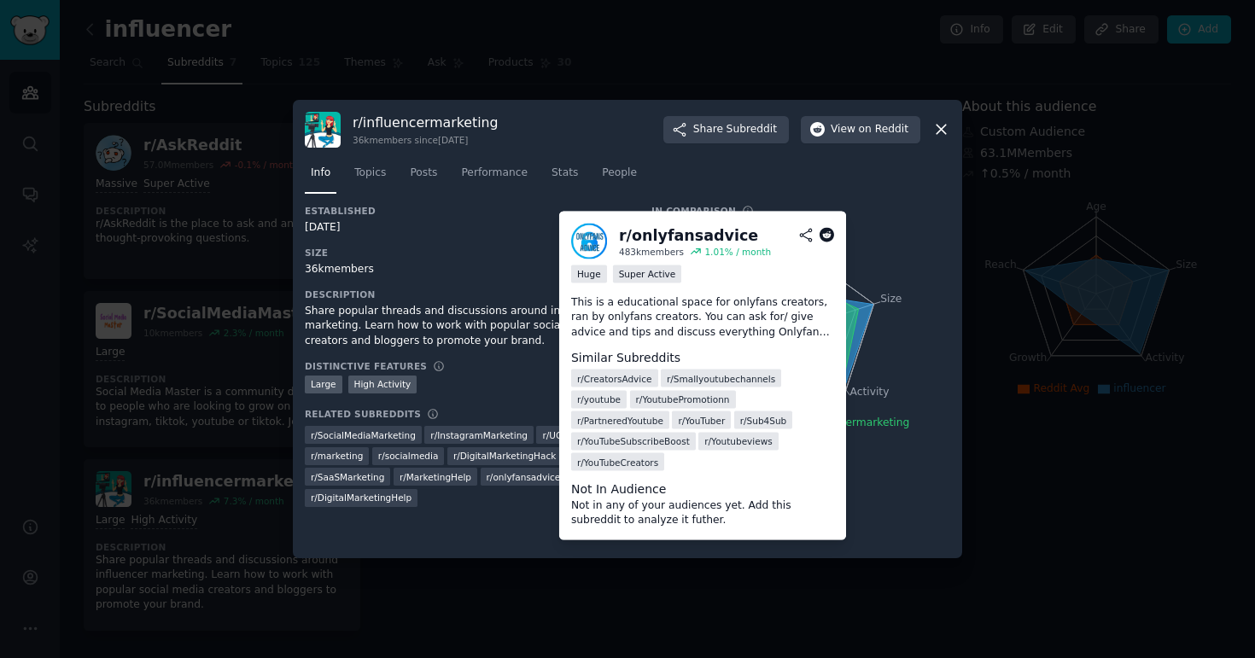
click at [501, 476] on span "r/ onlyfansadvice" at bounding box center [524, 477] width 74 height 12
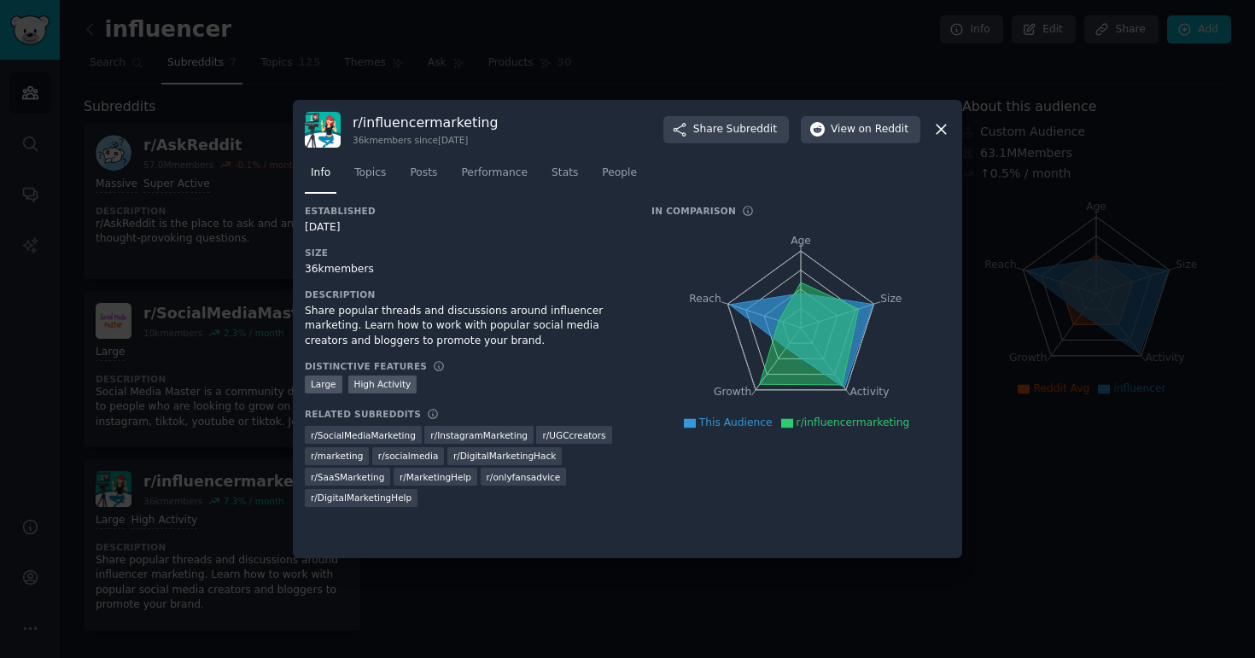
click at [514, 401] on div "Established 09/21/2015 Size 36k members Description Share popular threads and d…" at bounding box center [466, 362] width 323 height 314
click at [552, 440] on span "r/ UGCcreators" at bounding box center [573, 435] width 63 height 12
click at [378, 502] on span "r/ DigitalMarketingHelp" at bounding box center [361, 498] width 101 height 12
click at [350, 532] on div "Established 09/21/2015 Size 36k members Description Share popular threads and d…" at bounding box center [627, 376] width 645 height 342
drag, startPoint x: 409, startPoint y: 503, endPoint x: 294, endPoint y: 497, distance: 115.4
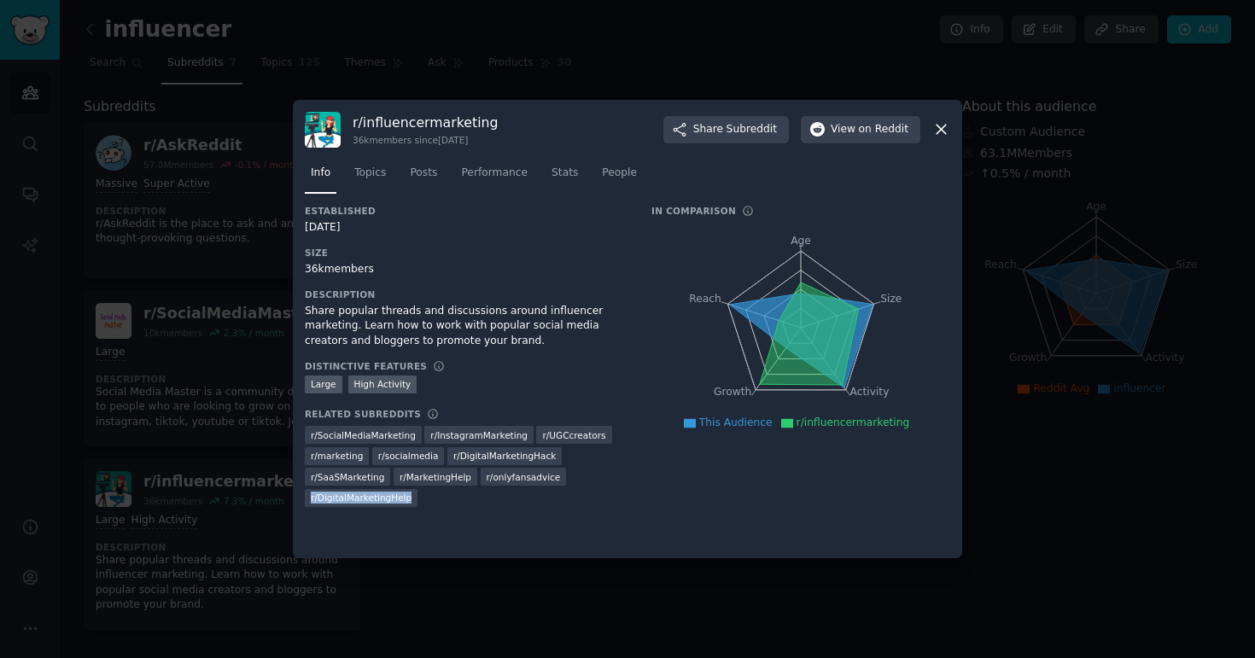
click at [294, 497] on div "r/ influencermarketing 36k members since 09/21/2015 Share Subreddit View on Red…" at bounding box center [627, 329] width 669 height 459
copy span "r/ DigitalMarketingHelp"
drag, startPoint x: 506, startPoint y: 531, endPoint x: 467, endPoint y: 517, distance: 41.6
click at [506, 531] on div "Established 09/21/2015 Size 36k members Description Share popular threads and d…" at bounding box center [627, 376] width 645 height 342
drag, startPoint x: 595, startPoint y: 435, endPoint x: 581, endPoint y: 437, distance: 13.9
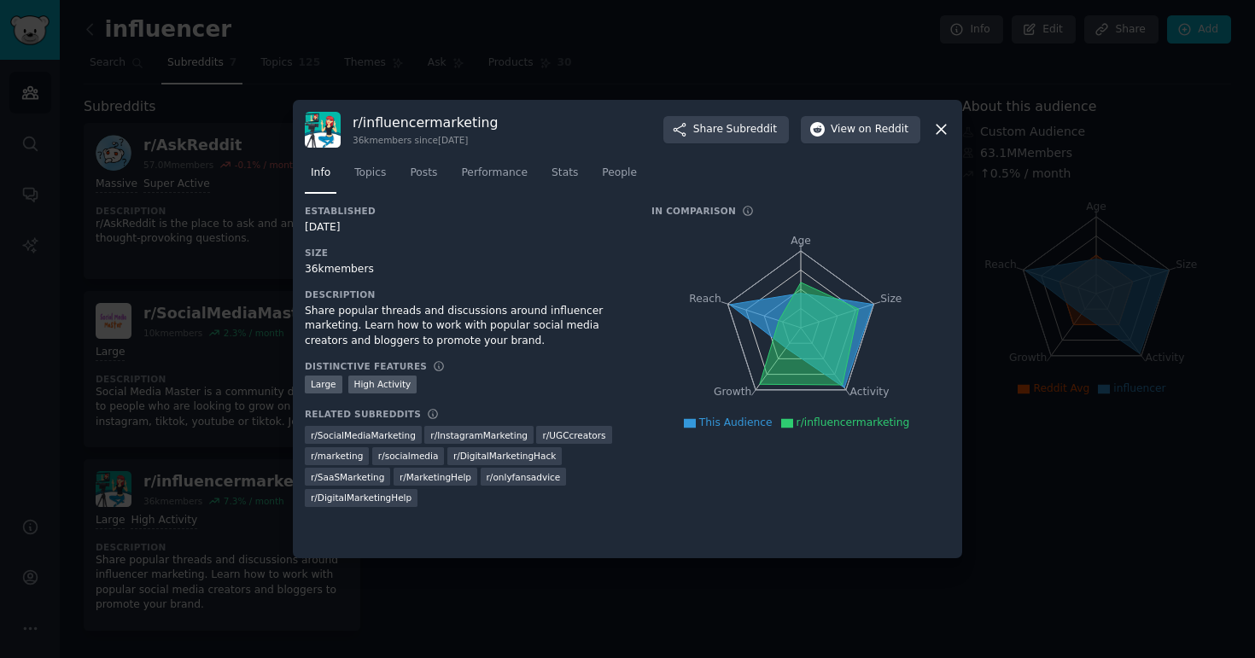
click at [595, 435] on div "r/ UGCcreators" at bounding box center [573, 435] width 75 height 18
click at [580, 437] on span "r/ UGCcreators" at bounding box center [573, 435] width 63 height 12
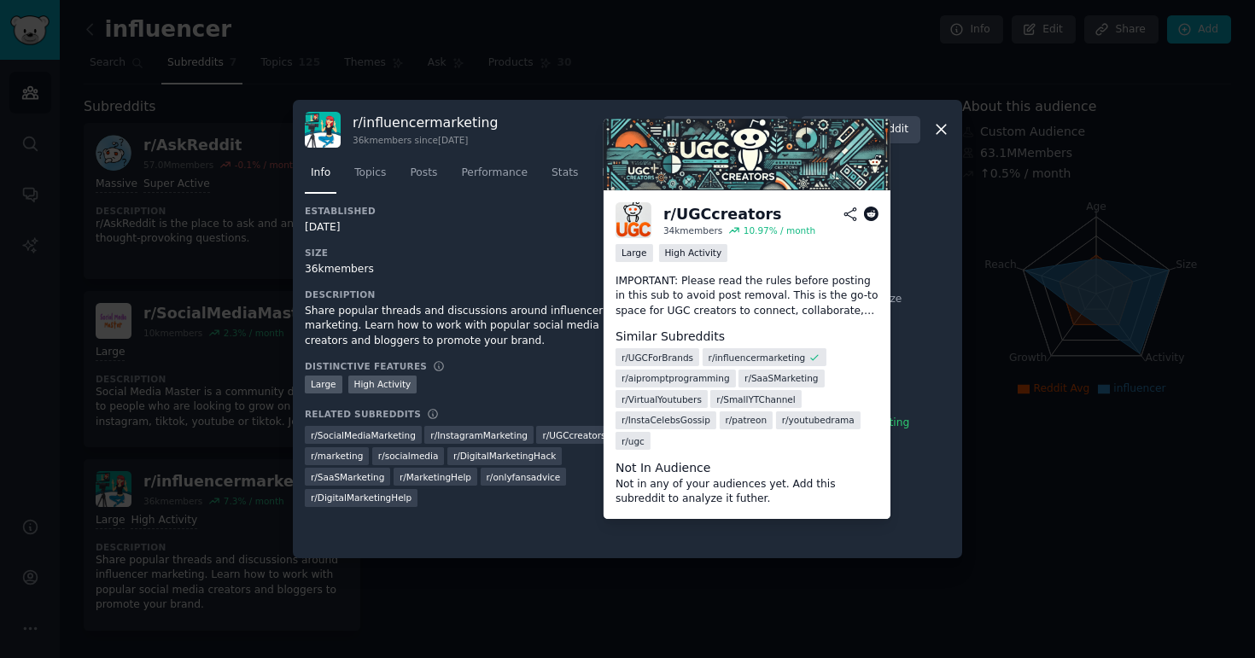
click at [872, 207] on icon at bounding box center [870, 214] width 15 height 15
click at [645, 209] on img at bounding box center [634, 220] width 36 height 36
click at [639, 216] on img at bounding box center [634, 220] width 36 height 36
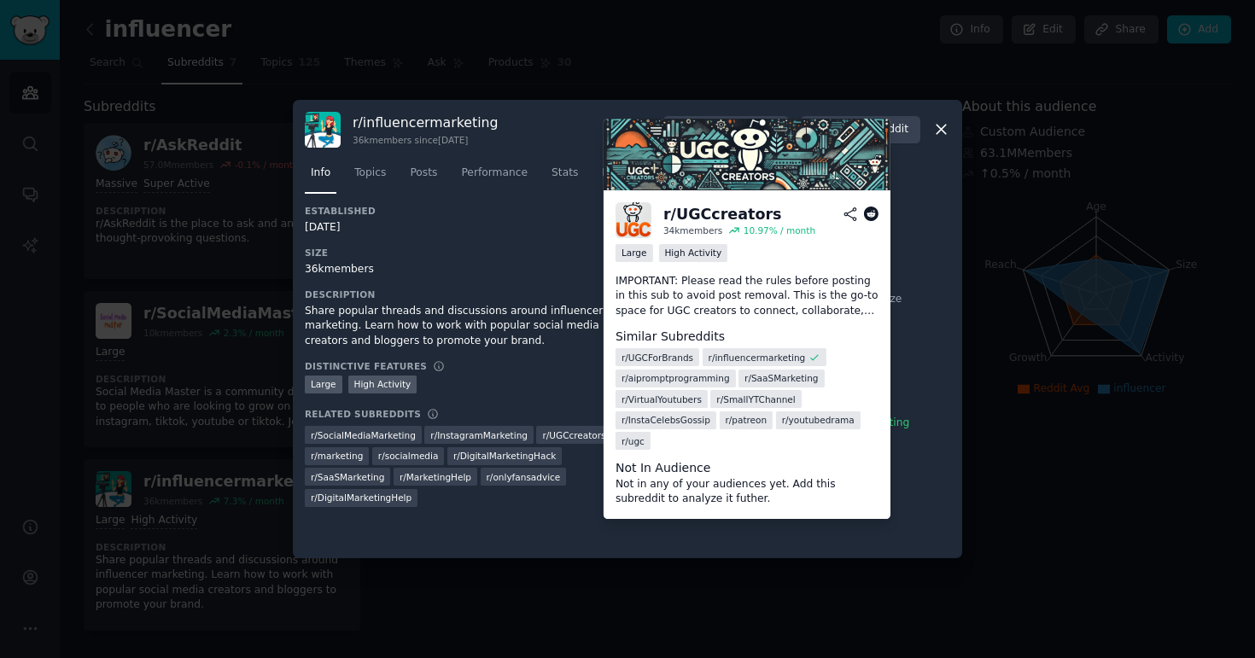
drag, startPoint x: 639, startPoint y: 216, endPoint x: 715, endPoint y: 229, distance: 77.1
click at [715, 229] on div "r/ UGCcreators 34k members 10.97 % / month" at bounding box center [747, 220] width 263 height 36
click at [716, 230] on div "34k members" at bounding box center [692, 231] width 59 height 12
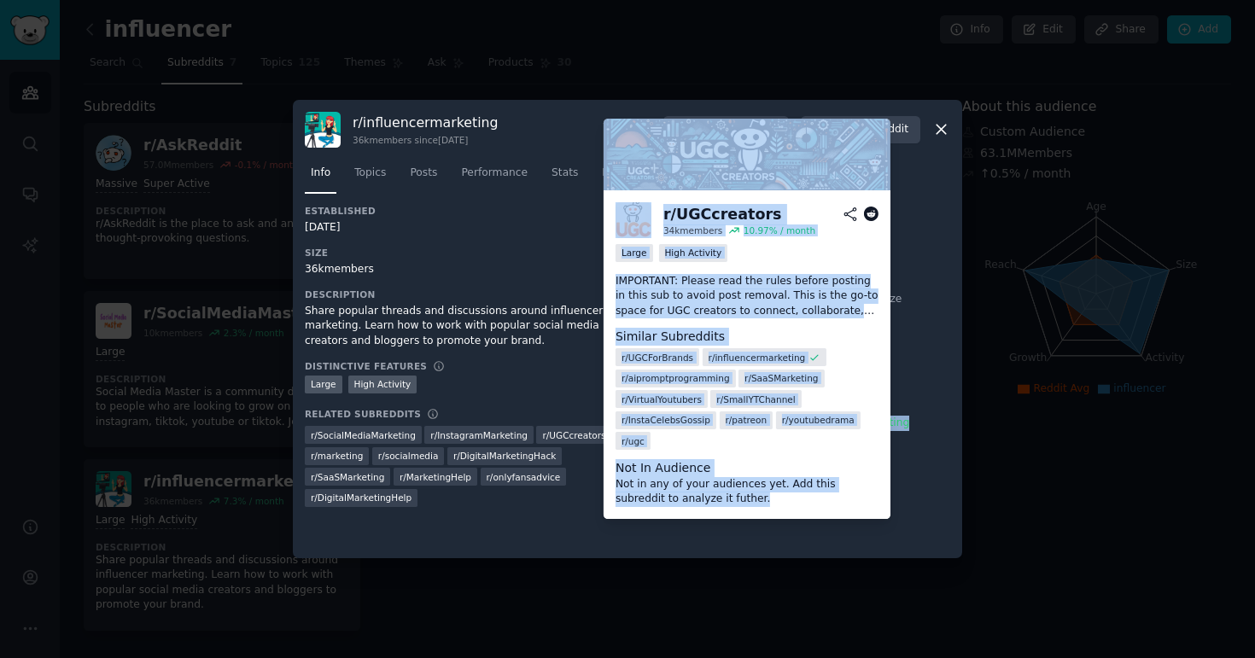
drag, startPoint x: 716, startPoint y: 230, endPoint x: 749, endPoint y: 524, distance: 296.3
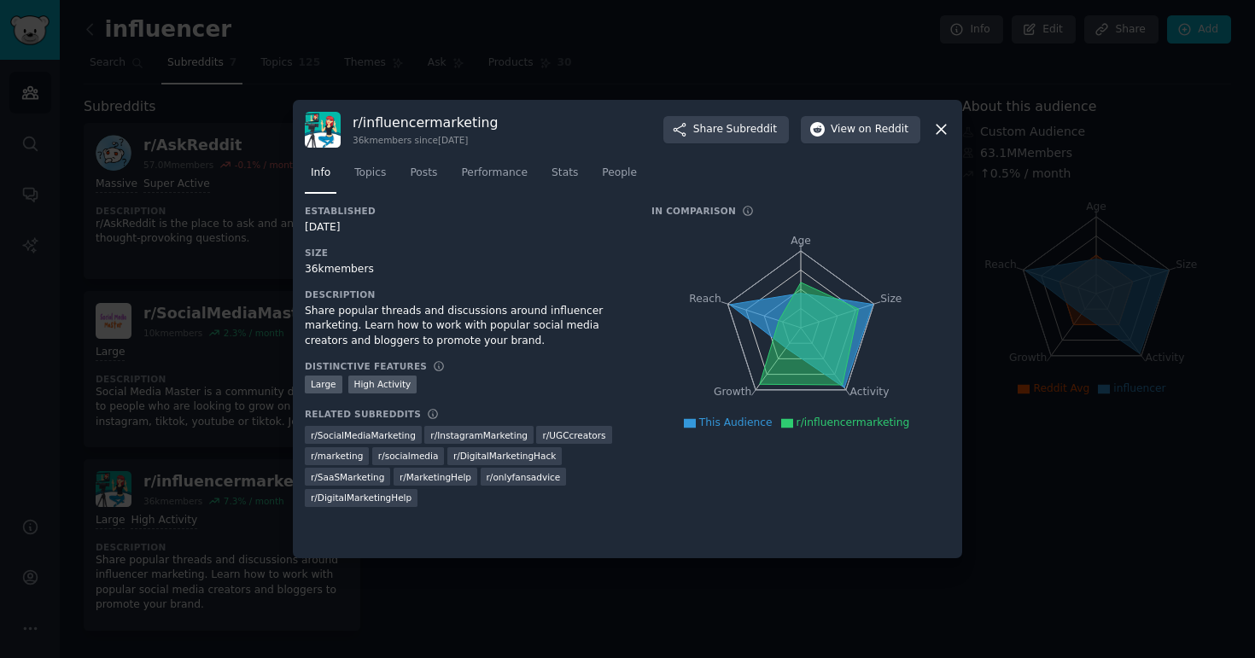
click at [609, 426] on div "r/ SocialMediaMarketing r/ InstagramMarketing r/ UGCcreators r/ marketing r/ so…" at bounding box center [466, 465] width 323 height 84
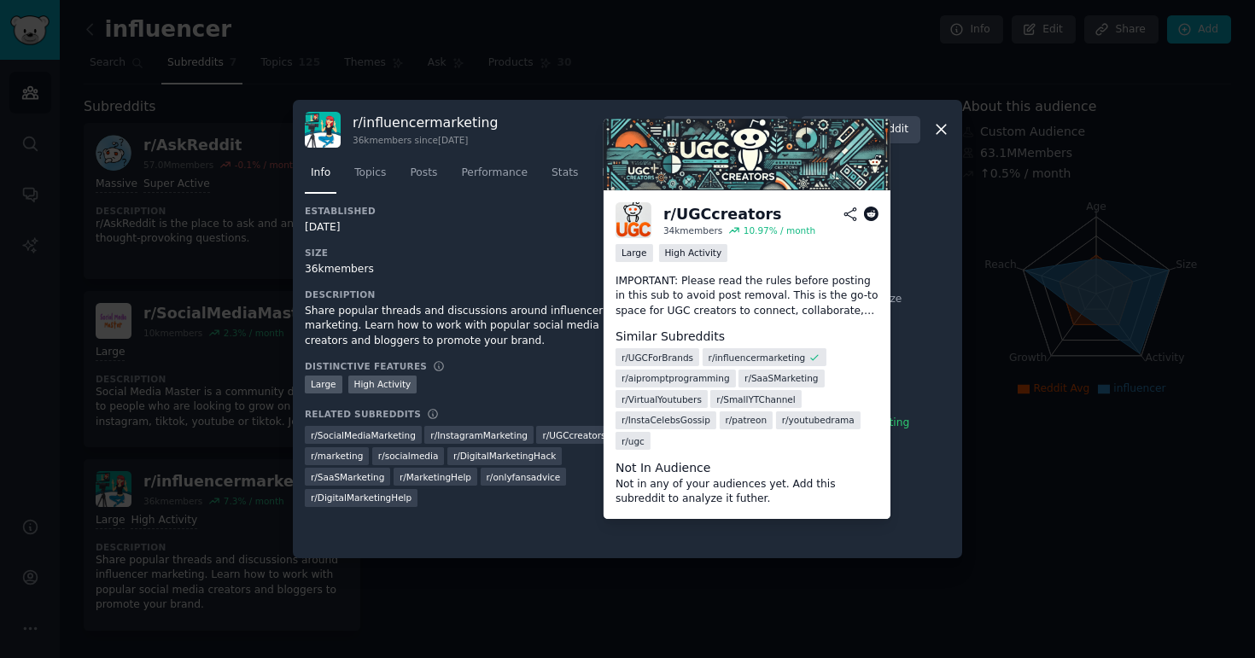
click at [591, 437] on span "r/ UGCcreators" at bounding box center [573, 435] width 63 height 12
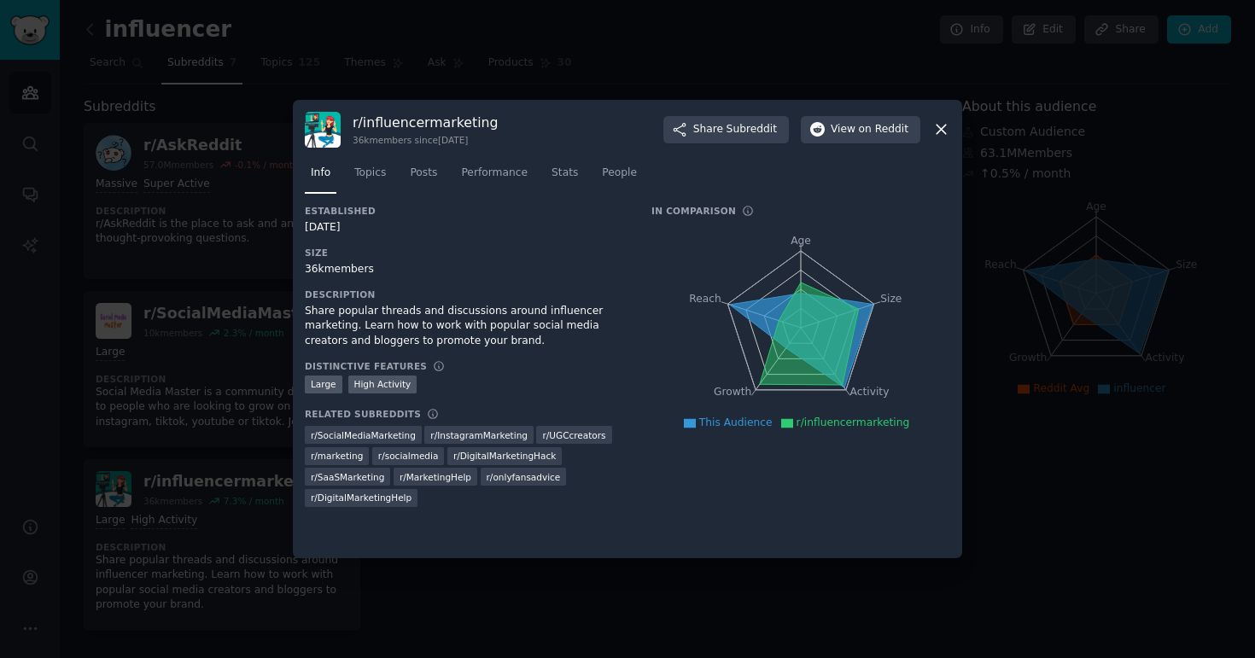
click at [943, 127] on icon at bounding box center [941, 130] width 9 height 9
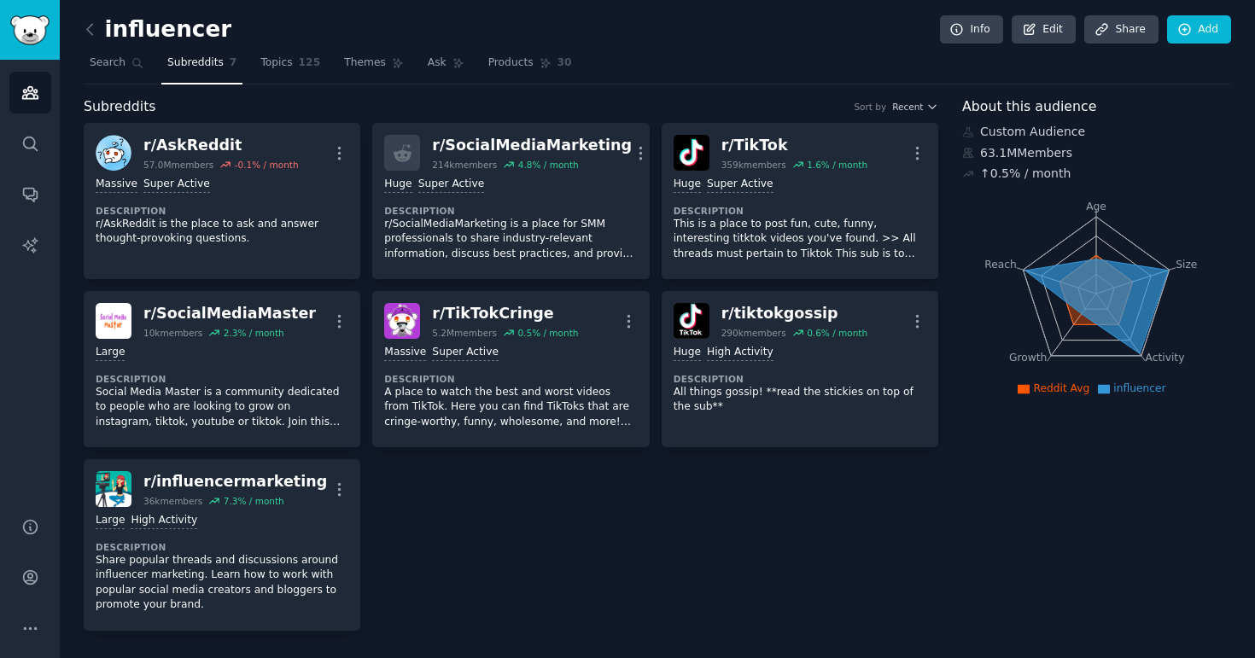
click at [266, 17] on div "influencer Info Edit Share Add" at bounding box center [657, 32] width 1147 height 35
click at [278, 29] on div "influencer Info Edit Share Add" at bounding box center [657, 32] width 1147 height 35
drag, startPoint x: 254, startPoint y: 28, endPoint x: 174, endPoint y: 38, distance: 80.8
click at [174, 38] on div "influencer Info Edit Share Add" at bounding box center [657, 32] width 1147 height 35
drag, startPoint x: 190, startPoint y: 30, endPoint x: 217, endPoint y: 32, distance: 27.4
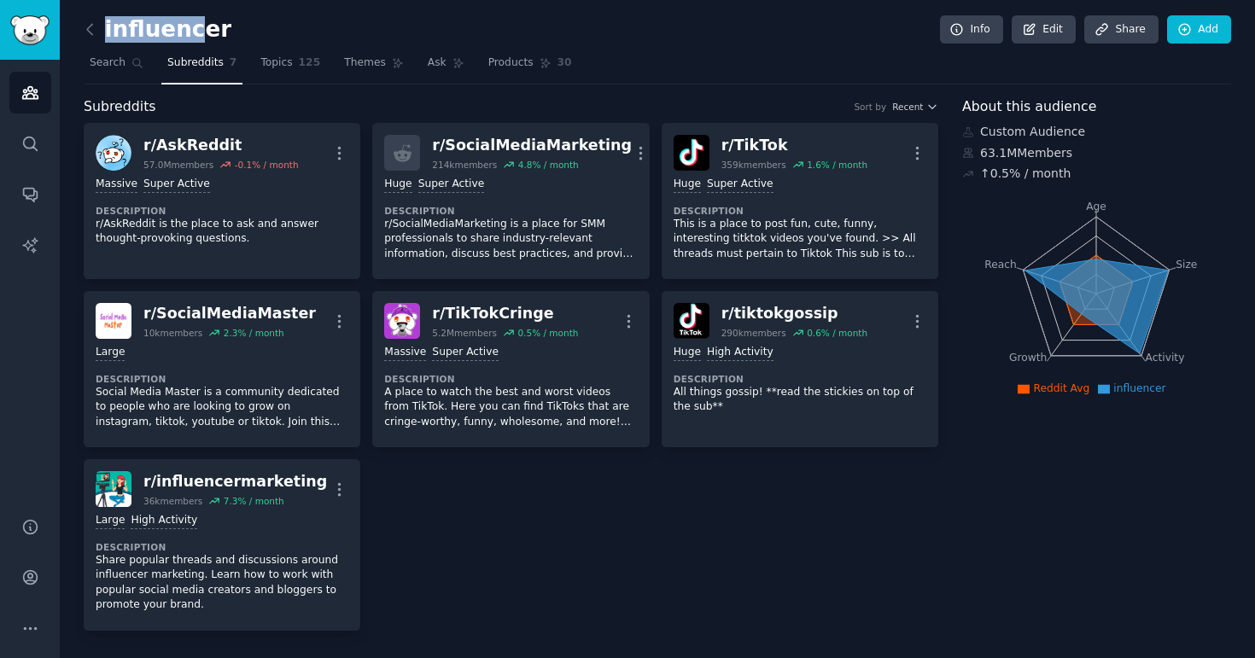
click at [217, 32] on div "influencer Info Edit Share Add" at bounding box center [657, 32] width 1147 height 35
click at [137, 30] on h2 "influencer" at bounding box center [158, 29] width 148 height 27
click at [1025, 25] on icon at bounding box center [1030, 29] width 10 height 10
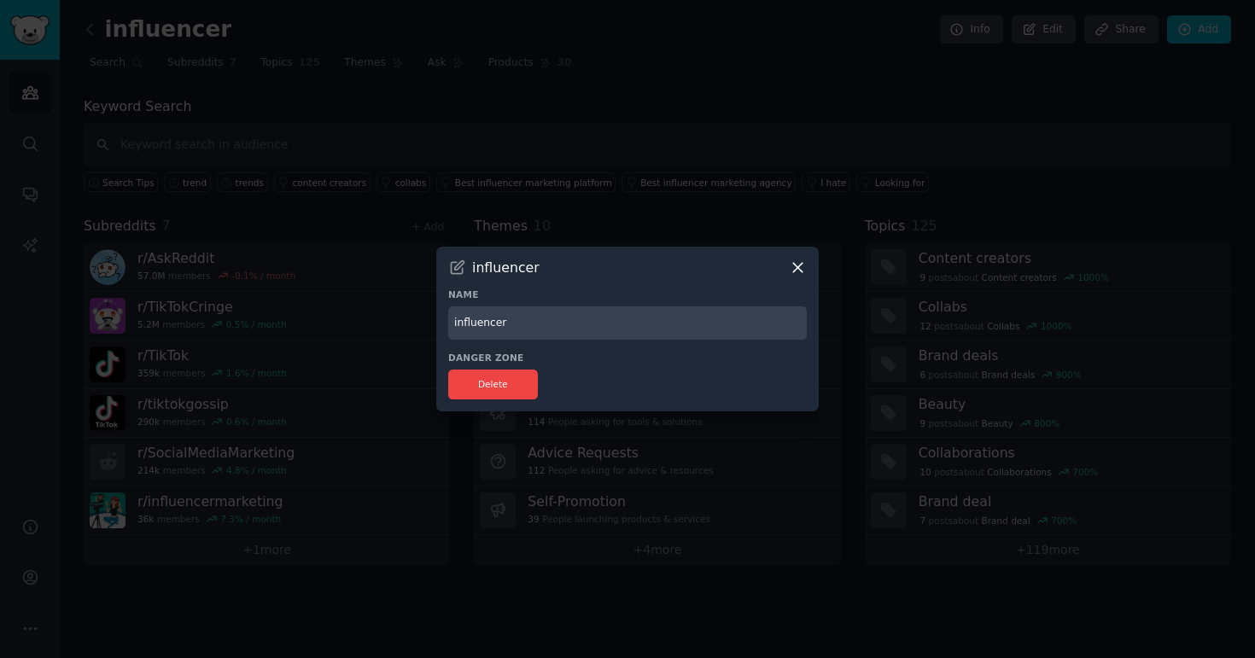
drag, startPoint x: 539, startPoint y: 327, endPoint x: 323, endPoint y: 313, distance: 216.4
click at [323, 314] on div "​ influencer Name influencer Danger Zone Delete" at bounding box center [627, 329] width 1243 height 658
type input "e"
type input "ugc"
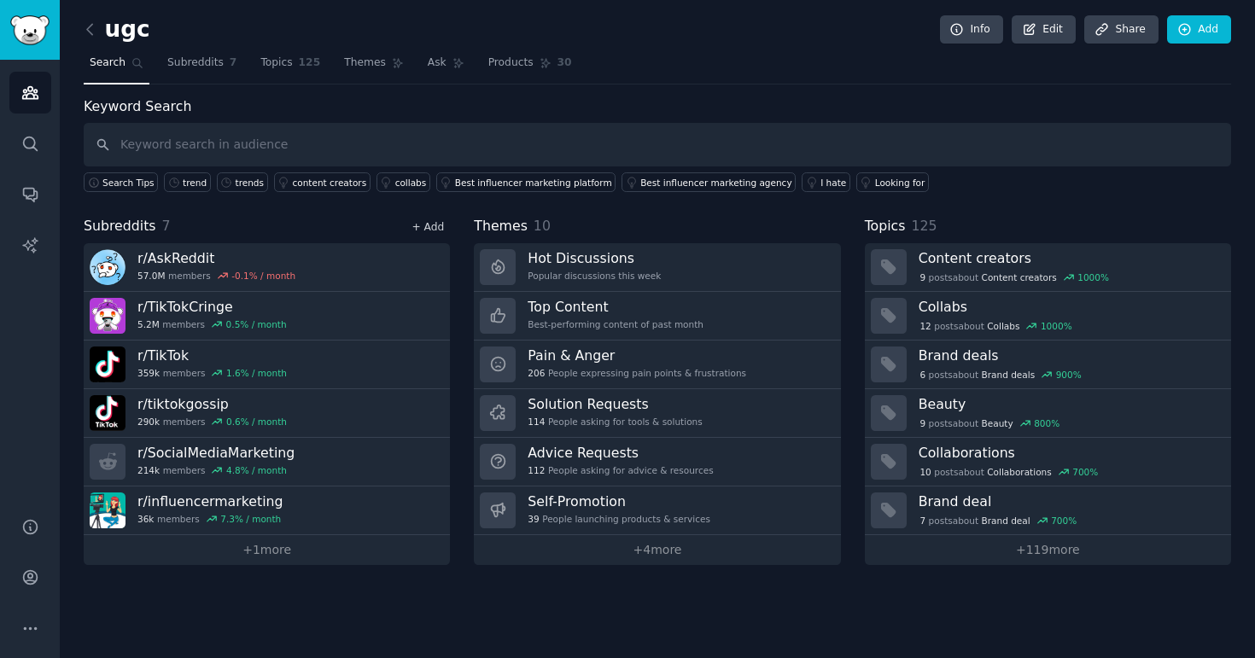
click at [438, 225] on link "+ Add" at bounding box center [428, 227] width 32 height 12
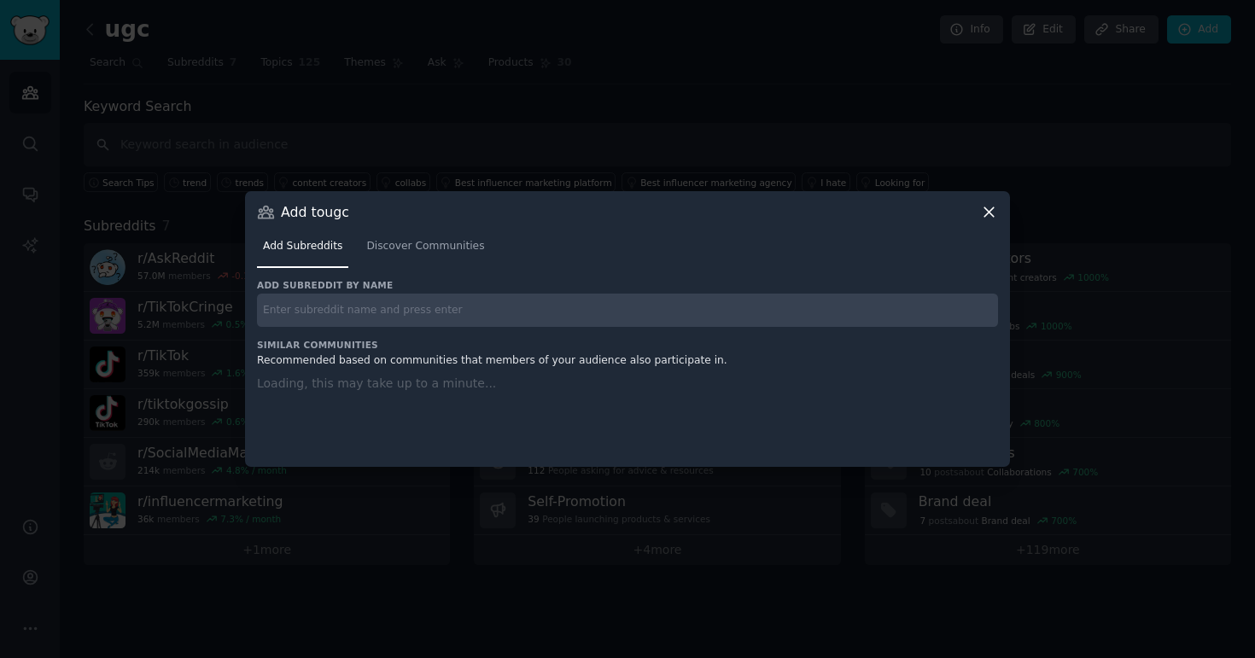
click at [379, 305] on input "text" at bounding box center [627, 310] width 741 height 33
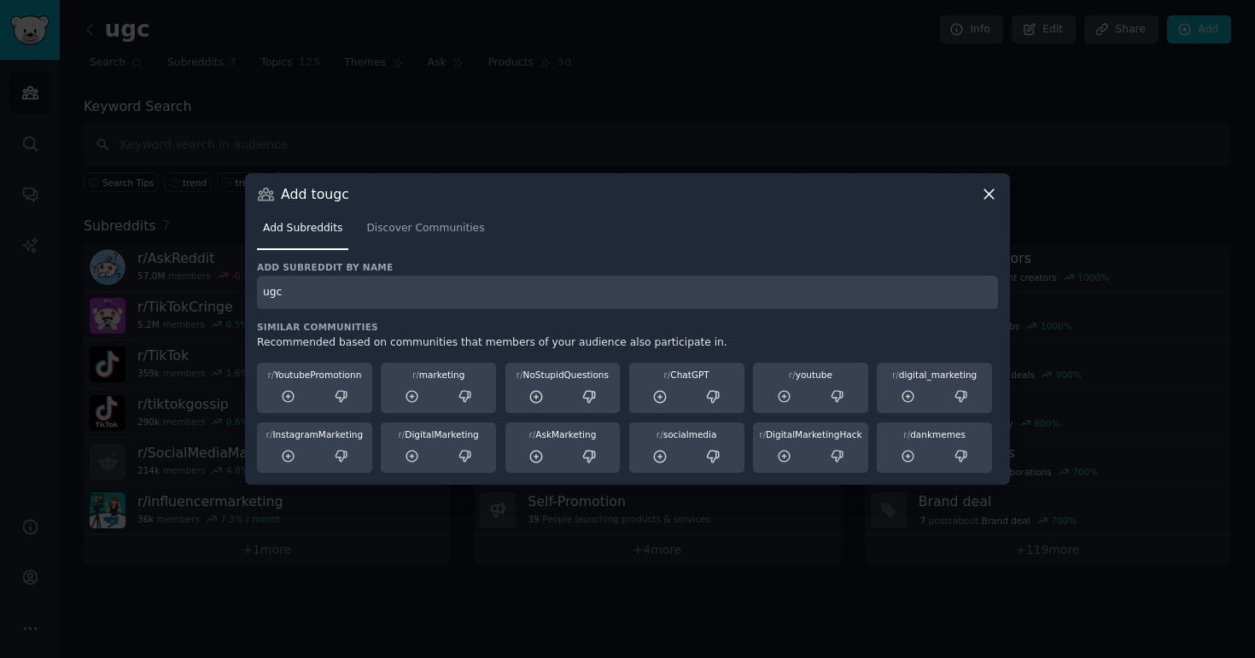
type input "ugc"
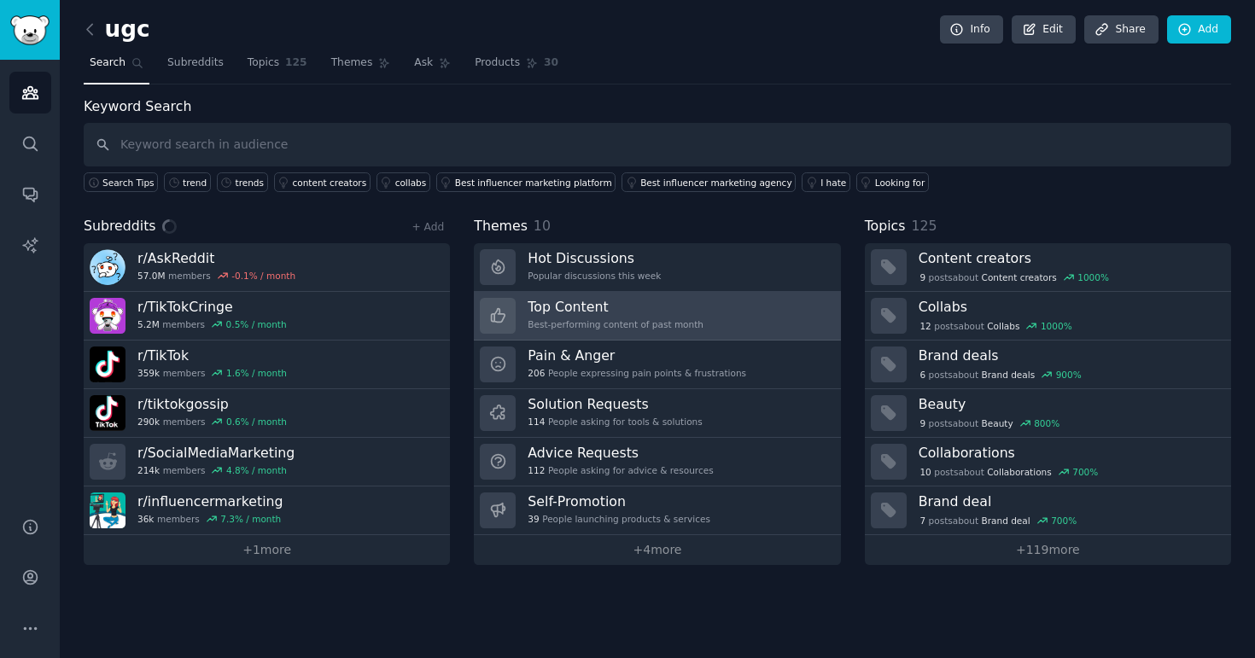
click at [710, 319] on link "Top Content Best-performing content of past month" at bounding box center [657, 316] width 366 height 49
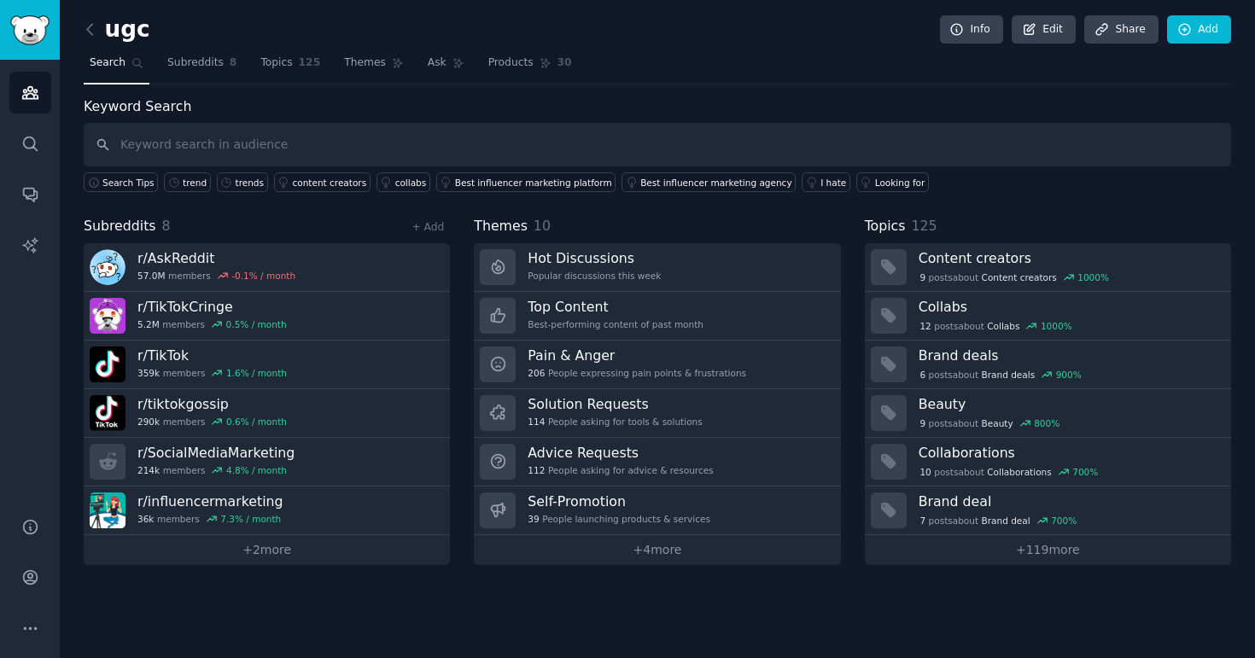
click at [817, 133] on input "text" at bounding box center [657, 145] width 1147 height 44
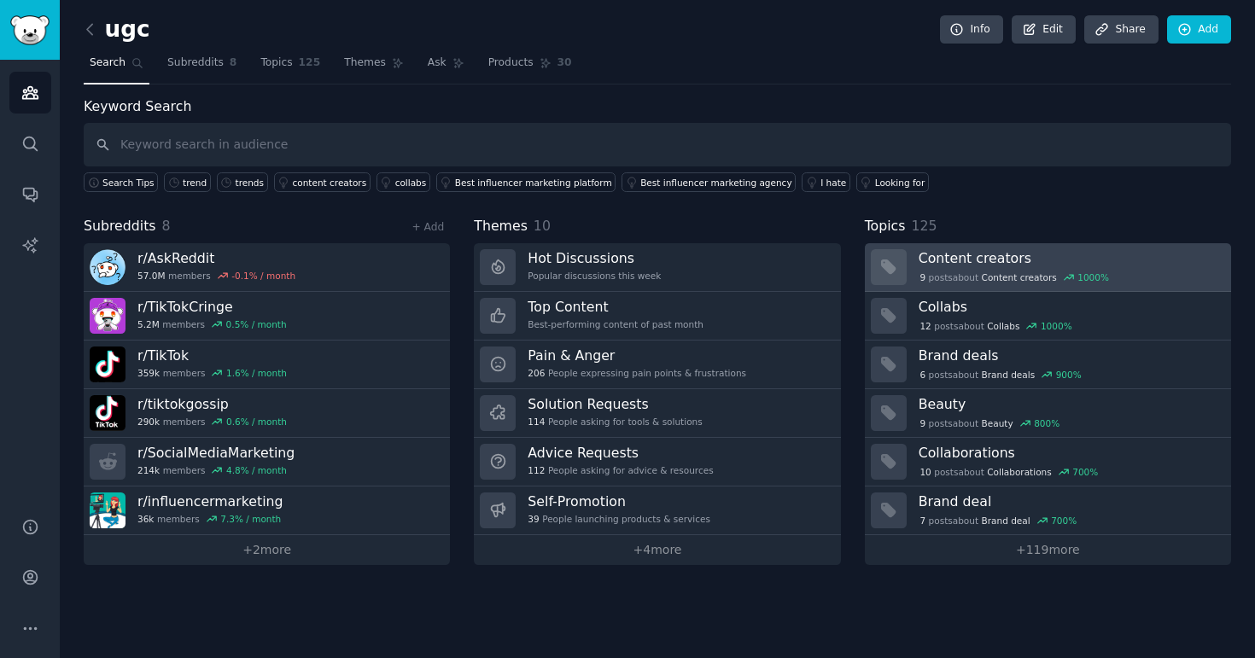
click at [1001, 262] on h3 "Content creators" at bounding box center [1069, 258] width 301 height 18
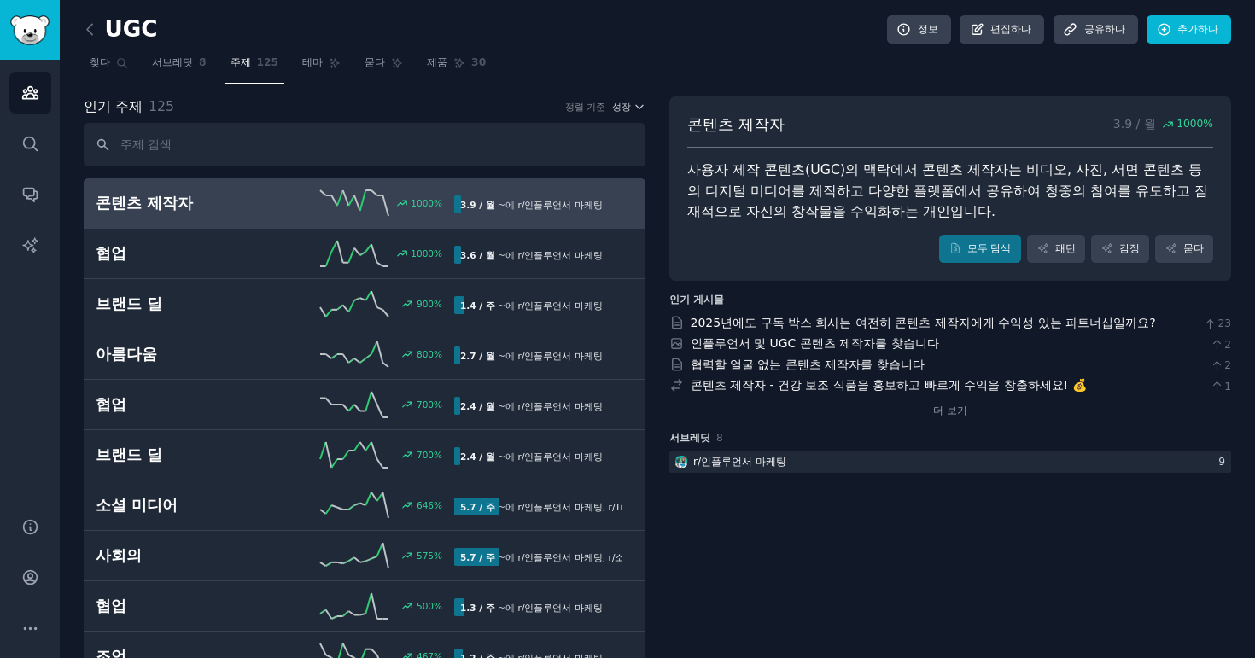
click at [750, 24] on div "UGC 정보 편집하다 공유하다 추가하다" at bounding box center [657, 32] width 1147 height 35
click at [943, 415] on font "더 보기" at bounding box center [950, 411] width 34 height 12
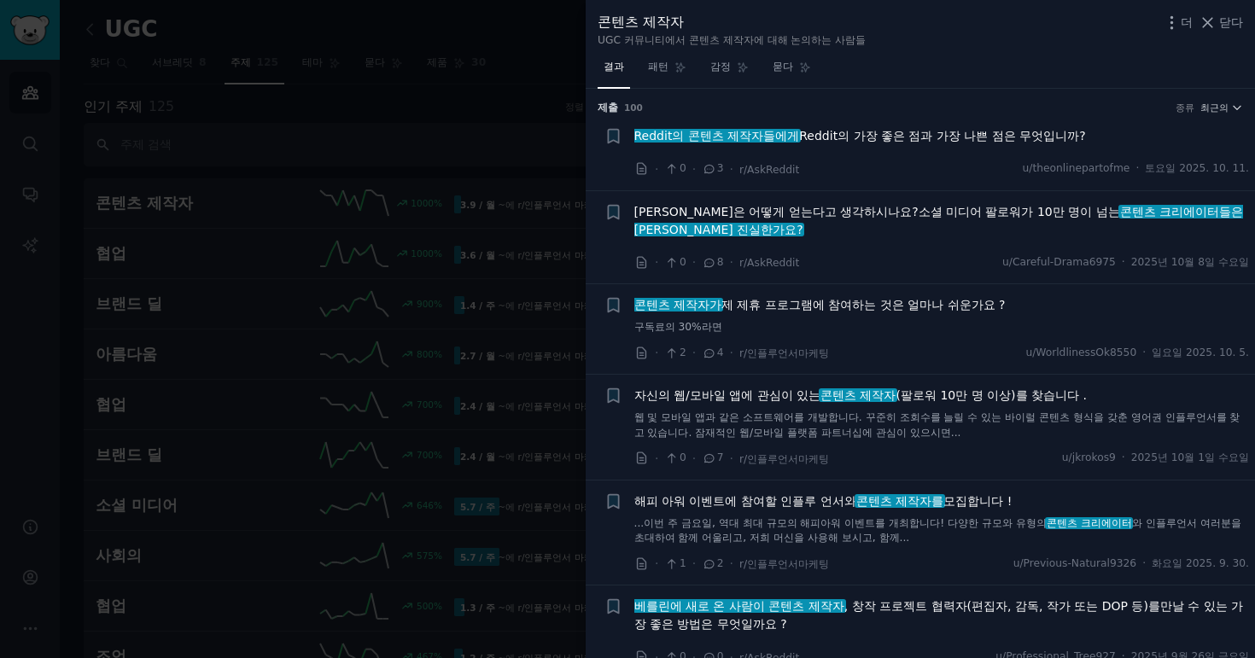
click at [852, 298] on font "하는 것은 얼마나 쉬운가요 ?" at bounding box center [928, 305] width 153 height 14
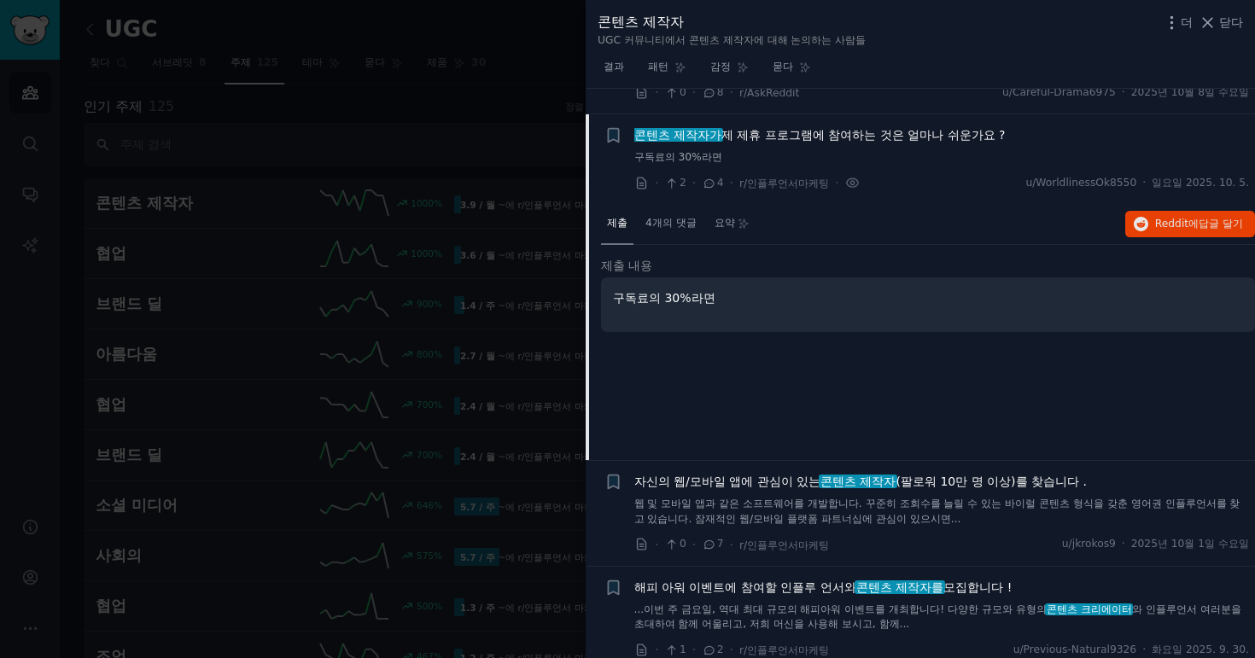
scroll to position [178, 0]
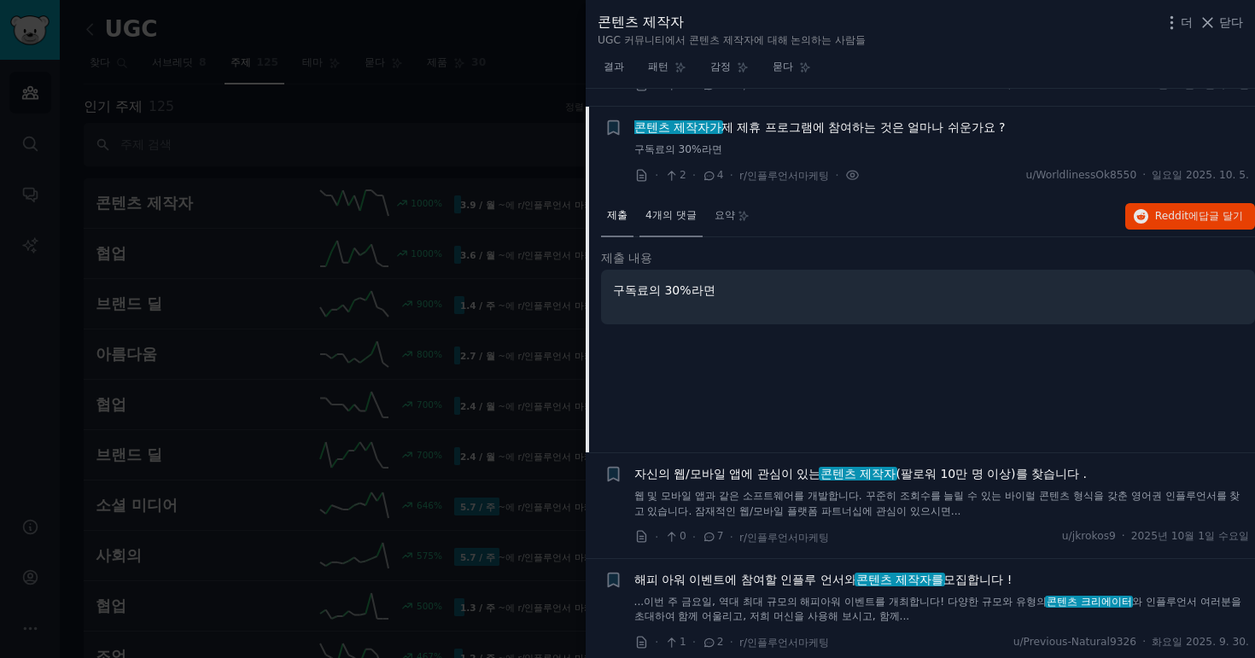
click at [670, 217] on div "4개의 댓글" at bounding box center [670, 216] width 63 height 41
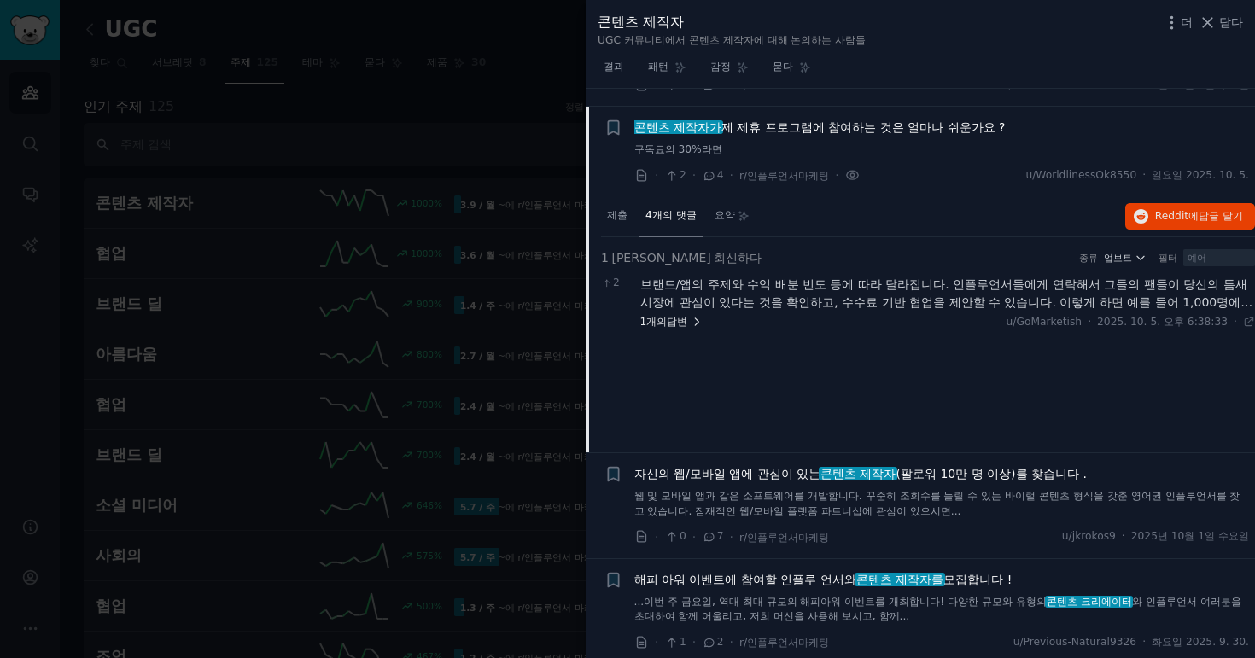
click at [662, 316] on font "1개의" at bounding box center [653, 322] width 27 height 12
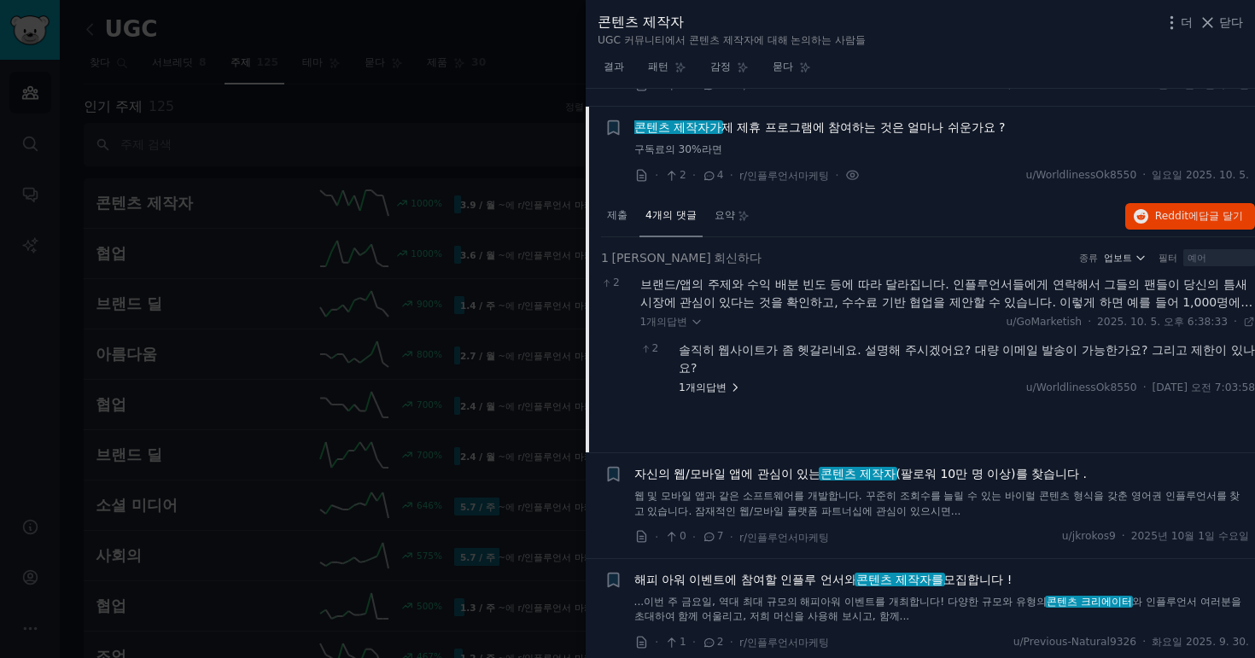
click at [709, 382] on font "답변" at bounding box center [716, 388] width 20 height 12
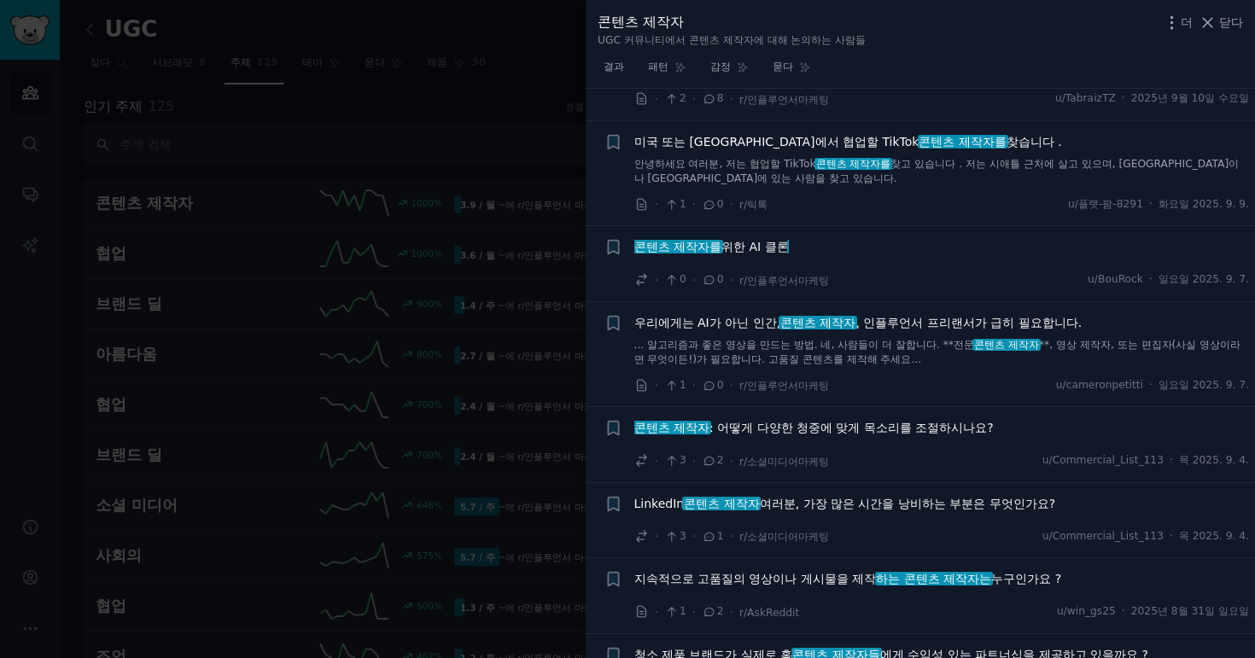
scroll to position [2157, 0]
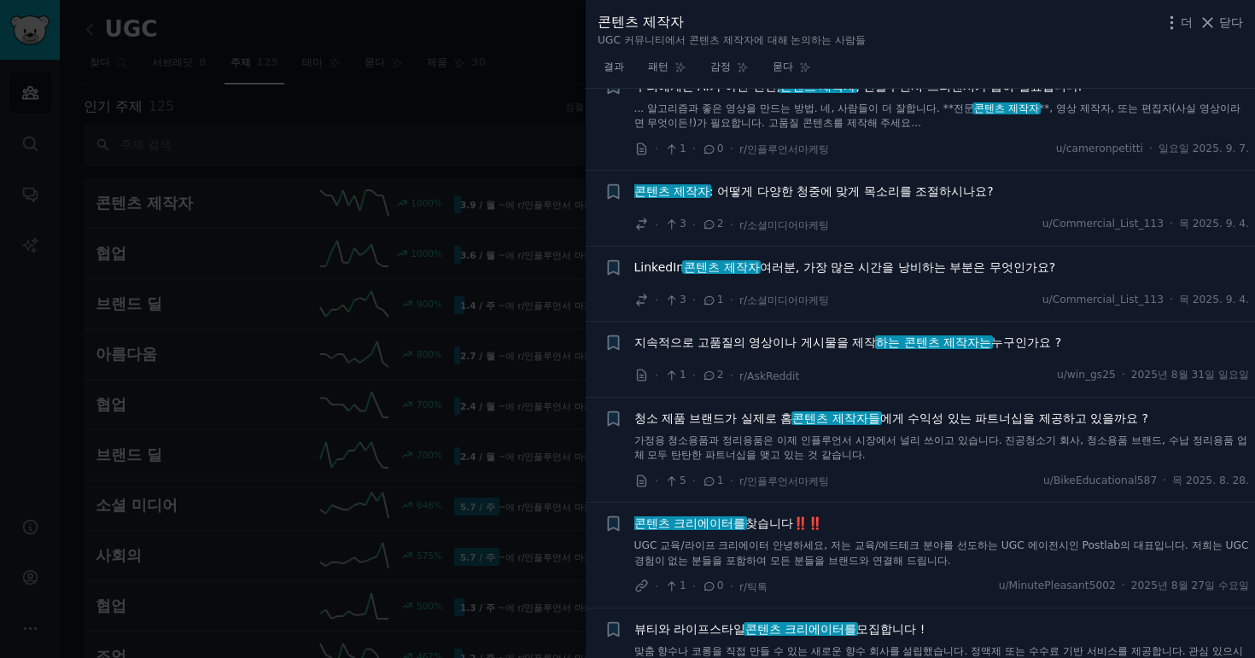
click at [440, 13] on div at bounding box center [627, 329] width 1255 height 658
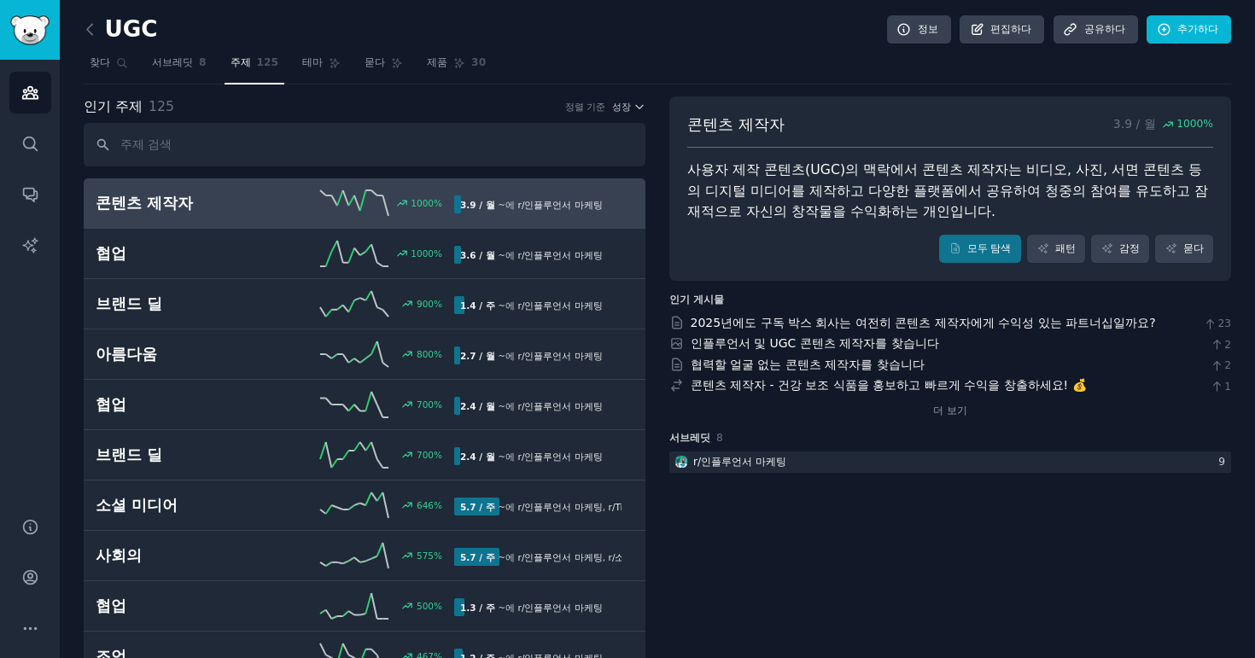
click at [201, 46] on div "UGC 정보 편집하다 공유하다 추가하다" at bounding box center [657, 32] width 1147 height 35
click at [91, 27] on icon at bounding box center [90, 29] width 18 height 18
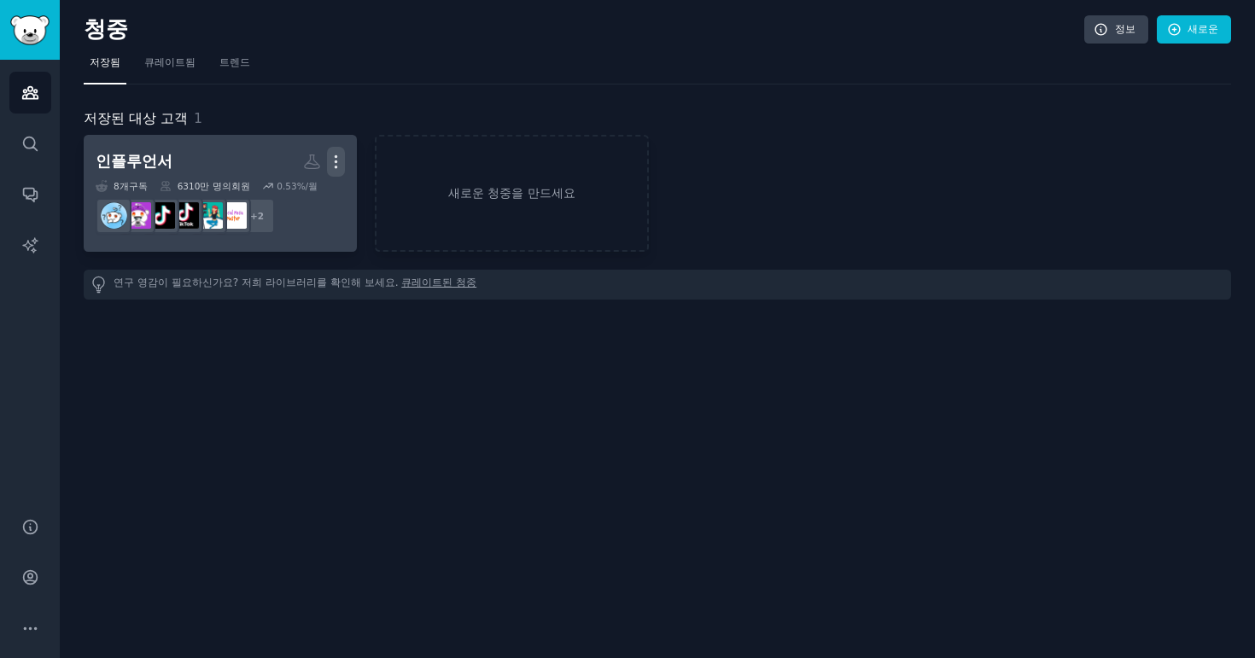
click at [341, 158] on icon "button" at bounding box center [336, 162] width 18 height 18
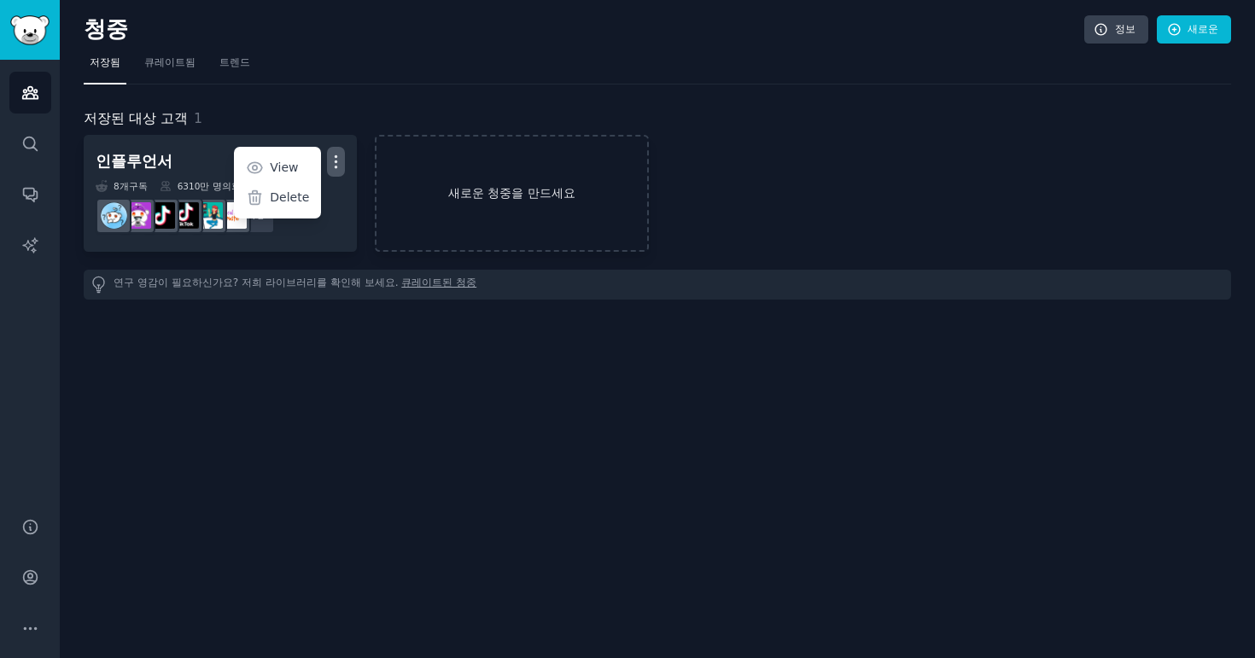
click at [481, 163] on link "새로운 청중을 만드세요" at bounding box center [511, 193] width 273 height 117
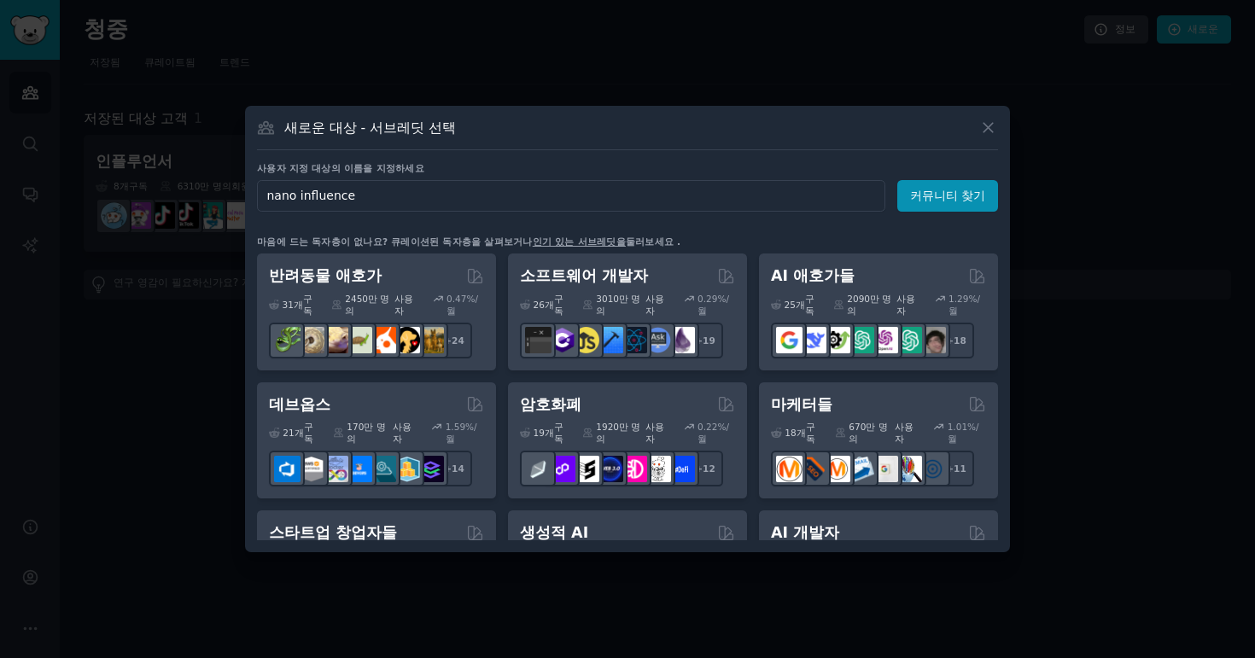
type input "nano influencer"
click button "커뮤니티 찾기" at bounding box center [947, 196] width 101 height 32
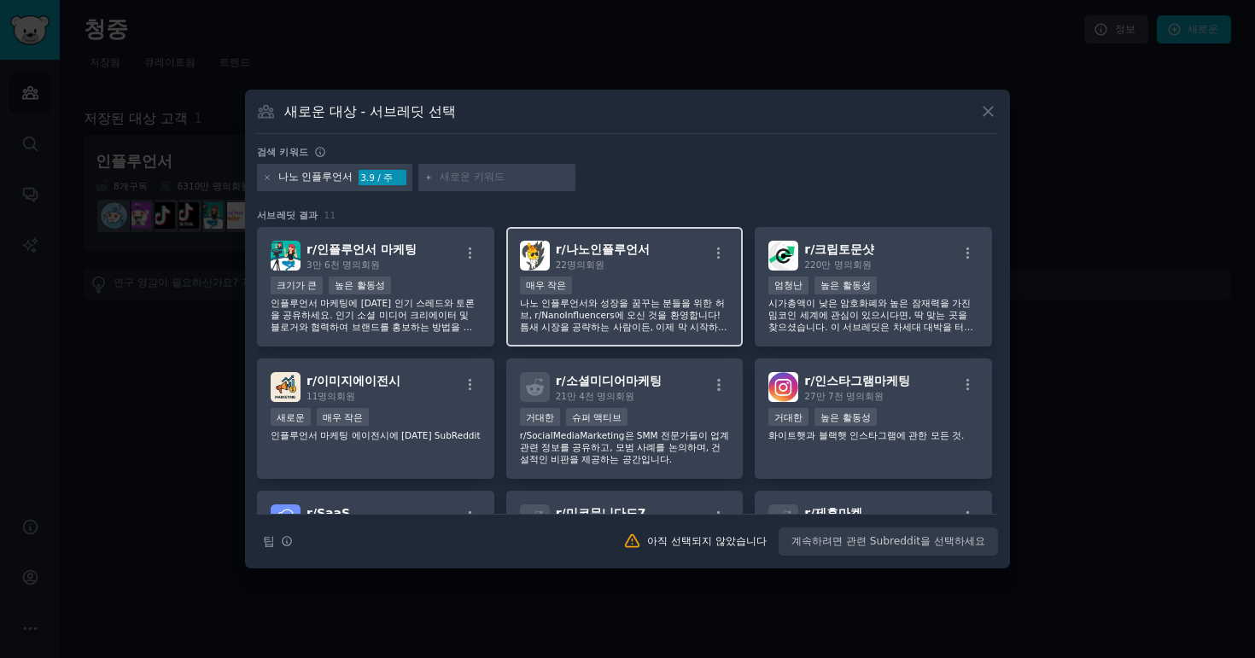
click at [633, 302] on font "나노 인플루언서와 성장을 꿈꾸는 분들을 위한 허브, r/NanoInfluencers에 오신 것을 환영합니다! 틈새 시장을 공략하는 사람이든, …" at bounding box center [624, 357] width 208 height 118
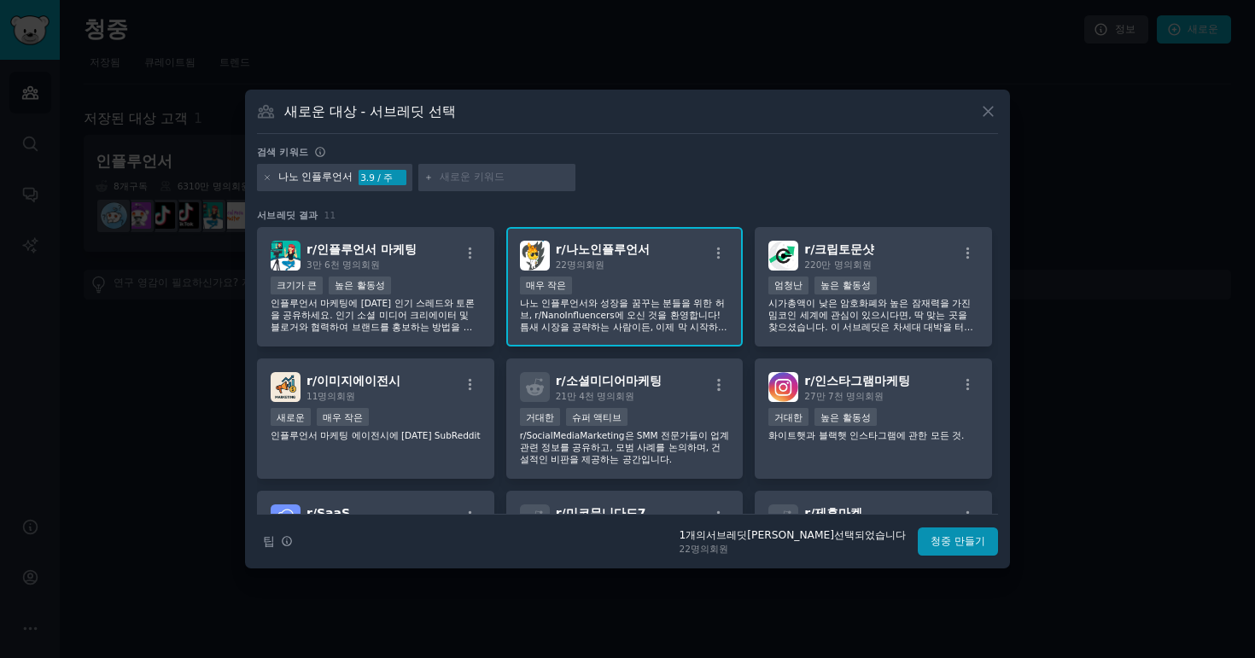
click at [707, 163] on div "검색 키워드" at bounding box center [627, 155] width 741 height 18
click at [712, 250] on icon "button" at bounding box center [718, 253] width 15 height 15
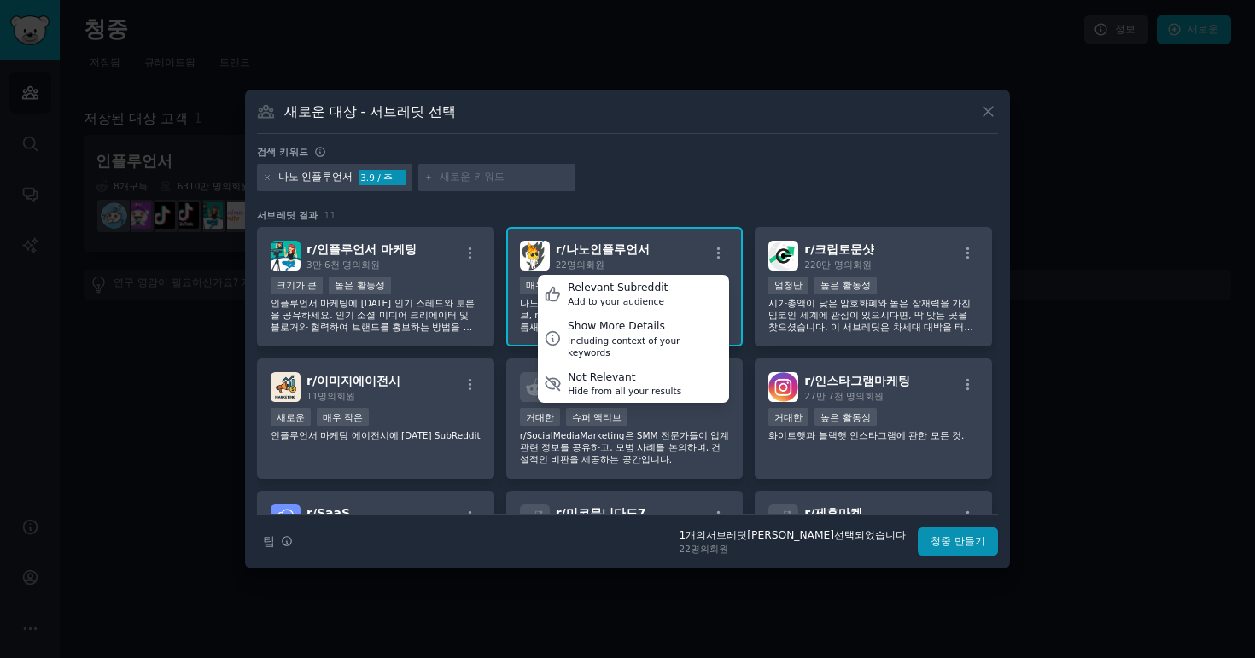
click at [750, 177] on div "나노 인플루언서 3.9 / 주" at bounding box center [627, 180] width 741 height 33
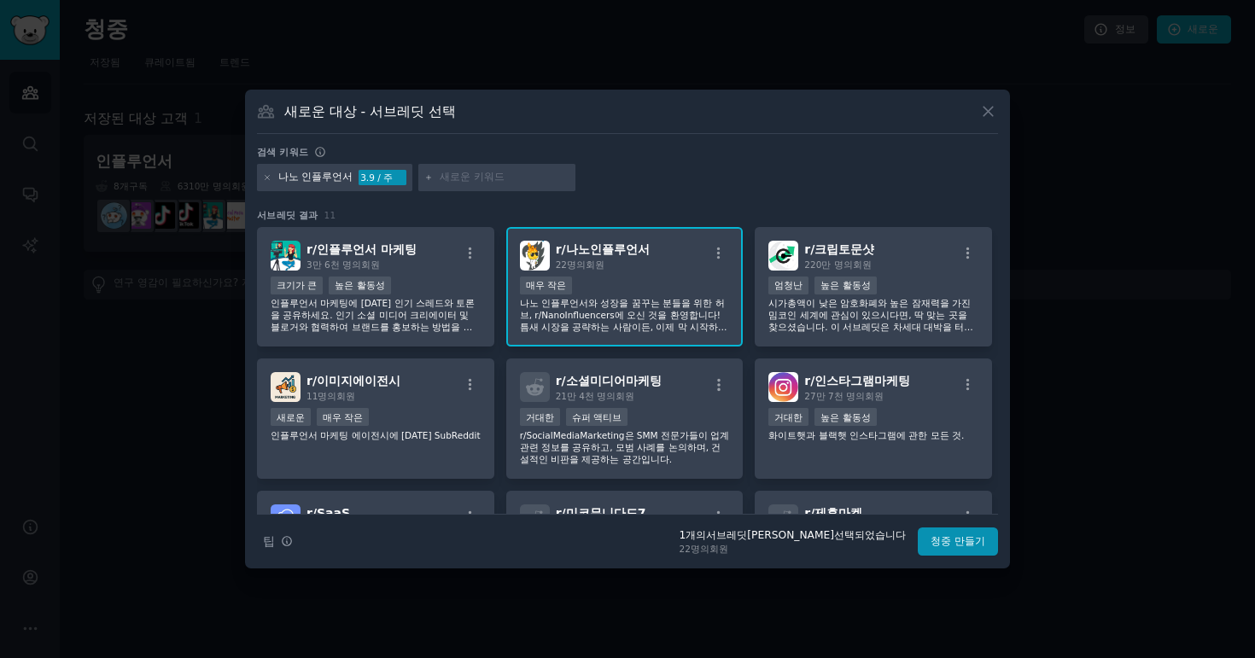
click at [693, 270] on div "r/ 나노인플루언서 22명의 회원" at bounding box center [625, 256] width 210 height 30
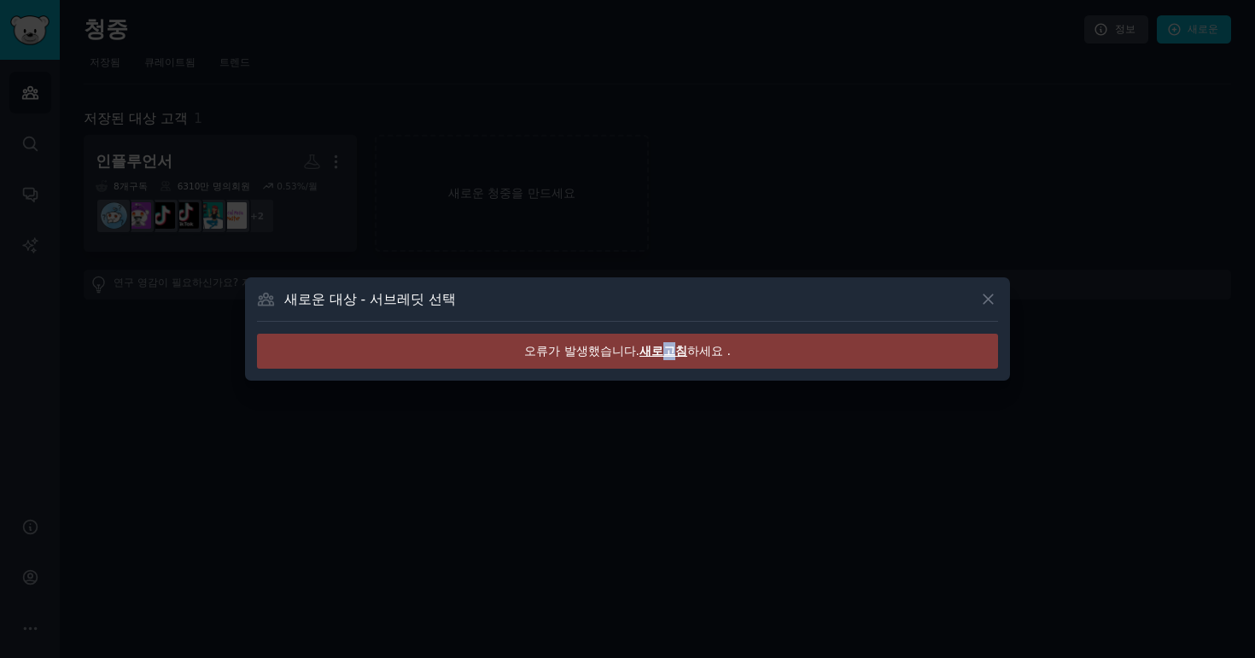
click at [663, 351] on font "새로고침" at bounding box center [663, 351] width 48 height 14
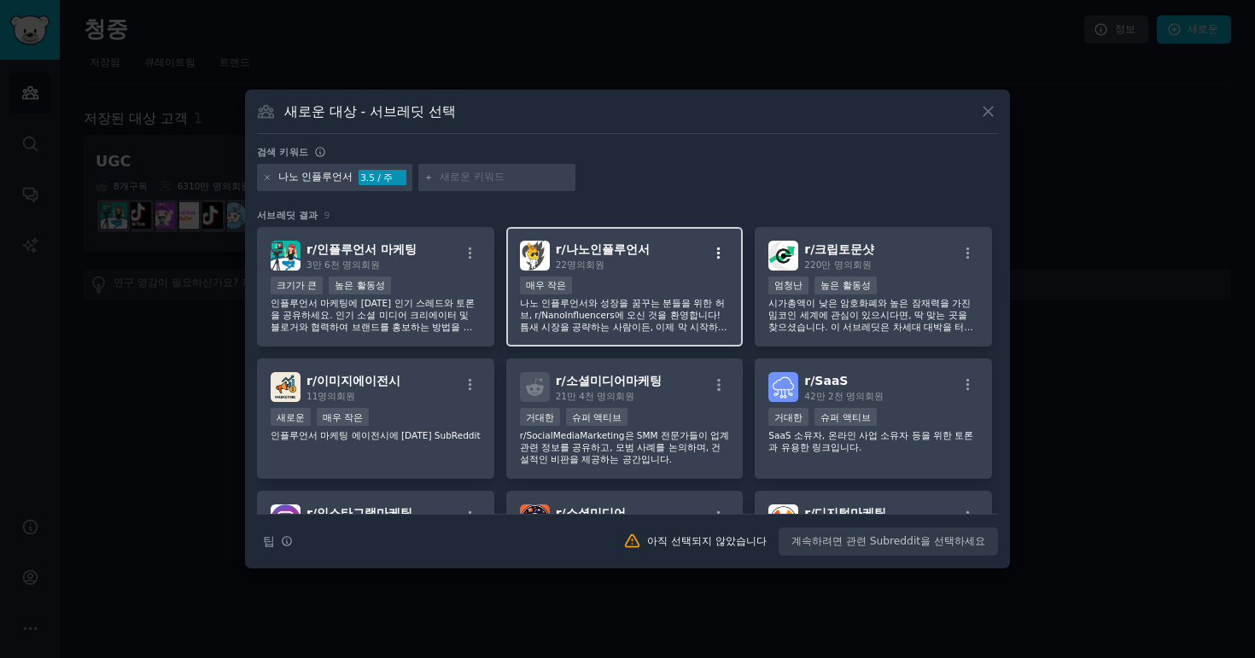
click at [713, 252] on icon "button" at bounding box center [718, 253] width 15 height 15
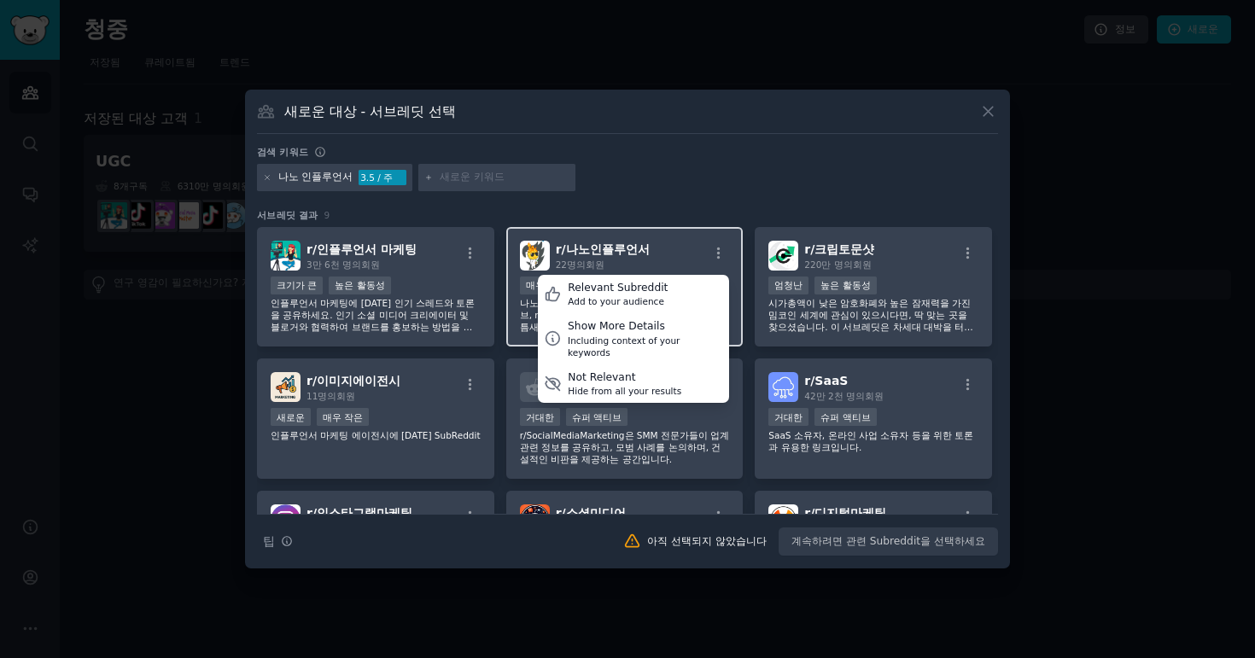
click at [657, 233] on div "r/ 나노인플루언서 22명의 회원 Relevant Subreddit Add to your audience Show More Details In…" at bounding box center [624, 287] width 237 height 120
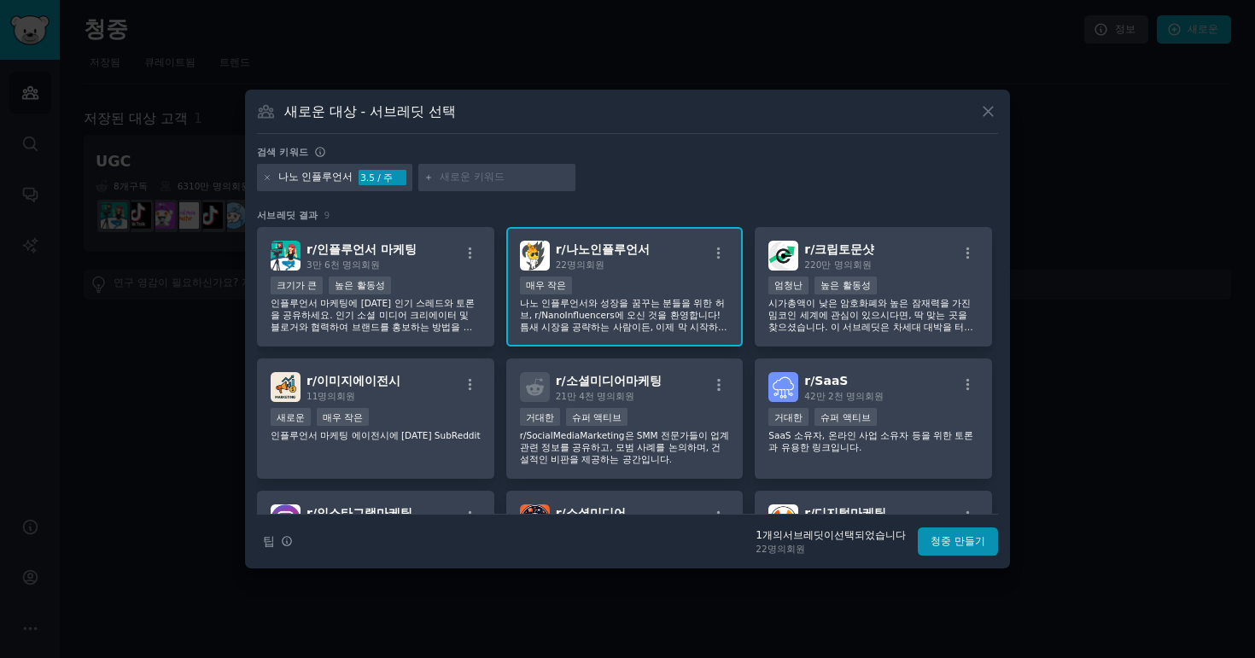
click at [713, 160] on div "검색 키워드" at bounding box center [627, 155] width 741 height 18
click at [960, 540] on font "청중 만들기" at bounding box center [958, 541] width 55 height 12
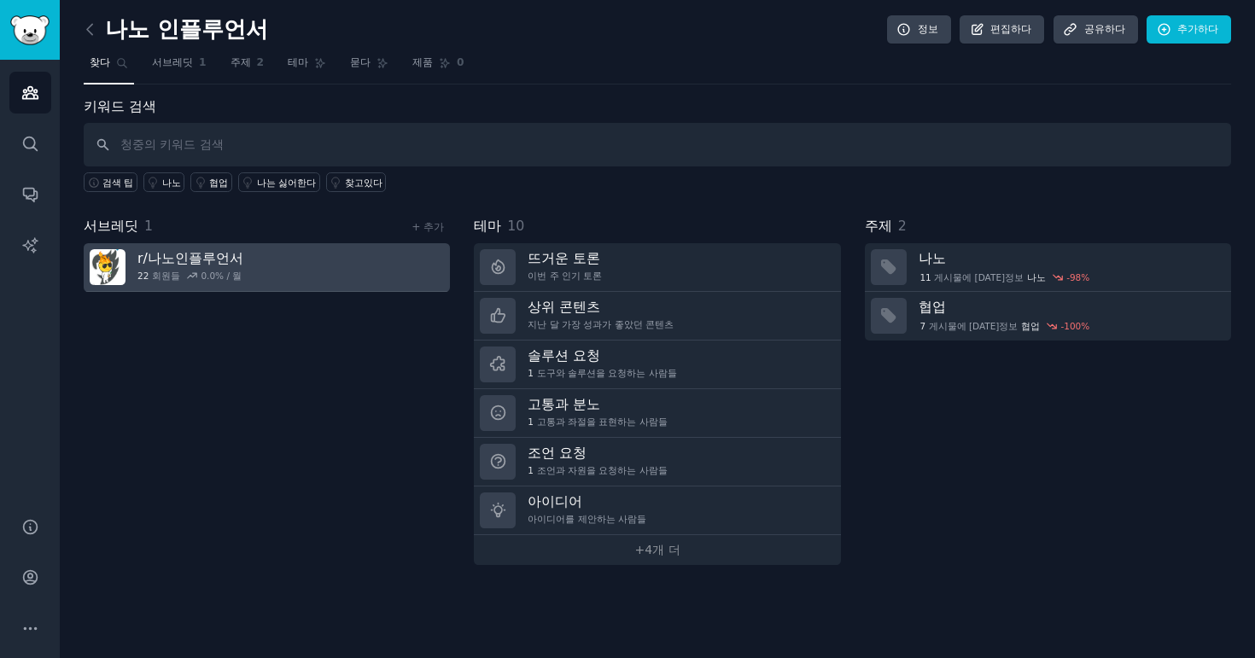
click at [215, 261] on font "나노인플루언서" at bounding box center [196, 258] width 96 height 16
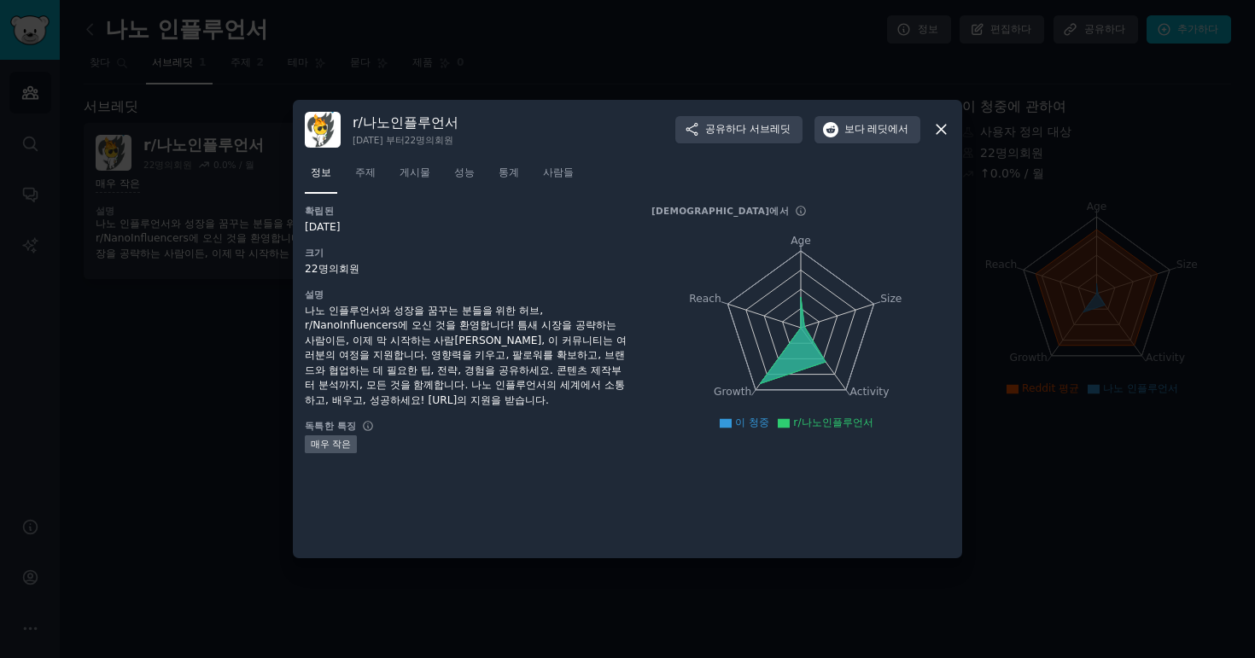
drag, startPoint x: 555, startPoint y: 297, endPoint x: 581, endPoint y: 391, distance: 97.3
click at [581, 391] on div "설명 나노 인플루언서와 성장을 꿈꾸는 분들을 위한 허브, r/NanoInfluencers에 오신 것을 환영합니다! 틈새 시장을 공략하는 사람이…" at bounding box center [466, 349] width 323 height 120
click at [581, 391] on div "나노 인플루언서와 성장을 꿈꾸는 분들을 위한 허브, r/NanoInfluencers에 오신 것을 환영합니다! 틈새 시장을 공략하는 사람이든, …" at bounding box center [466, 356] width 323 height 105
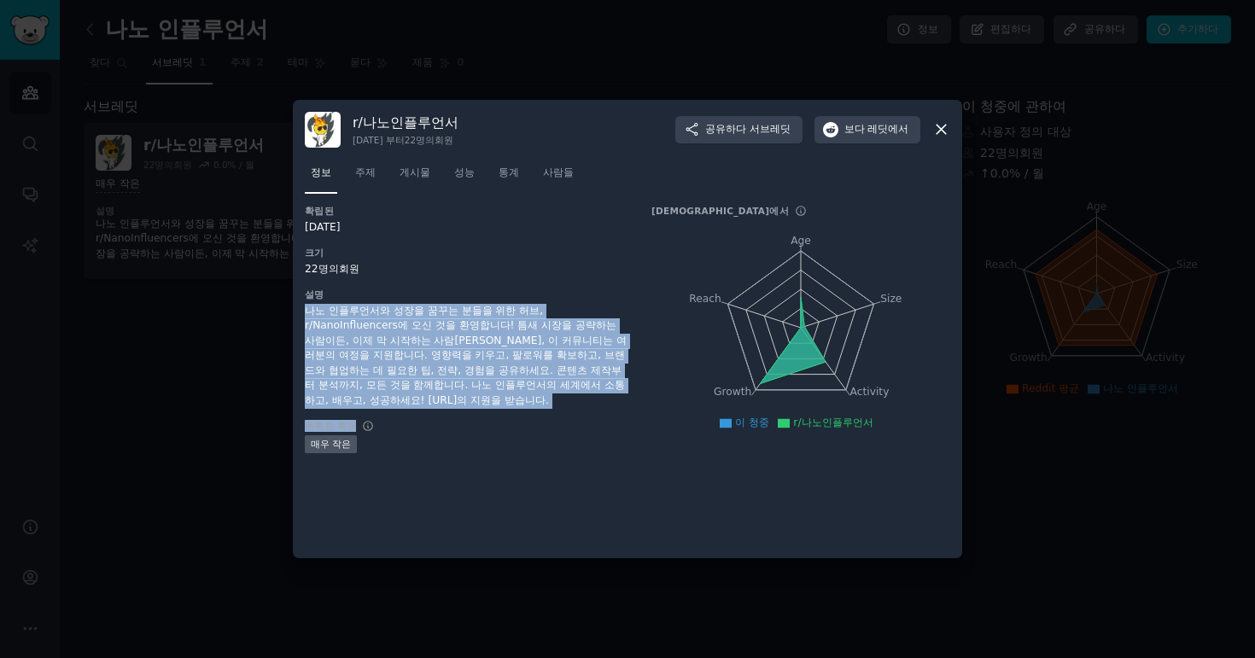
drag, startPoint x: 585, startPoint y: 394, endPoint x: 581, endPoint y: 294, distance: 100.0
click at [581, 294] on div "확립된 [DATE] 크기 22명의 회원 설명 나노 인플루언서와 성장을 꿈꾸는 분들을 위한 허브, r/NanoInfluencers에 오신 것을 …" at bounding box center [466, 336] width 323 height 263
click at [581, 294] on h3 "설명" at bounding box center [466, 295] width 323 height 12
drag, startPoint x: 582, startPoint y: 284, endPoint x: 579, endPoint y: 394, distance: 110.2
click at [579, 394] on div "확립된 [DATE] 크기 22명의 회원 설명 나노 인플루언서와 성장을 꿈꾸는 분들을 위한 허브, r/NanoInfluencers에 오신 것을 …" at bounding box center [466, 336] width 323 height 263
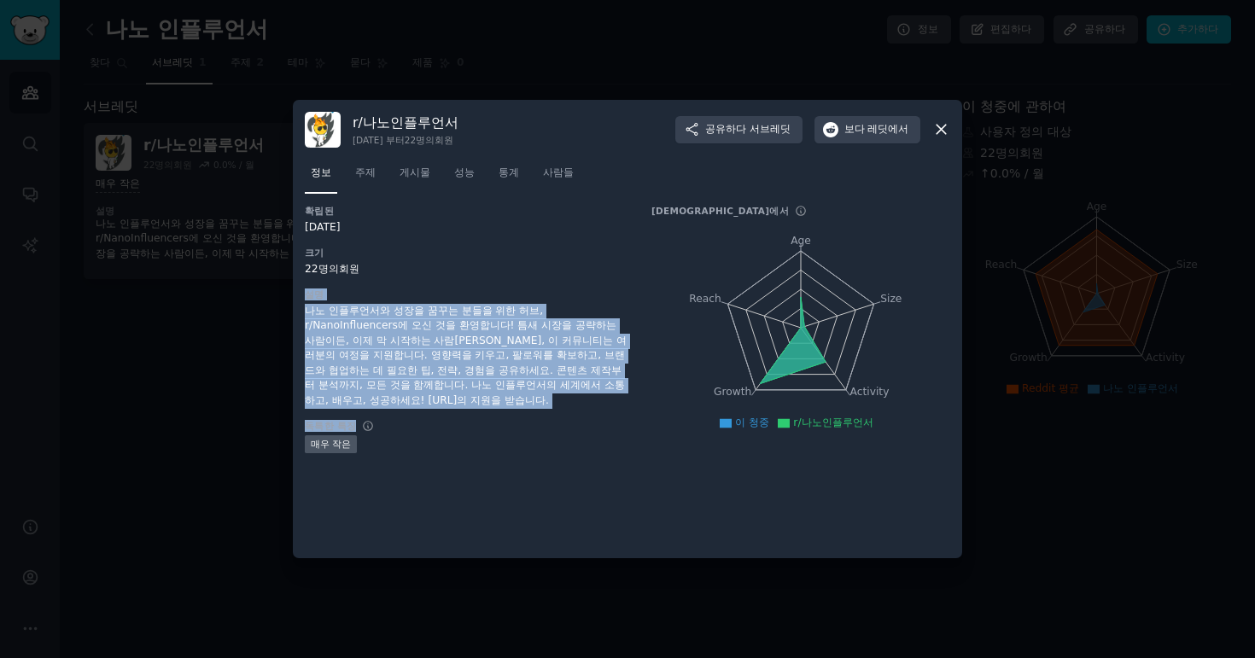
click at [579, 394] on div "확립된 [DATE] 크기 22명의 회원 설명 나노 인플루언서와 성장을 꿈꾸는 분들을 위한 허브, r/NanoInfluencers에 오신 것을 …" at bounding box center [466, 336] width 323 height 263
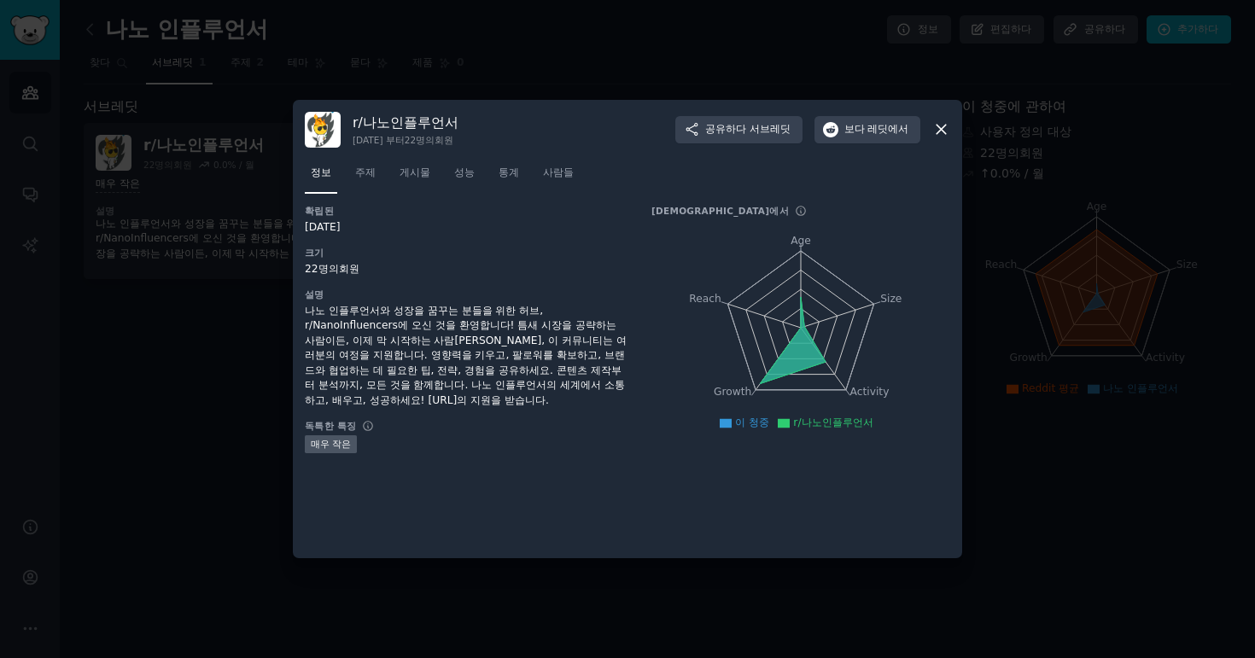
drag, startPoint x: 581, startPoint y: 391, endPoint x: 392, endPoint y: 377, distance: 190.1
click at [392, 377] on div "나노 인플루언서와 성장을 꿈꾸는 분들을 위한 허브, r/NanoInfluencers에 오신 것을 환영합니다! 틈새 시장을 공략하는 사람이든, …" at bounding box center [466, 356] width 323 height 105
drag, startPoint x: 390, startPoint y: 388, endPoint x: 511, endPoint y: 388, distance: 120.4
click at [511, 388] on font "나노 인플루언서와 성장을 꿈꾸는 분들을 위한 허브, r/NanoInfluencers에 오신 것을 환영합니다! 틈새 시장을 공략하는 사람이든, …" at bounding box center [466, 356] width 322 height 102
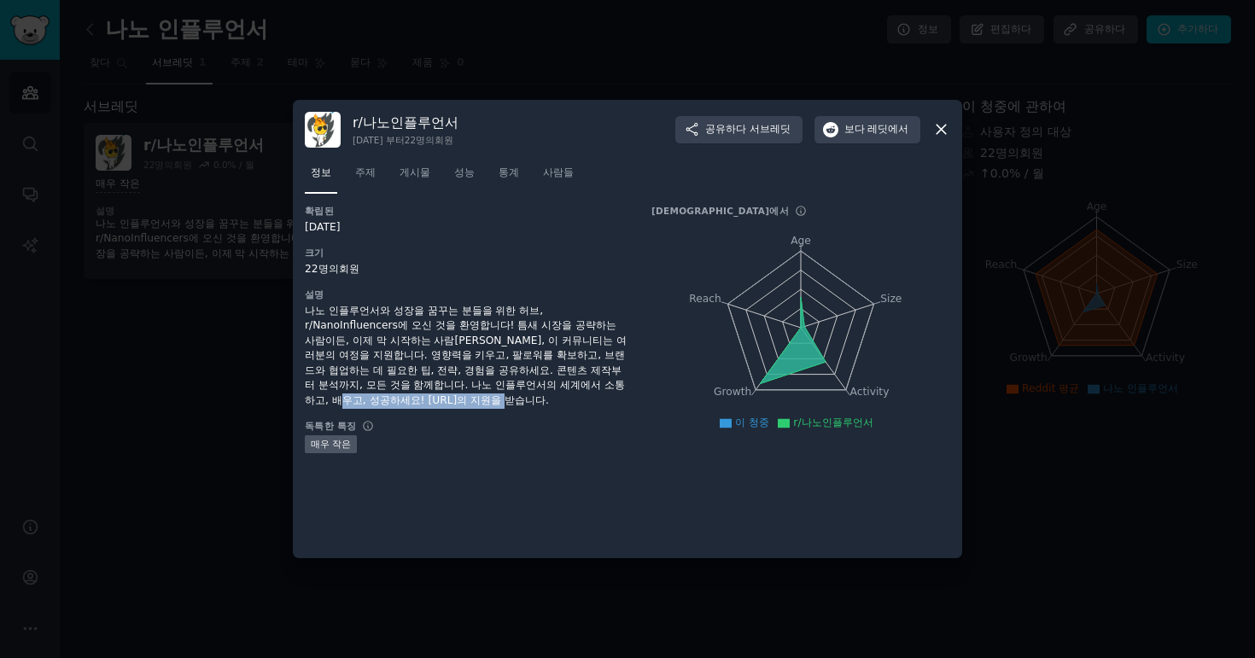
click at [511, 388] on font "나노 인플루언서와 성장을 꿈꾸는 분들을 위한 허브, r/NanoInfluencers에 오신 것을 환영합니다! 틈새 시장을 공략하는 사람이든, …" at bounding box center [466, 356] width 322 height 102
click at [418, 173] on font "게시물" at bounding box center [415, 172] width 31 height 12
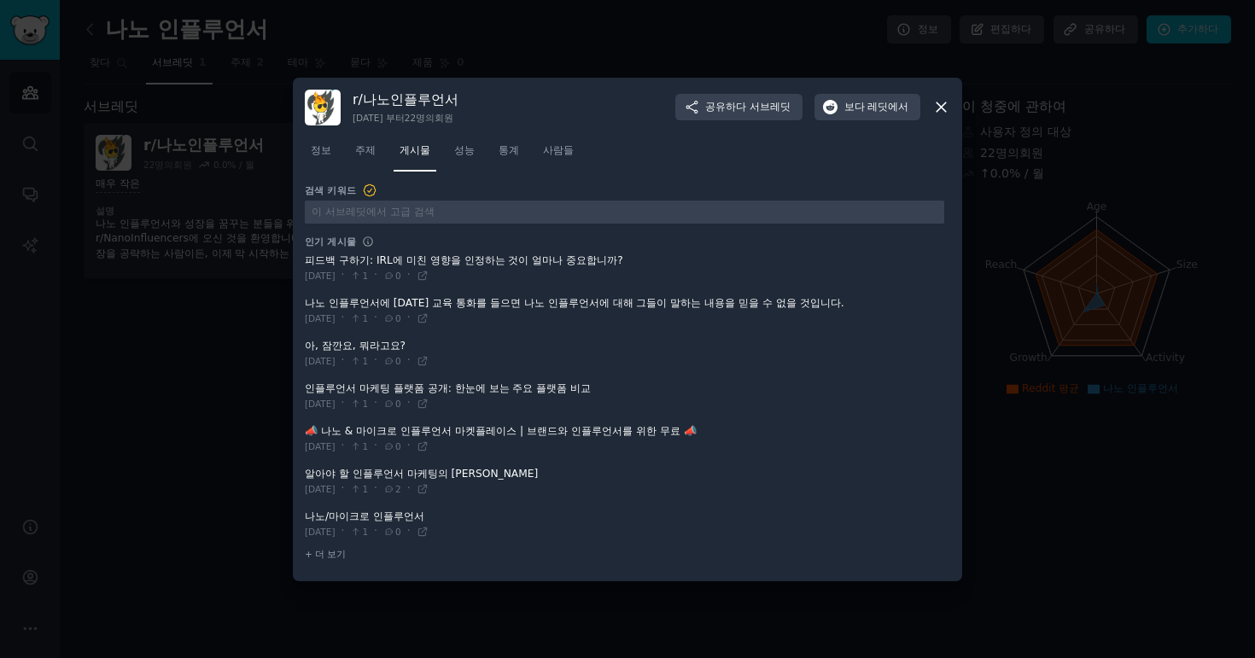
click at [361, 470] on span at bounding box center [624, 482] width 639 height 42
click at [351, 475] on span at bounding box center [624, 482] width 639 height 42
click at [448, 470] on span at bounding box center [624, 482] width 639 height 42
click at [391, 475] on span at bounding box center [624, 482] width 639 height 42
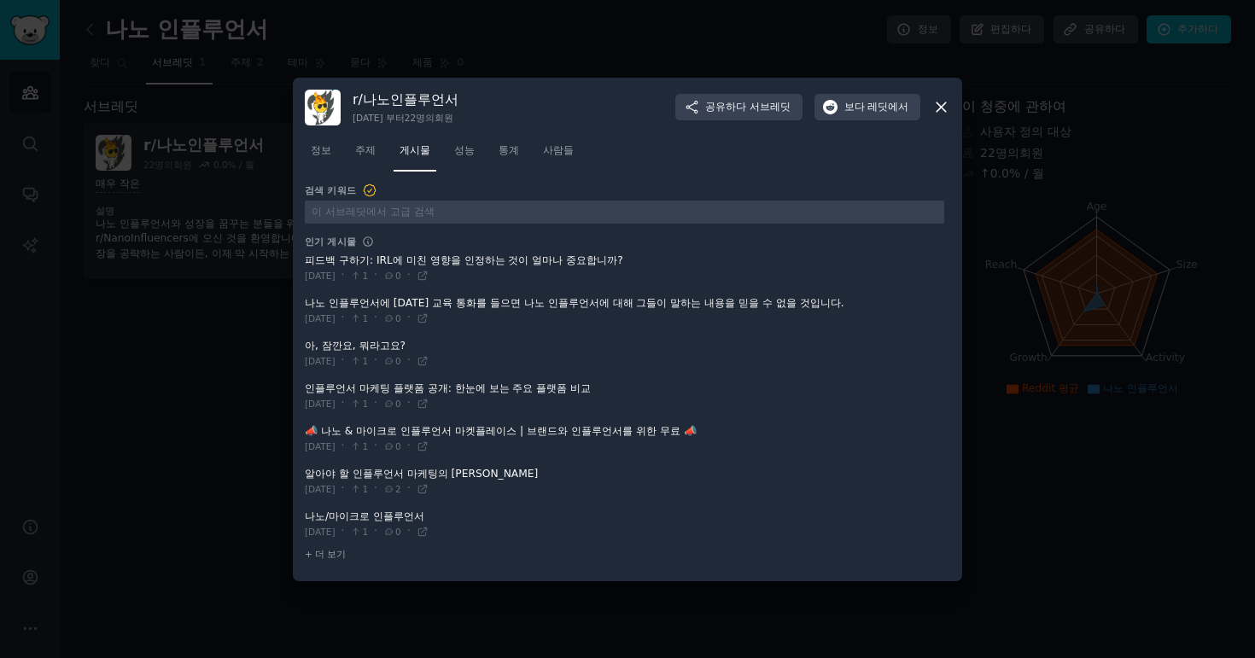
click at [429, 495] on div "[DATE] · 1 · 2 ·" at bounding box center [367, 489] width 124 height 15
click at [429, 490] on icon at bounding box center [423, 489] width 12 height 12
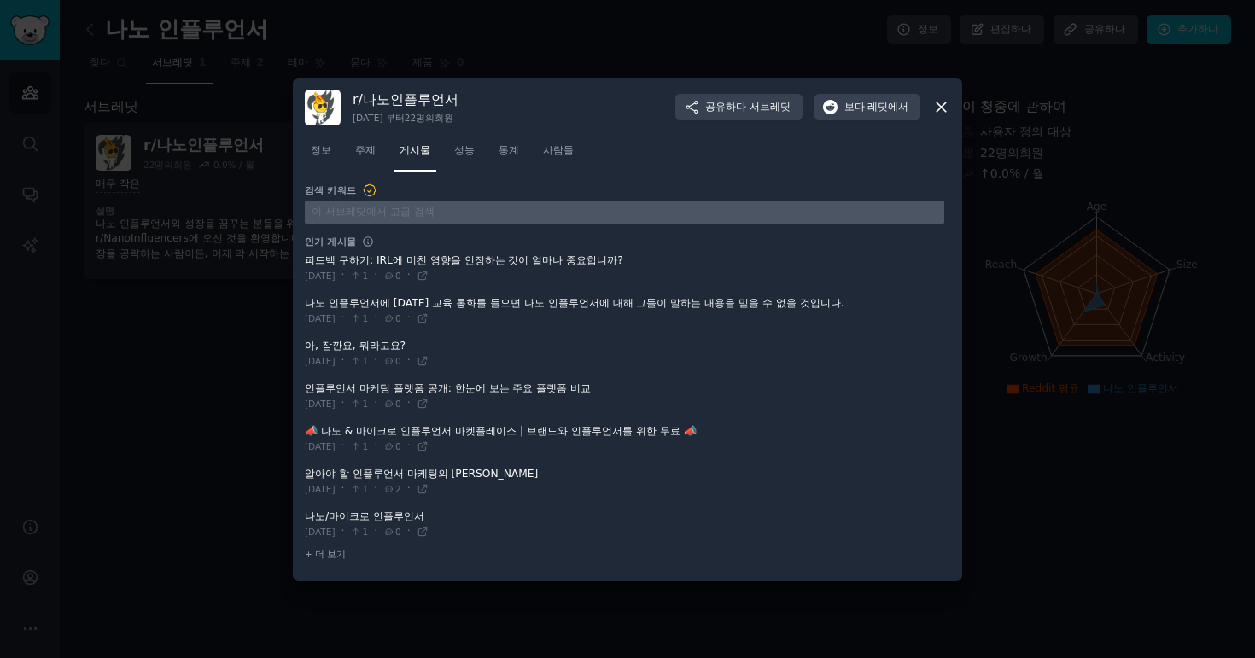
click at [405, 214] on input "text" at bounding box center [624, 212] width 639 height 23
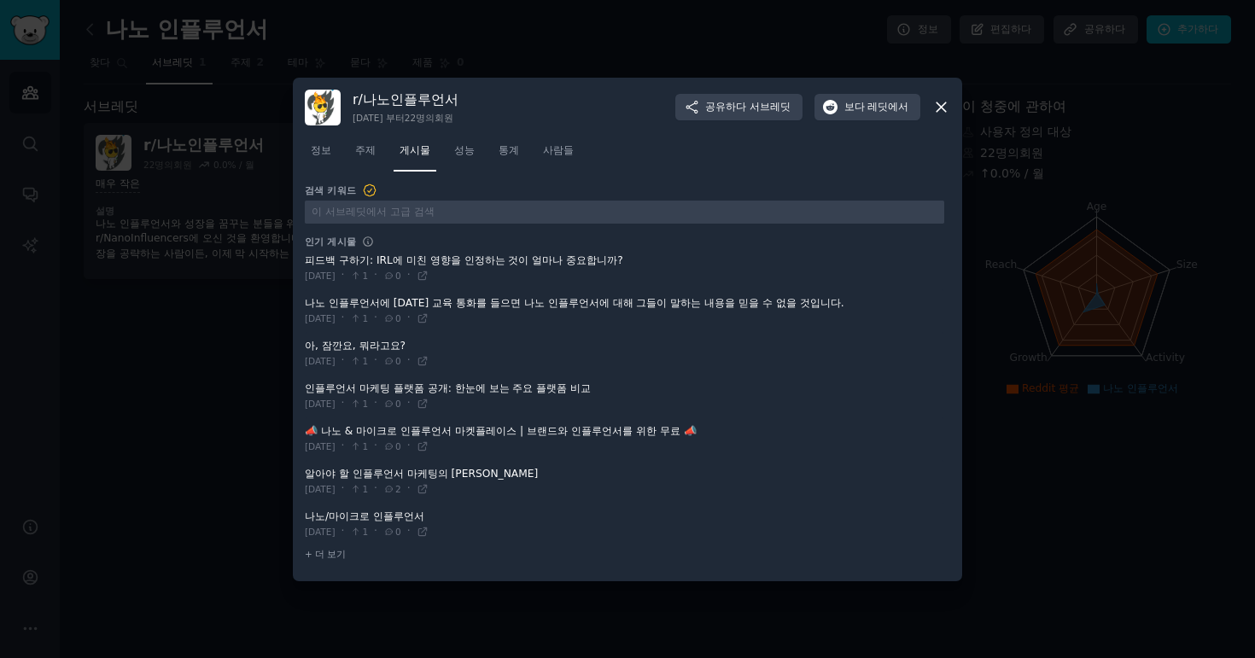
drag, startPoint x: 1168, startPoint y: 210, endPoint x: 1108, endPoint y: 178, distance: 67.6
click at [1161, 202] on div at bounding box center [627, 329] width 1255 height 658
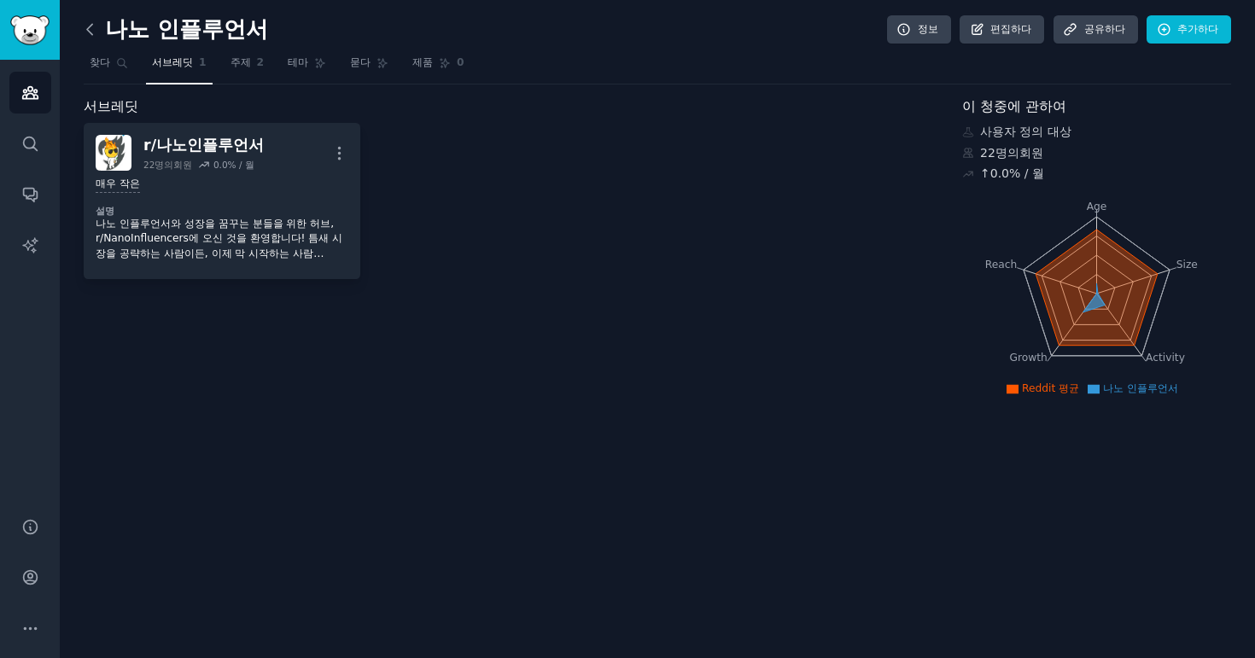
click at [89, 32] on icon at bounding box center [89, 29] width 5 height 10
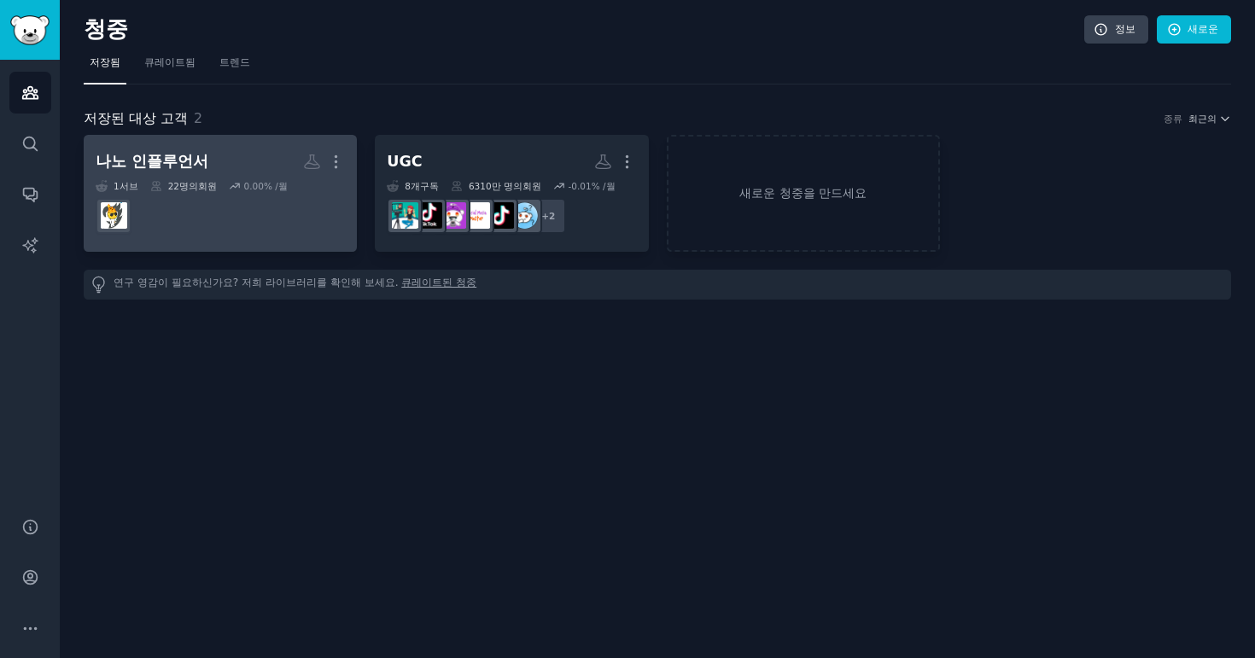
click at [219, 151] on h2 "나노 인플루언서 더" at bounding box center [220, 162] width 249 height 30
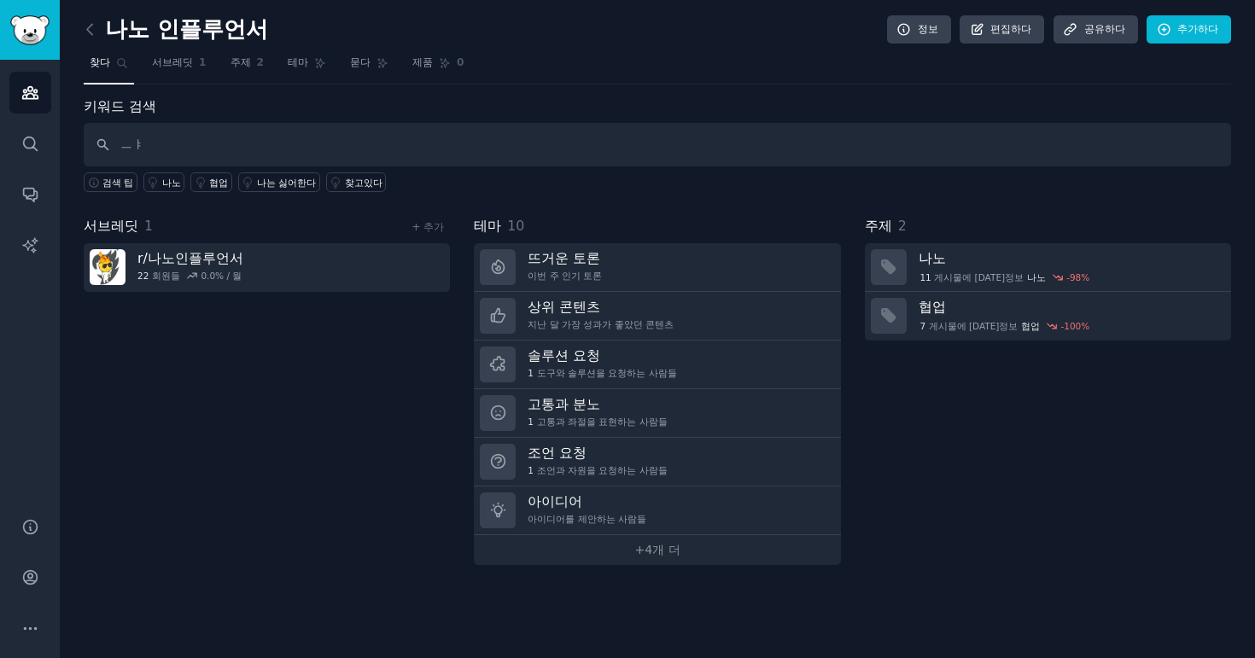
type input "ㅡ"
type input "micro influencer"
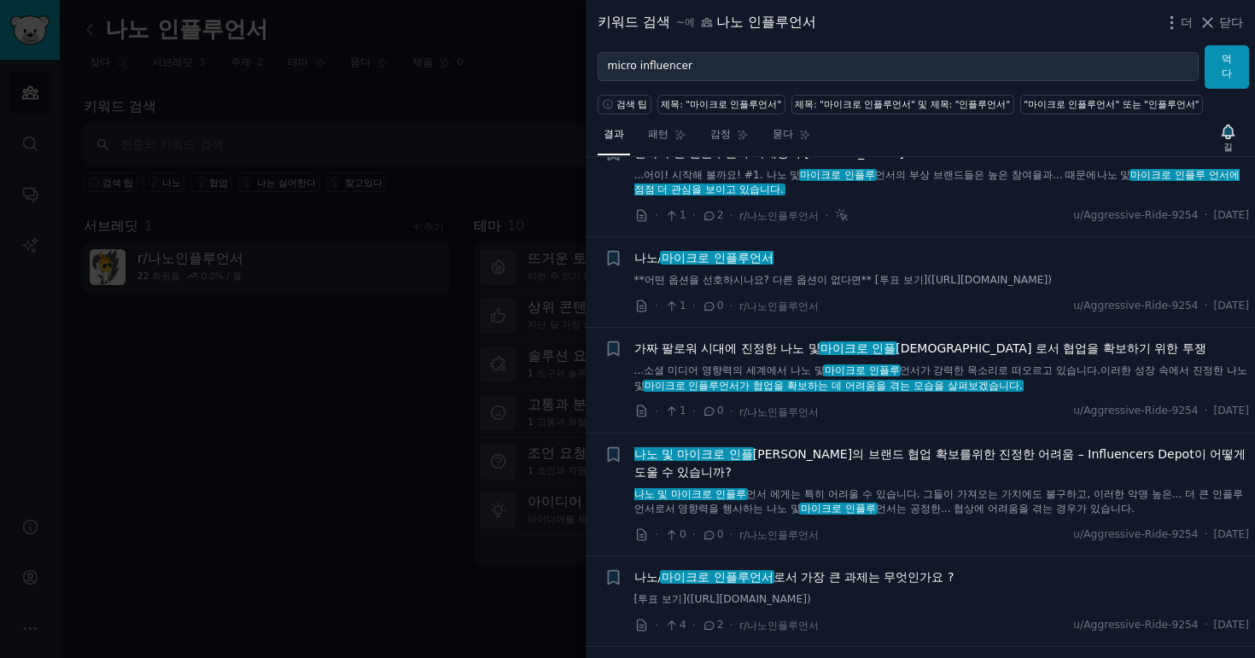
scroll to position [173, 0]
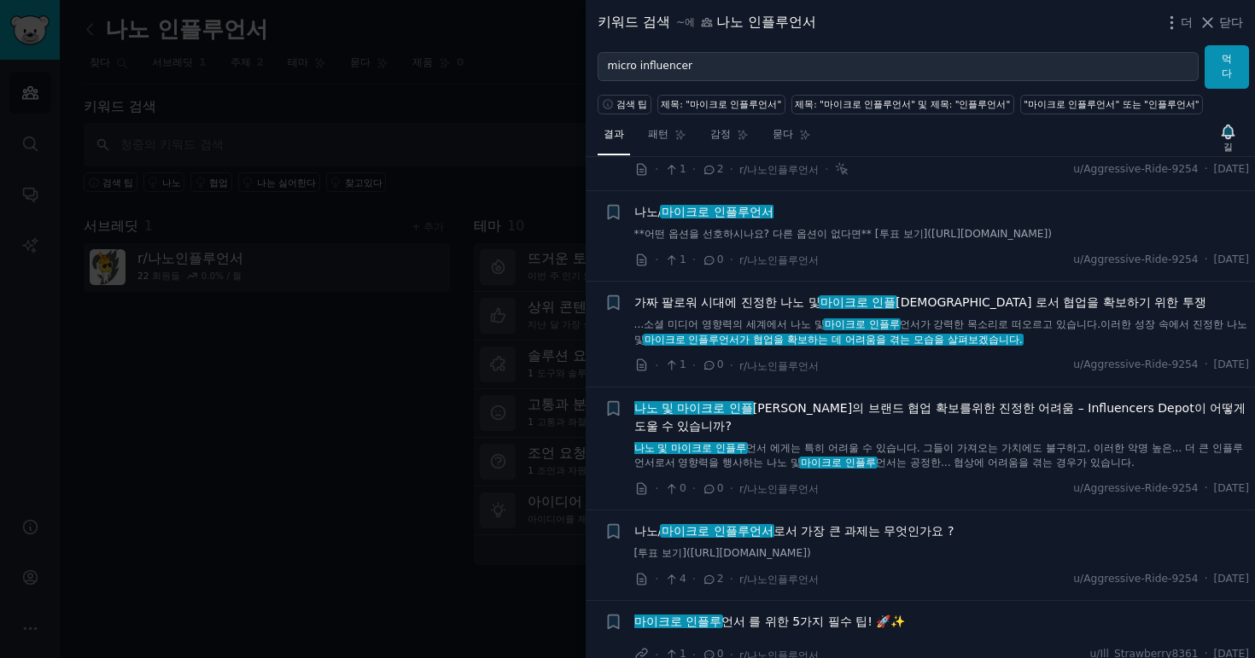
click at [803, 618] on div "마이크로 인플루 언서 를 위한 5가지 필수 팁 ! 🚀✨" at bounding box center [942, 625] width 616 height 24
click at [364, 447] on div at bounding box center [627, 329] width 1255 height 658
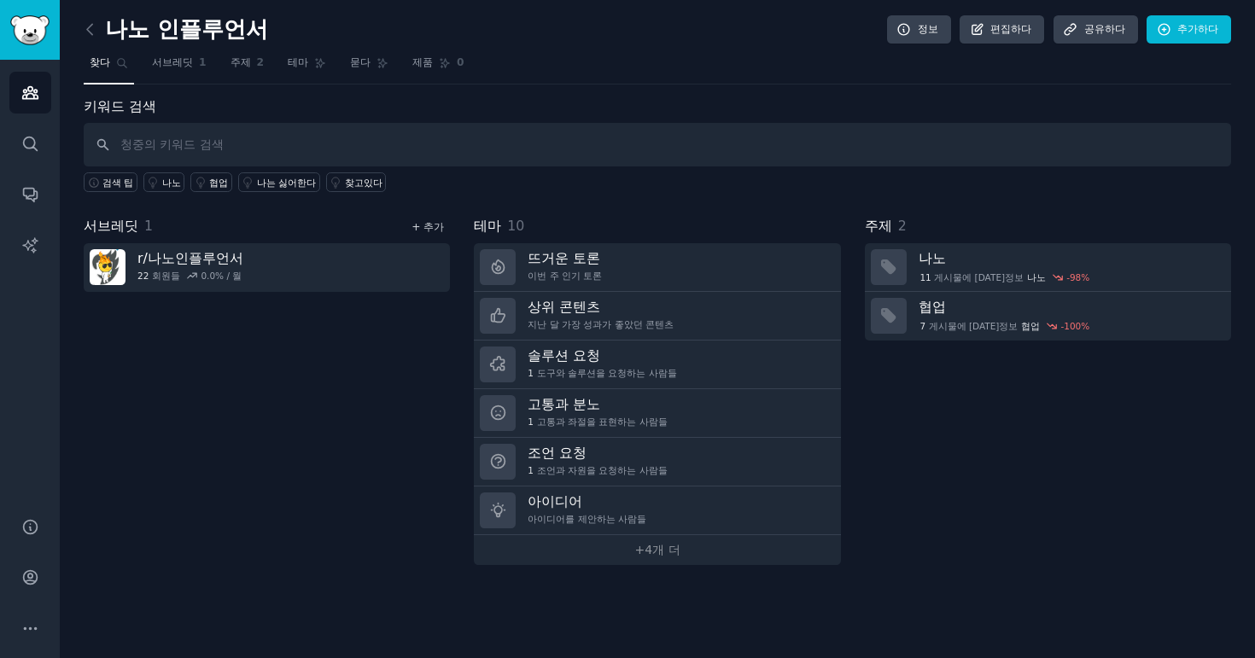
click at [436, 221] on font "+ 추가" at bounding box center [428, 227] width 32 height 12
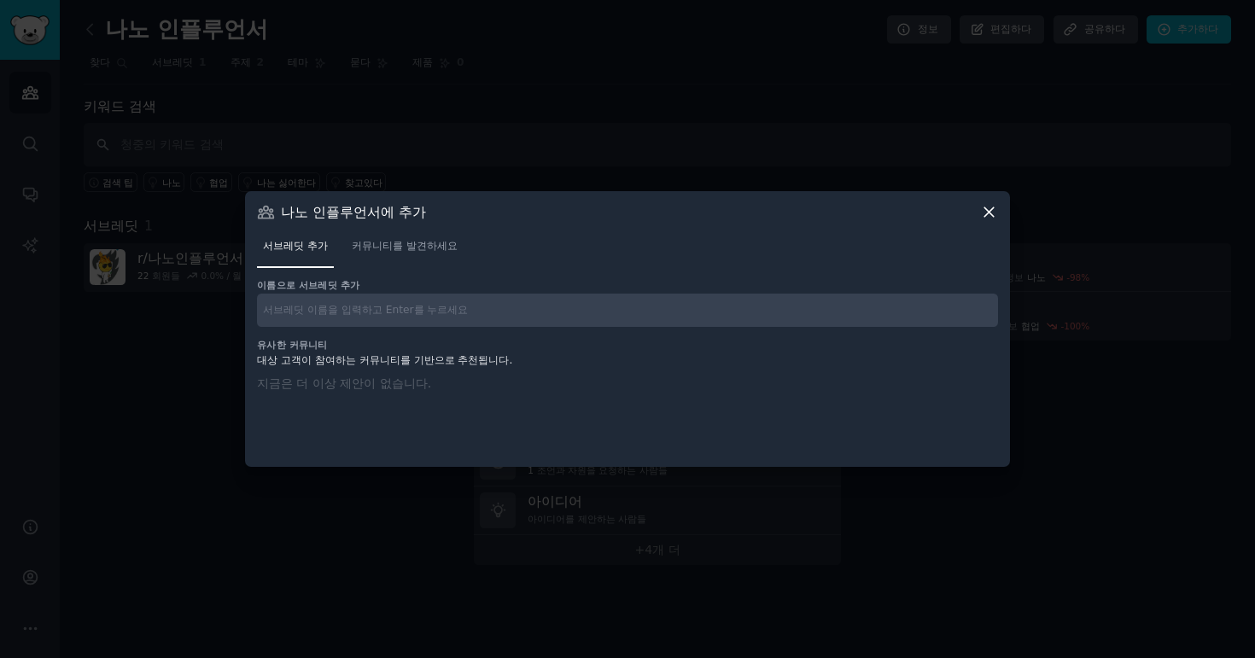
click at [402, 305] on input "text" at bounding box center [627, 310] width 741 height 33
type input "micro influencer"
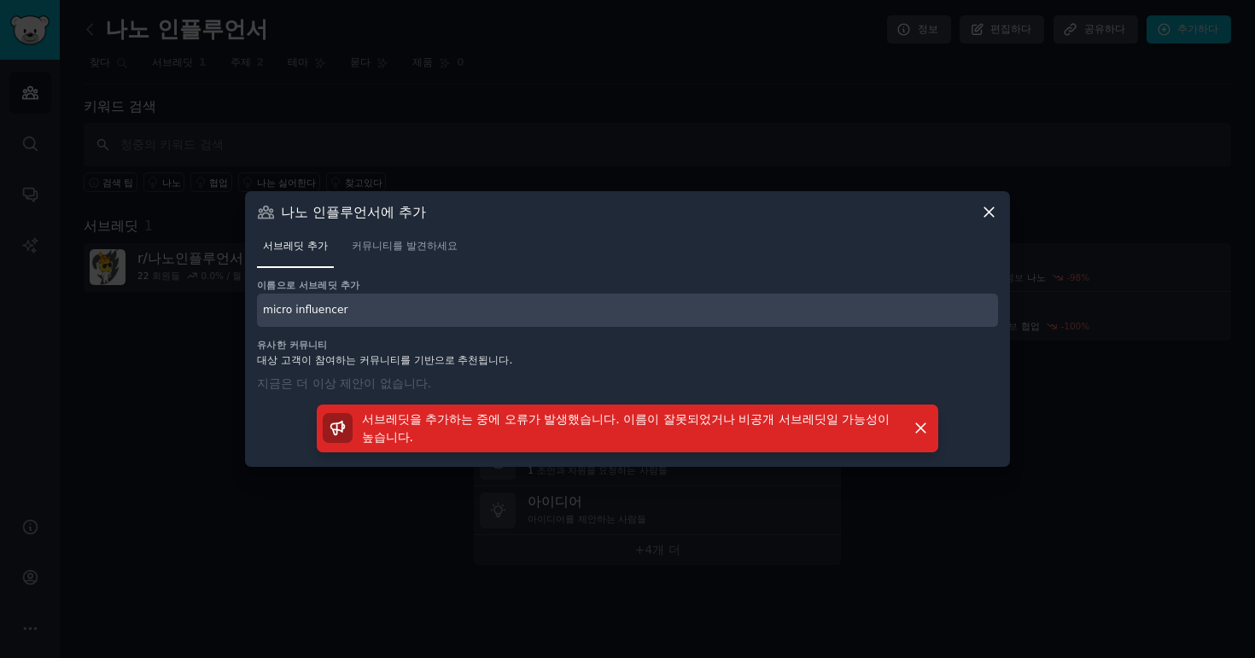
click at [455, 320] on input "micro influencer" at bounding box center [627, 310] width 741 height 33
drag, startPoint x: 601, startPoint y: 316, endPoint x: 293, endPoint y: 307, distance: 308.3
click at [282, 312] on input "micro influencer" at bounding box center [627, 310] width 741 height 33
click at [382, 266] on link "커뮤니티를 발견하세요" at bounding box center [405, 250] width 118 height 35
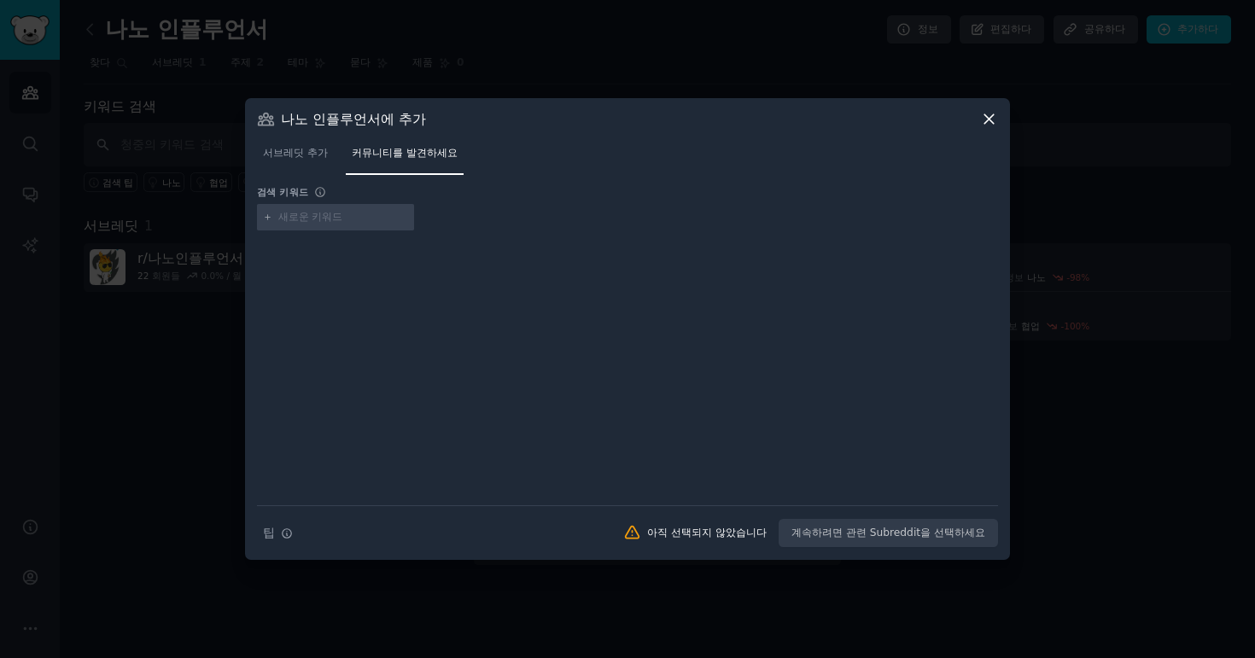
click at [366, 217] on input "text" at bounding box center [343, 217] width 130 height 15
type input "micro influencer"
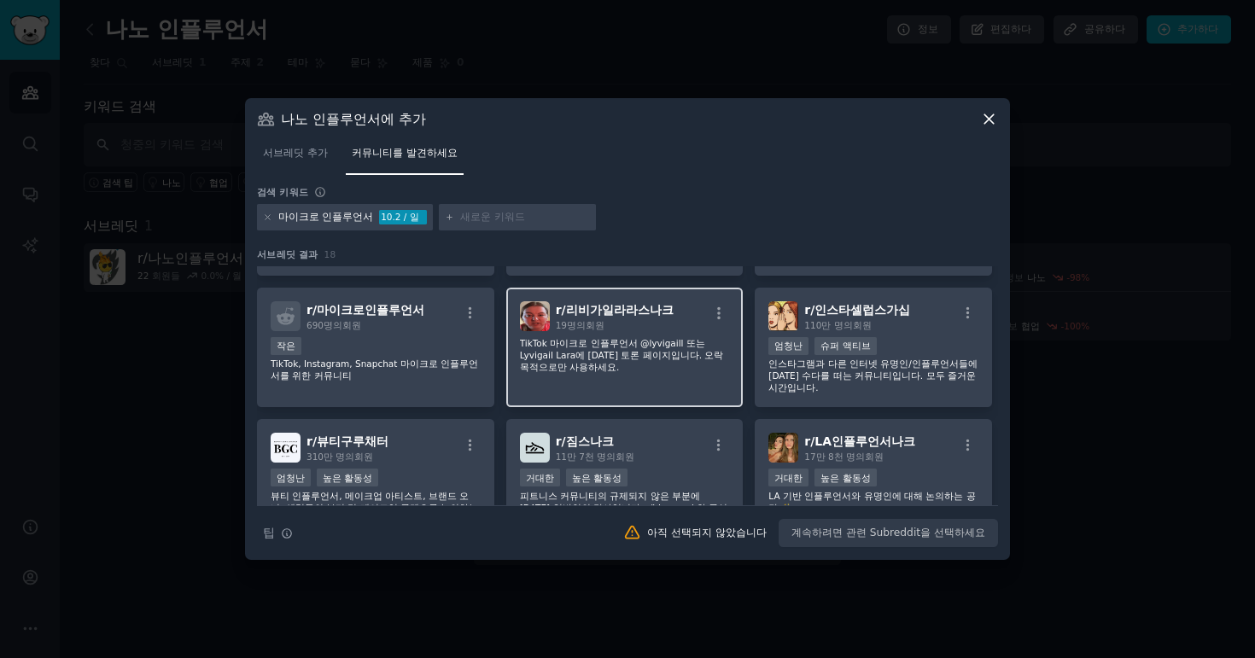
scroll to position [42, 0]
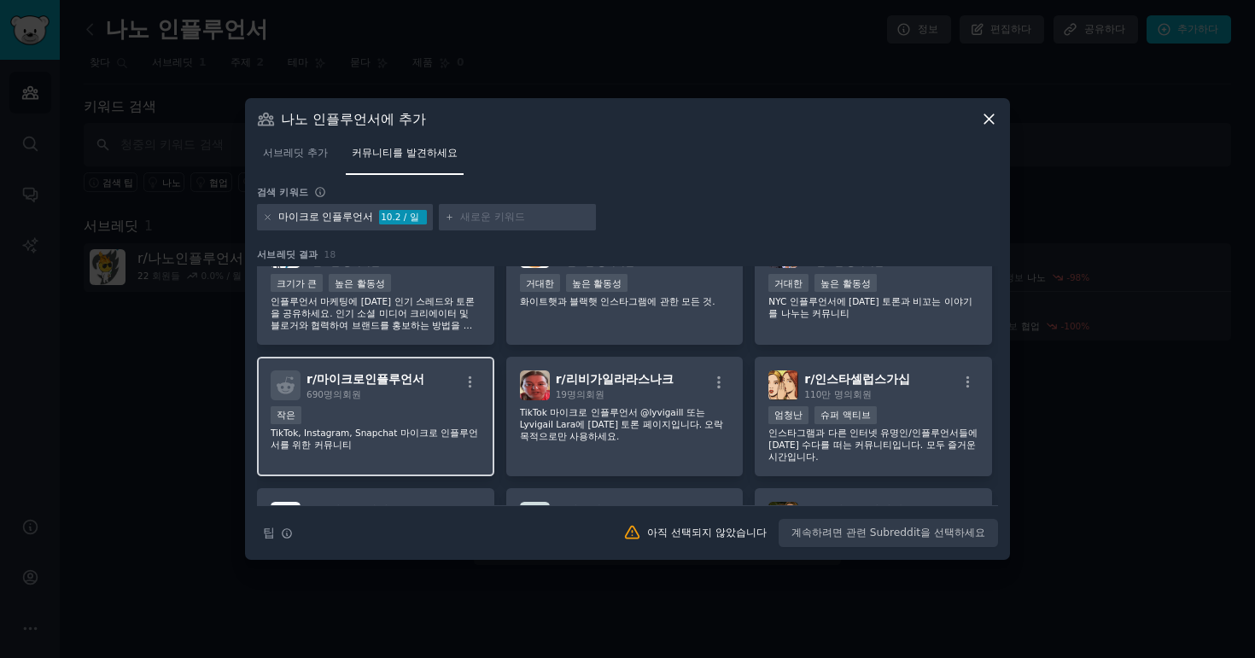
click at [375, 402] on div "r/ 마이크로인플루언서 690명의 회원 작은 TikTok, Instagram, Snapchat 마이크로 인플루언서를 위한 커뮤니티" at bounding box center [375, 417] width 237 height 120
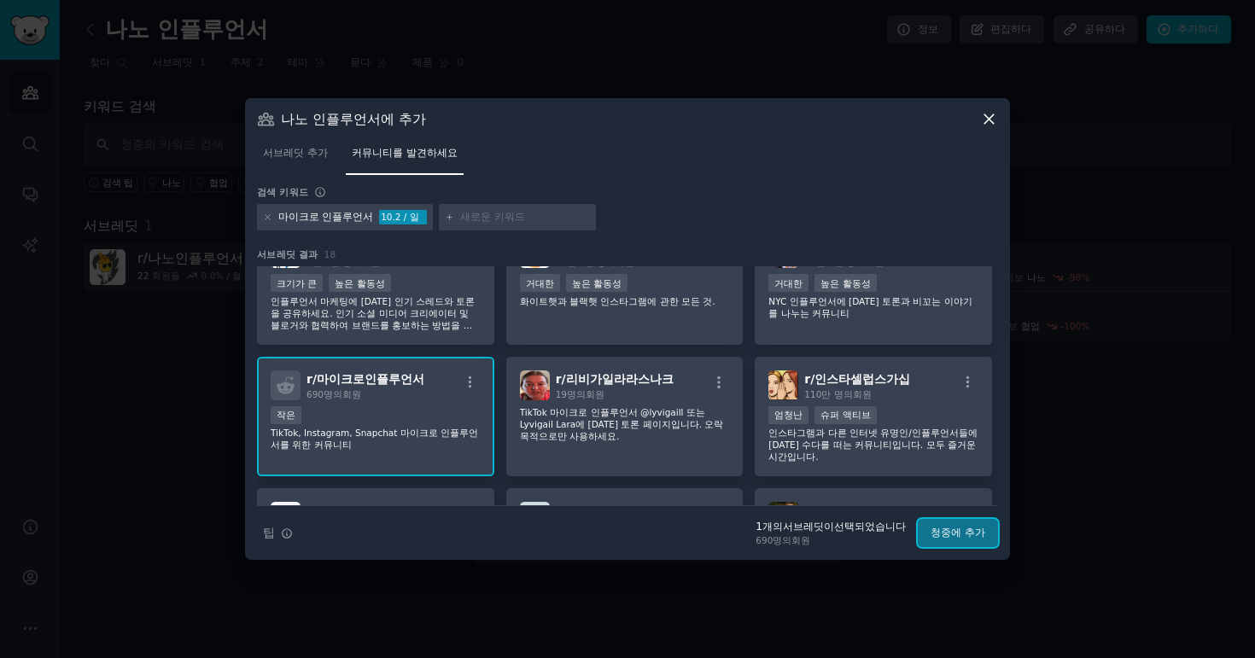
click at [977, 538] on font "청중에 추가" at bounding box center [958, 533] width 55 height 12
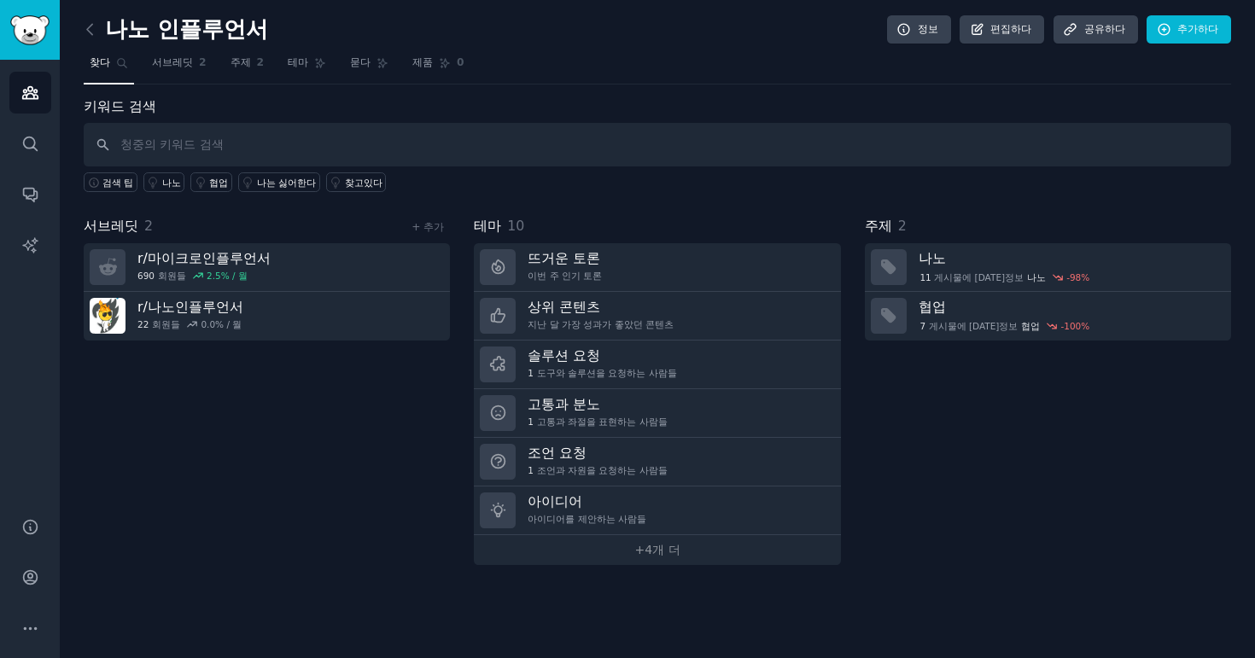
click at [130, 459] on div "서브레딧 2 + 추가 r/ 마이크로인플루언서 690 회원들 2.5 % / 월 r/ 나노인플루언서 22 회원들 0.0 % / 월" at bounding box center [267, 390] width 366 height 349
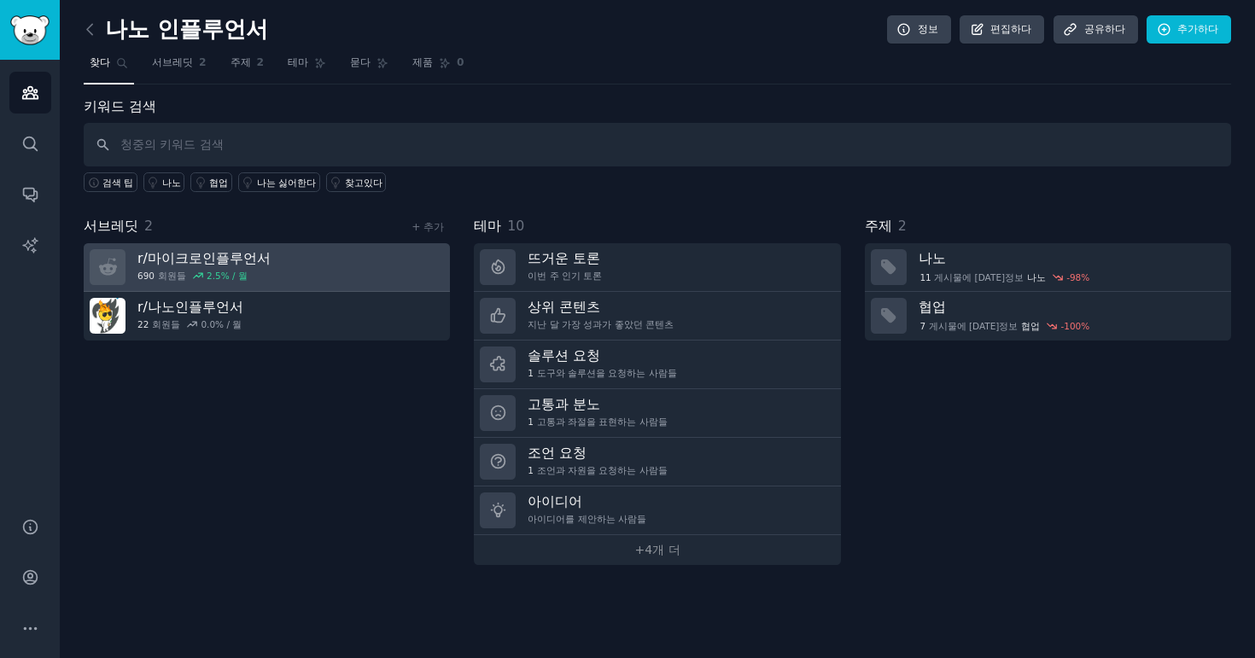
click at [235, 260] on font "마이크로인플루언서" at bounding box center [209, 258] width 123 height 16
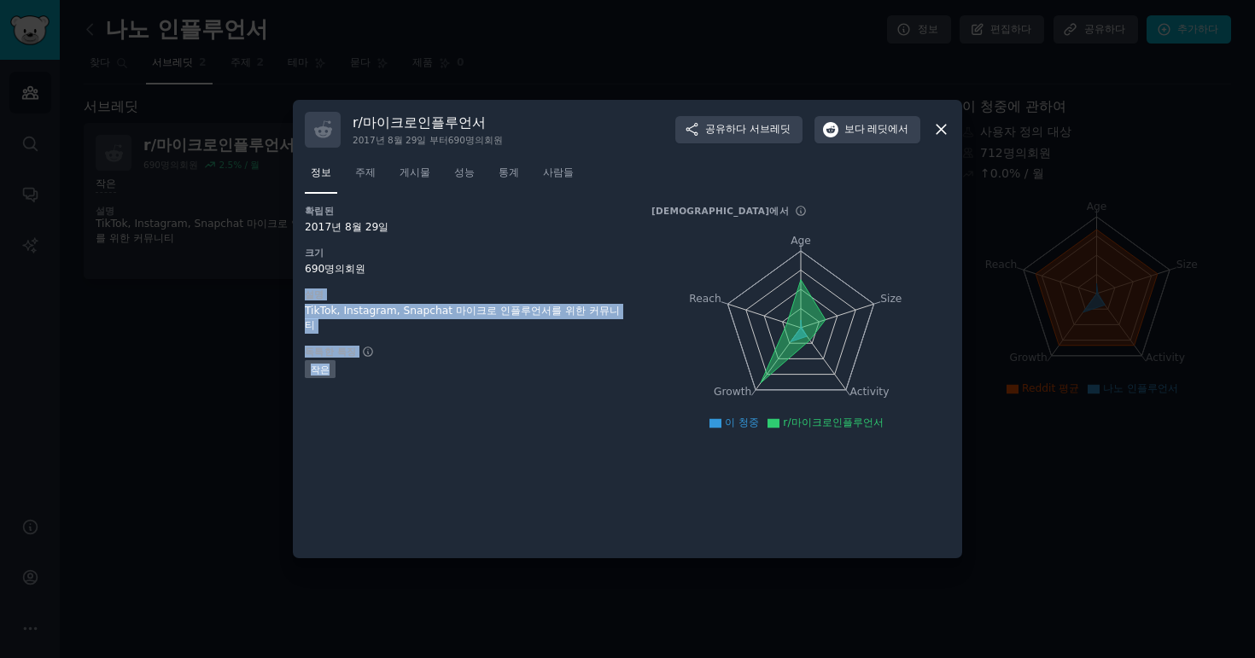
drag, startPoint x: 458, startPoint y: 371, endPoint x: 469, endPoint y: 272, distance: 99.7
click at [469, 272] on div "확립된 [DATE] 크기 690명의 회원 설명 TikTok, Instagram, Snapchat 마이크로 인플루언서를 위한 커뮤니티 독특한 특…" at bounding box center [466, 326] width 323 height 242
click at [469, 272] on div "690명의 회원" at bounding box center [466, 269] width 323 height 15
drag, startPoint x: 493, startPoint y: 237, endPoint x: 482, endPoint y: 361, distance: 124.2
click at [482, 361] on div "확립된 [DATE] 크기 690명의 회원 설명 TikTok, Instagram, Snapchat 마이크로 인플루언서를 위한 커뮤니티 독특한 특…" at bounding box center [466, 326] width 323 height 242
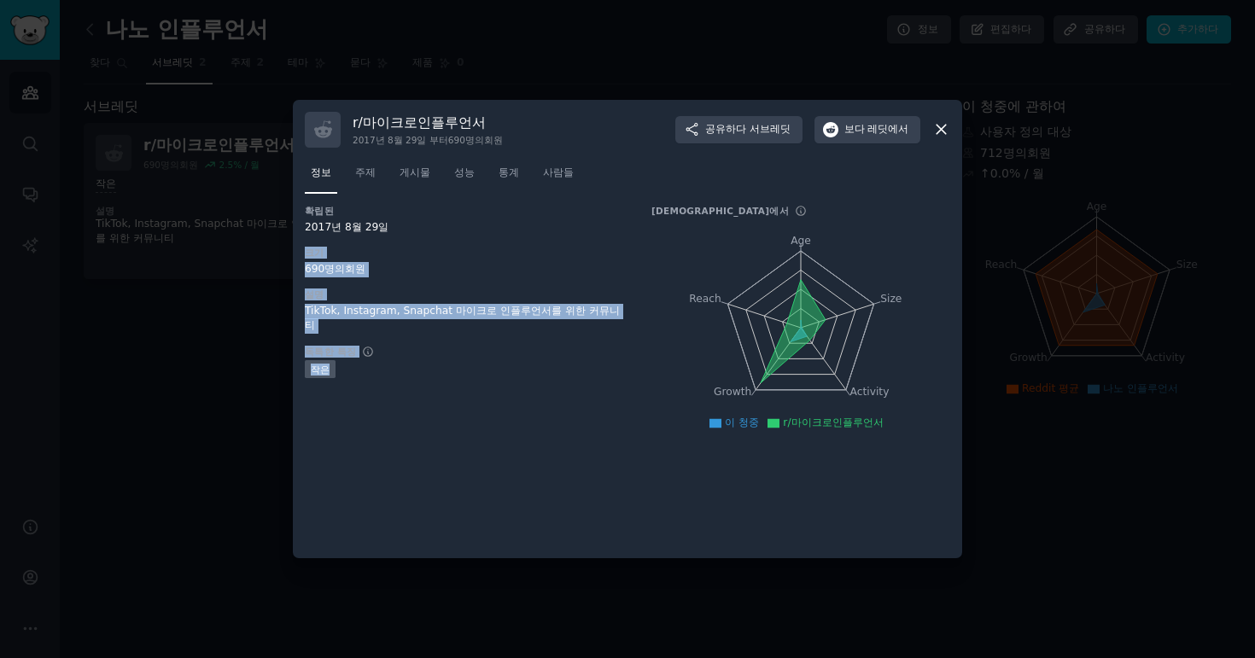
click at [482, 361] on div "작은" at bounding box center [466, 370] width 323 height 21
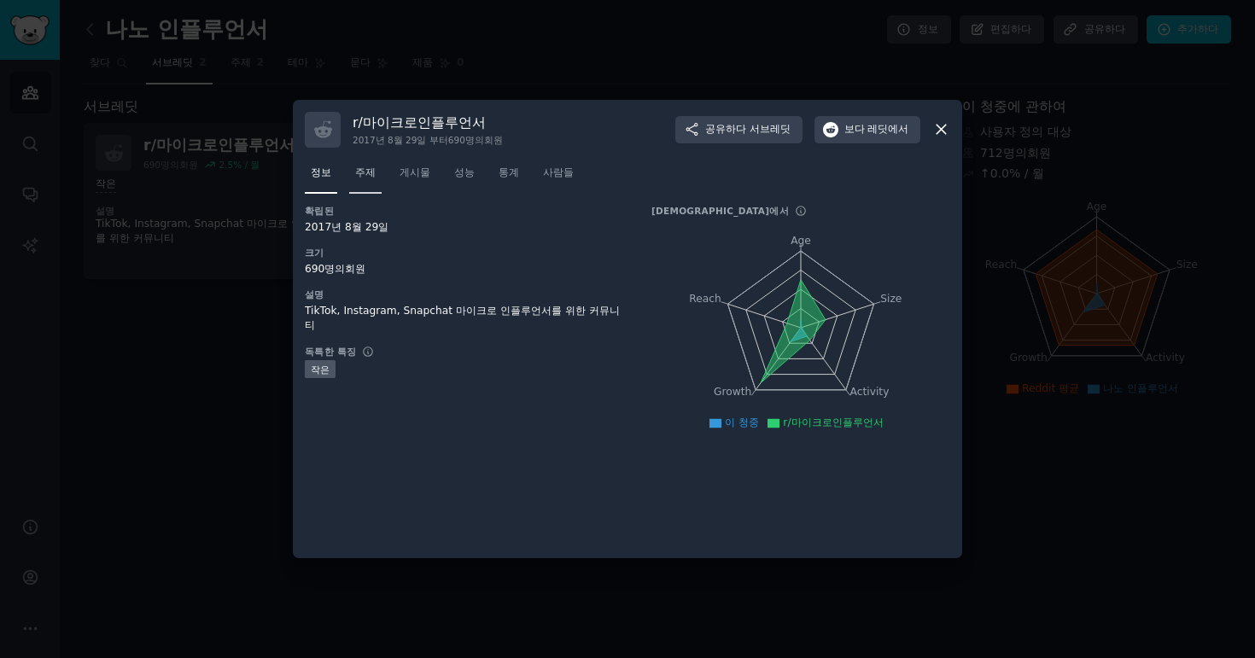
click at [356, 176] on font "주제" at bounding box center [365, 172] width 20 height 12
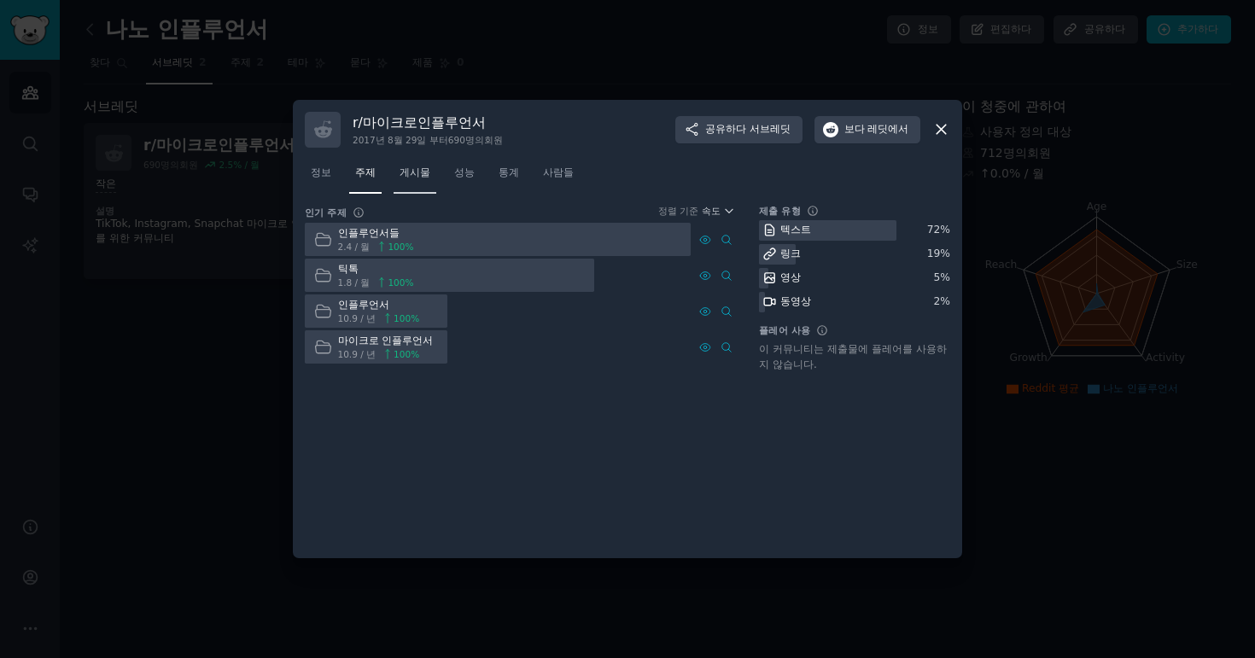
click at [421, 177] on font "게시물" at bounding box center [415, 172] width 31 height 12
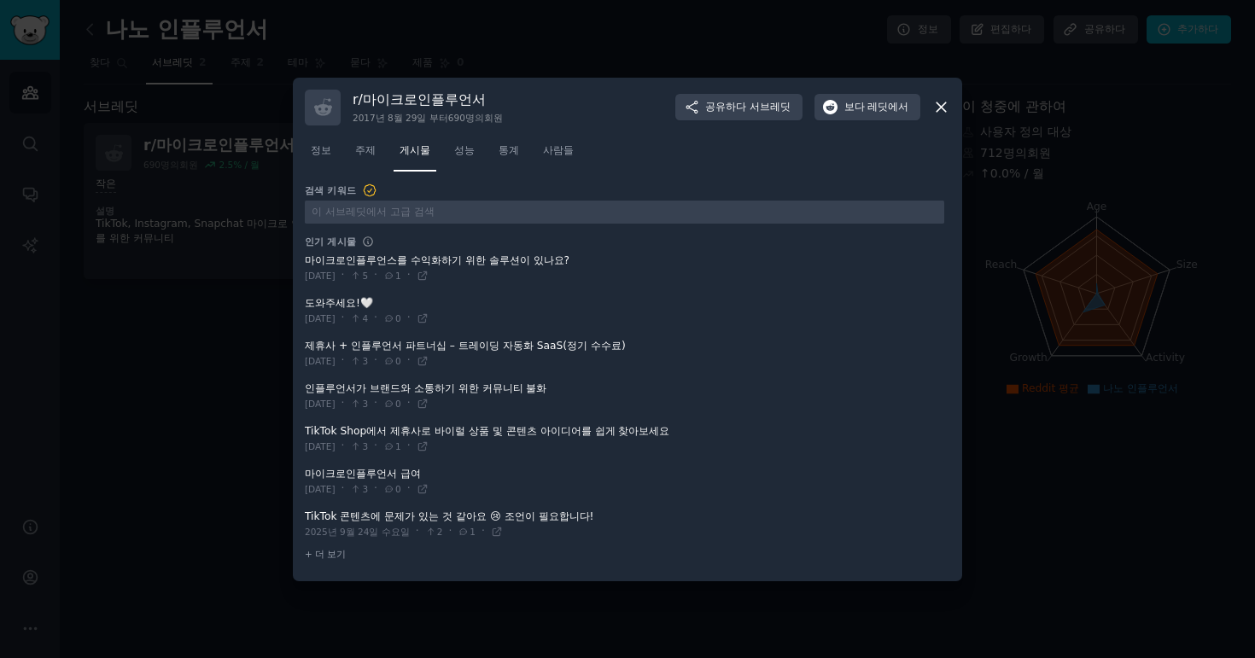
click at [505, 263] on span at bounding box center [624, 269] width 639 height 42
click at [506, 256] on span at bounding box center [624, 269] width 639 height 42
click at [350, 260] on span at bounding box center [624, 269] width 639 height 42
click at [429, 275] on icon at bounding box center [423, 276] width 12 height 12
click at [325, 155] on font "정보" at bounding box center [321, 150] width 20 height 12
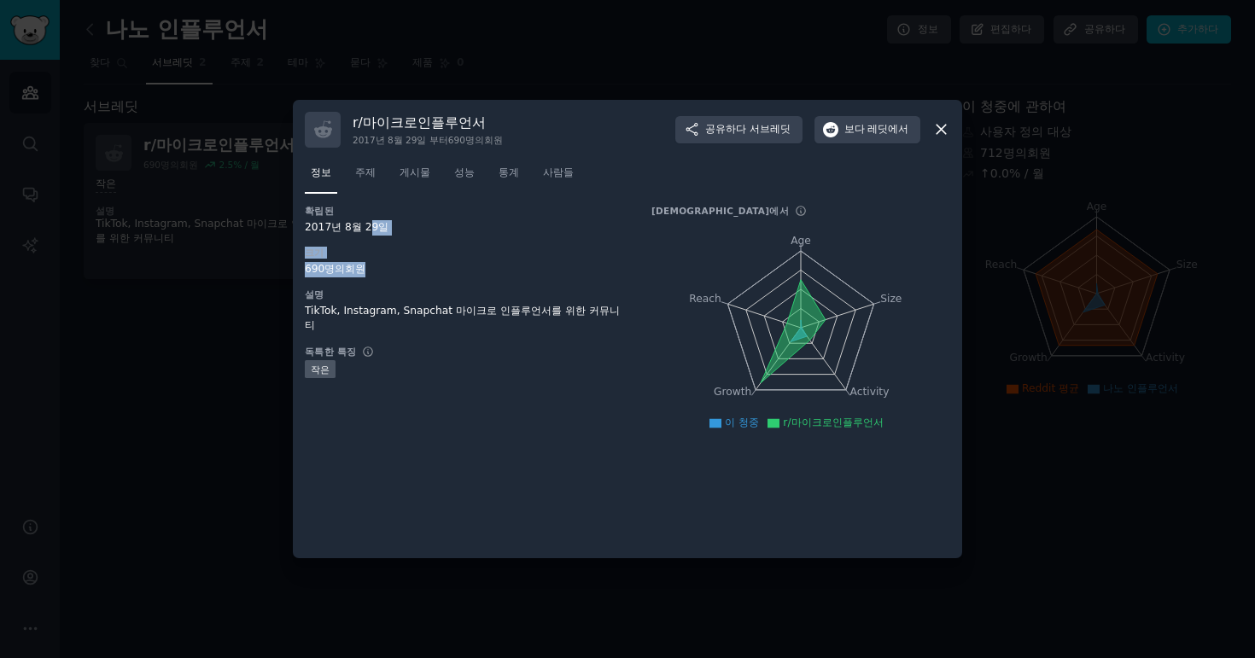
drag, startPoint x: 356, startPoint y: 284, endPoint x: 363, endPoint y: 224, distance: 61.0
click at [363, 224] on div "확립된 [DATE] 크기 690명의 회원 설명 TikTok, Instagram, Snapchat 마이크로 인플루언서를 위한 커뮤니티 독특한 특…" at bounding box center [466, 326] width 323 height 242
click at [440, 278] on div "확립된 [DATE] 크기 690명의 회원 설명 TikTok, Instagram, Snapchat 마이크로 인플루언서를 위한 커뮤니티 독특한 특…" at bounding box center [466, 326] width 323 height 242
click at [454, 170] on font "성능" at bounding box center [464, 172] width 20 height 12
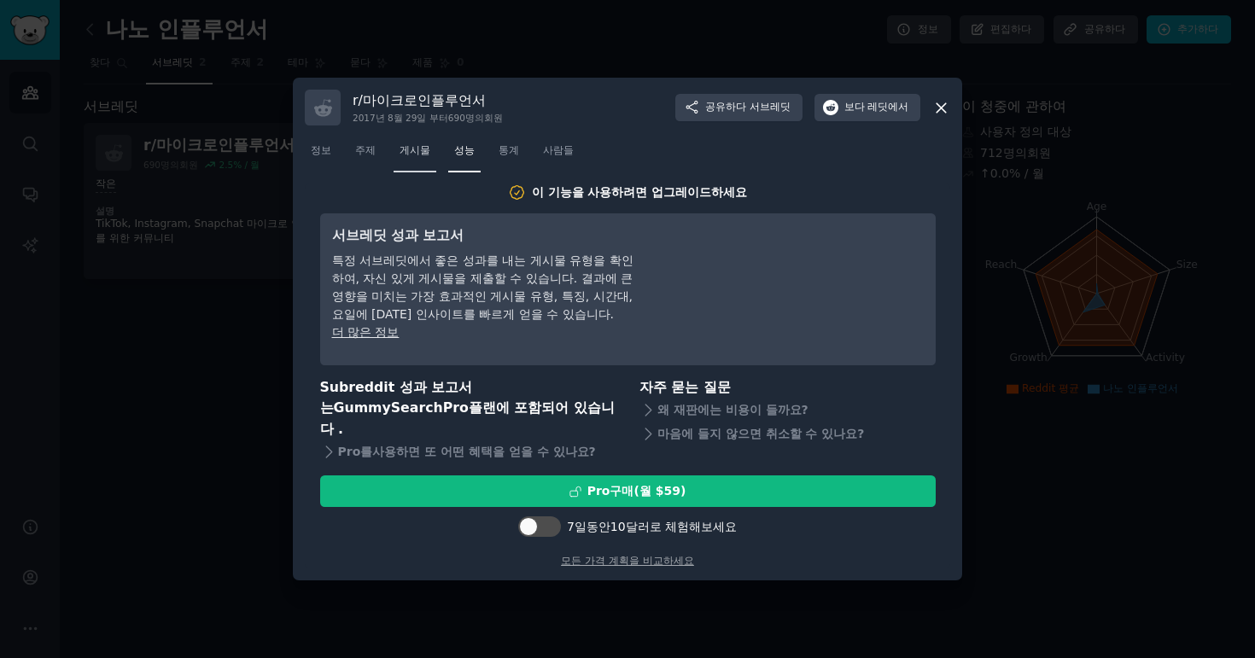
click at [415, 169] on link "게시물" at bounding box center [415, 154] width 43 height 35
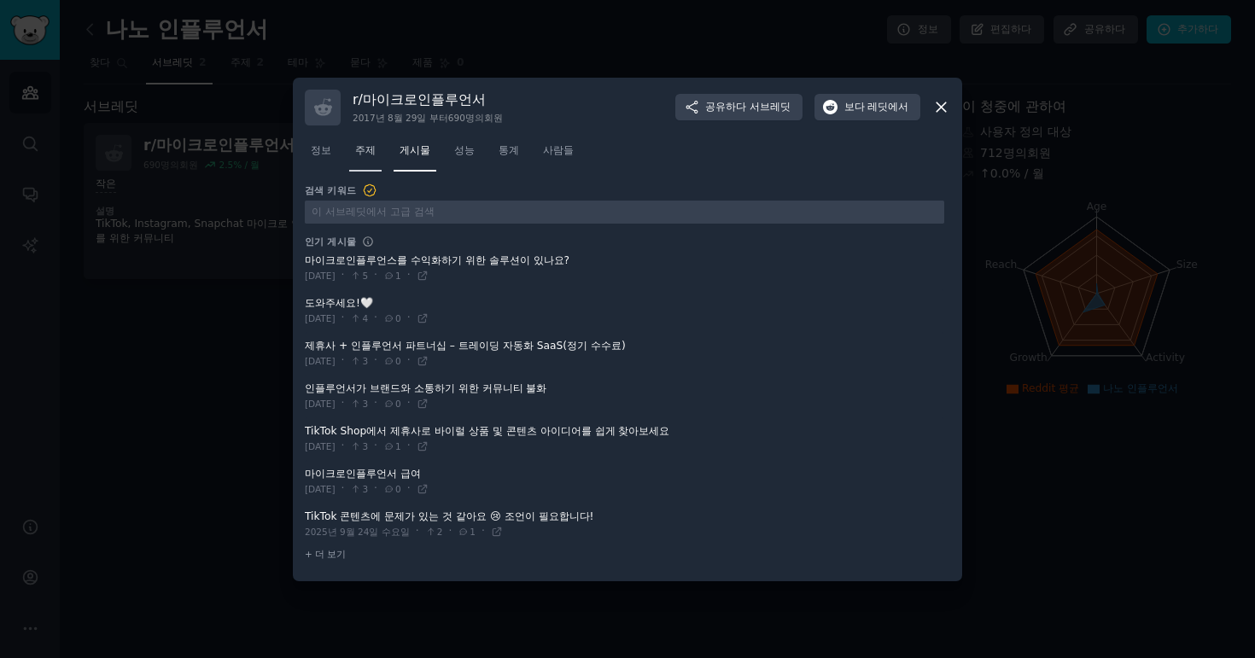
click at [353, 158] on link "주제" at bounding box center [365, 154] width 32 height 35
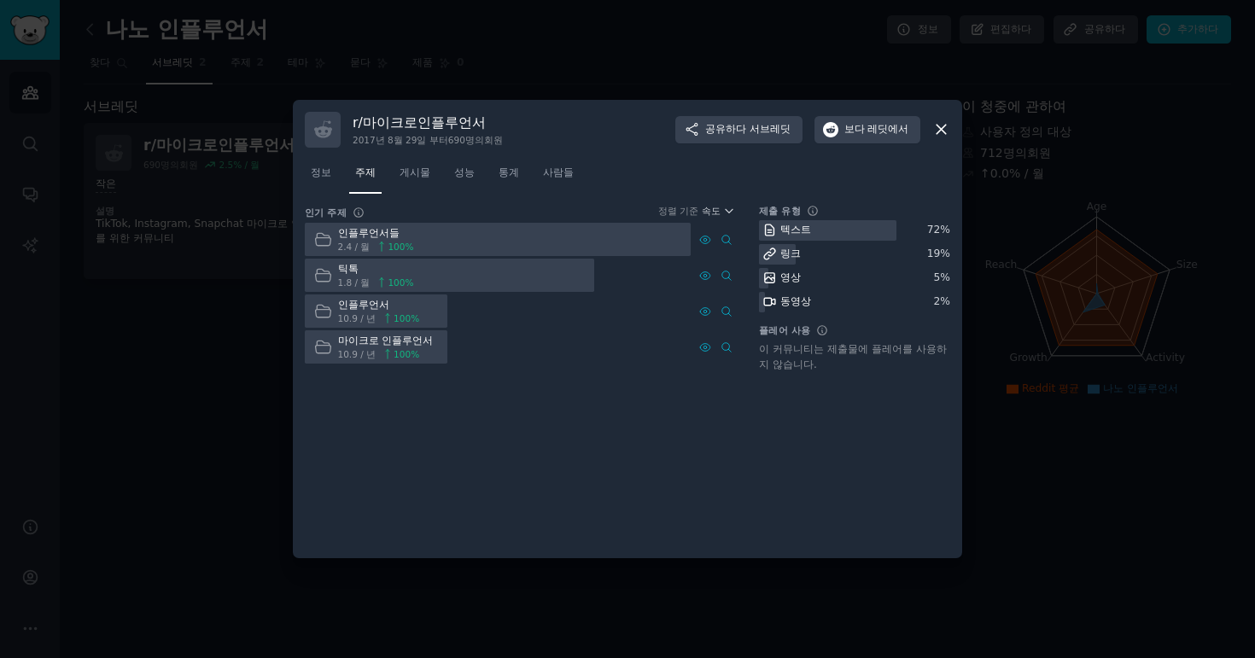
click at [667, 445] on div "인기 주제 정렬 기준 속도 인플루언서들 2.4 / 월 100 % 틱톡 1.8 / 월 100 % 인플루언서 10.9 / 년 100 % 마이크로 …" at bounding box center [627, 376] width 645 height 342
click at [543, 175] on font "사람들" at bounding box center [558, 172] width 31 height 12
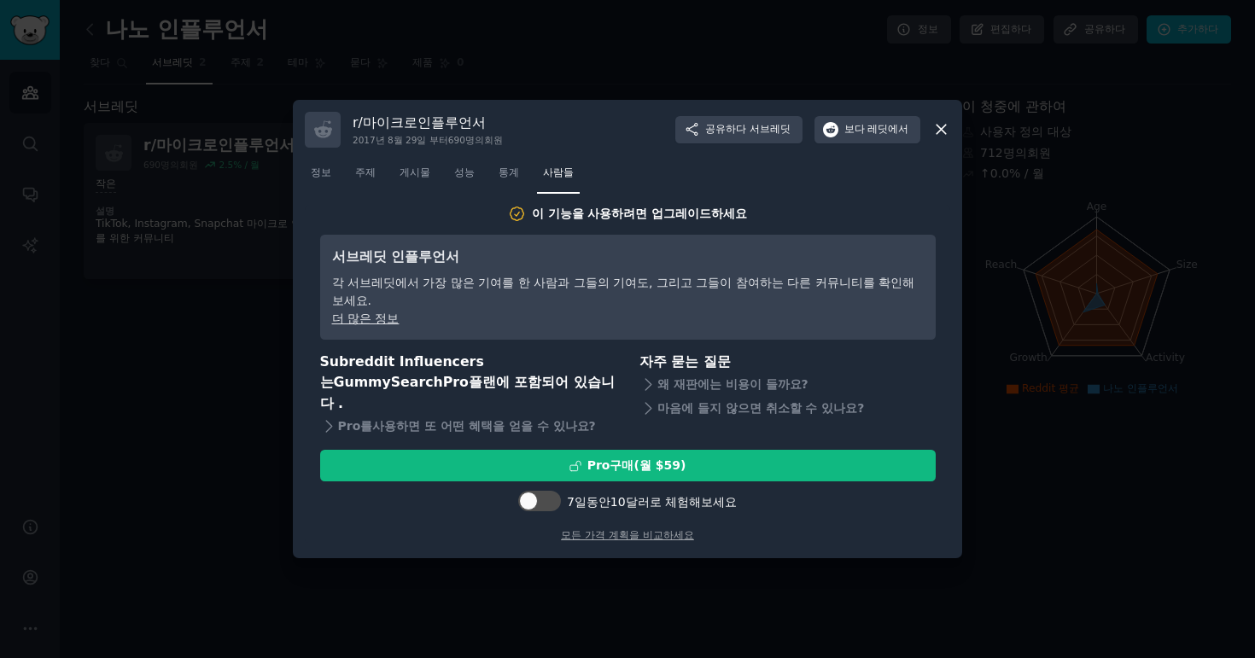
click at [785, 520] on div "이 기능을 사용하려면 업그레이드하세요 서브레딧 인플루언서 각 서브레딧에서 가장 많은 기여를 한 사람과 그들의 기여도, 그리고 그들이 참여하는 …" at bounding box center [627, 376] width 645 height 342
click at [944, 128] on icon at bounding box center [941, 129] width 18 height 18
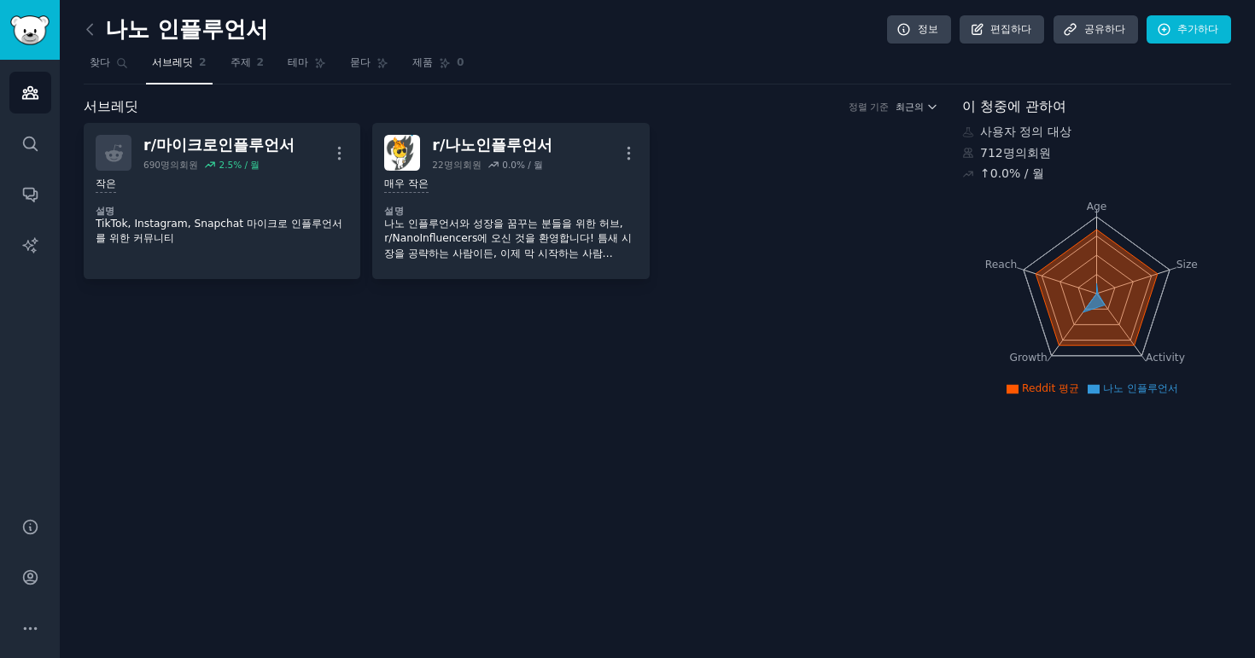
click at [391, 473] on div "나노 인플루언서 정보 편집하다 공유하다 추가하다 찾다 서브레딧 2 주제 2 테마 묻다 제품 0 서브레딧 정렬 기준 최근의 r/ 마이크로인플루언…" at bounding box center [657, 329] width 1195 height 658
click at [669, 410] on div "나노 인플루언서 정보 편집하다 공유하다 추가하다 찾다 서브레딧 2 주제 2 테마 묻다 제품 0 서브레딧 정렬 기준 최근의 r/ 마이크로인플루언…" at bounding box center [657, 329] width 1195 height 658
click at [408, 374] on div "서브레딧 정렬 기준 최근의 r/ 마이크로인플루언서 690명의 회원 2.5 % / 월 더 작은 설명 TikTok, Instagram, Snapc…" at bounding box center [511, 248] width 855 height 305
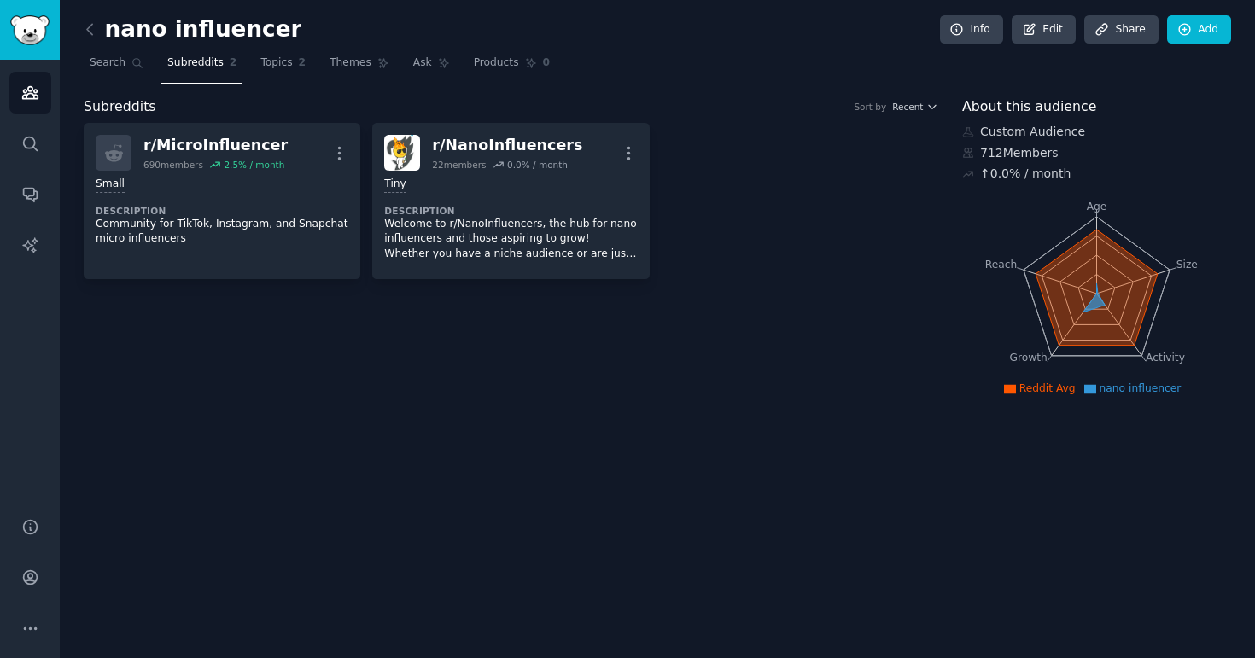
click at [484, 485] on div "nano influencer Info Edit Share Add Search Subreddits 2 Topics 2 Themes Ask Pro…" at bounding box center [657, 329] width 1195 height 658
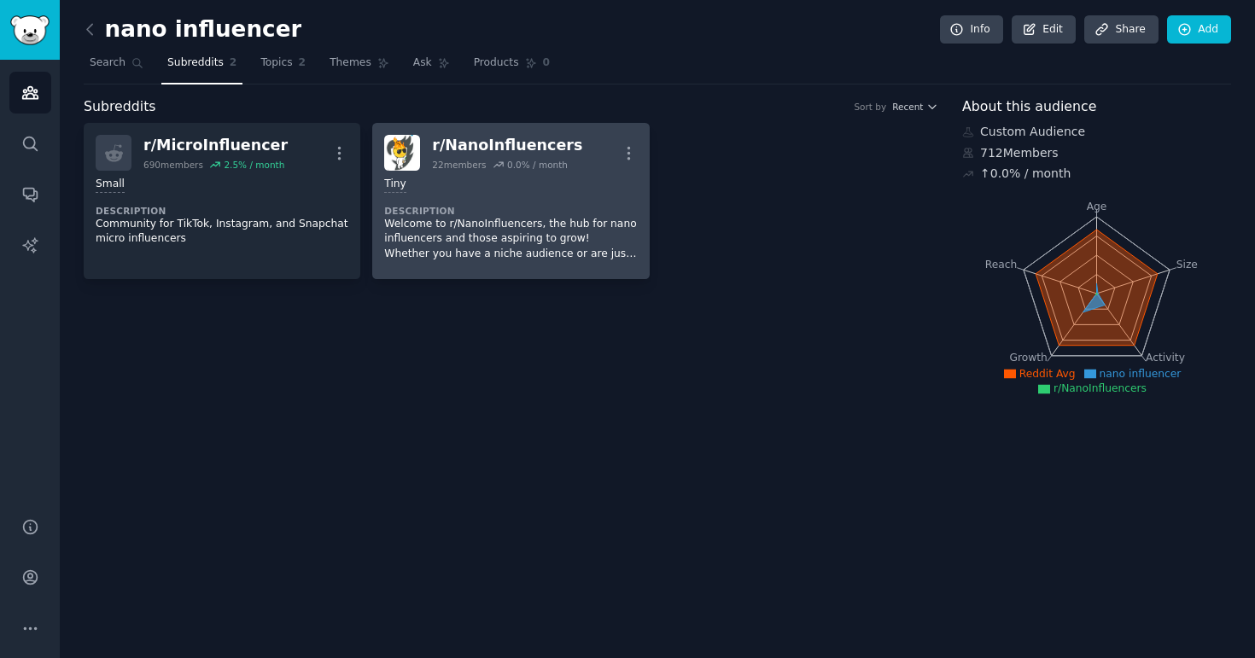
click at [505, 195] on div "Tiny Description Welcome to r/NanoInfluencers, the hub for nano influencers and…" at bounding box center [510, 219] width 253 height 96
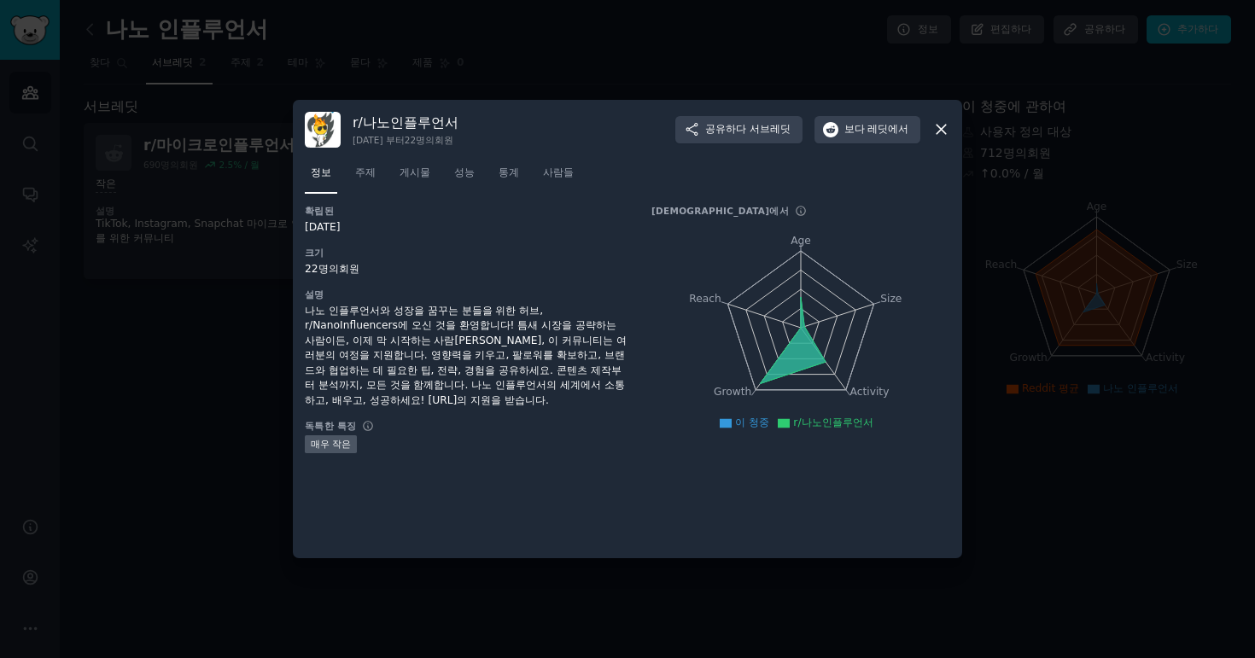
click at [531, 512] on div "확립된 [DATE] 크기 22명의 회원 설명 나노 인플루언서와 성장을 꿈꾸는 분들을 위한 허브, r/NanoInfluencers에 오신 것을 …" at bounding box center [627, 376] width 645 height 342
click at [525, 420] on div "독특한 특징" at bounding box center [466, 426] width 323 height 12
click at [785, 355] on icon at bounding box center [793, 340] width 66 height 87
click at [749, 430] on li "이 청중" at bounding box center [745, 423] width 50 height 15
click at [749, 425] on font "이 청중" at bounding box center [752, 423] width 34 height 12
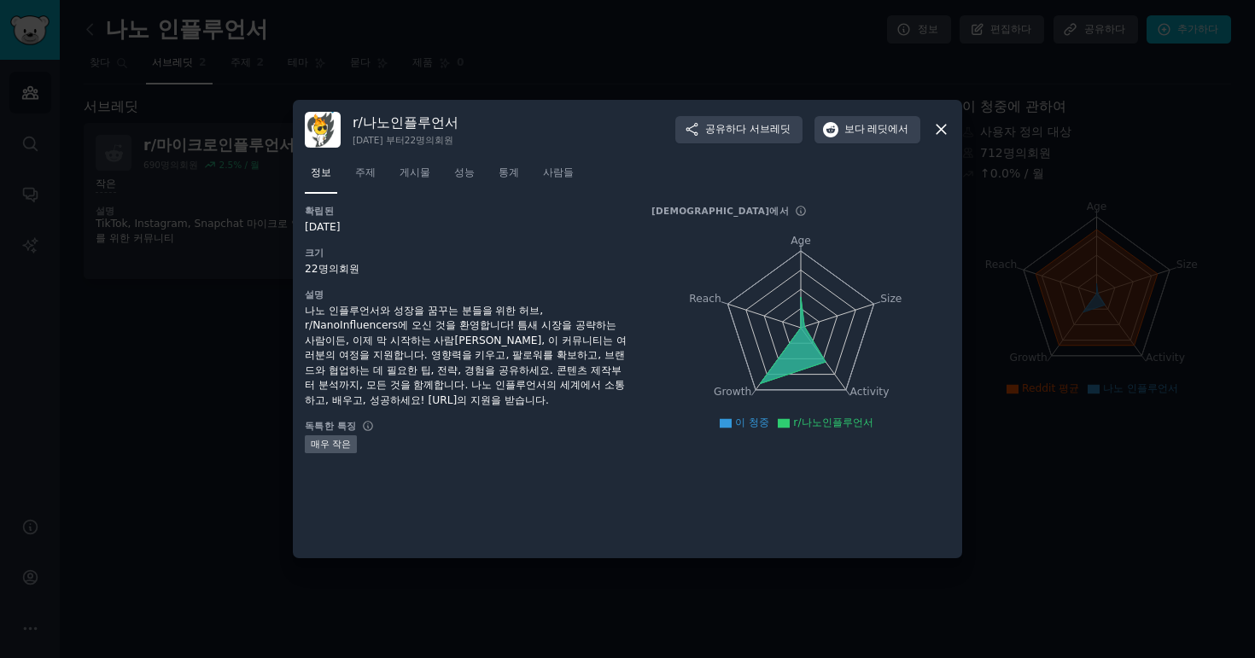
click at [843, 426] on font "r/나노인플루언서" at bounding box center [832, 423] width 79 height 12
click at [843, 424] on font "r/나노인플루언서" at bounding box center [832, 423] width 79 height 12
click at [843, 423] on font "r/나노인플루언서" at bounding box center [832, 423] width 79 height 12
click at [740, 435] on icon "Age Size Activity Growth Reach" at bounding box center [800, 327] width 299 height 215
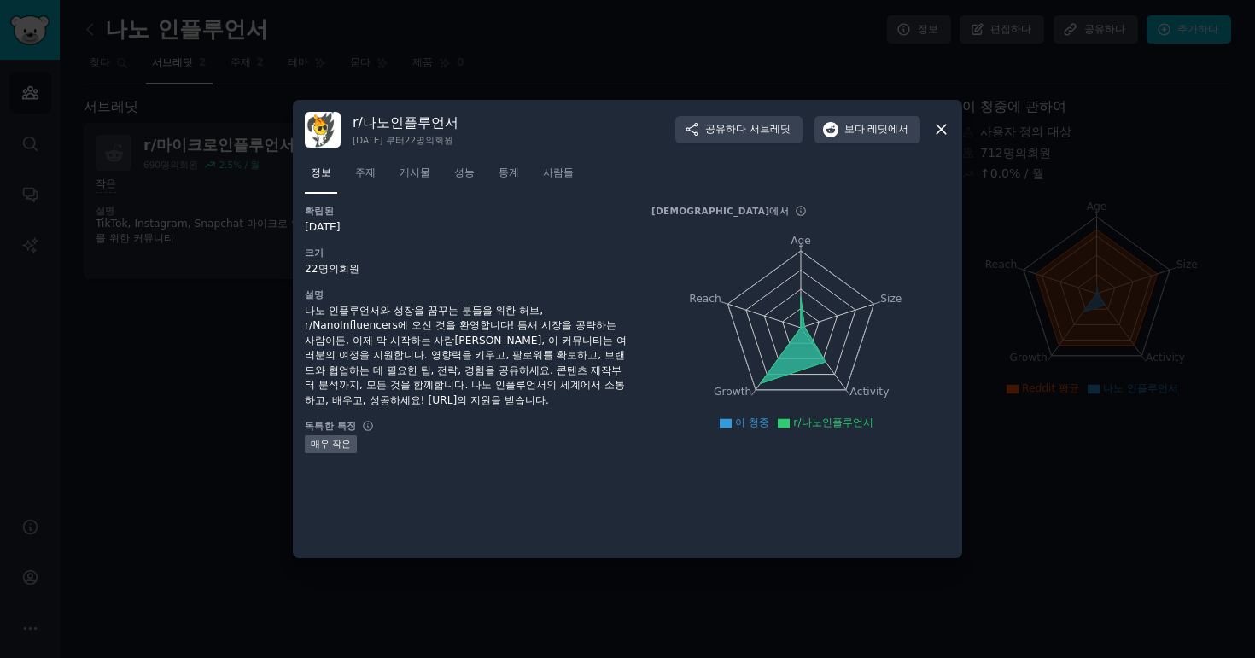
drag, startPoint x: 767, startPoint y: 456, endPoint x: 742, endPoint y: 412, distance: 50.1
click at [767, 456] on div "확립된 [DATE] 크기 22명의 회원 설명 나노 인플루언서와 성장을 꿈꾸는 분들을 위한 허브, r/NanoInfluencers에 오신 것을 …" at bounding box center [627, 376] width 645 height 342
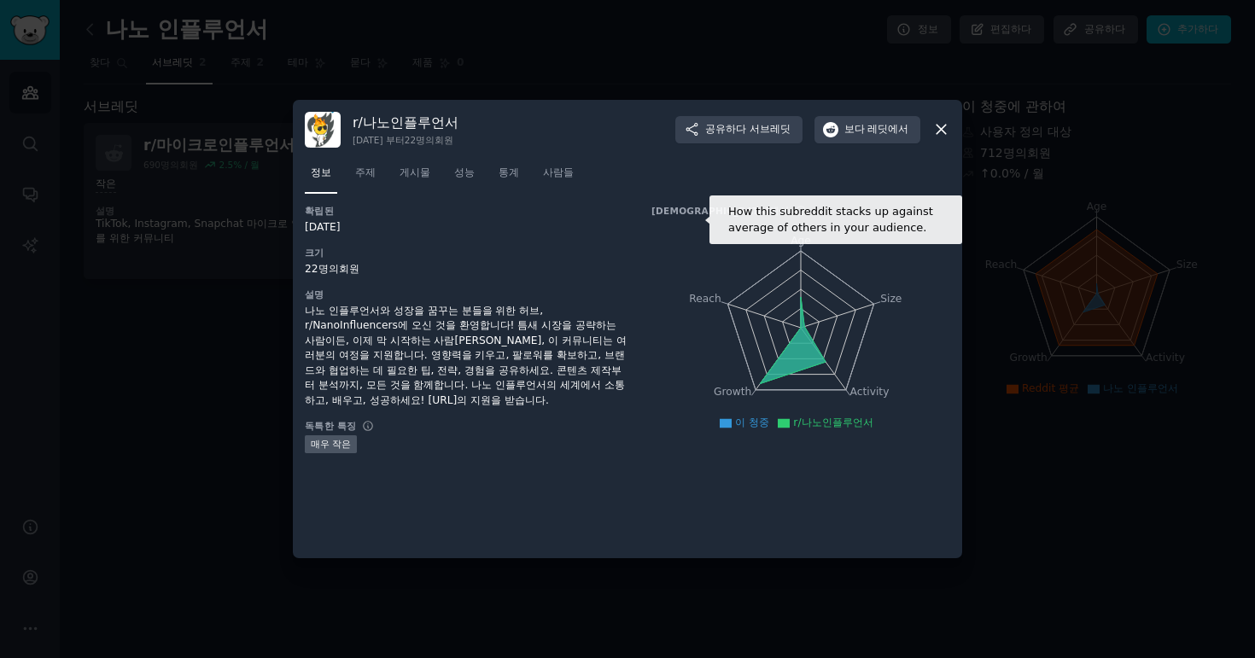
click at [797, 207] on icon at bounding box center [801, 211] width 9 height 9
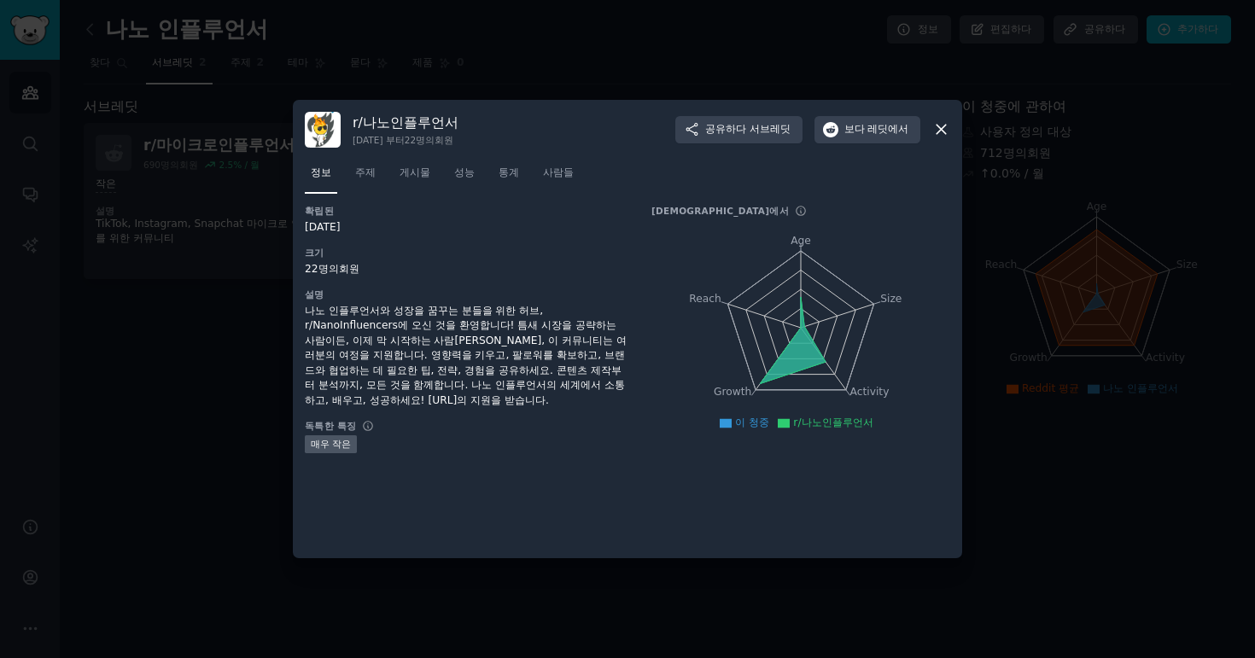
click at [946, 128] on icon at bounding box center [941, 129] width 18 height 18
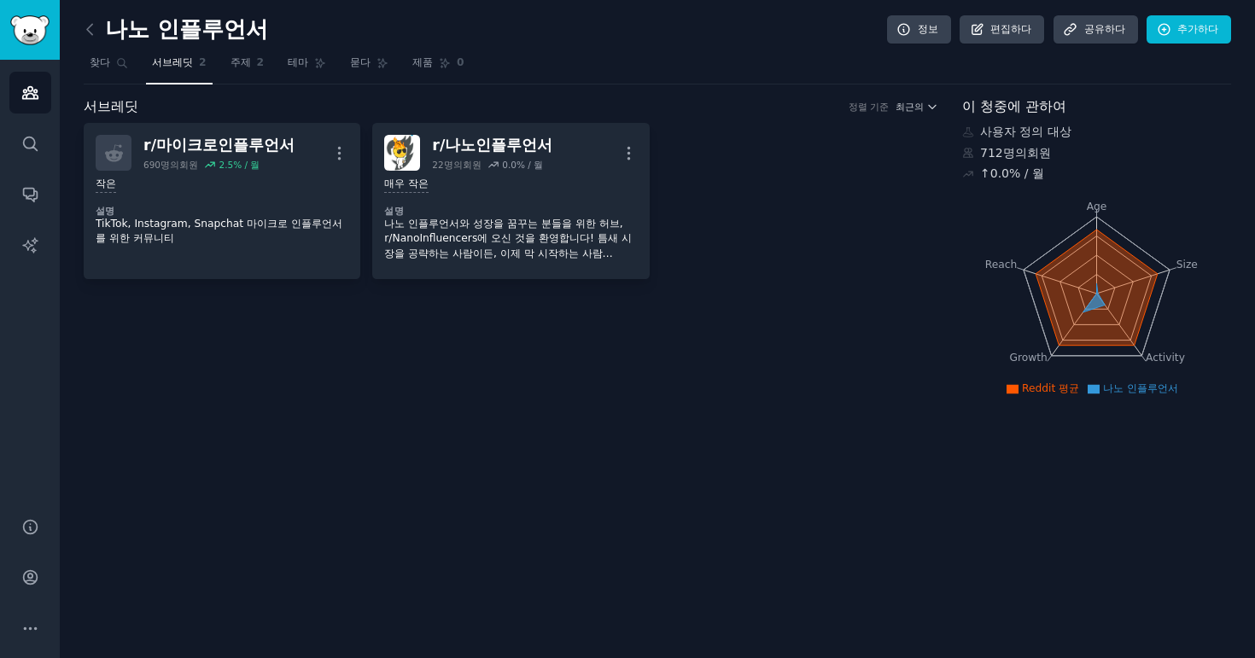
click at [447, 385] on div "서브레딧 정렬 기준 최근의 r/ 마이크로인플루언서 690명의 회원 2.5 % / 월 더 작은 설명 TikTok, Instagram, Snapc…" at bounding box center [511, 248] width 855 height 305
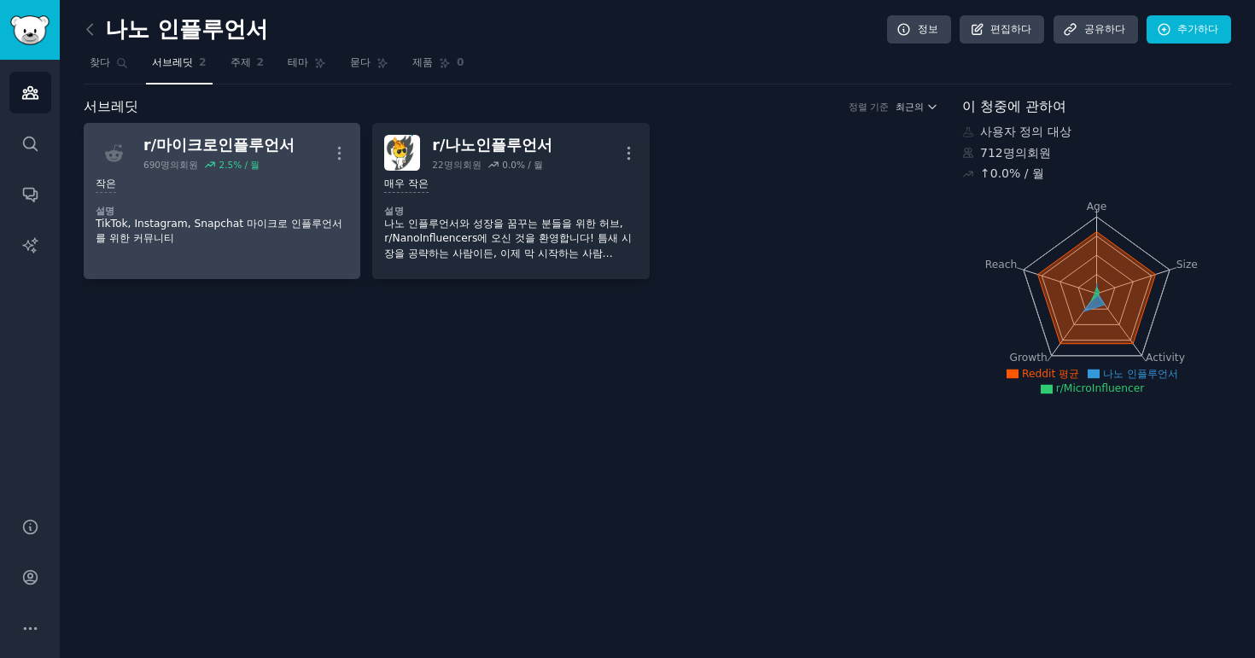
click at [257, 199] on div "작은 설명 TikTok, Instagram, Snapchat 마이크로 인플루언서를 위한 커뮤니티" at bounding box center [222, 212] width 253 height 82
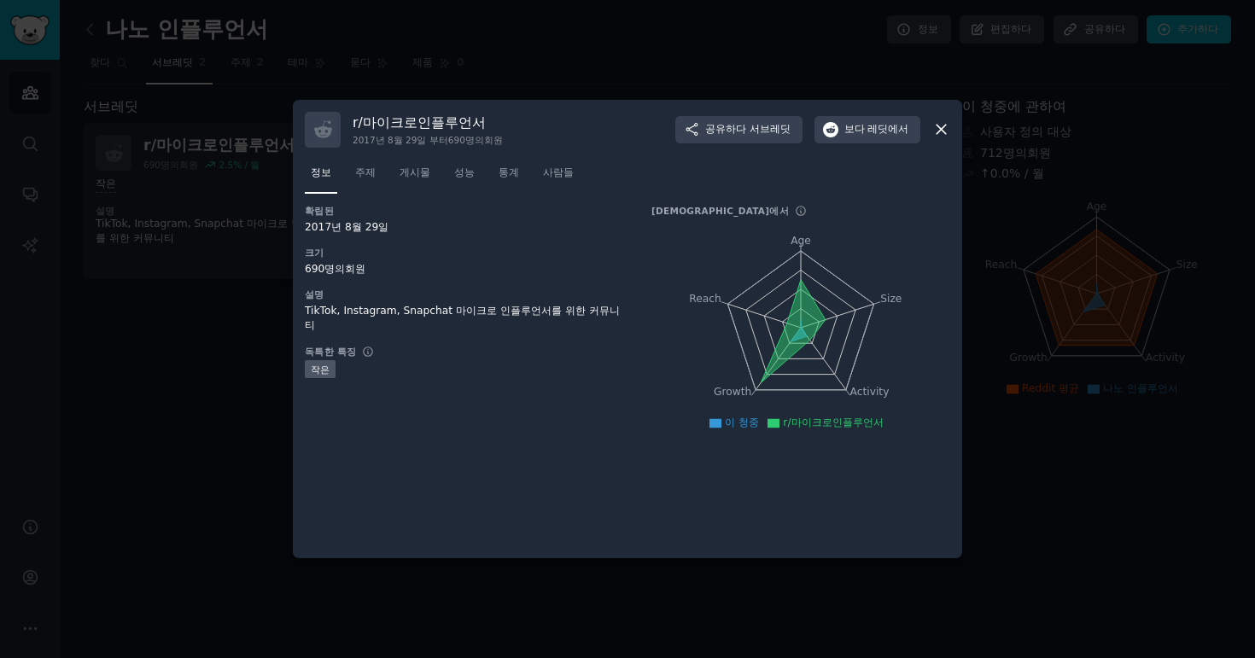
click at [567, 167] on nav "정보 주제 게시물 성능 통계 사람들" at bounding box center [627, 177] width 645 height 35
click at [543, 172] on font "사람들" at bounding box center [558, 172] width 31 height 12
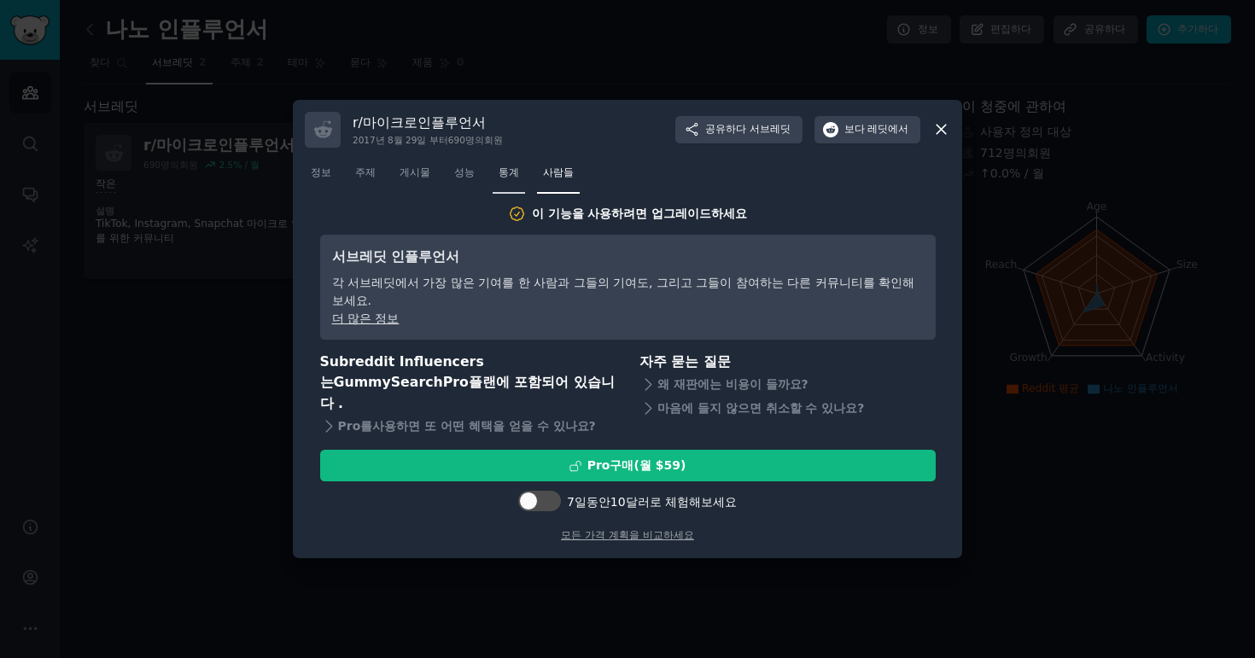
click at [493, 178] on link "통계" at bounding box center [509, 177] width 32 height 35
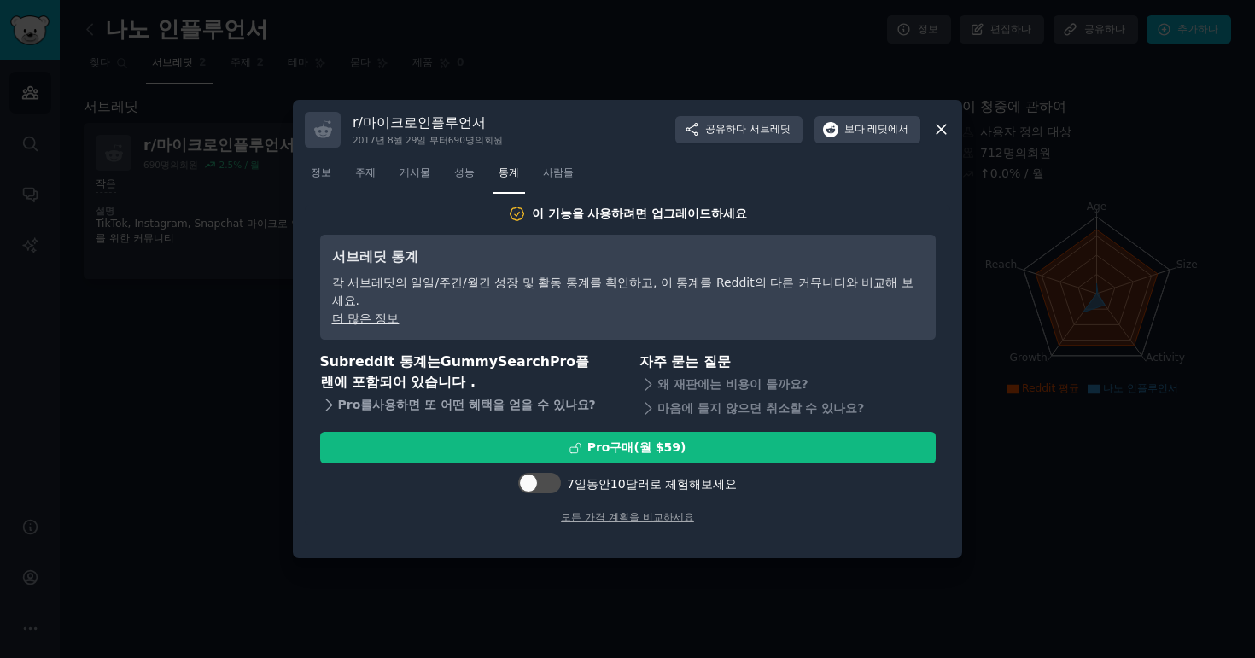
click at [339, 398] on font "Pro를" at bounding box center [355, 405] width 35 height 14
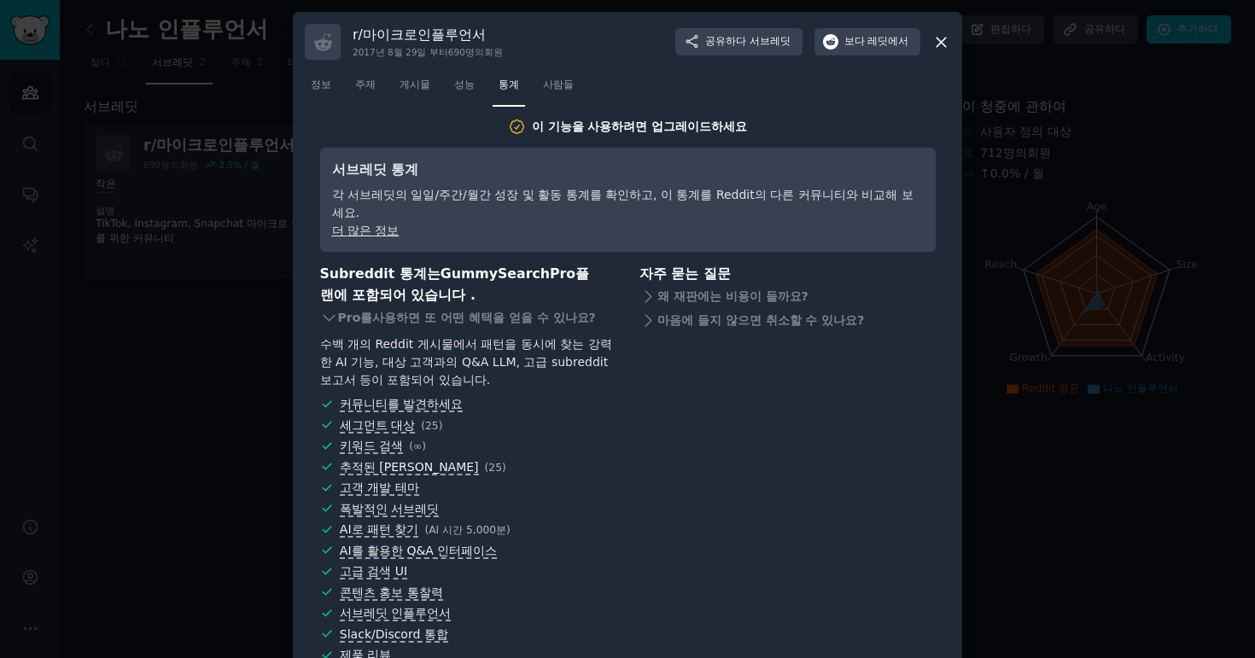
scroll to position [56, 0]
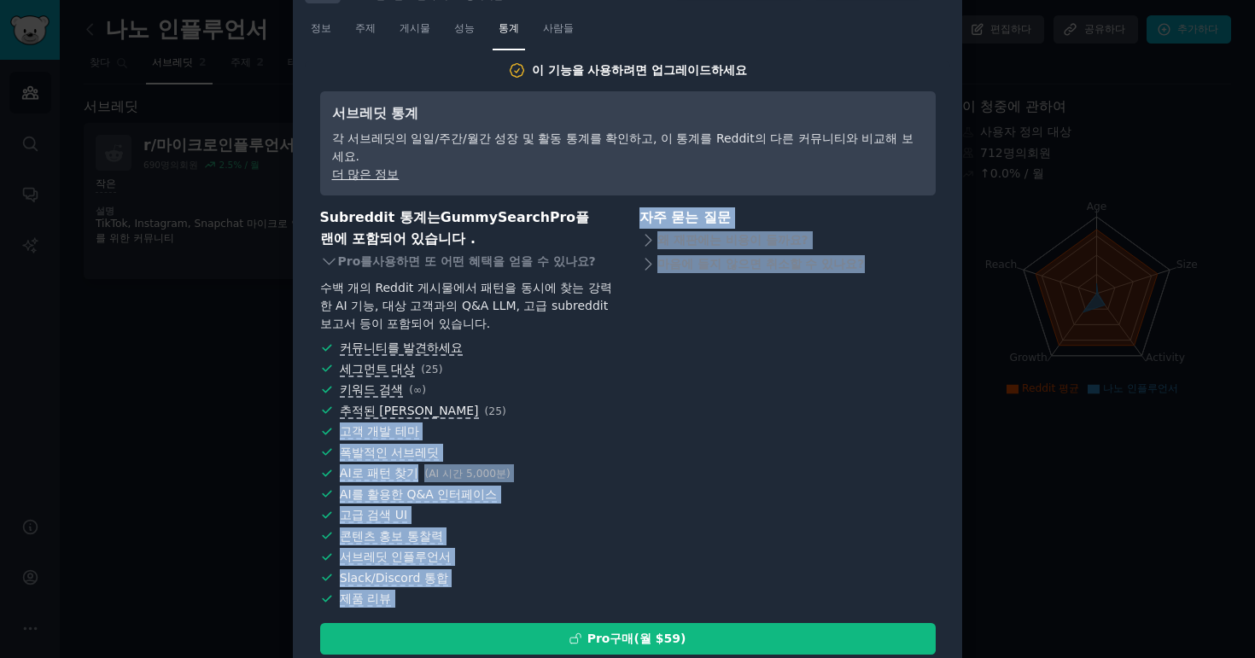
drag, startPoint x: 556, startPoint y: 389, endPoint x: 557, endPoint y: 593, distance: 204.1
click at [557, 593] on div "이 기능을 사용하려면 업그레이드하세요 서브레딧 통계 각 서브레딧의 일일/주간/월간 성장 및 활동 통계를 확인하고, 이 통계를 Reddit의 다…" at bounding box center [628, 388] width 616 height 655
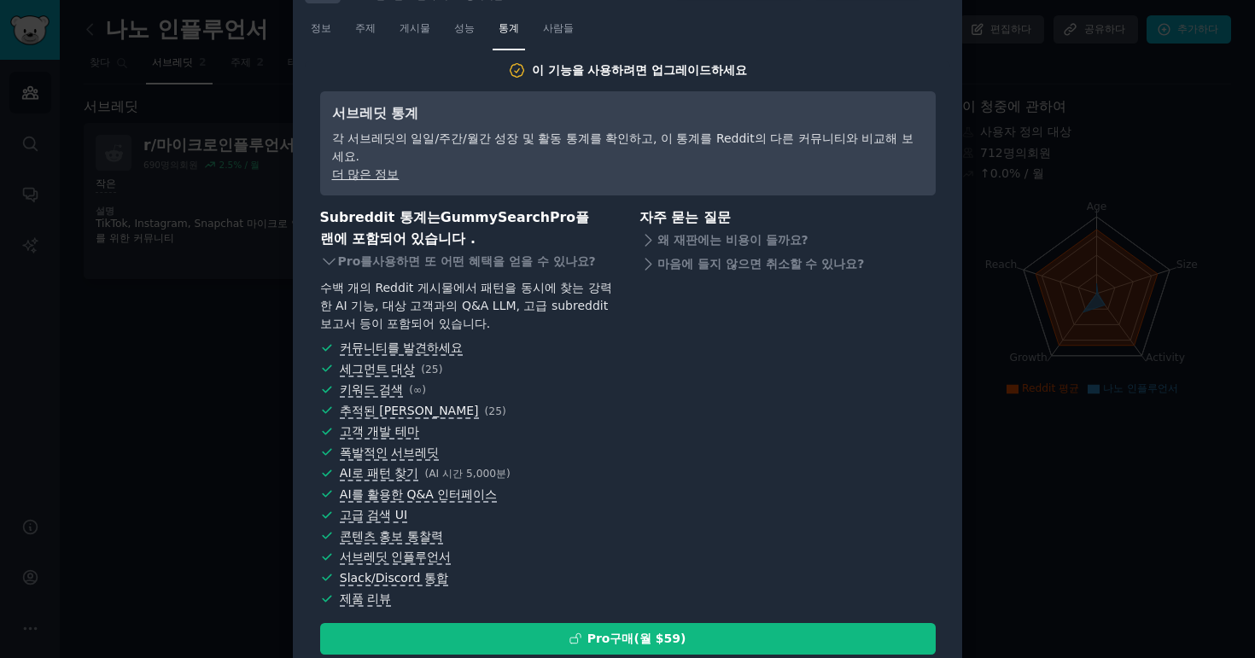
drag, startPoint x: 592, startPoint y: 552, endPoint x: 602, endPoint y: 552, distance: 10.3
click at [592, 569] on span "Slack/Discord 통합" at bounding box center [478, 578] width 276 height 18
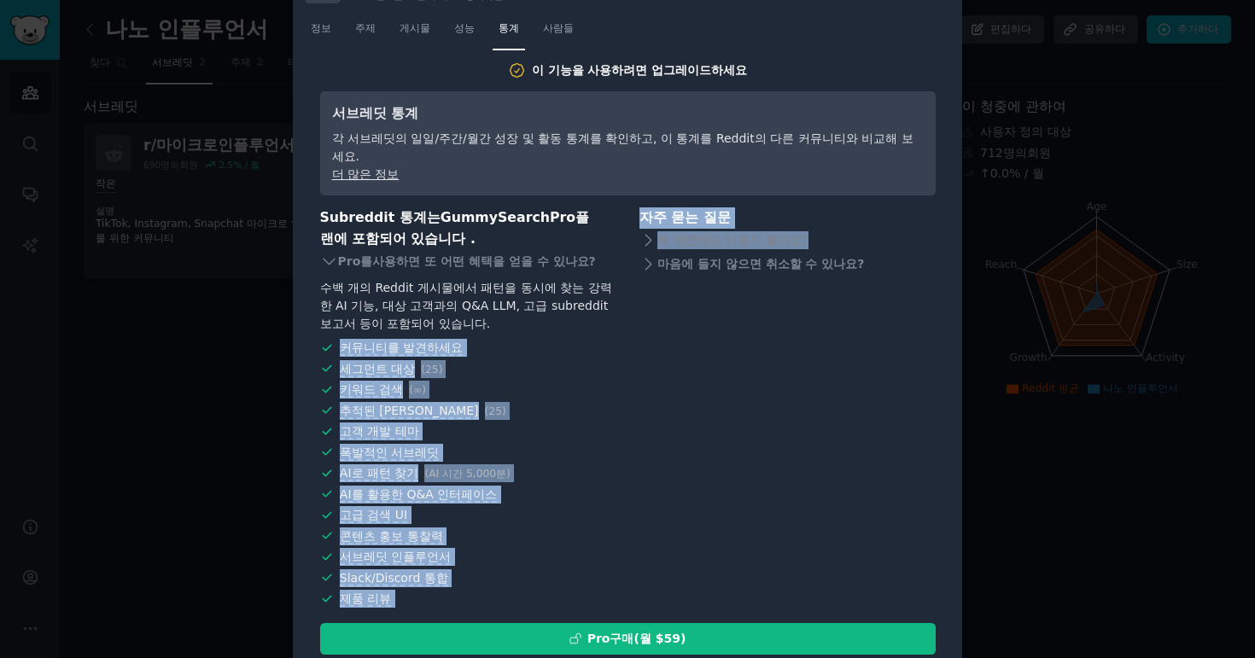
drag, startPoint x: 645, startPoint y: 570, endPoint x: 546, endPoint y: 314, distance: 274.3
click at [546, 314] on div "Subreddit 통계는 GummySearch Pro 플랜 에 포함되어 있습니다 . Pro를 사용하면 또 어떤 혜택을 얻을 수 있나요 ? 수백…" at bounding box center [628, 409] width 616 height 404
click at [592, 423] on span "고객 개발 테마" at bounding box center [478, 432] width 276 height 18
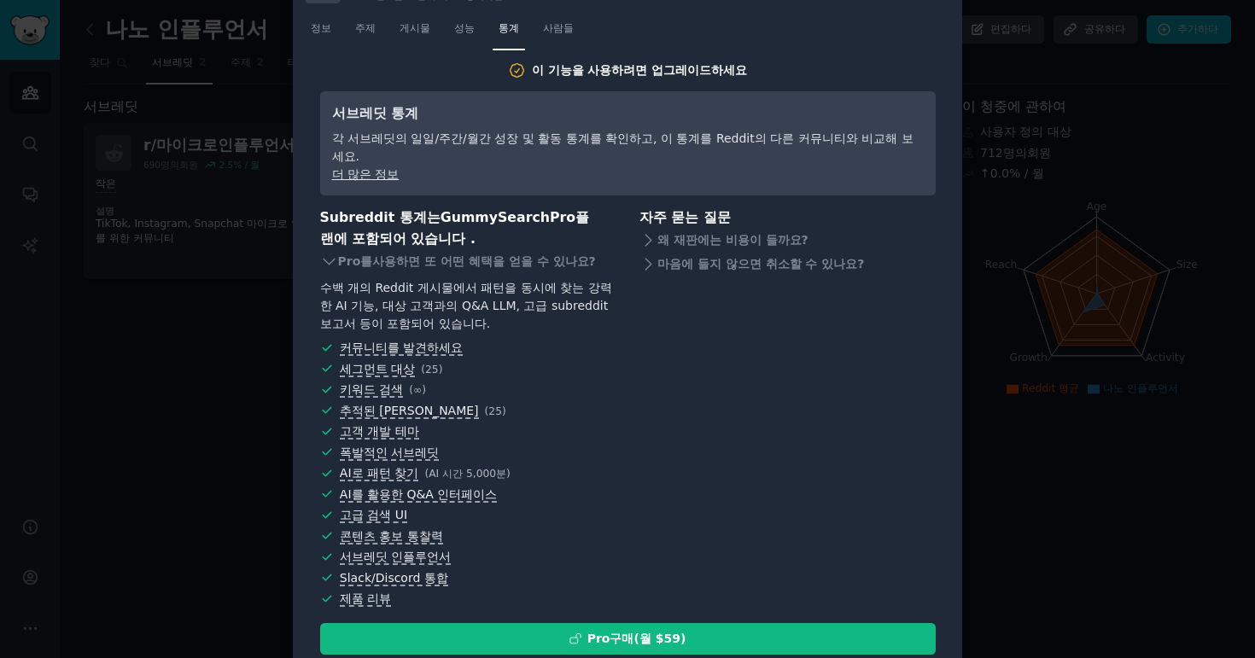
scroll to position [0, 0]
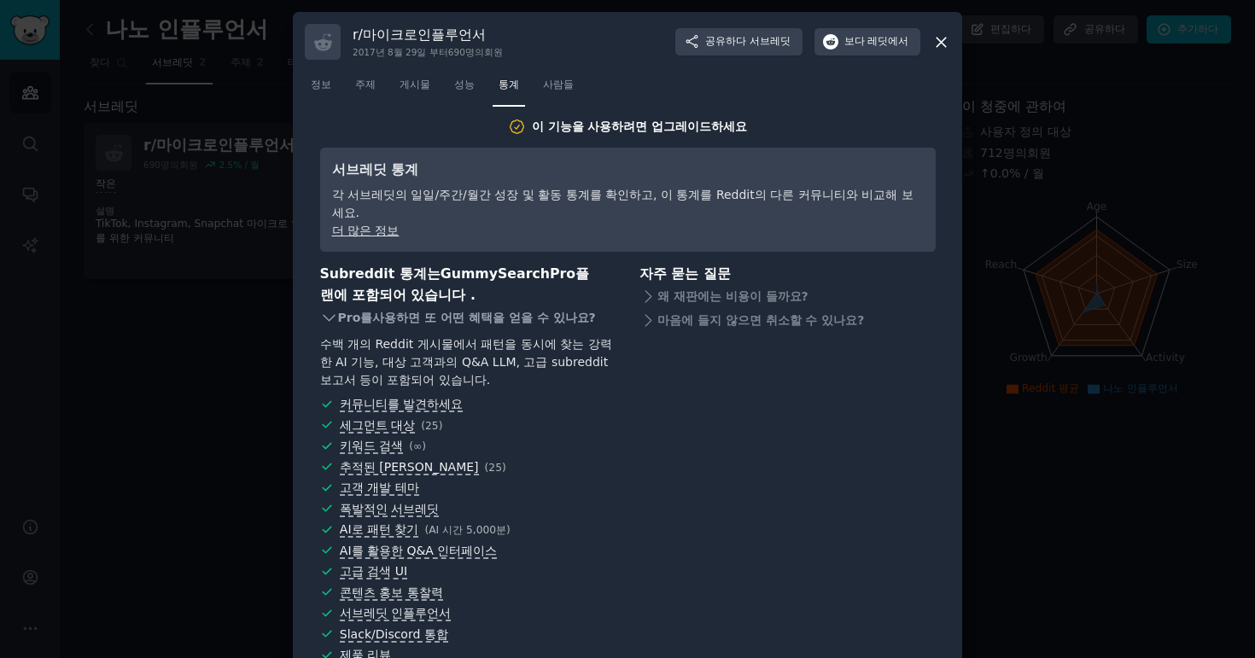
click at [338, 311] on font "Pro를" at bounding box center [355, 318] width 35 height 14
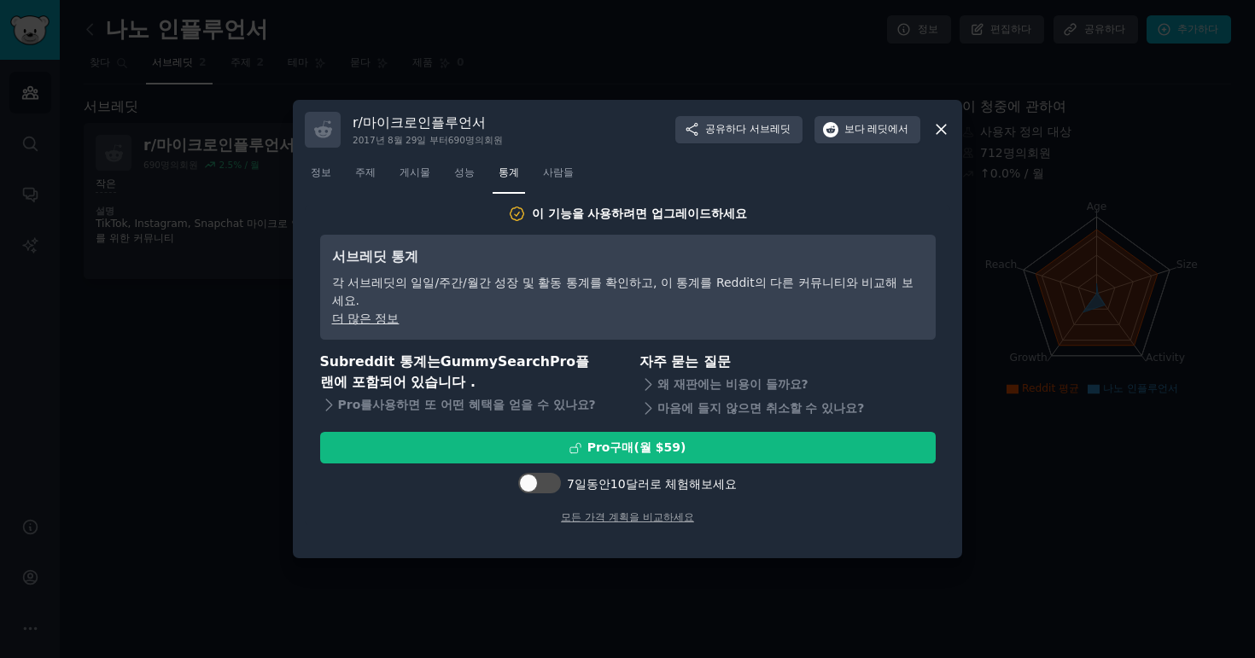
click at [794, 519] on div "이 기능을 사용하려면 업그레이드하세요 서브레딧 통계 각 서브레딧의 일일/주간/월간 성장 및 활동 통계를 확인하고, 이 통계를 Reddit의 다…" at bounding box center [627, 376] width 645 height 342
drag, startPoint x: 844, startPoint y: 549, endPoint x: 822, endPoint y: 510, distance: 44.7
click at [822, 510] on div "r/ 마이크로인플루언서 [DATE] 부터 690명의 회원 공유하다 서브레딧 보다 레딧에서 정보 주제 게시물 성능 통계 사람들 이 기능을 사용하…" at bounding box center [627, 329] width 669 height 459
click at [822, 510] on div "이 기능을 사용하려면 업그레이드하세요 서브레딧 통계 각 서브레딧의 일일/주간/월간 성장 및 활동 통계를 확인하고, 이 통계를 Reddit의 다…" at bounding box center [627, 376] width 645 height 342
drag, startPoint x: 535, startPoint y: 131, endPoint x: 471, endPoint y: 132, distance: 64.0
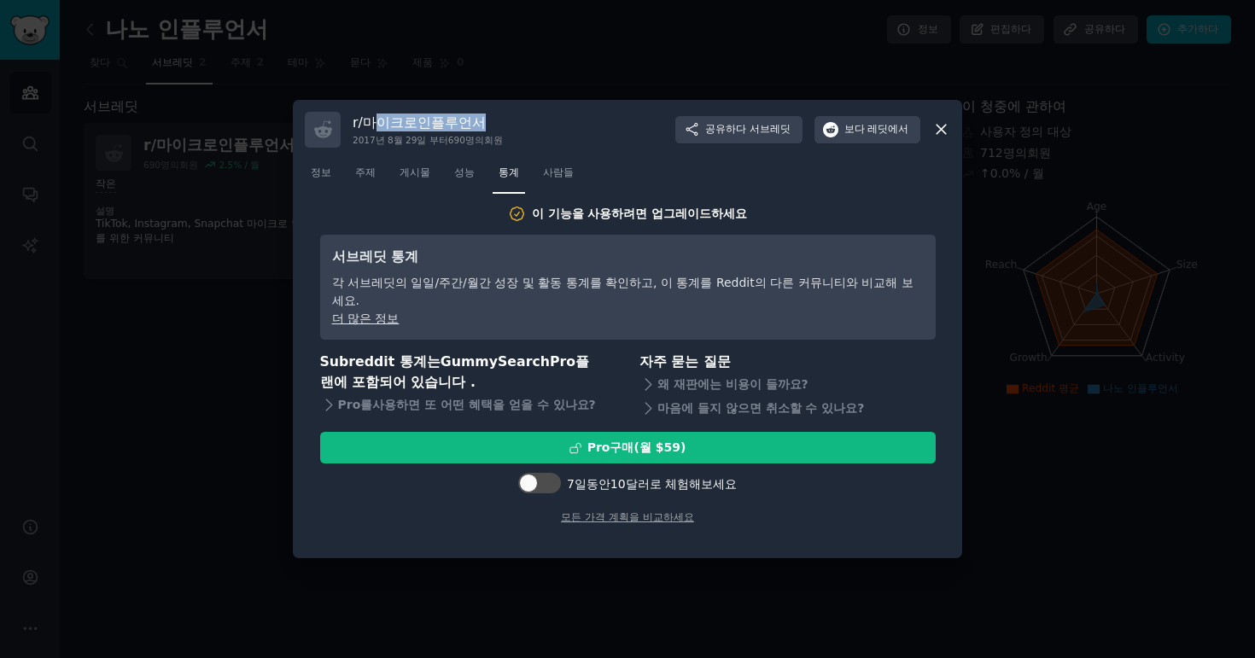
click at [381, 114] on div "r/ 마이크로인플루언서 [DATE] 부터 690명의 회원 공유하다 서브레딧 보다 레딧에서" at bounding box center [627, 130] width 645 height 36
click at [579, 134] on div "r/ 마이크로인플루언서 [DATE] 부터 690명의 회원 공유하다 서브레딧 보다 레딧에서" at bounding box center [627, 130] width 645 height 36
drag, startPoint x: 584, startPoint y: 127, endPoint x: 336, endPoint y: 112, distance: 248.9
click at [336, 112] on div "r/ 마이크로인플루언서 [DATE] 부터 690명의 회원 공유하다 서브레딧 보다 레딧에서" at bounding box center [627, 130] width 645 height 36
click at [489, 131] on h3 "r/ 마이크로인플루언서" at bounding box center [428, 123] width 150 height 18
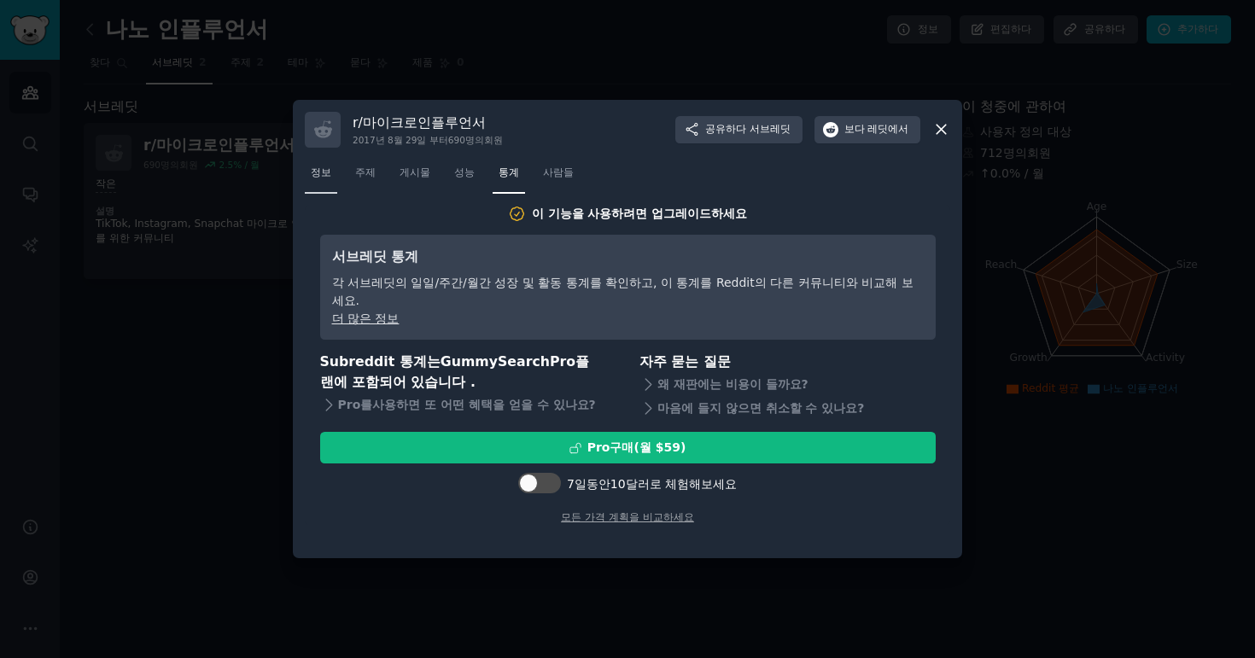
click at [308, 174] on link "정보" at bounding box center [321, 177] width 32 height 35
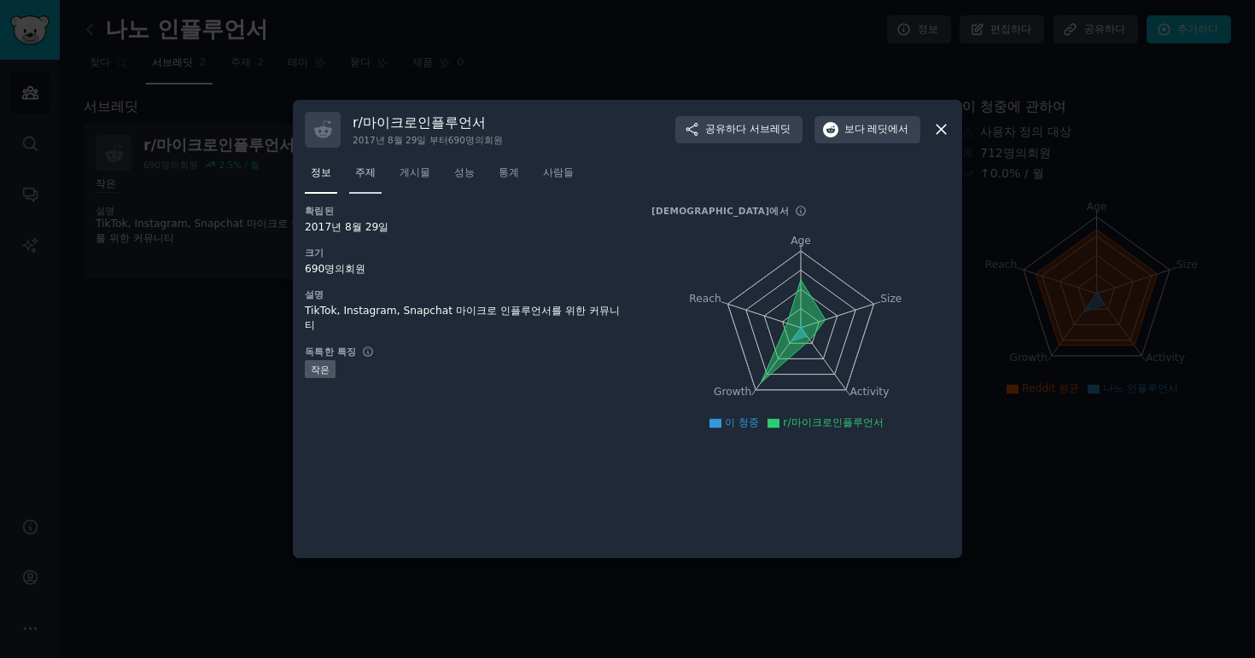
click at [356, 171] on font "주제" at bounding box center [365, 172] width 20 height 12
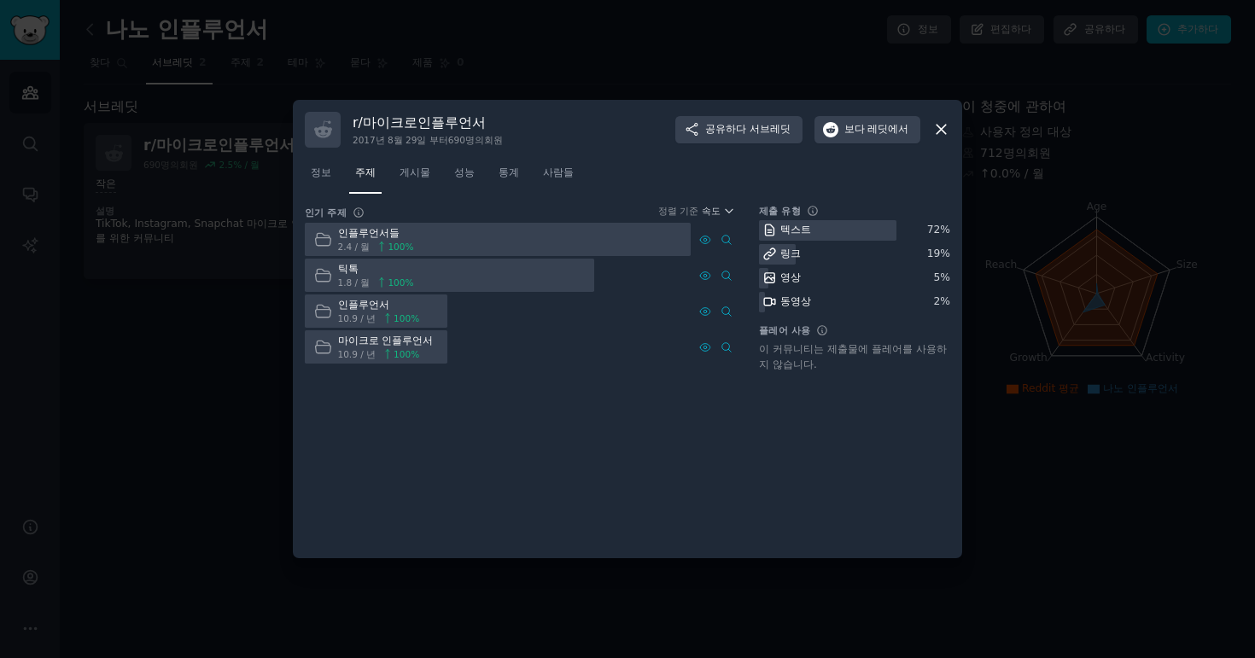
click at [936, 132] on icon at bounding box center [941, 129] width 18 height 18
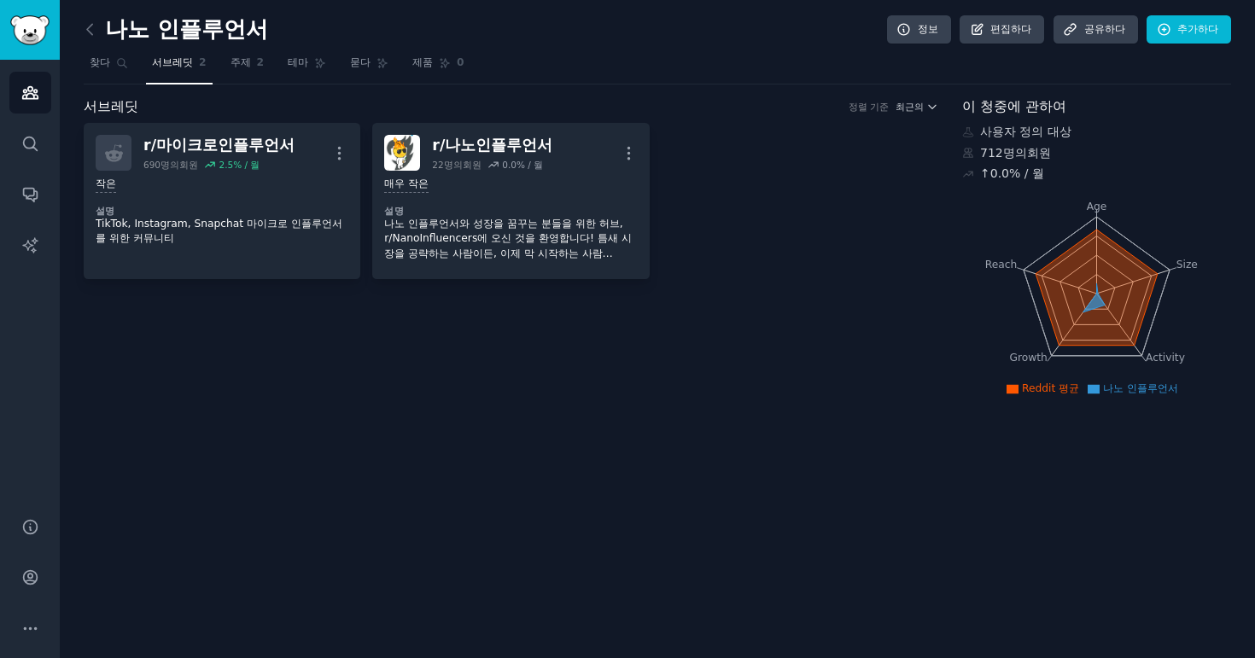
click at [297, 388] on div "서브레딧 정렬 기준 최근의 r/ 마이크로인플루언서 690명의 회원 2.5 % / 월 더 작은 설명 TikTok, Instagram, Snapc…" at bounding box center [511, 248] width 855 height 305
click at [231, 63] on font "주제" at bounding box center [241, 62] width 20 height 12
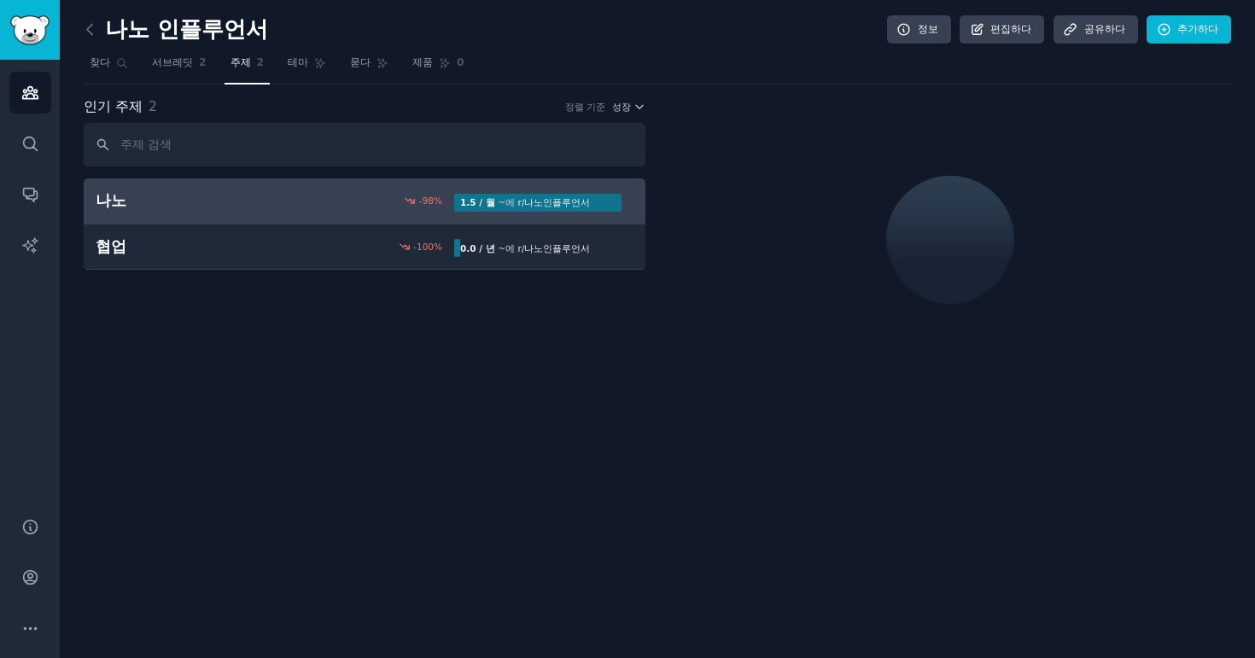
click at [384, 374] on div "인기 주제 2 정렬 기준 성장 나노 -98 % 1.5 / 월 ~에 r/ 나노인플루언서 협업 -100 % 0.0 / 년 ~에 r/ 나노인플루언서" at bounding box center [365, 239] width 562 height 287
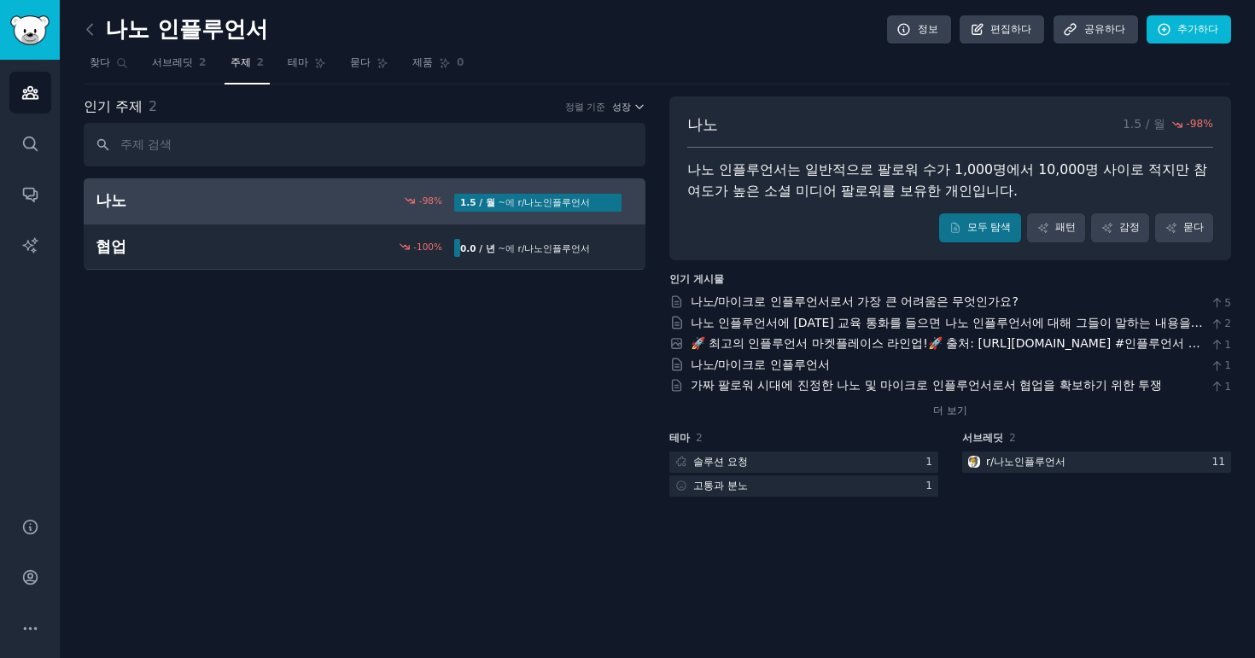
drag, startPoint x: 855, startPoint y: 168, endPoint x: 902, endPoint y: 208, distance: 62.4
click at [902, 208] on div "나노 1.5 / 월 -98 % 나노 인플루언서는 일반적으로 팔로워 수가 1,000명에서 10,000명 사이로 적지만 참여도가 높은 소셜 미디어…" at bounding box center [950, 178] width 562 height 164
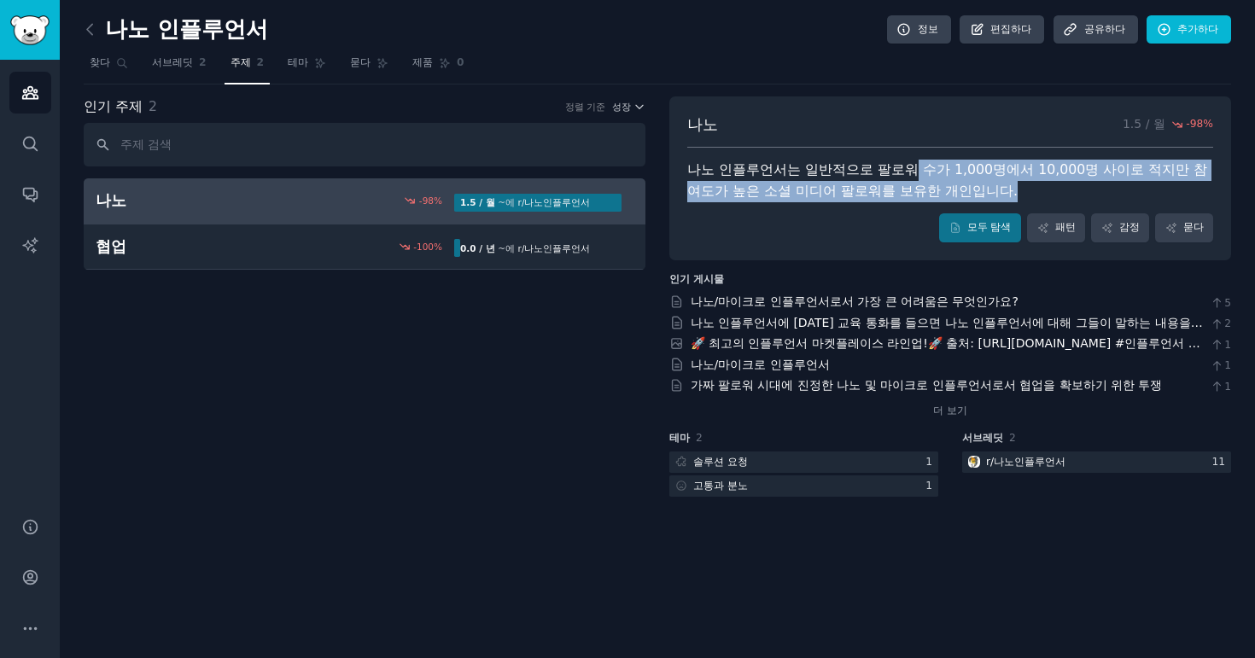
drag, startPoint x: 902, startPoint y: 208, endPoint x: 885, endPoint y: 172, distance: 40.9
click at [885, 172] on div "나노 1.5 / 월 -98 % 나노 인플루언서는 일반적으로 팔로워 수가 1,000명에서 10,000명 사이로 적지만 참여도가 높은 소셜 미디어…" at bounding box center [950, 178] width 562 height 164
click at [901, 203] on div "나노 1.5 / 월 -98 % 나노 인플루언서는 일반적으로 팔로워 수가 1,000명에서 10,000명 사이로 적지만 참여도가 높은 소셜 미디어…" at bounding box center [950, 178] width 562 height 164
drag, startPoint x: 924, startPoint y: 202, endPoint x: 900, endPoint y: 170, distance: 40.3
click at [900, 170] on div "나노 1.5 / 월 -98 % 나노 인플루언서는 일반적으로 팔로워 수가 1,000명에서 10,000명 사이로 적지만 참여도가 높은 소셜 미디어…" at bounding box center [950, 178] width 562 height 164
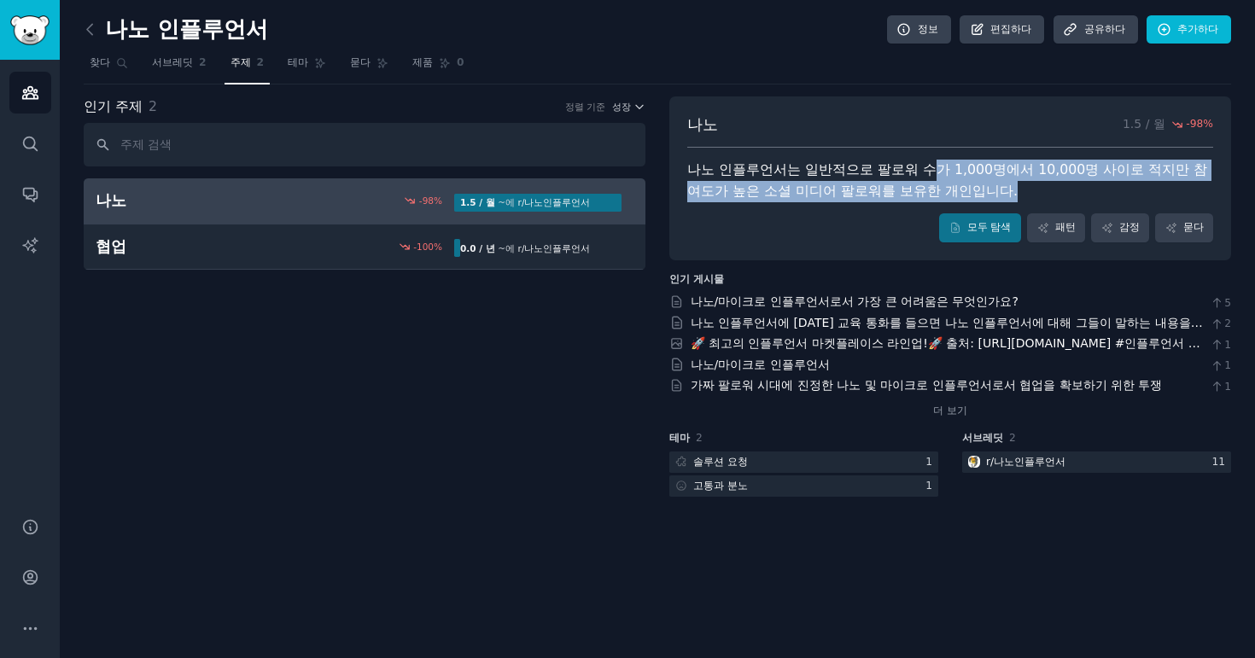
click at [900, 170] on font "나노 인플루언서는 일반적으로 팔로워 수가 1,000명에서 10,000명 사이로 적지만 참여도가 높은 소셜 미디어 팔로워를 보유한 개인입니다." at bounding box center [947, 180] width 520 height 38
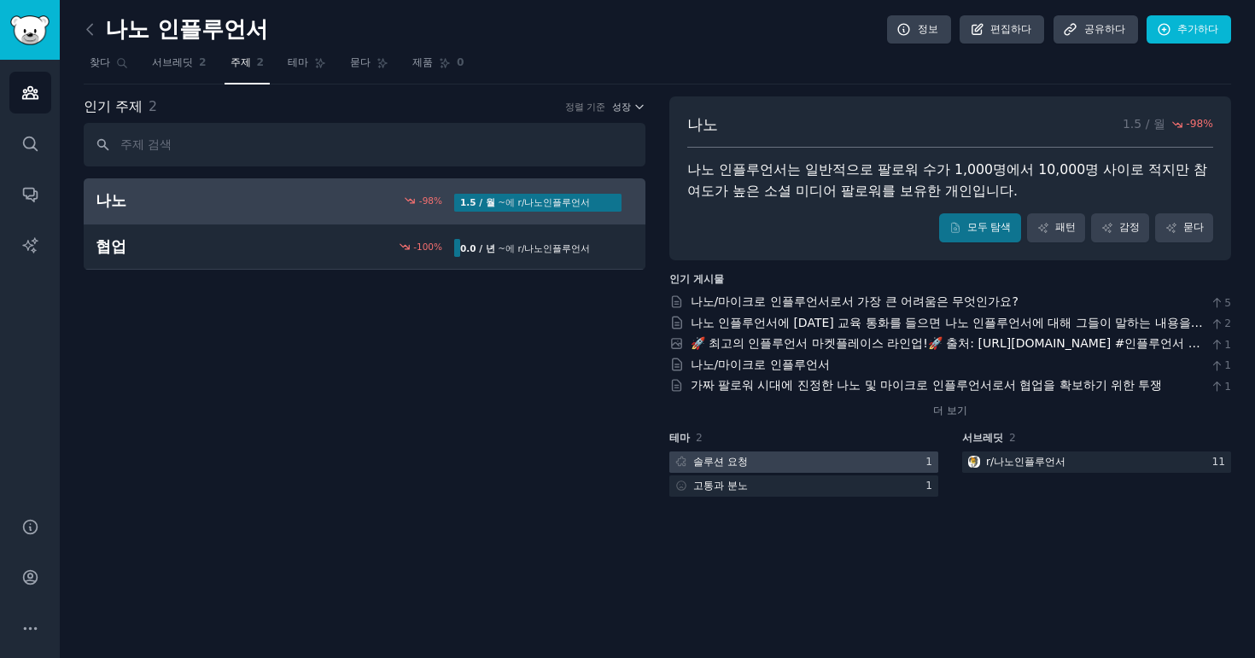
click at [816, 468] on div at bounding box center [803, 462] width 269 height 21
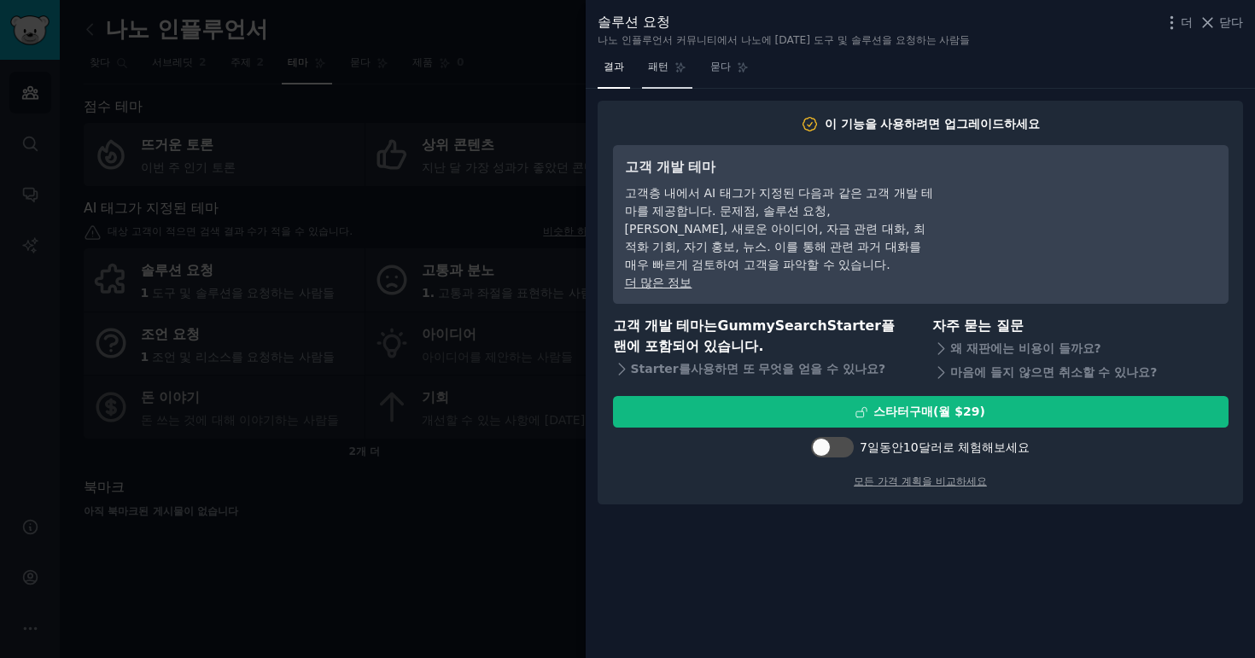
click at [658, 71] on font "패턴" at bounding box center [658, 67] width 20 height 12
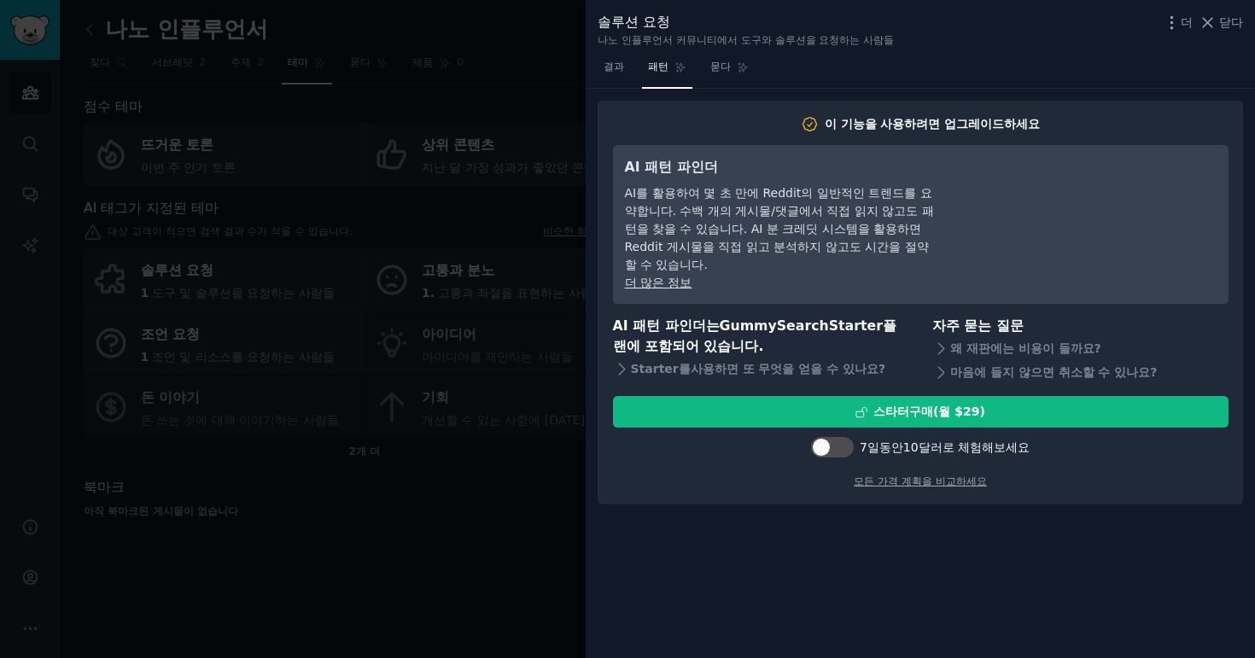
click at [648, 73] on span "패턴" at bounding box center [658, 67] width 20 height 15
click at [605, 77] on link "결과" at bounding box center [614, 71] width 32 height 35
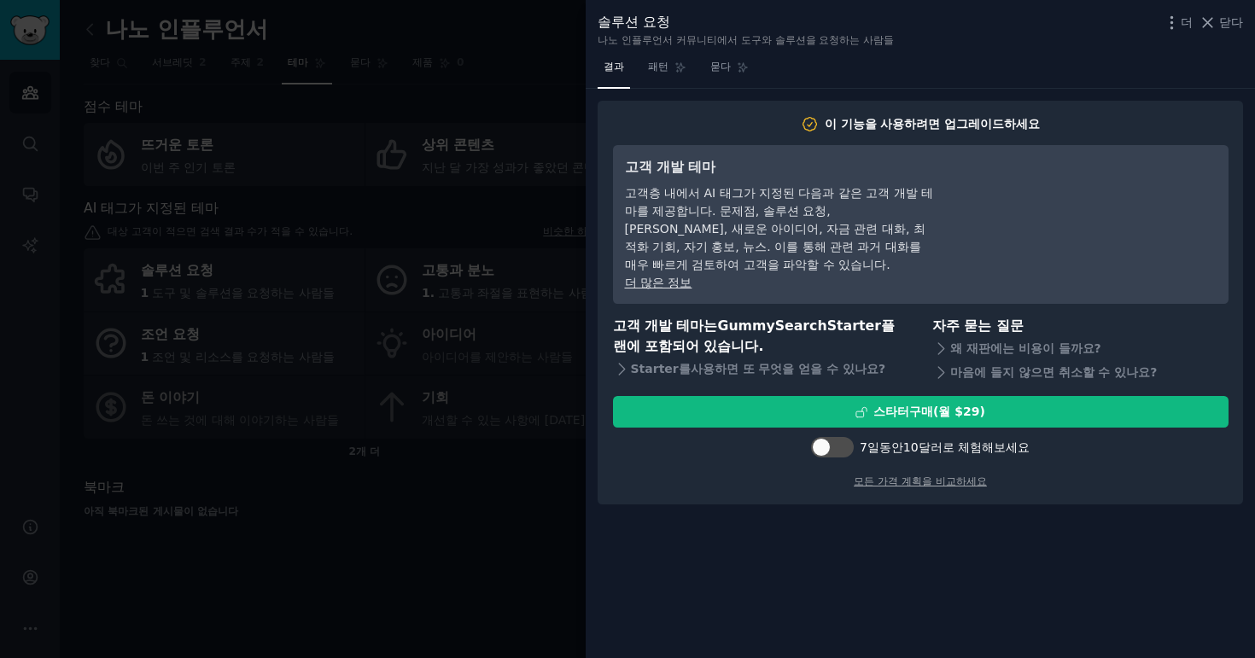
click at [458, 57] on div at bounding box center [627, 329] width 1255 height 658
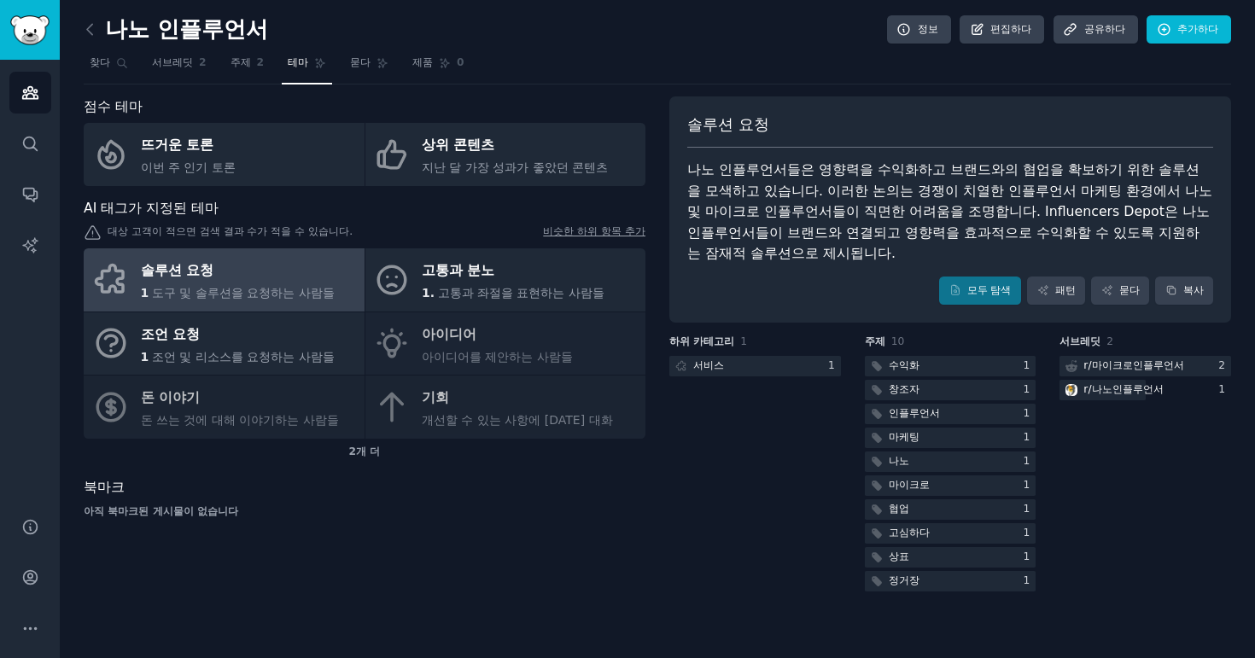
click at [650, 516] on div "점수 테마 뜨거운 토론 이번 주 인기 토론 상위 콘텐츠 지난 달 가장 성과가 좋았던 콘텐츠 AI 태그가 지정된 테마 대상 고객이 적으면 검색 …" at bounding box center [657, 345] width 1147 height 499
click at [721, 429] on div "하위 카테고리 1 서비스 1" at bounding box center [755, 465] width 172 height 260
